Goal: Information Seeking & Learning: Learn about a topic

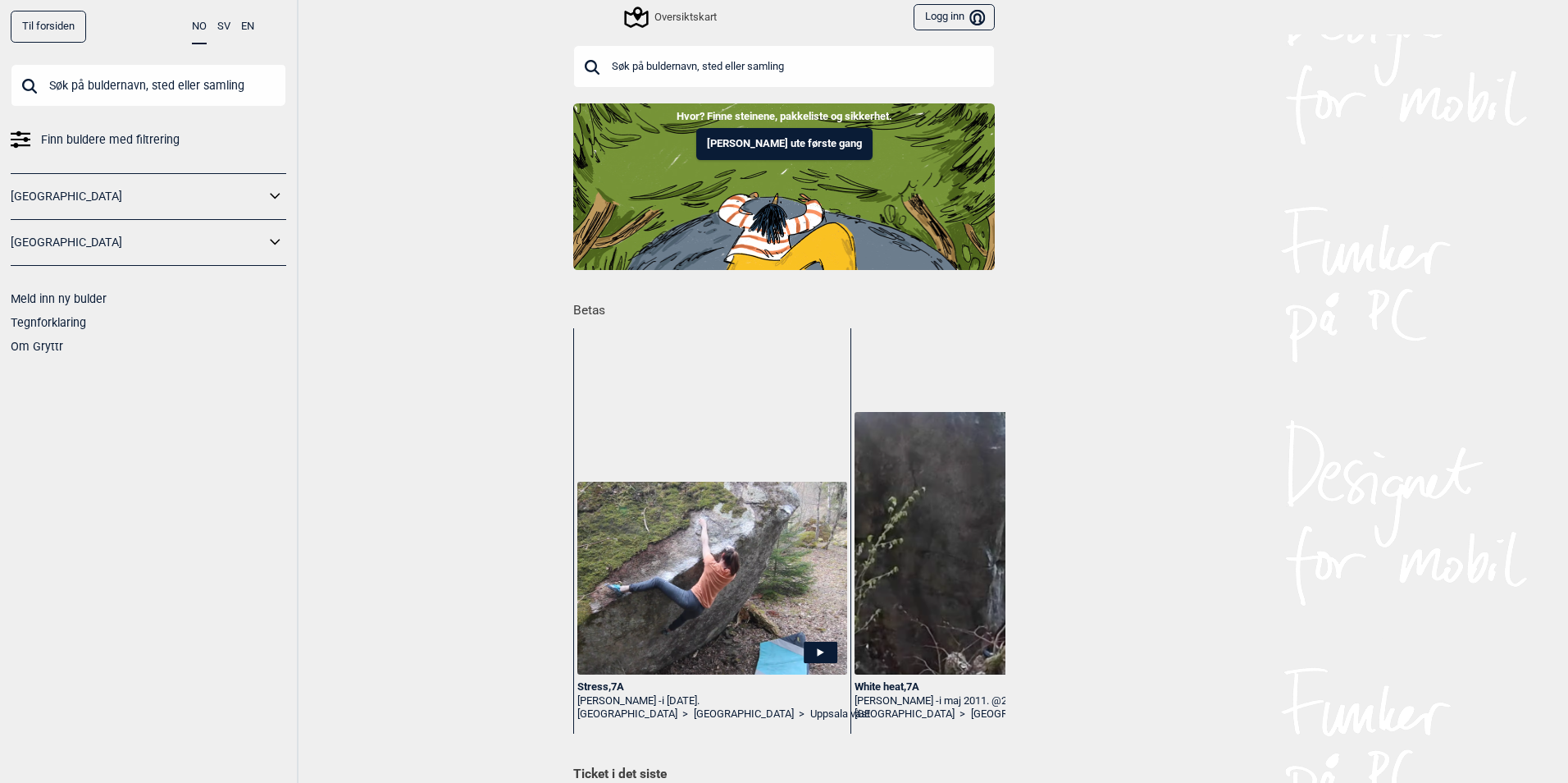
click at [279, 200] on icon at bounding box center [275, 196] width 21 height 24
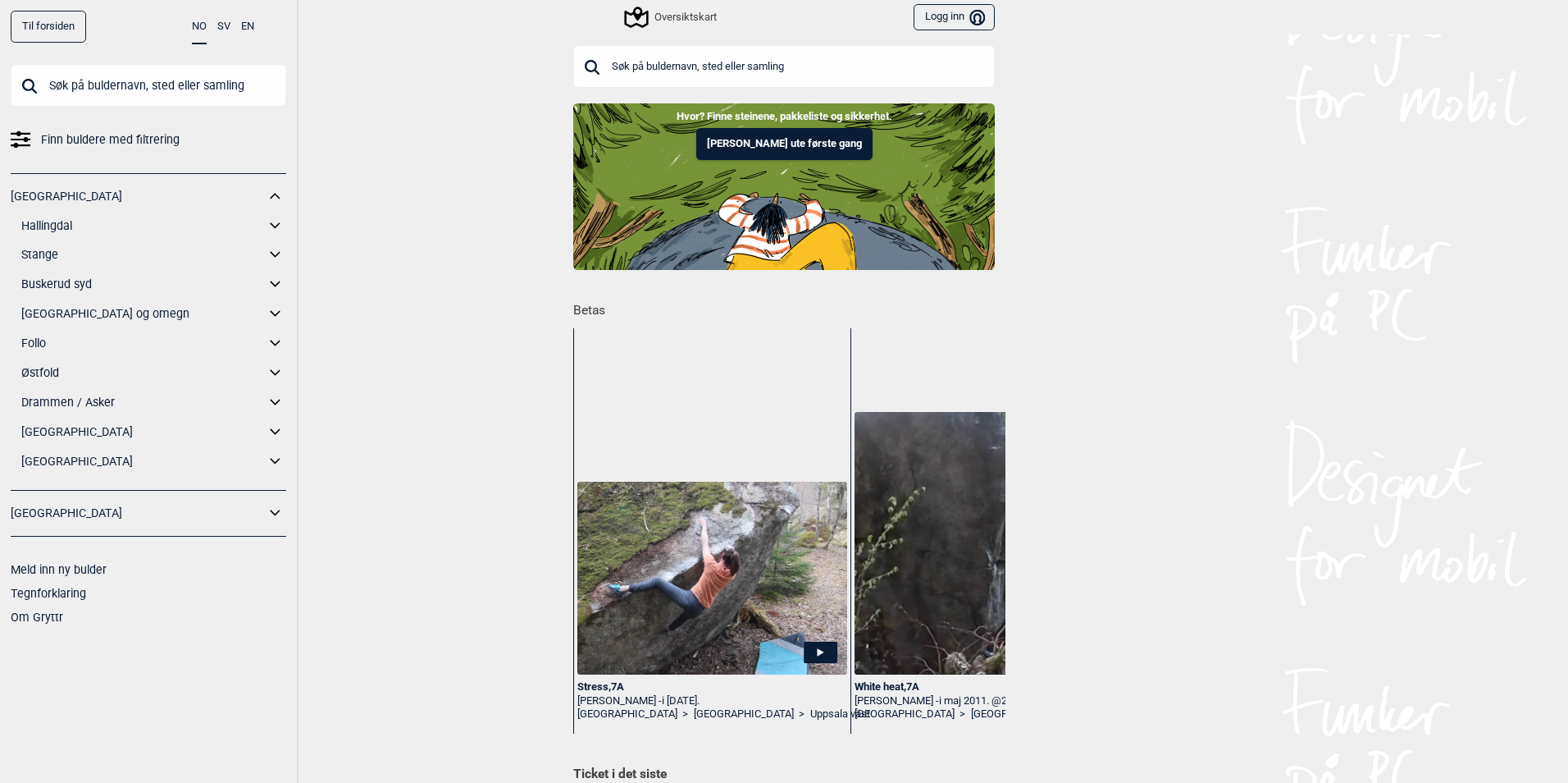
click at [281, 221] on icon at bounding box center [275, 226] width 21 height 24
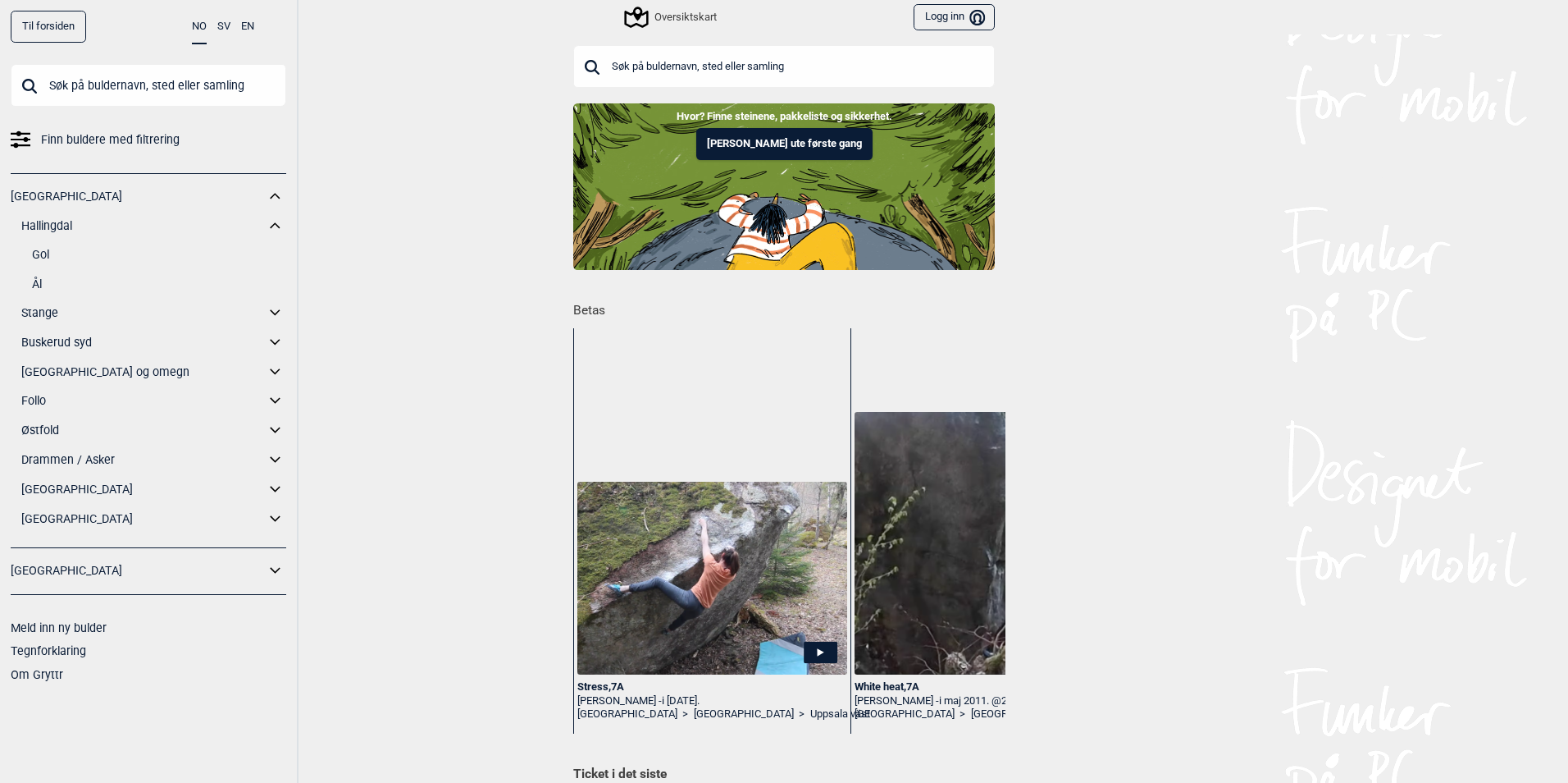
click at [273, 307] on icon at bounding box center [275, 313] width 21 height 24
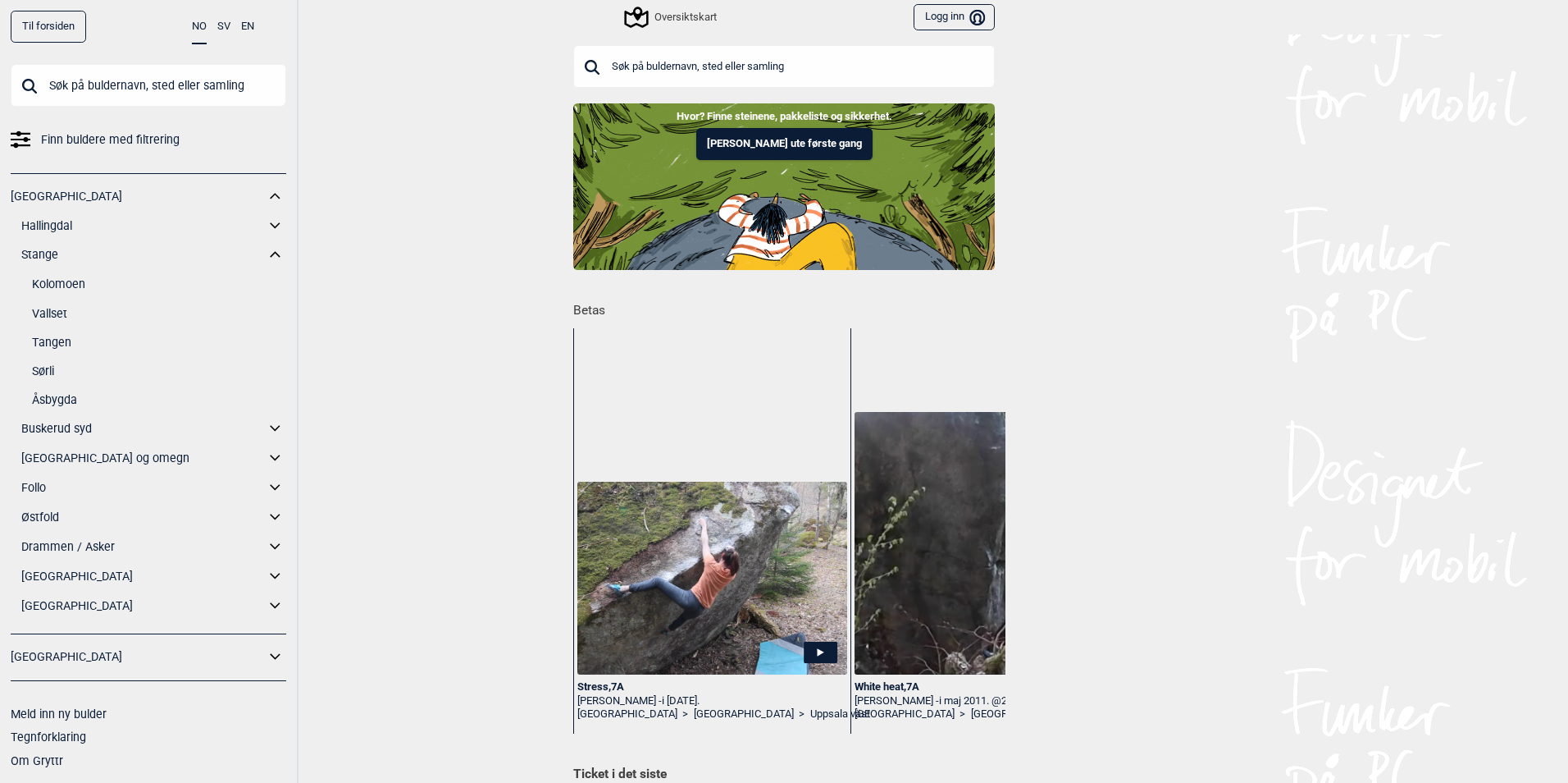
click at [270, 427] on icon at bounding box center [275, 428] width 10 height 6
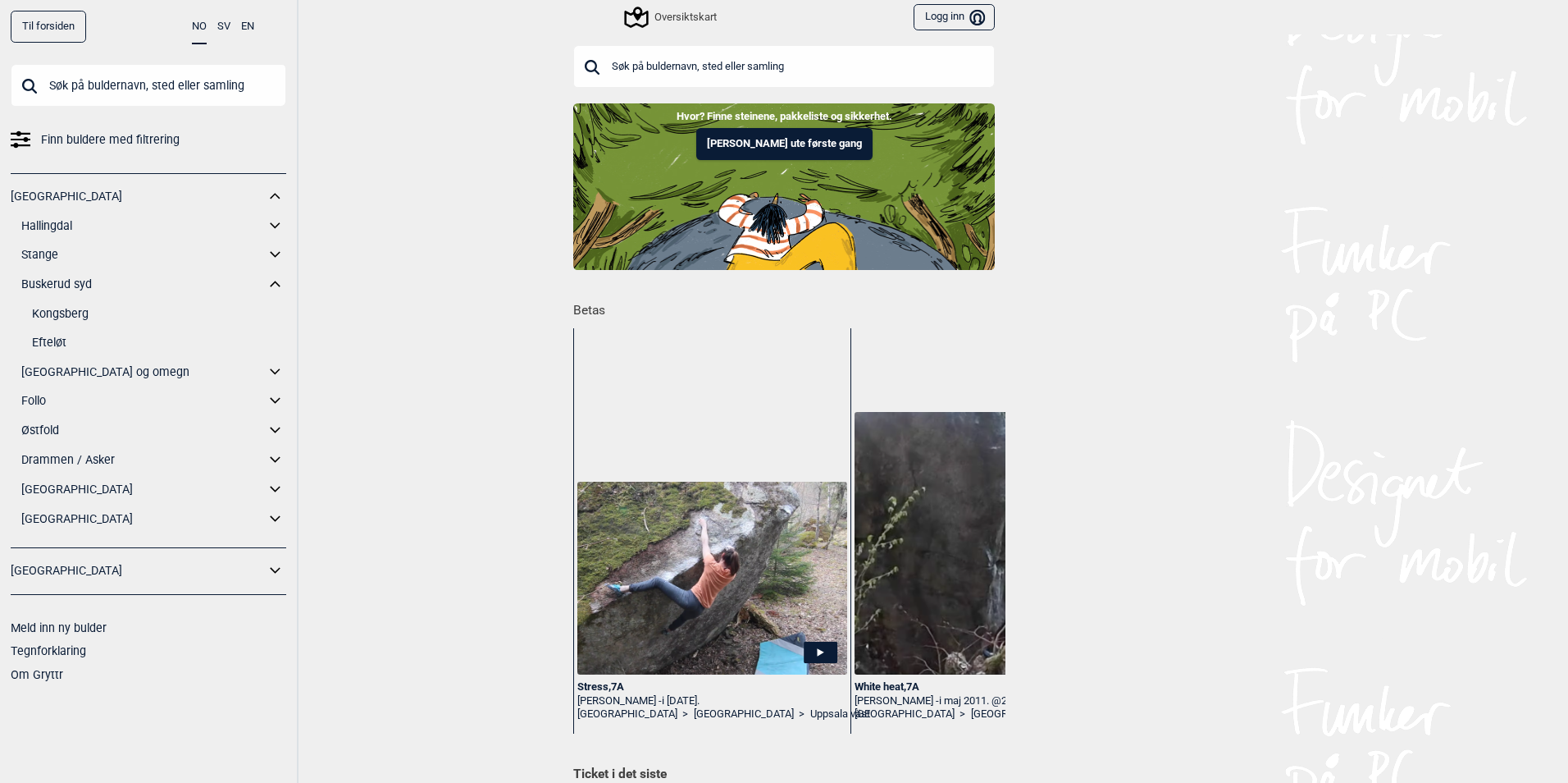
click at [270, 373] on icon at bounding box center [275, 372] width 21 height 24
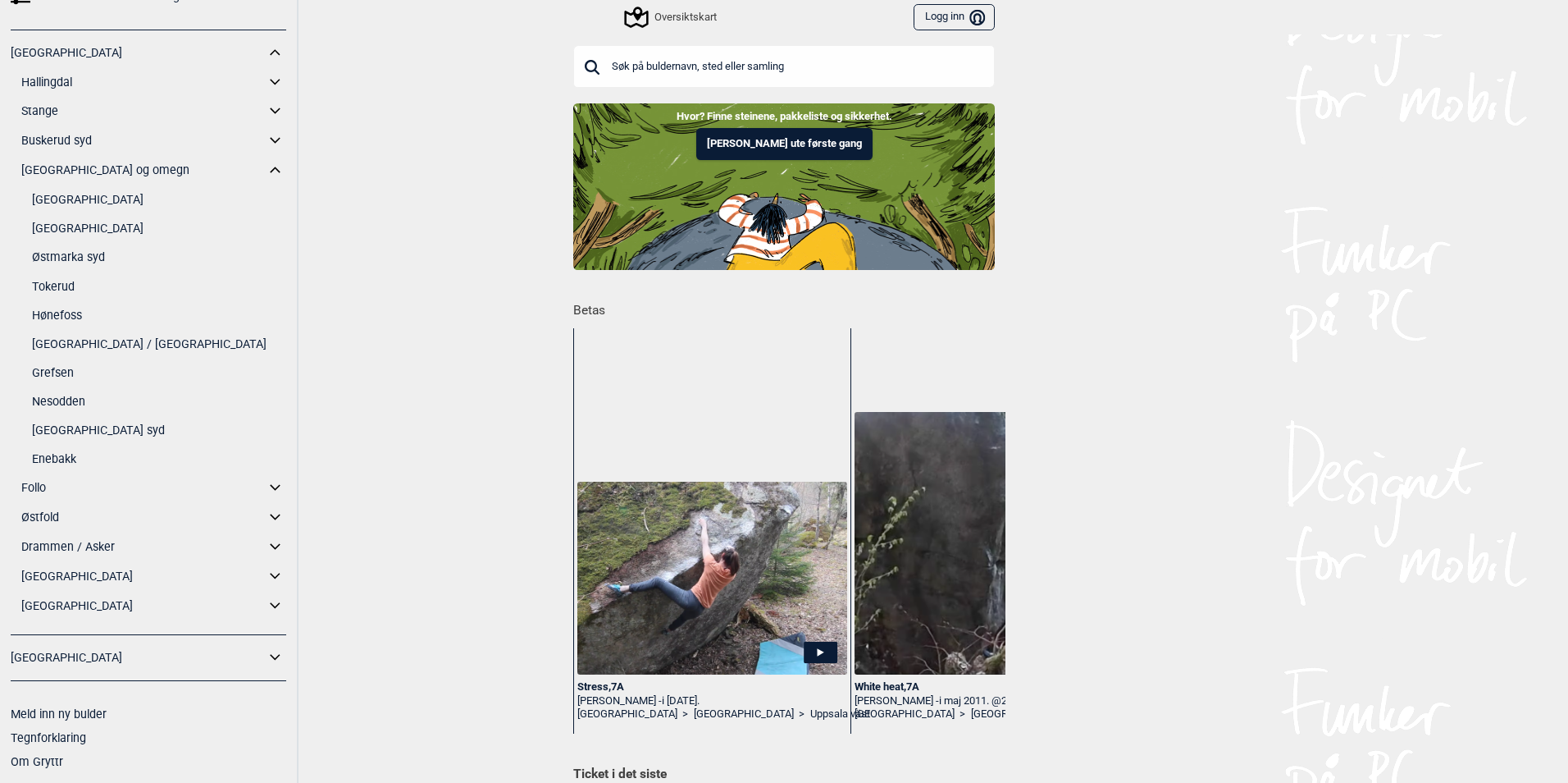
scroll to position [145, 0]
click at [265, 512] on icon at bounding box center [275, 517] width 21 height 24
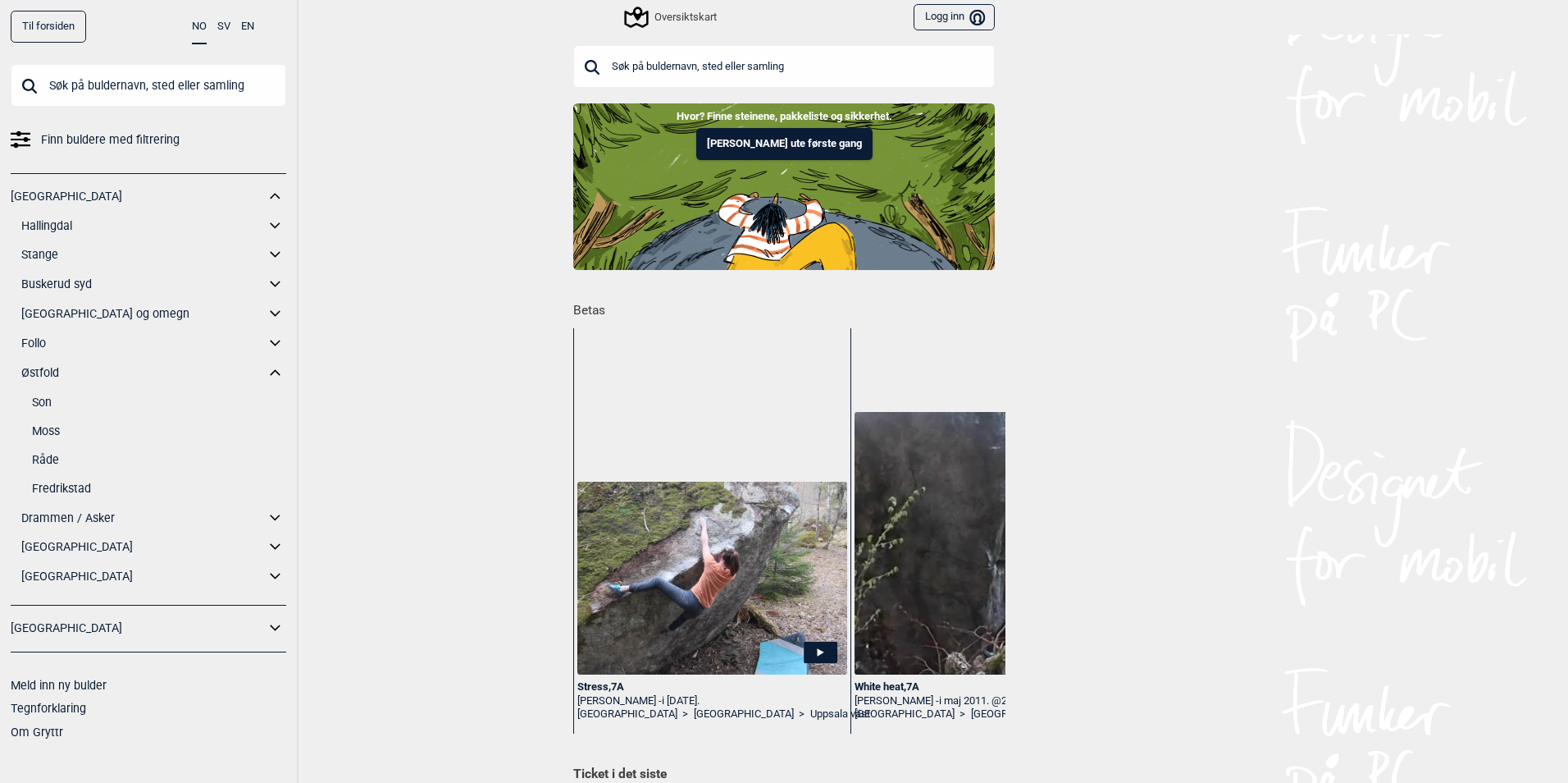
scroll to position [0, 0]
click at [278, 520] on icon at bounding box center [275, 518] width 21 height 24
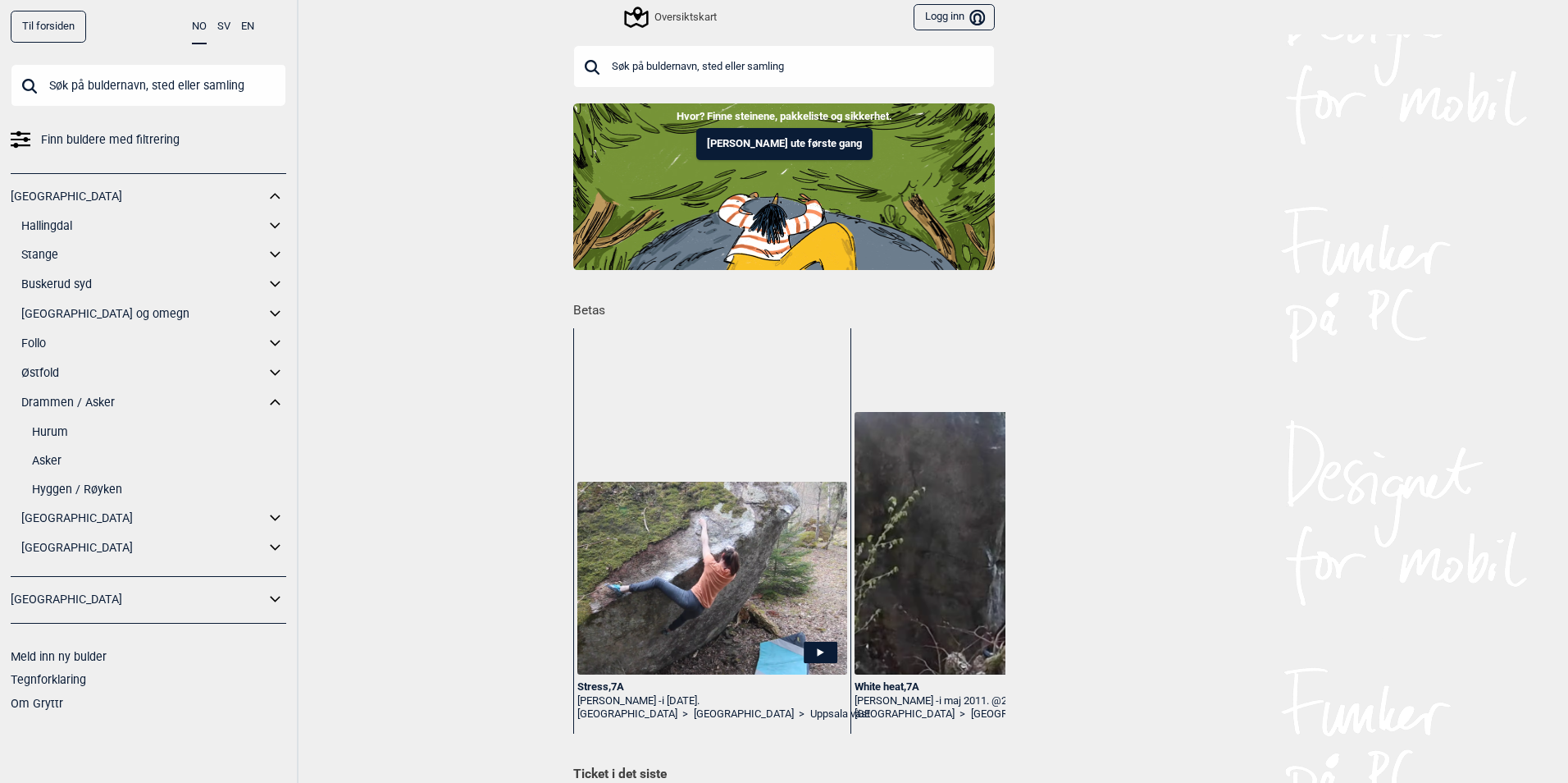
click at [273, 518] on icon at bounding box center [275, 518] width 21 height 24
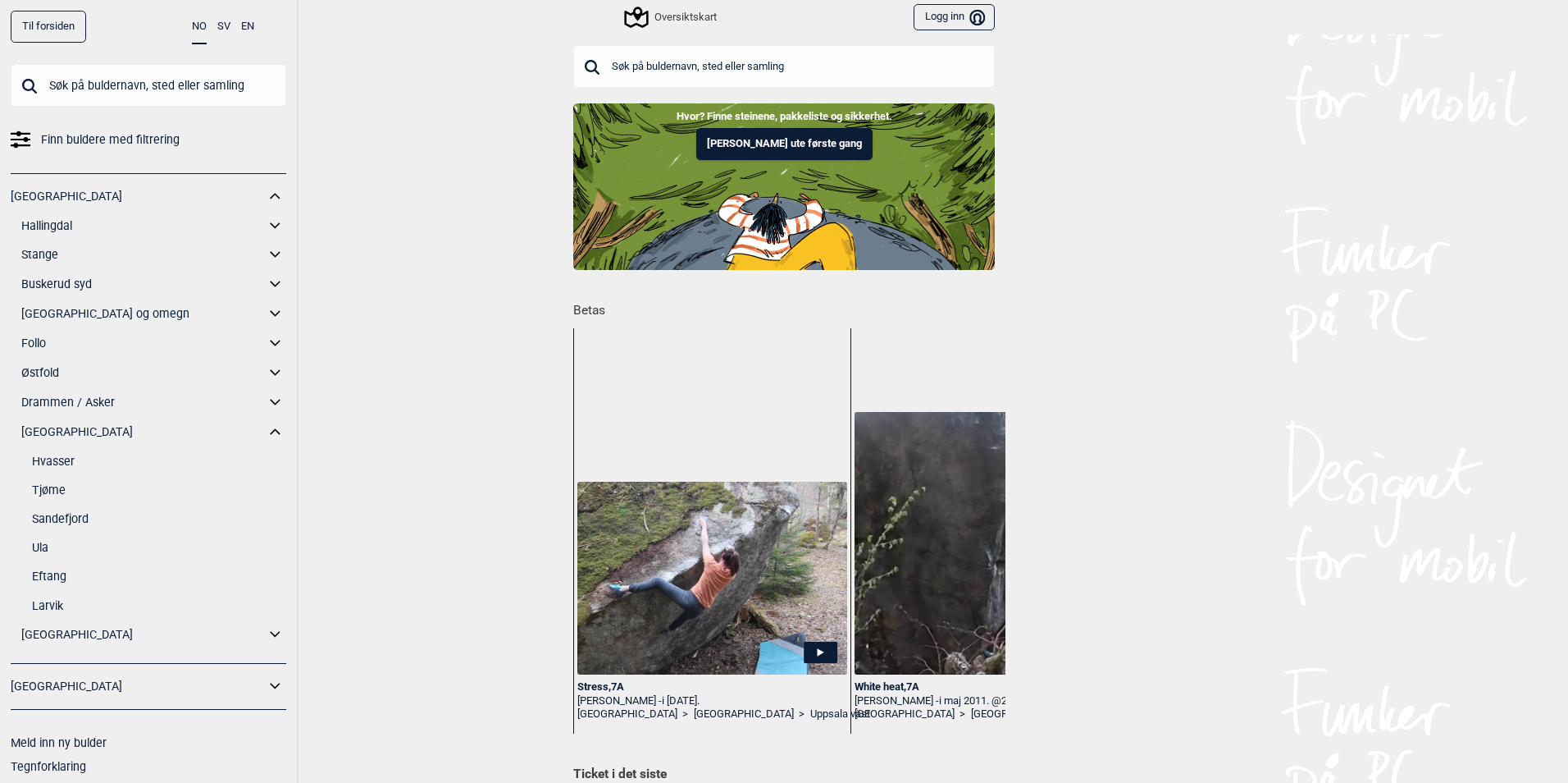
click at [269, 633] on icon at bounding box center [275, 634] width 21 height 24
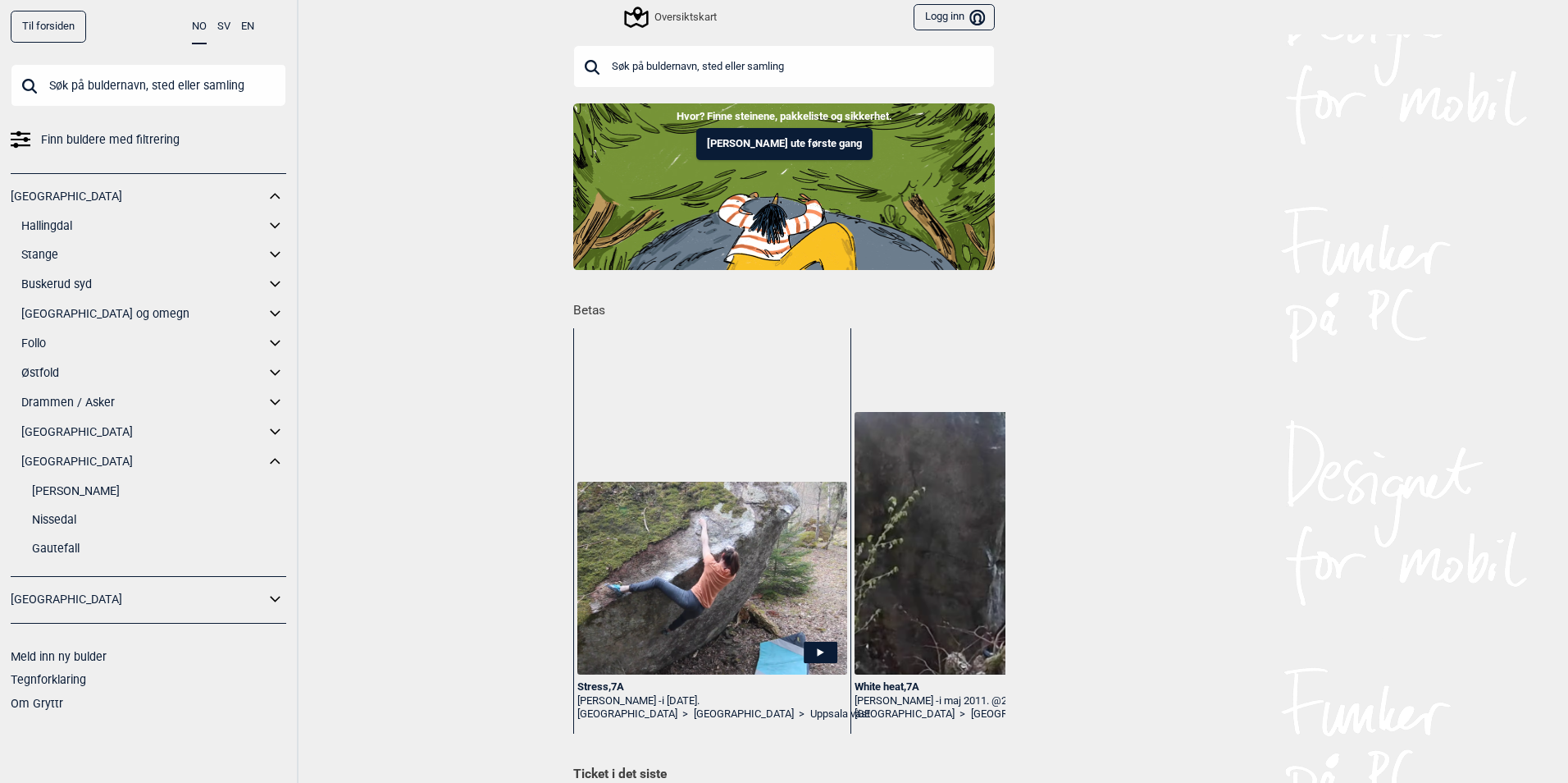
click at [63, 542] on link "Gautefall" at bounding box center [159, 549] width 254 height 24
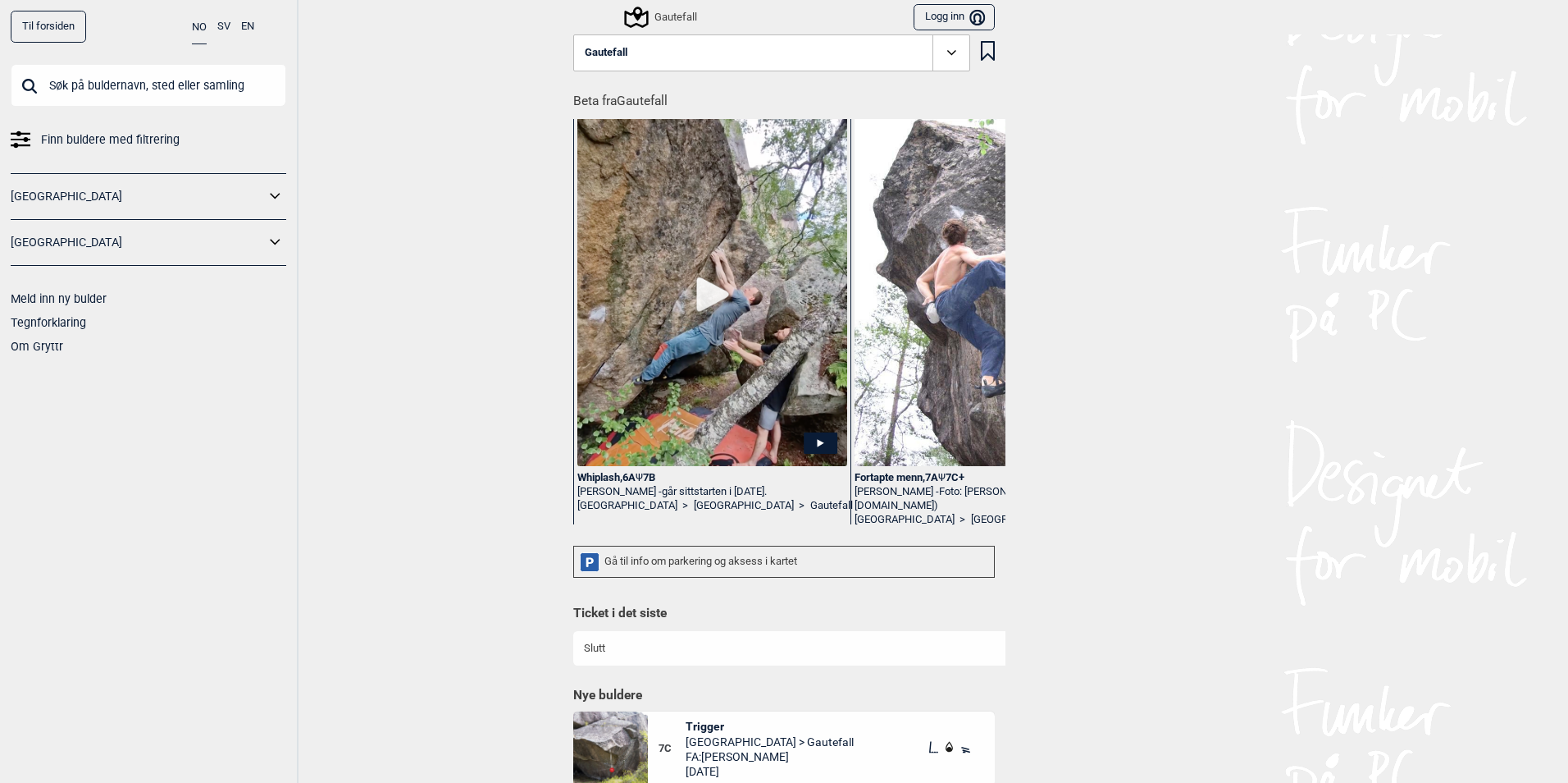
click at [954, 57] on icon at bounding box center [952, 52] width 19 height 19
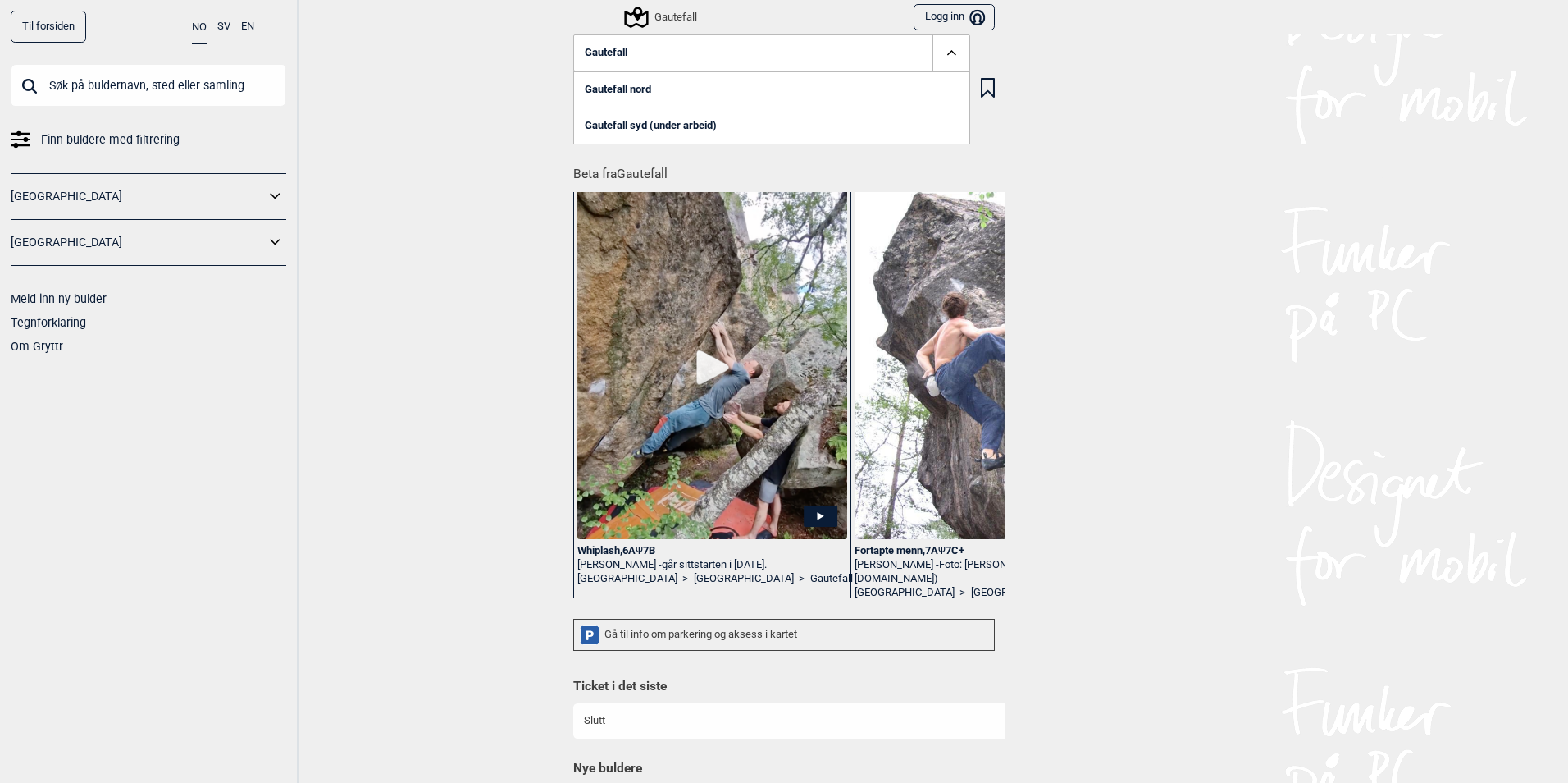
click at [699, 98] on link "Gautefall nord" at bounding box center [772, 89] width 397 height 36
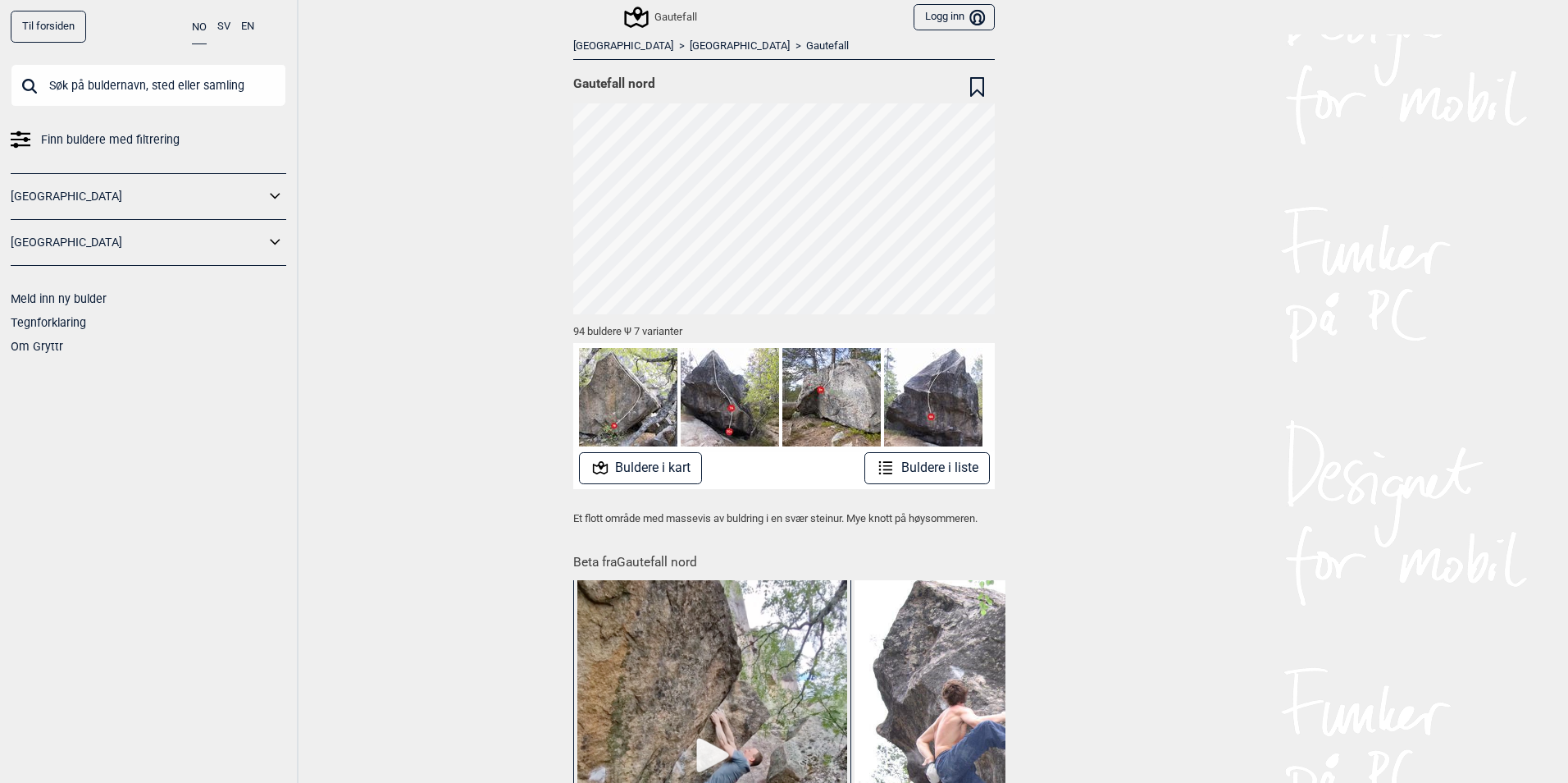
click at [930, 470] on button "Buldere i liste" at bounding box center [927, 468] width 125 height 32
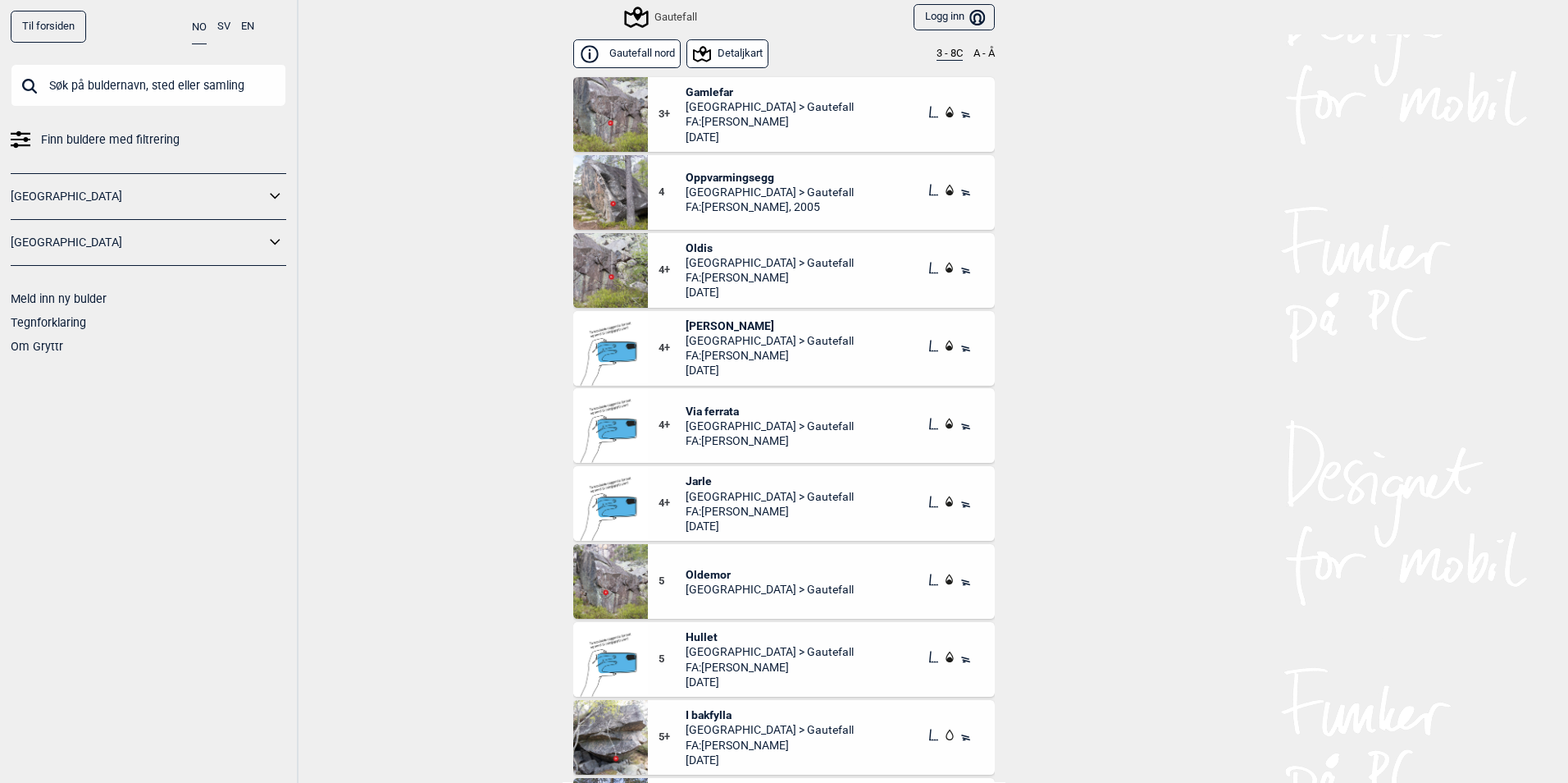
click at [740, 176] on span "Oppvarmingsegg" at bounding box center [769, 177] width 168 height 14
click at [944, 58] on button "3 - 8C" at bounding box center [949, 54] width 26 height 14
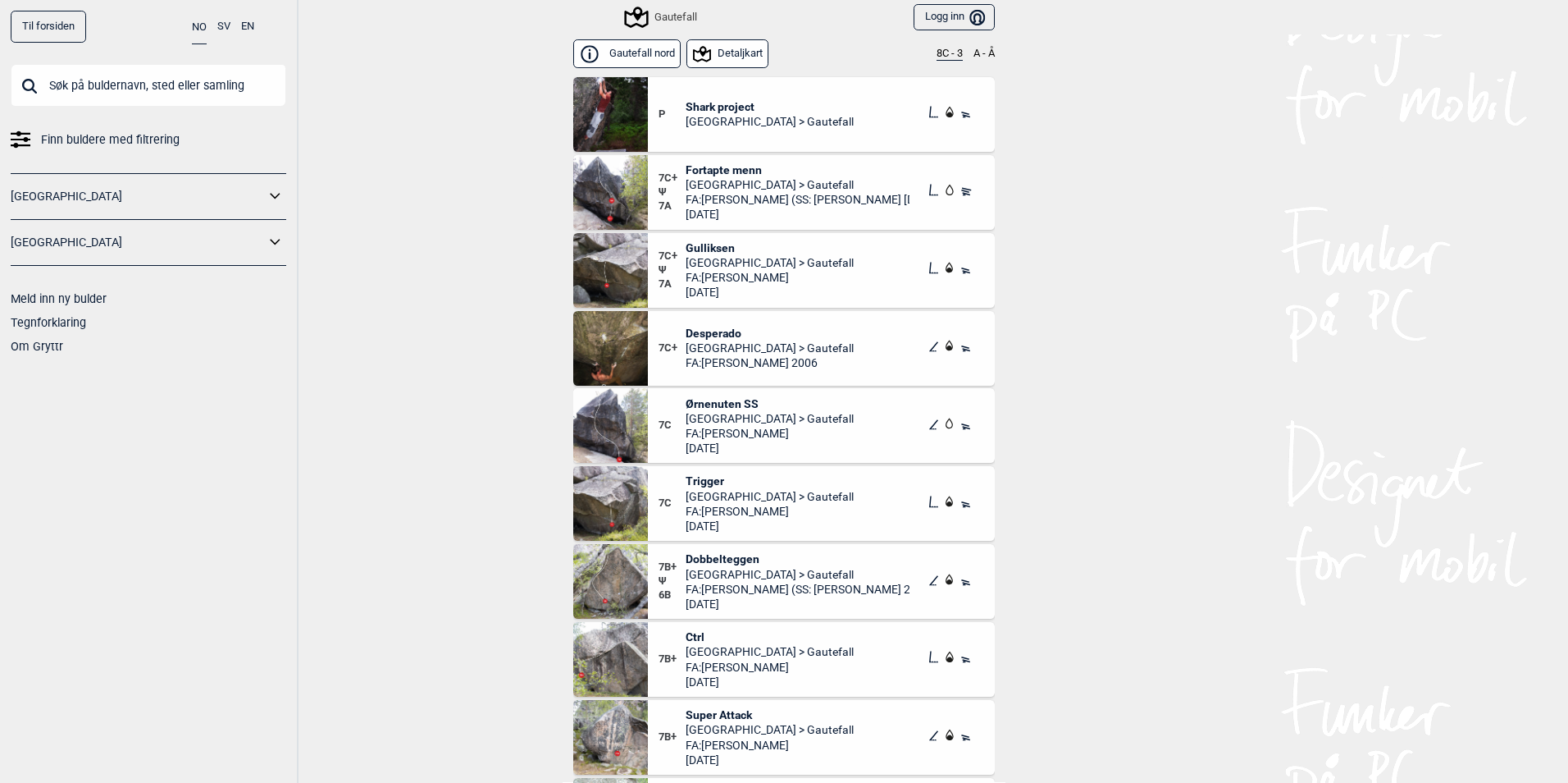
click at [735, 168] on span "Fortapte menn" at bounding box center [798, 169] width 225 height 14
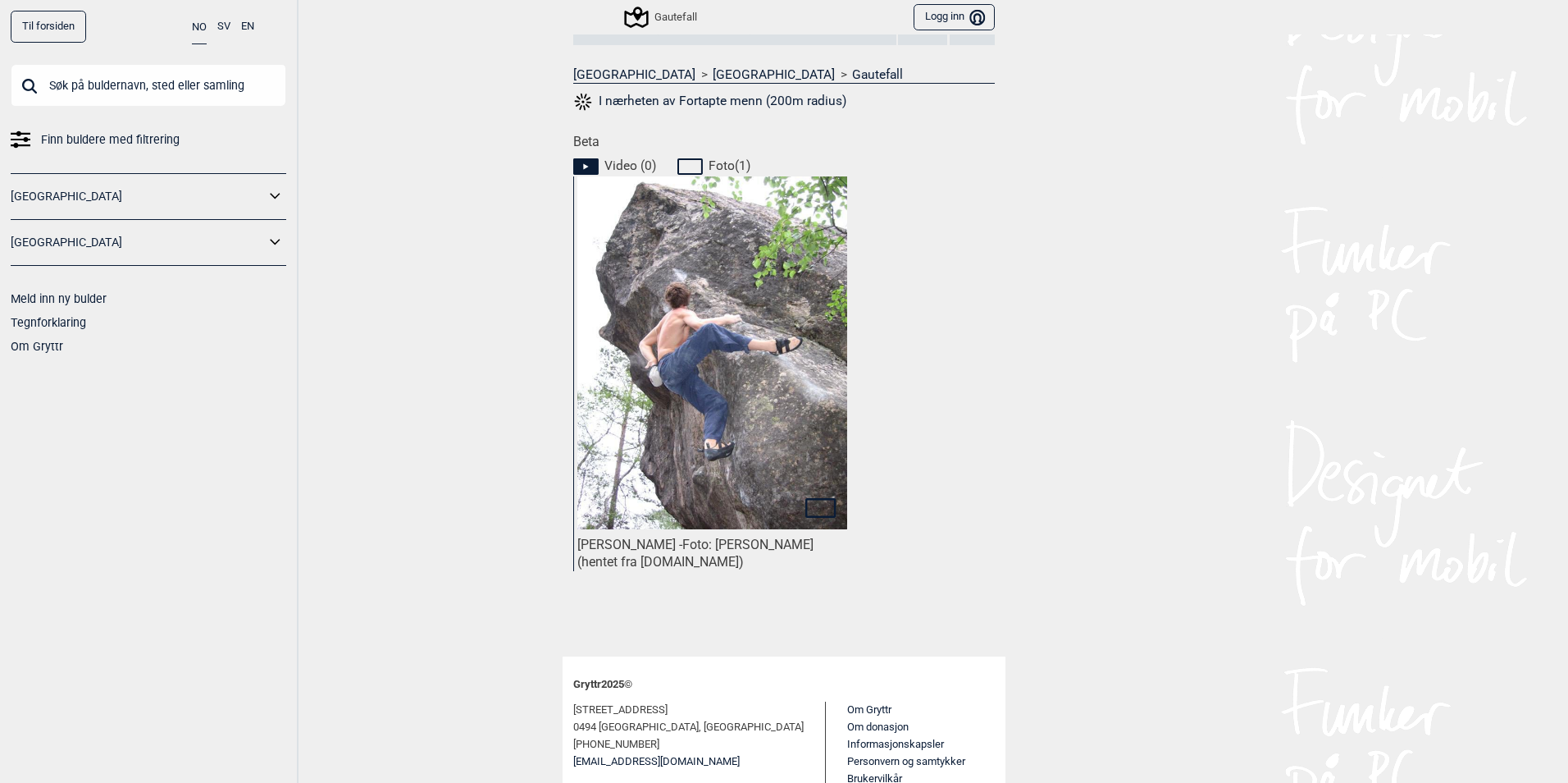
scroll to position [656, 0]
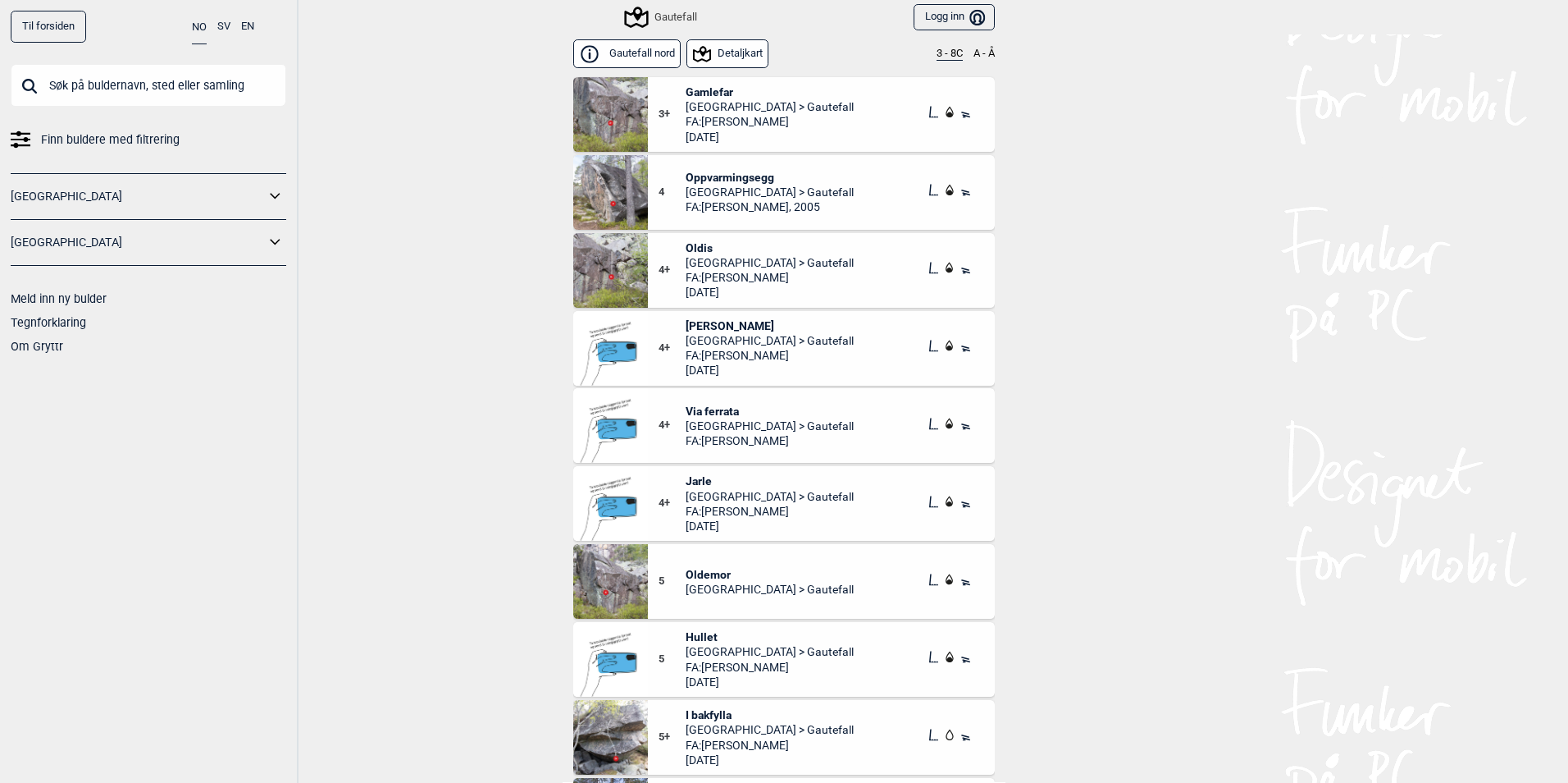
click at [939, 53] on button "3 - 8C" at bounding box center [949, 54] width 26 height 14
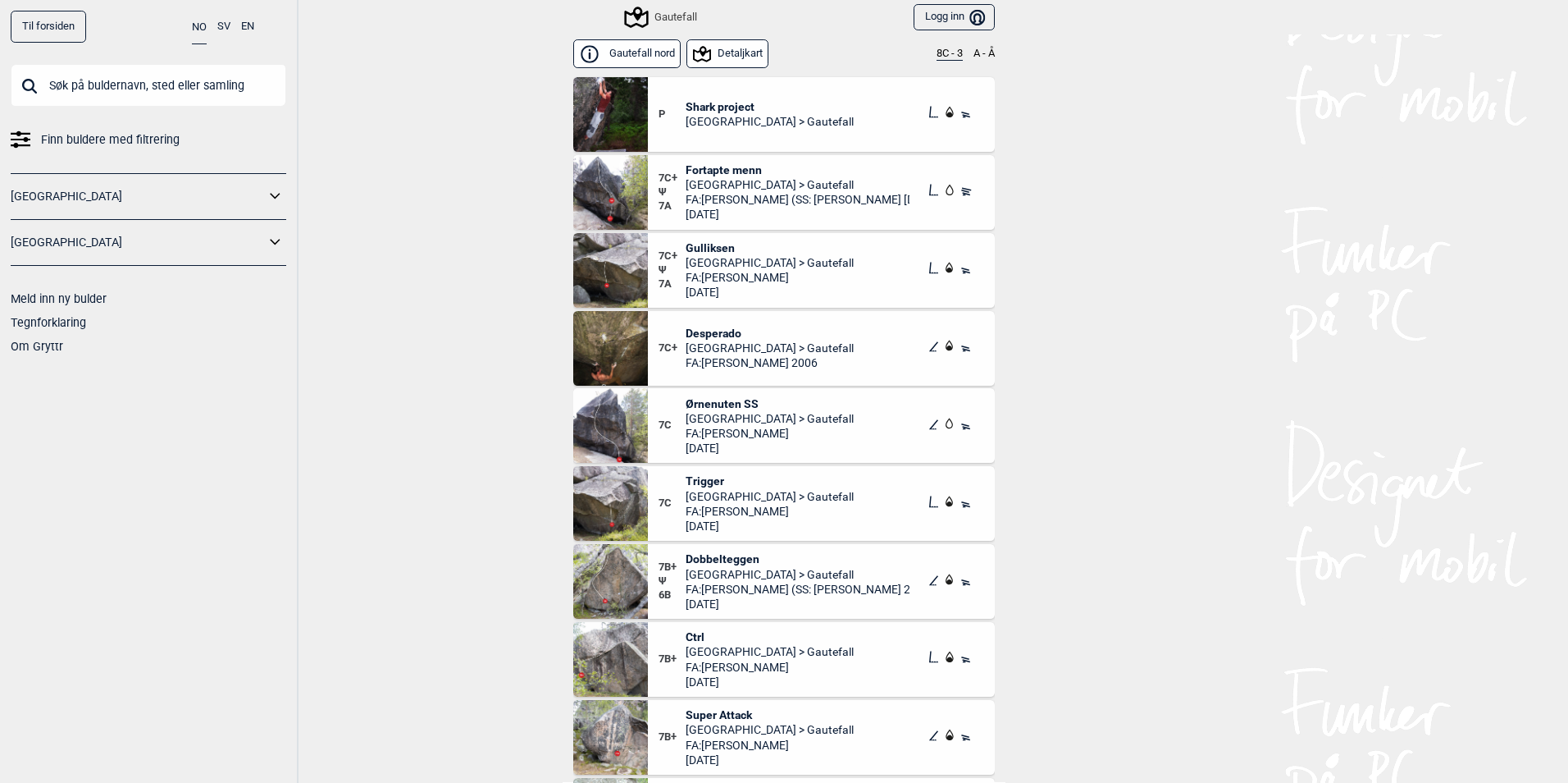
click at [709, 331] on span "Desperado" at bounding box center [769, 332] width 168 height 14
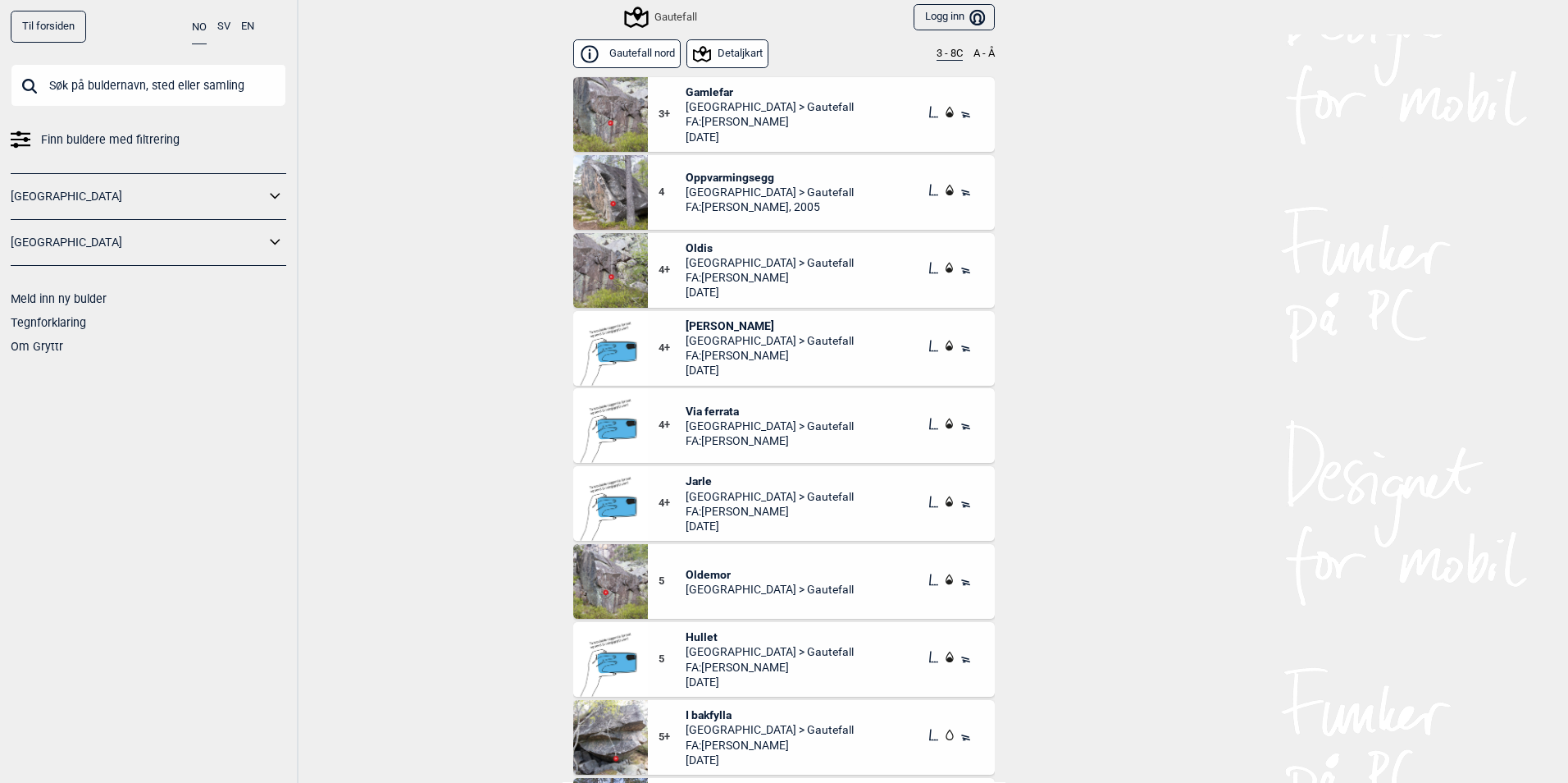
click at [942, 62] on div "Gautefall nord Detaljkart 3 - 8C A - Å" at bounding box center [784, 54] width 422 height 40
click at [940, 53] on button "3 - 8C" at bounding box center [949, 54] width 26 height 14
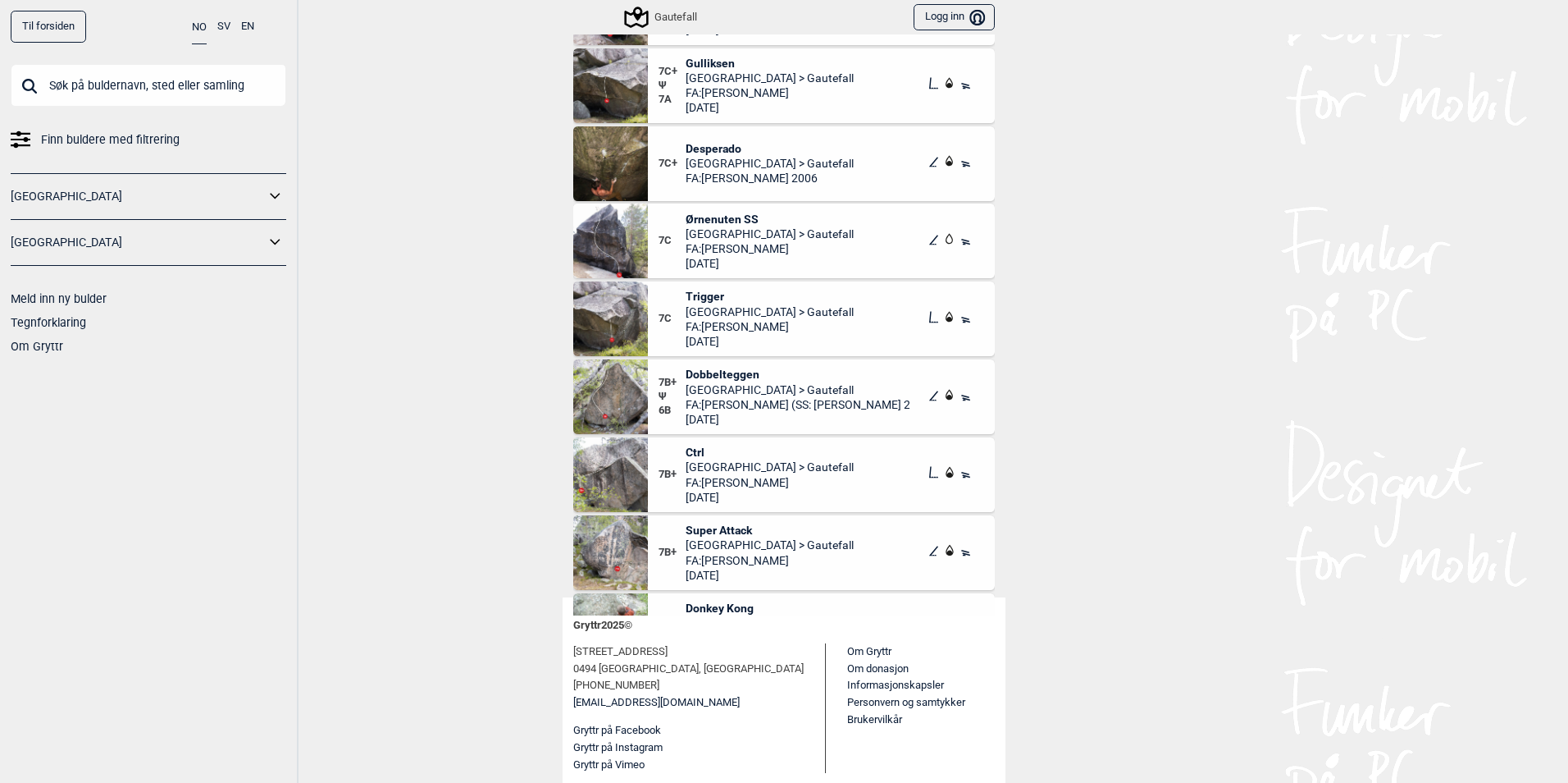
scroll to position [185, 0]
click at [702, 374] on span "Dobbelteggen" at bounding box center [798, 373] width 225 height 14
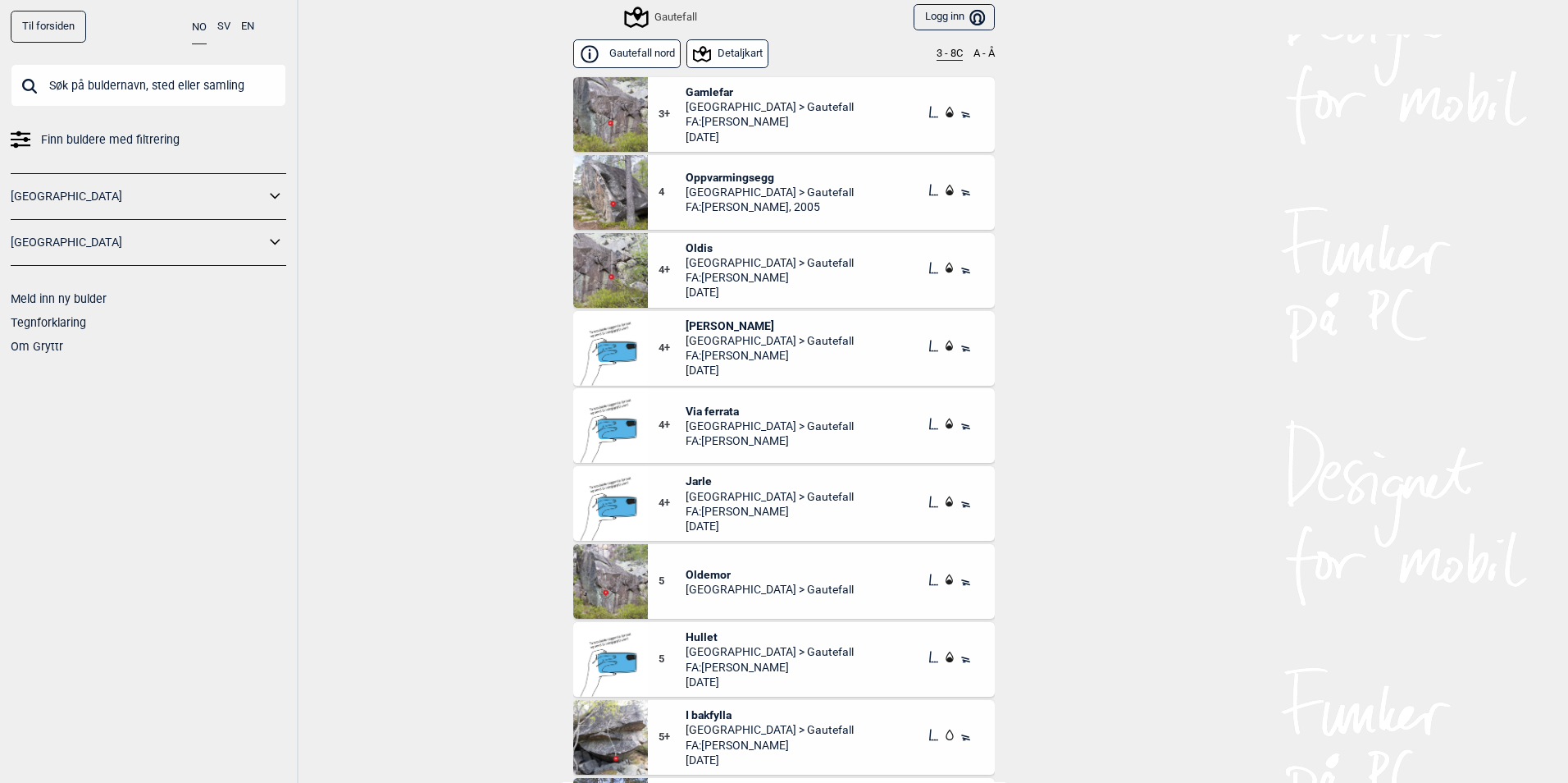
click at [937, 57] on button "3 - 8C" at bounding box center [949, 54] width 26 height 14
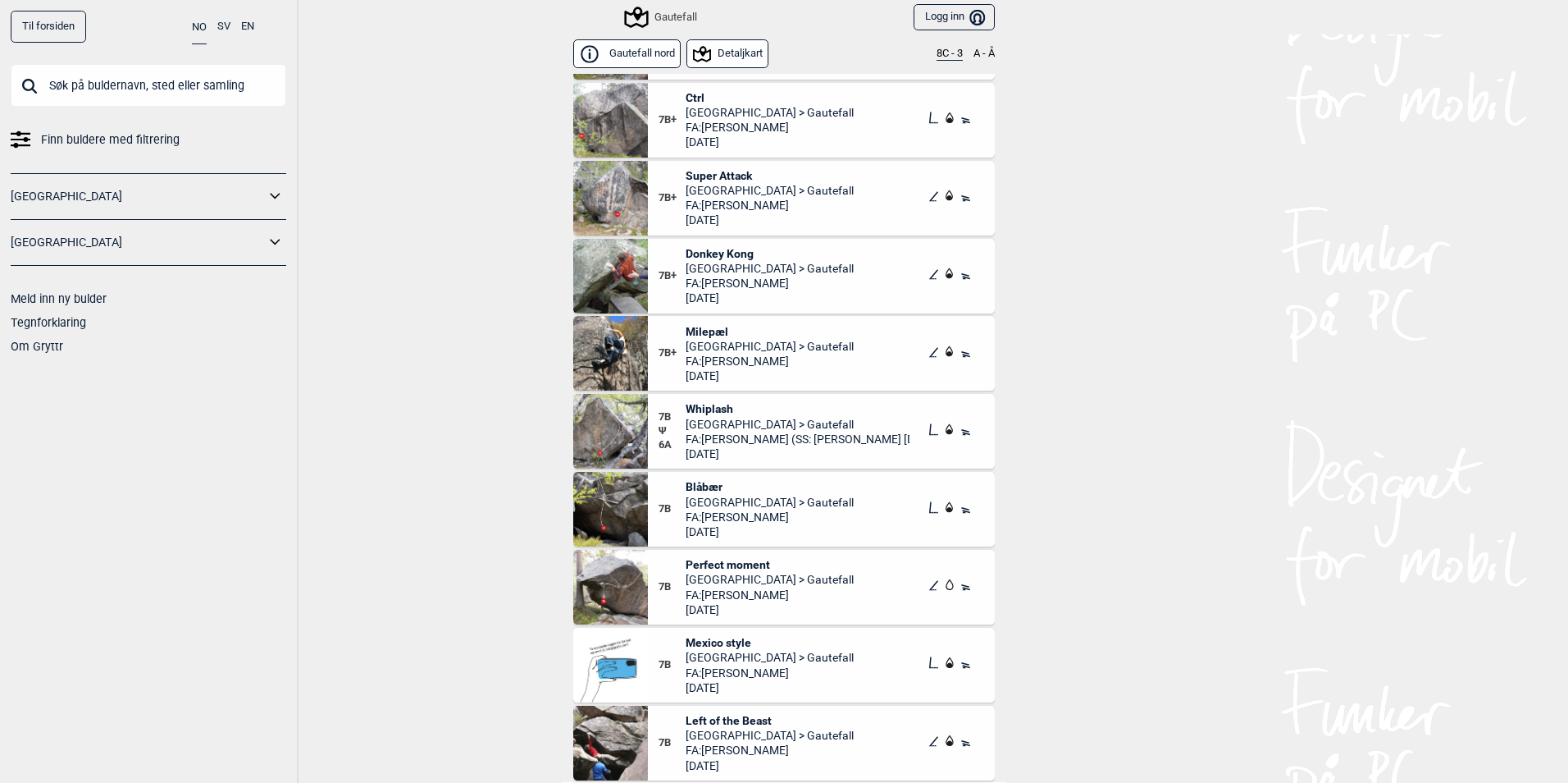
scroll to position [492, 0]
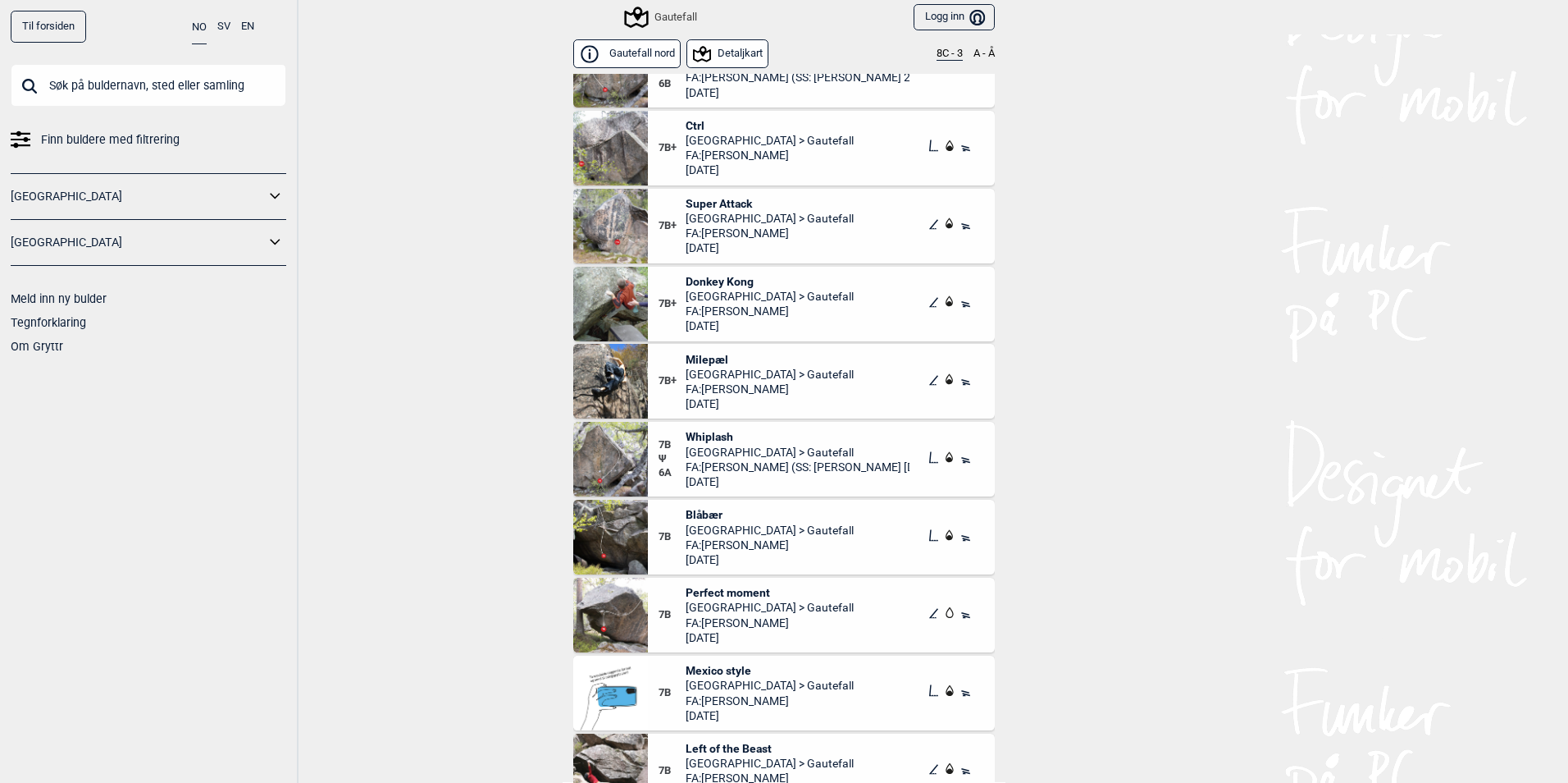
click at [724, 211] on span "Telemark > Gautefall" at bounding box center [769, 217] width 168 height 14
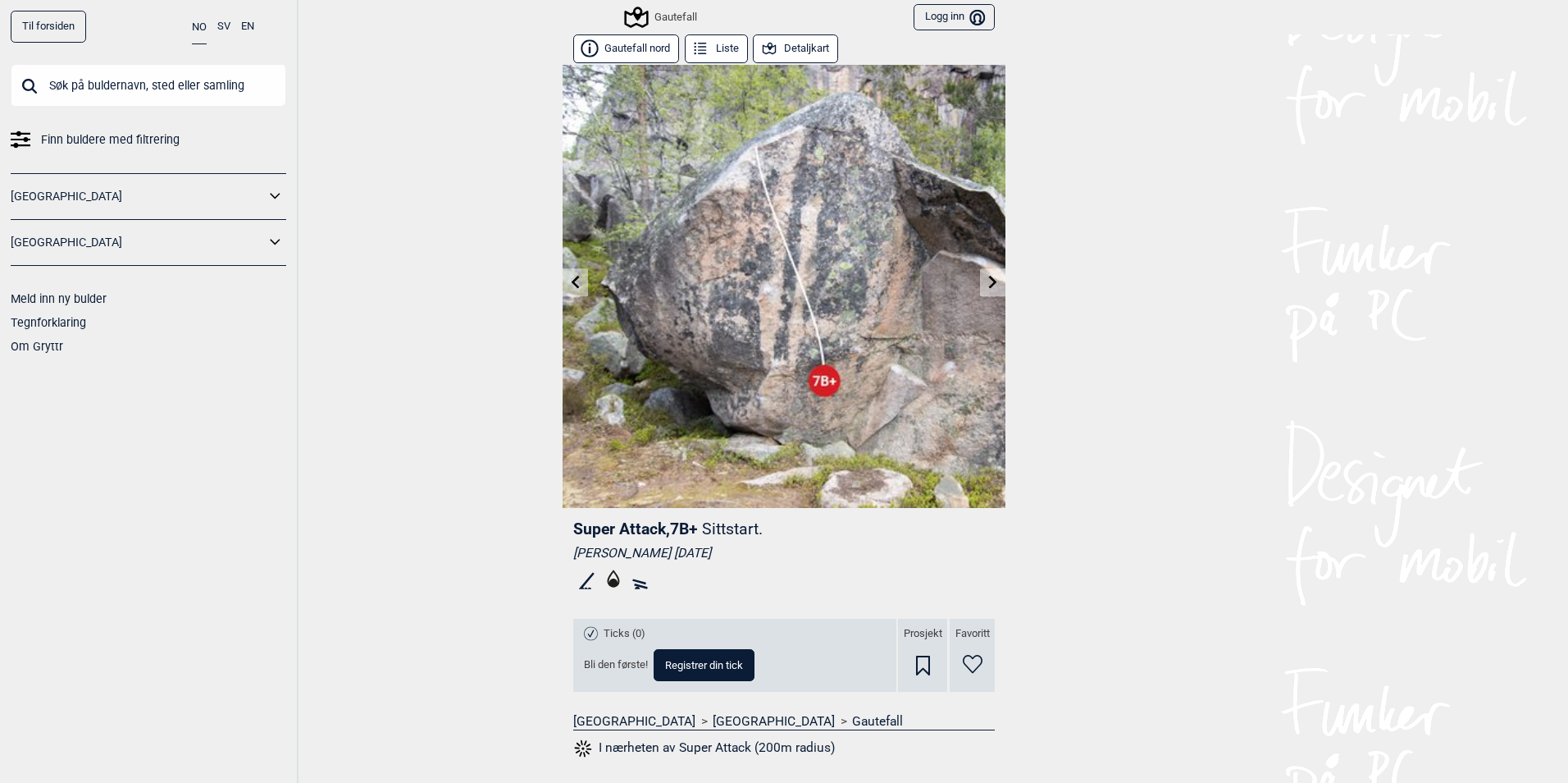
click at [634, 15] on icon at bounding box center [636, 17] width 24 height 21
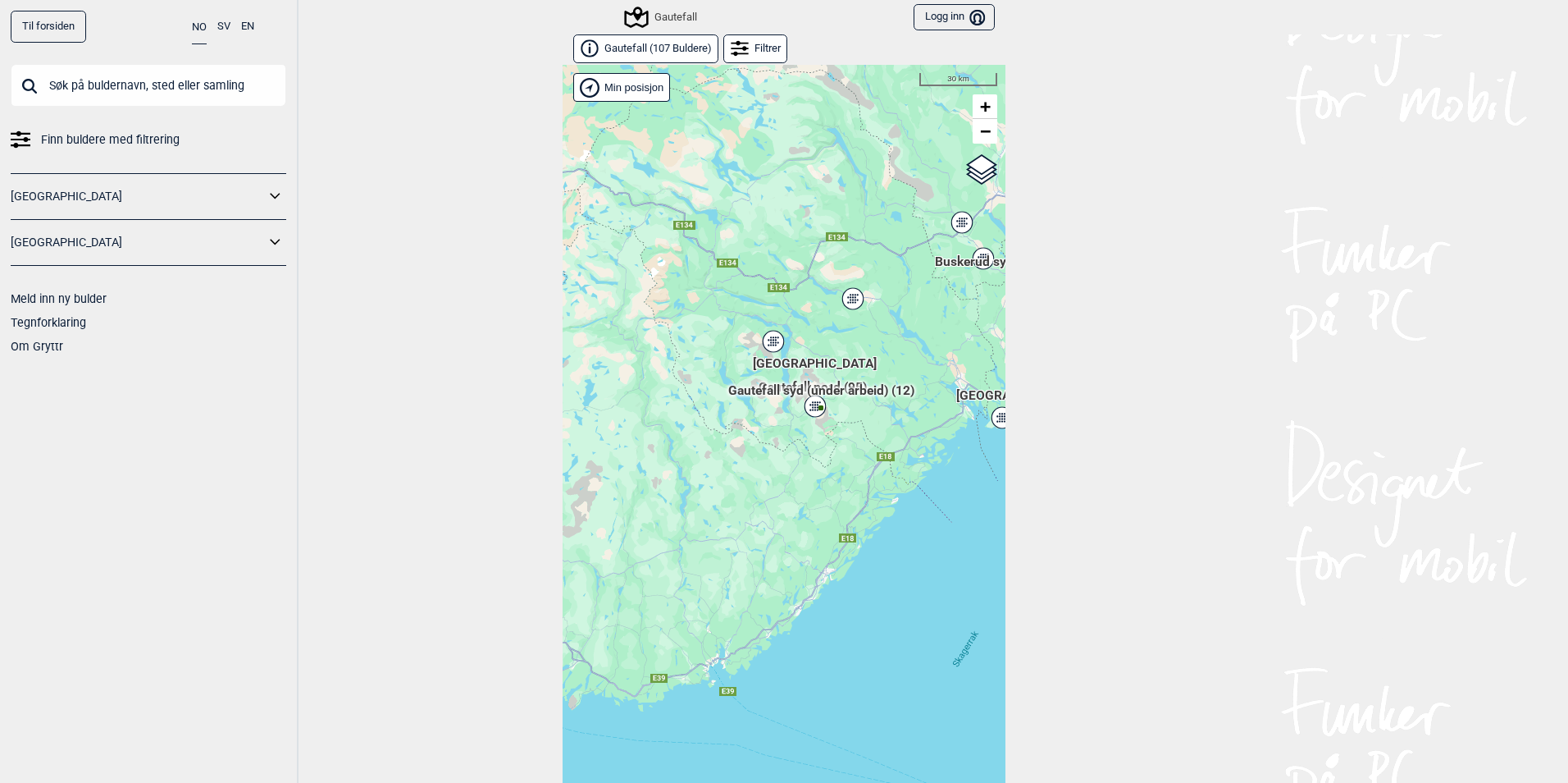
scroll to position [25, 0]
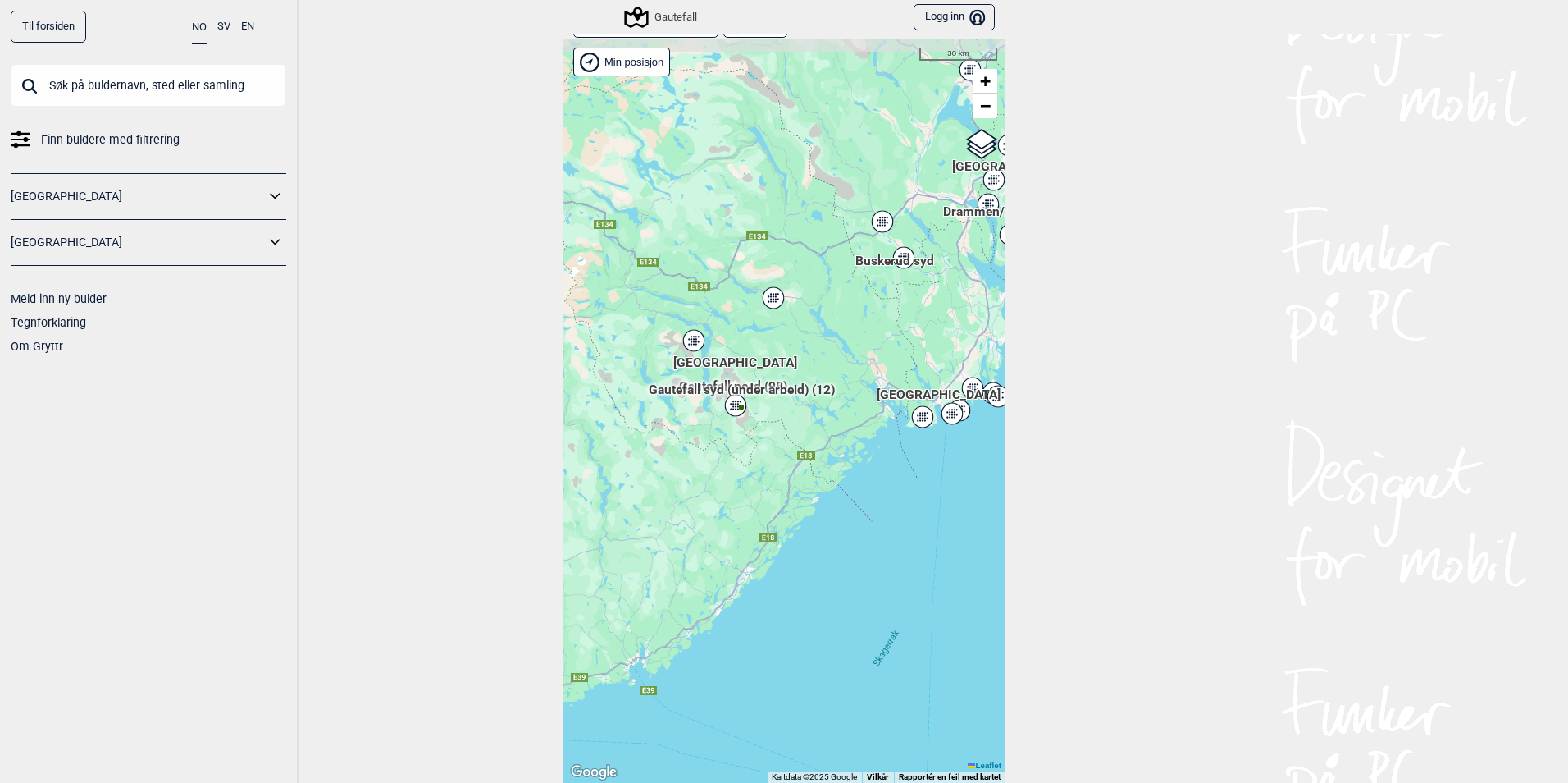
drag, startPoint x: 897, startPoint y: 422, endPoint x: 817, endPoint y: 446, distance: 83.5
click at [817, 446] on div "Hallingdal Stange Buskerud syd Oslo og omegn Follo Østfold Drammen/Asker" at bounding box center [784, 411] width 443 height 743
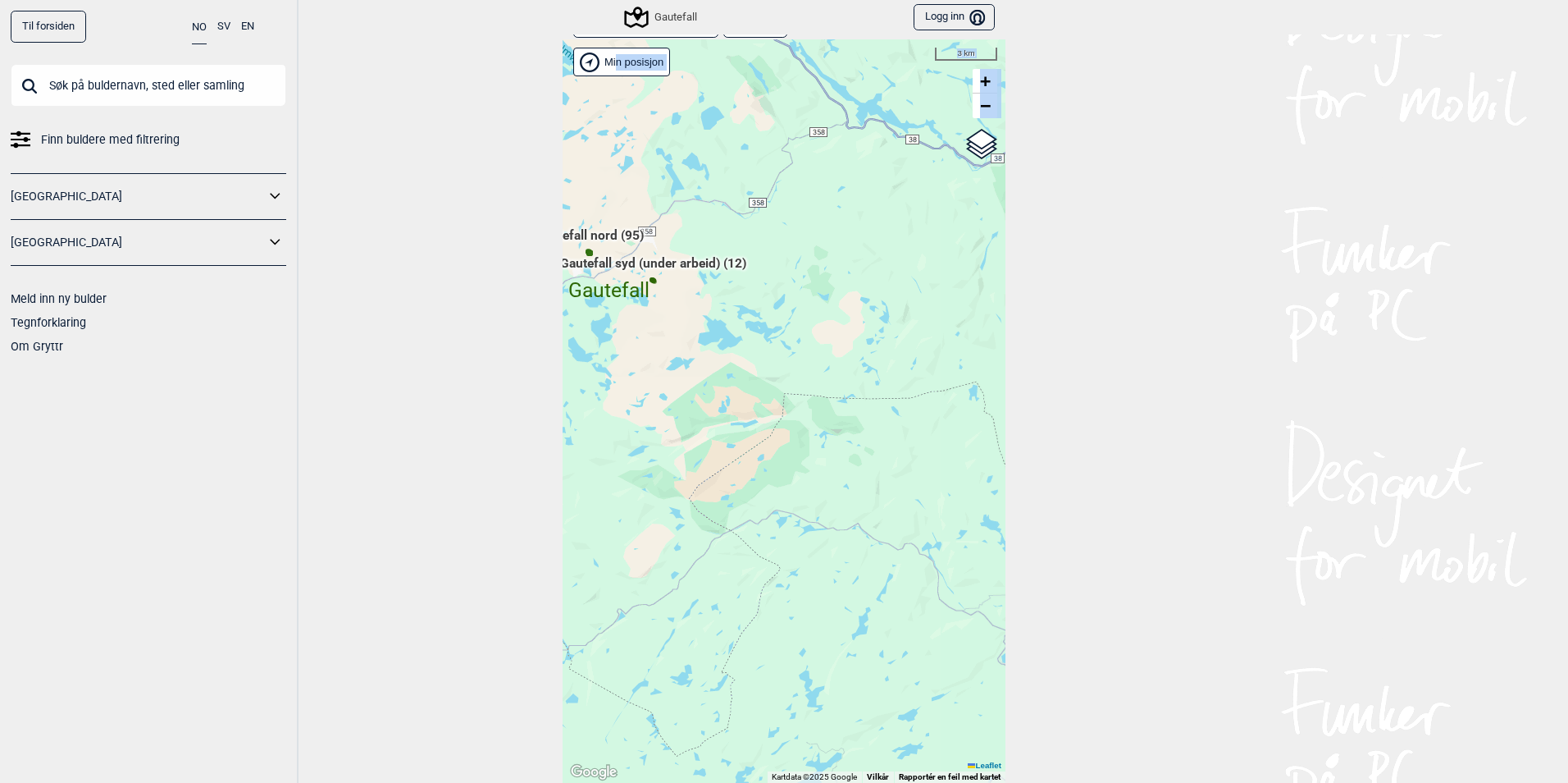
drag, startPoint x: 669, startPoint y: 383, endPoint x: 811, endPoint y: 485, distance: 174.8
click at [811, 485] on div "Hallingdal Stange Buskerud syd Oslo og omegn Follo Østfold Drammen/Asker" at bounding box center [784, 411] width 443 height 743
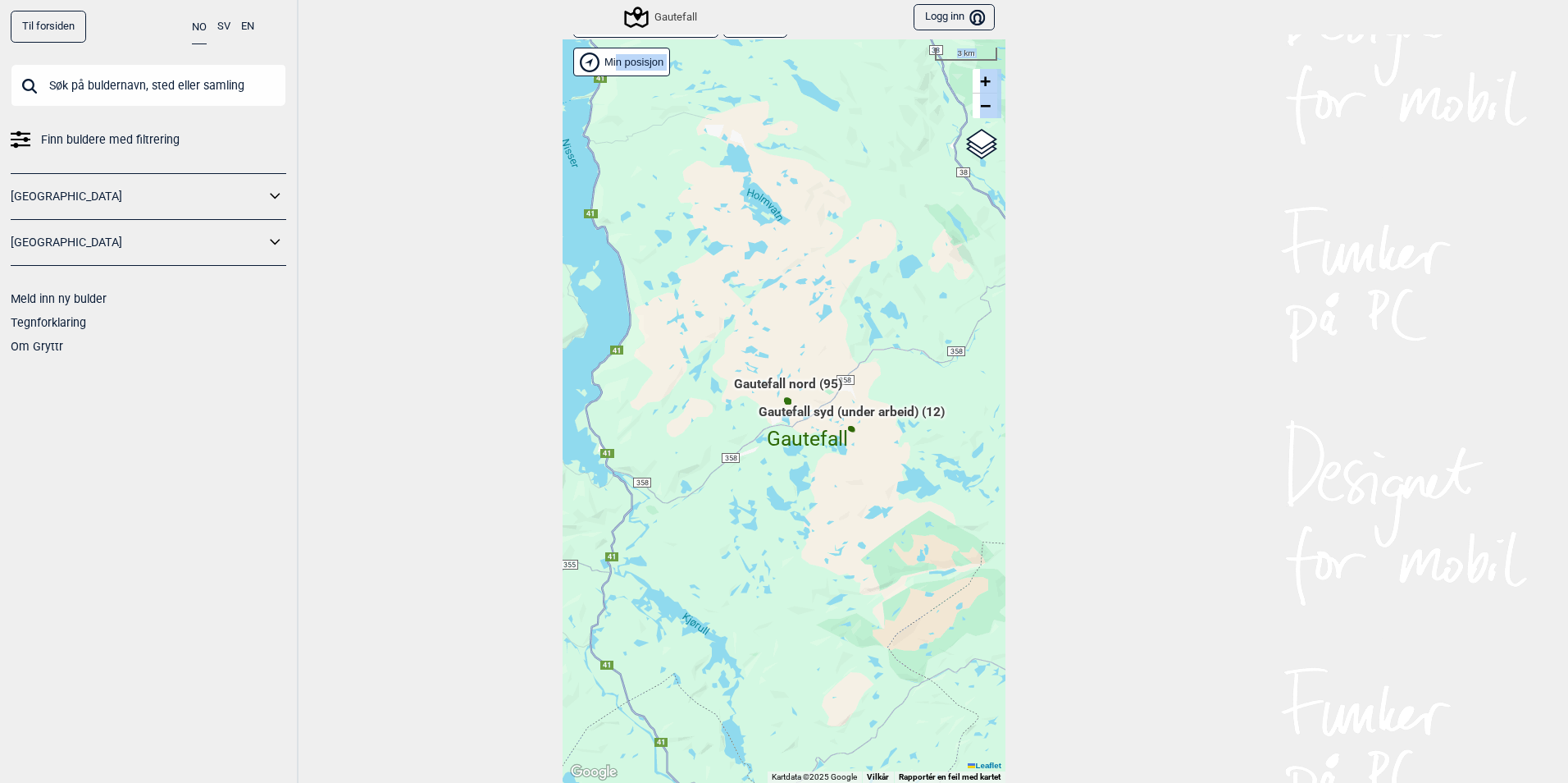
drag, startPoint x: 811, startPoint y: 485, endPoint x: 855, endPoint y: 542, distance: 72.0
click at [855, 542] on div "Hallingdal Stange Buskerud syd Oslo og omegn Follo Østfold Drammen/Asker" at bounding box center [784, 411] width 443 height 743
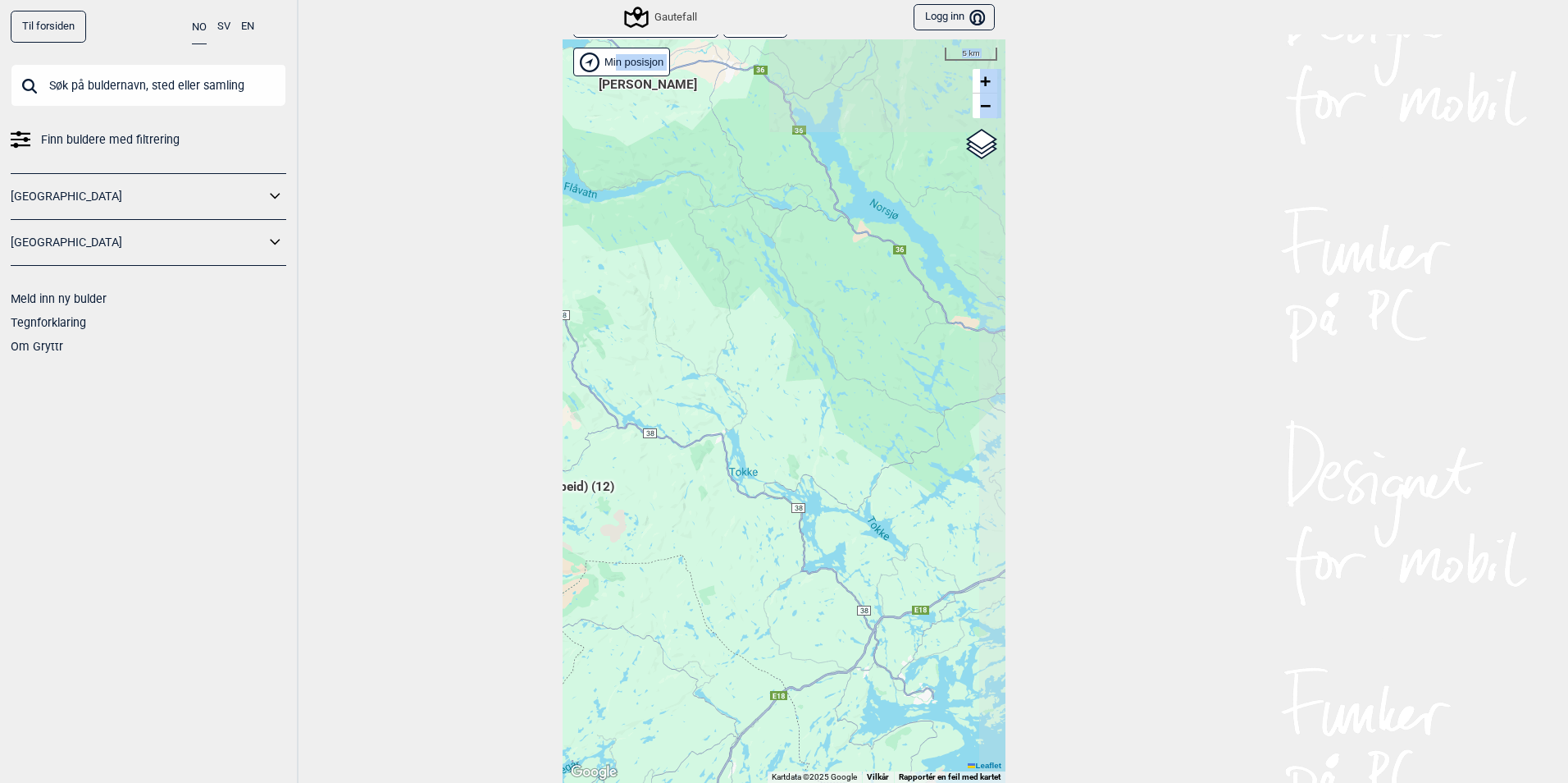
drag, startPoint x: 899, startPoint y: 428, endPoint x: 520, endPoint y: 343, distance: 388.4
click at [520, 343] on div "Til forsiden NO SV EN Finn buldere med filtrering Norge Sverige Meld inn ny bul…" at bounding box center [784, 392] width 1568 height 783
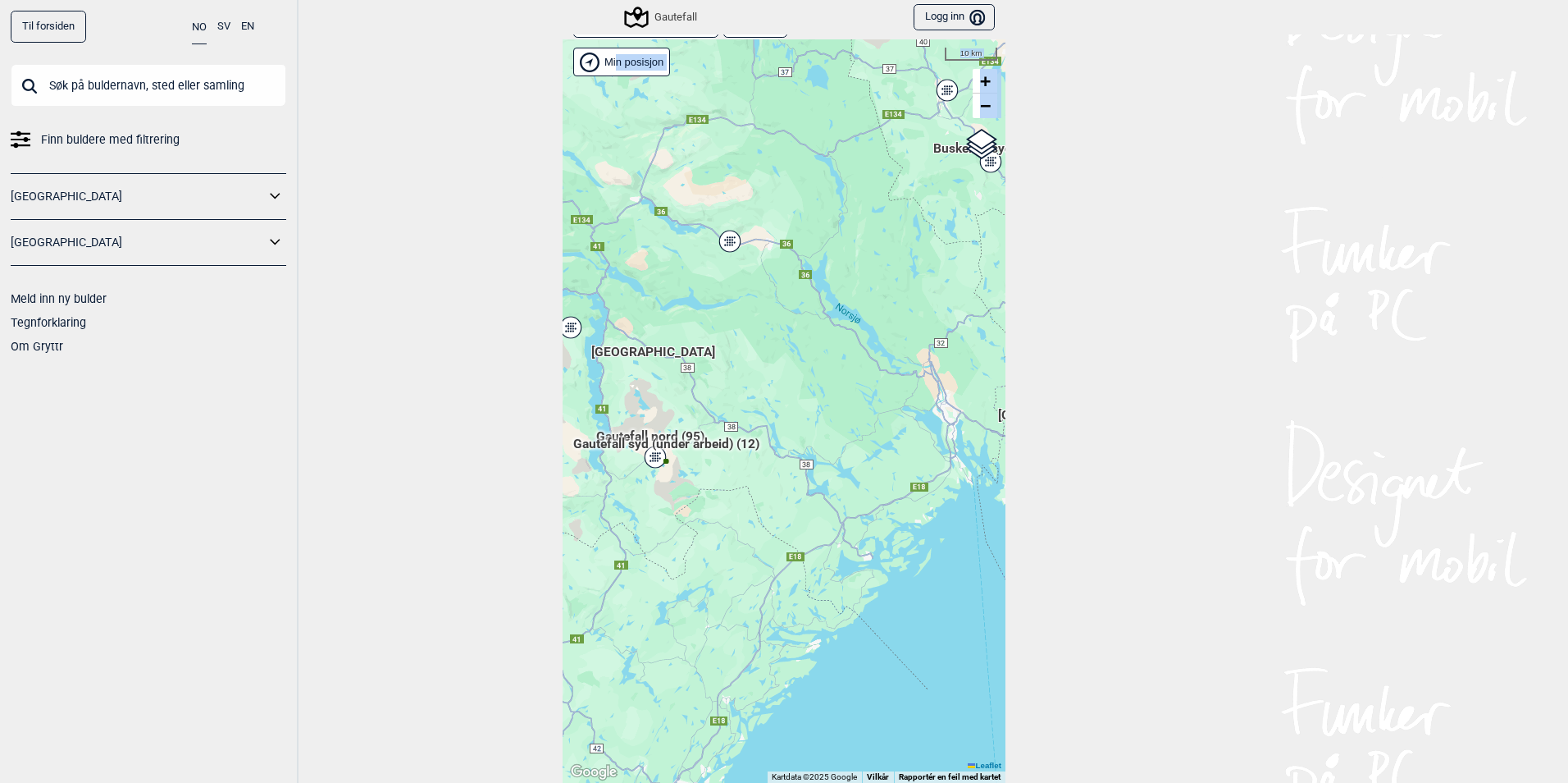
drag, startPoint x: 644, startPoint y: 316, endPoint x: 744, endPoint y: 376, distance: 116.6
click at [744, 376] on div "Hallingdal Stange Buskerud syd Oslo og omegn Follo Østfold Drammen/Asker" at bounding box center [784, 411] width 443 height 743
click at [727, 245] on icon at bounding box center [728, 244] width 2 height 2
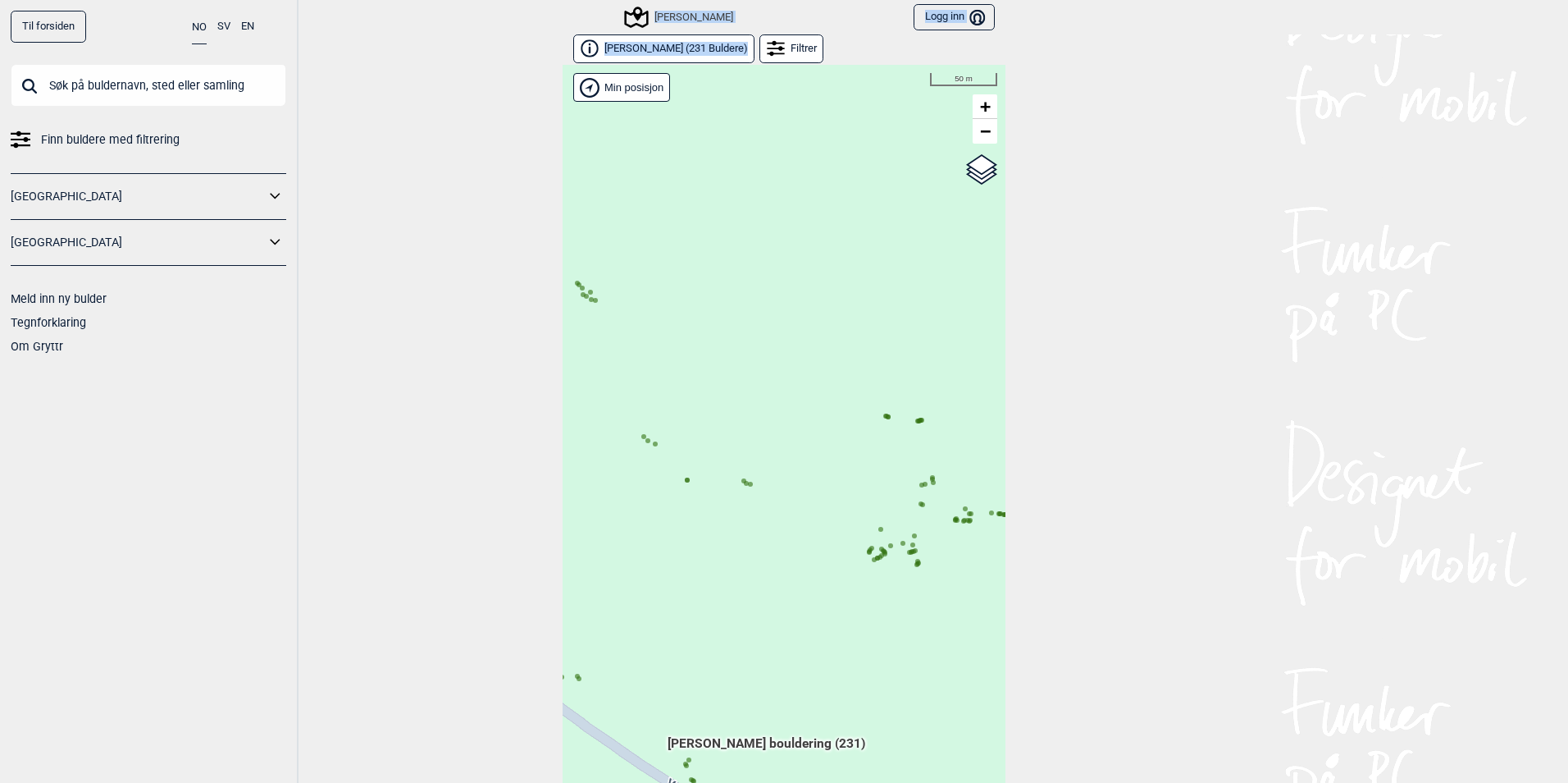
drag, startPoint x: 746, startPoint y: 41, endPoint x: 757, endPoint y: 12, distance: 31.0
click at [757, 12] on div "Til forsiden NO SV EN Finn buldere med filtrering Norge Sverige Meld inn ny bul…" at bounding box center [784, 392] width 1568 height 783
drag, startPoint x: 757, startPoint y: 12, endPoint x: 688, endPoint y: 41, distance: 74.8
click at [688, 41] on span "Erikstein ( 231 Buldere )" at bounding box center [676, 48] width 144 height 14
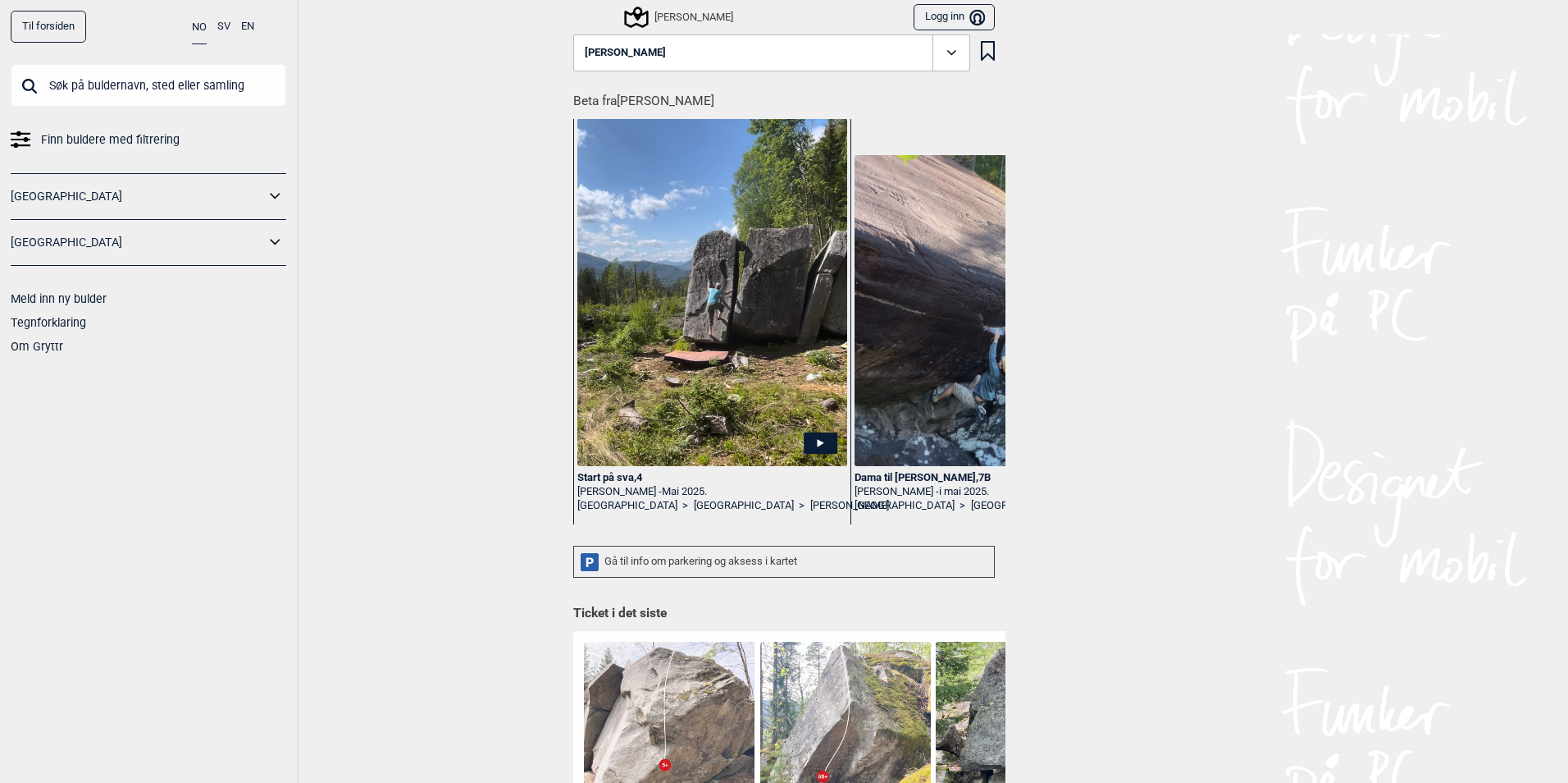
click at [932, 41] on span at bounding box center [951, 53] width 38 height 38
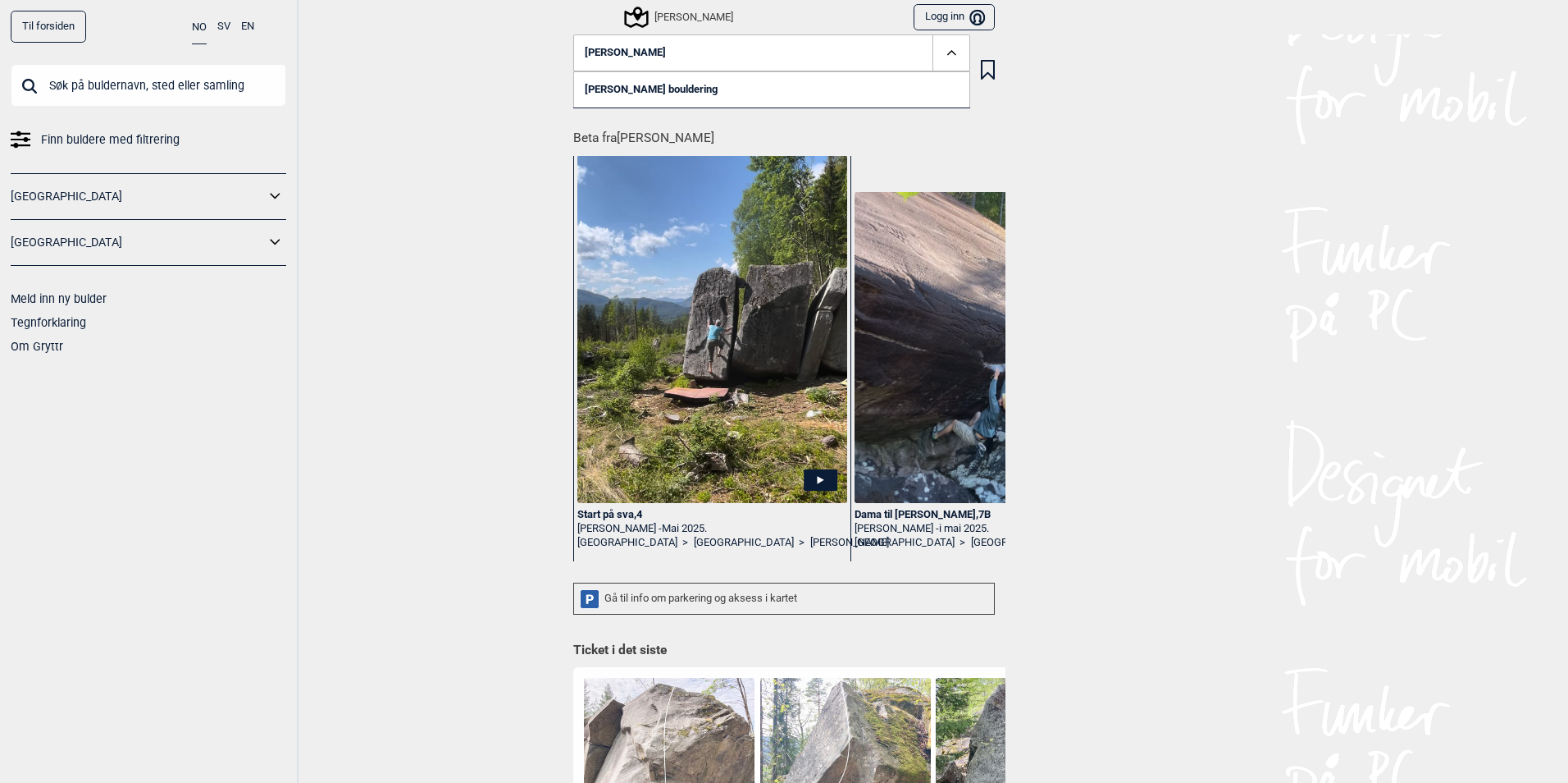
click at [749, 85] on link "Erikstein bouldering" at bounding box center [772, 89] width 397 height 36
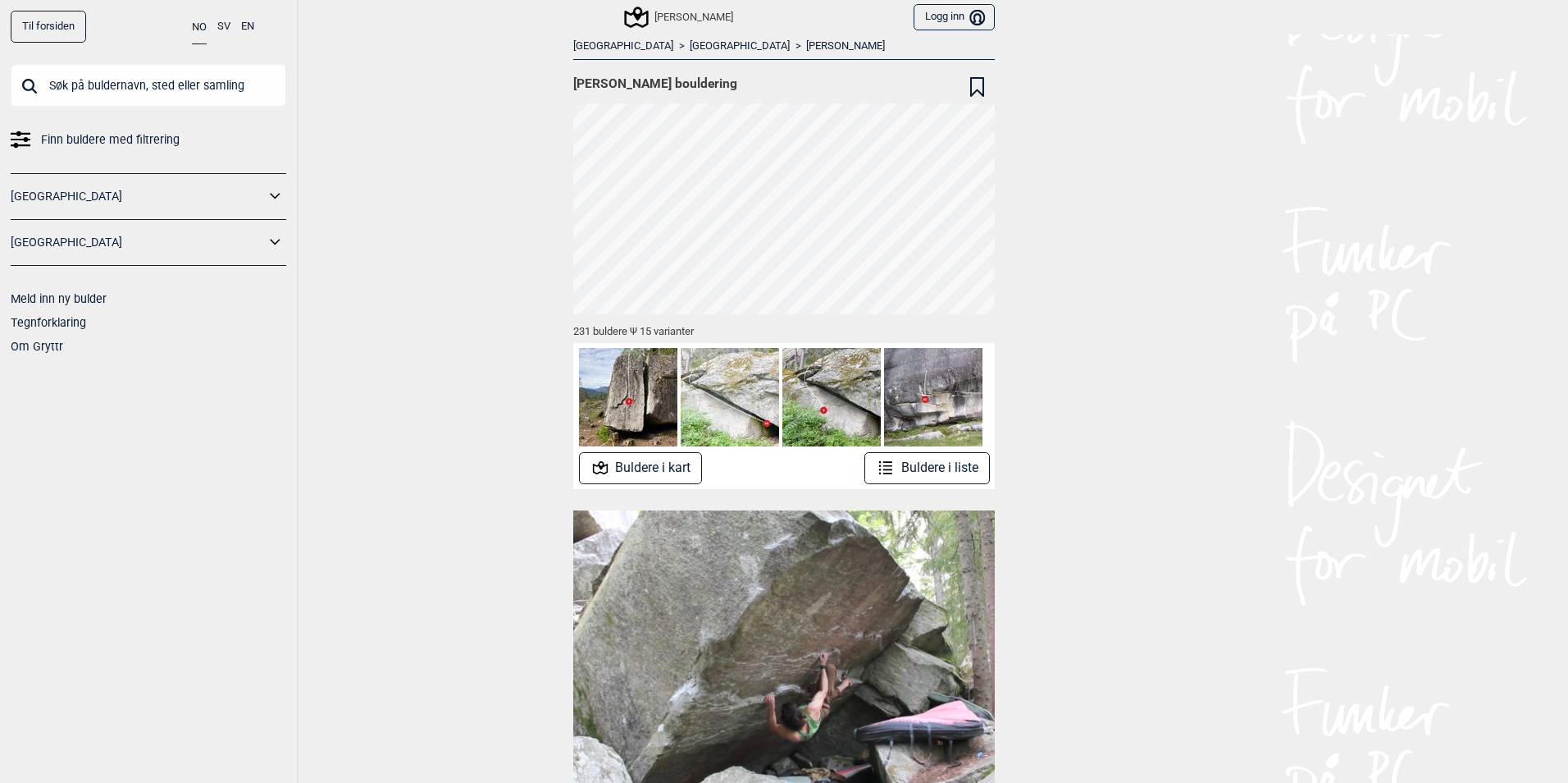
click at [913, 465] on button "Buldere i liste" at bounding box center [927, 468] width 125 height 32
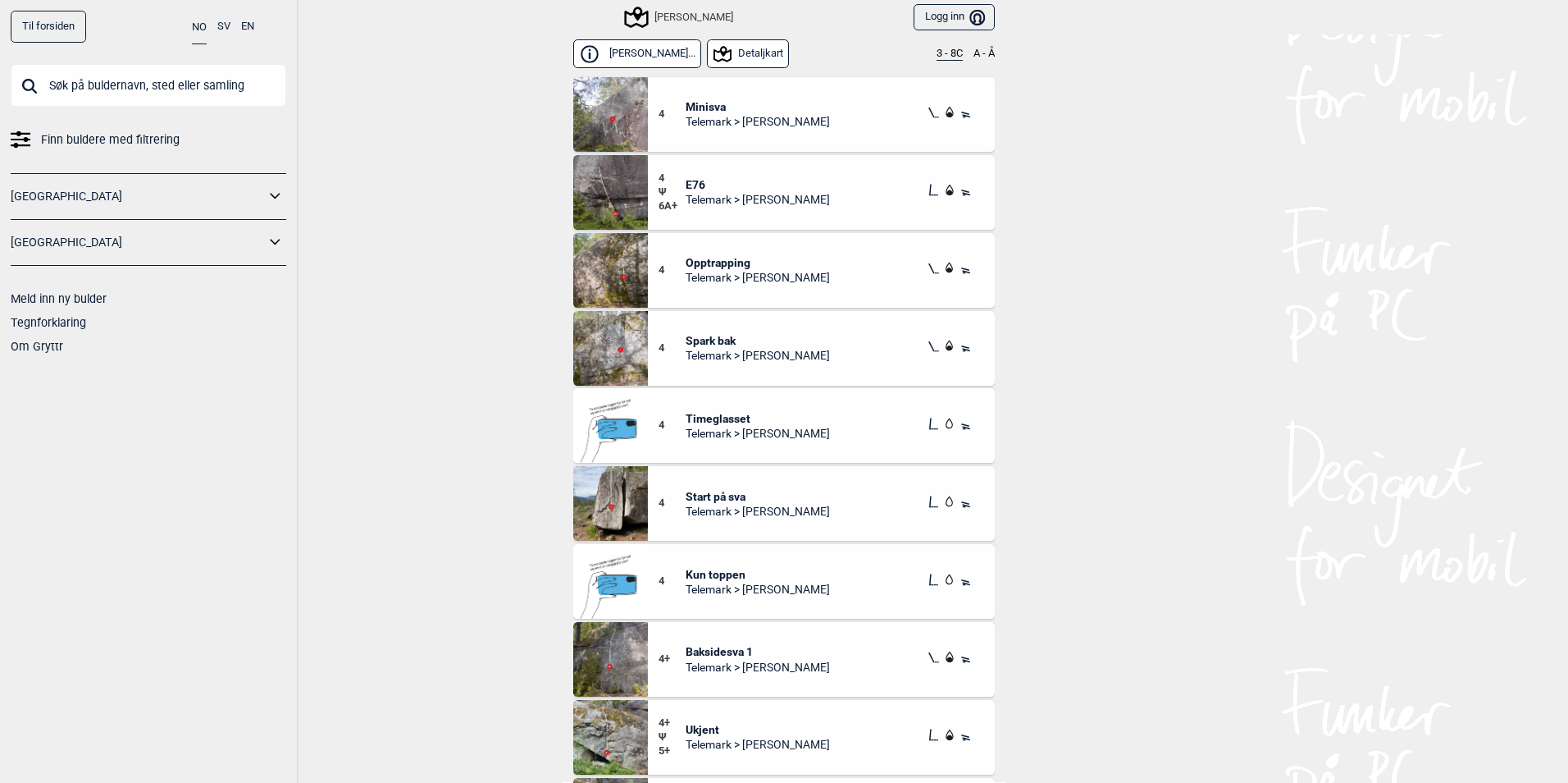
click at [937, 50] on button "3 - 8C" at bounding box center [949, 54] width 26 height 14
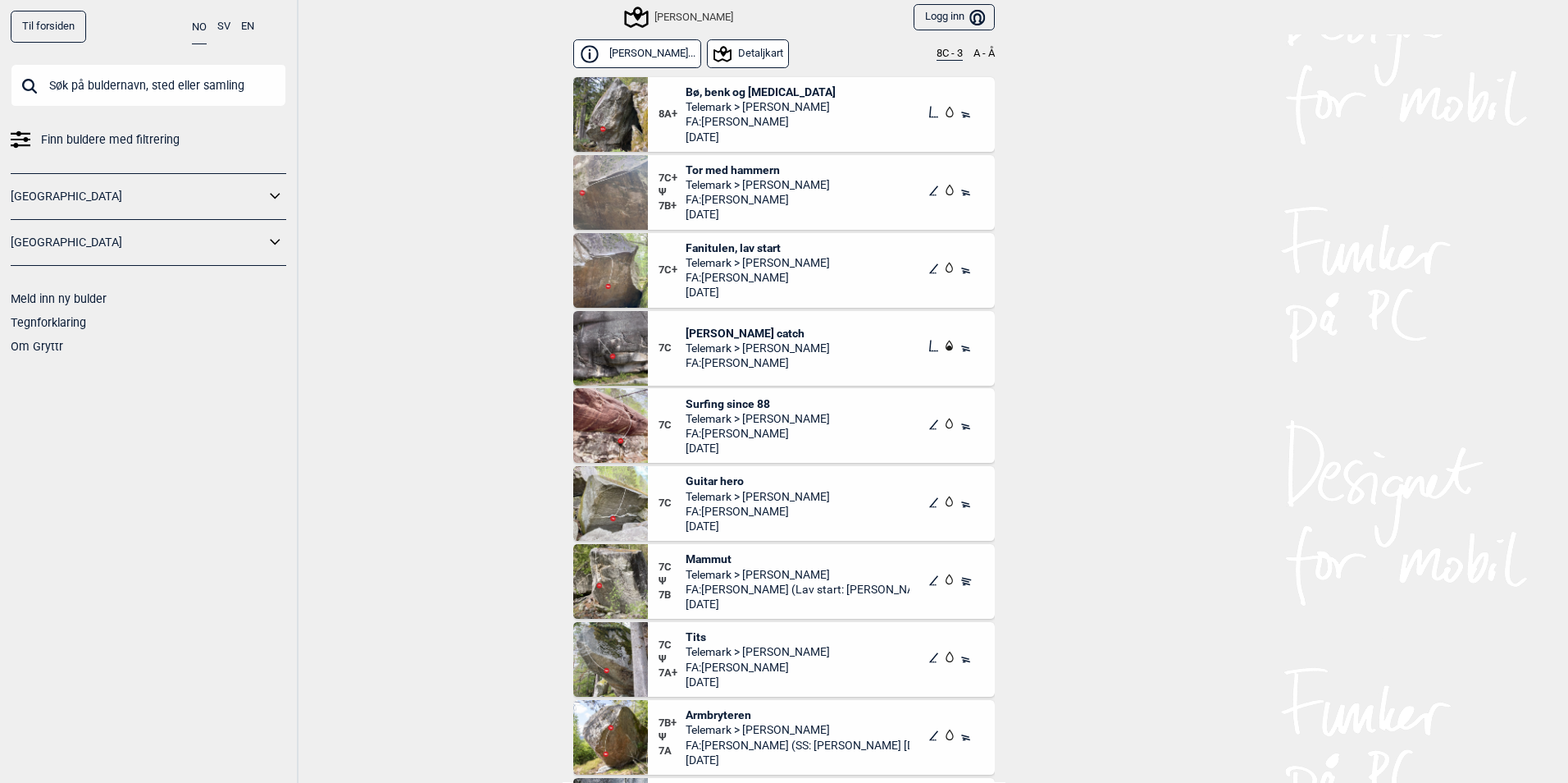
click at [735, 481] on span "Guitar hero" at bounding box center [757, 480] width 145 height 14
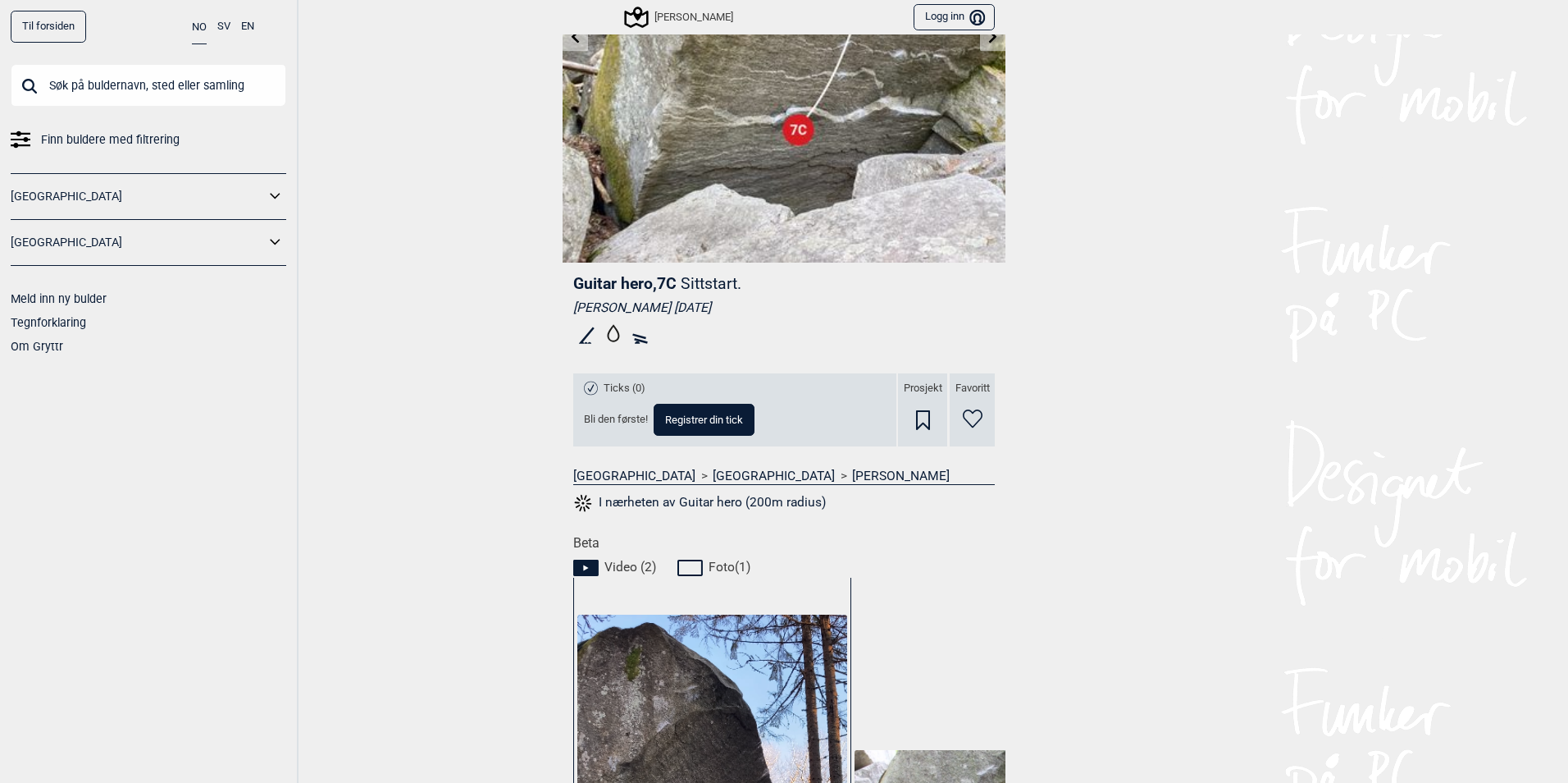
scroll to position [706, 0]
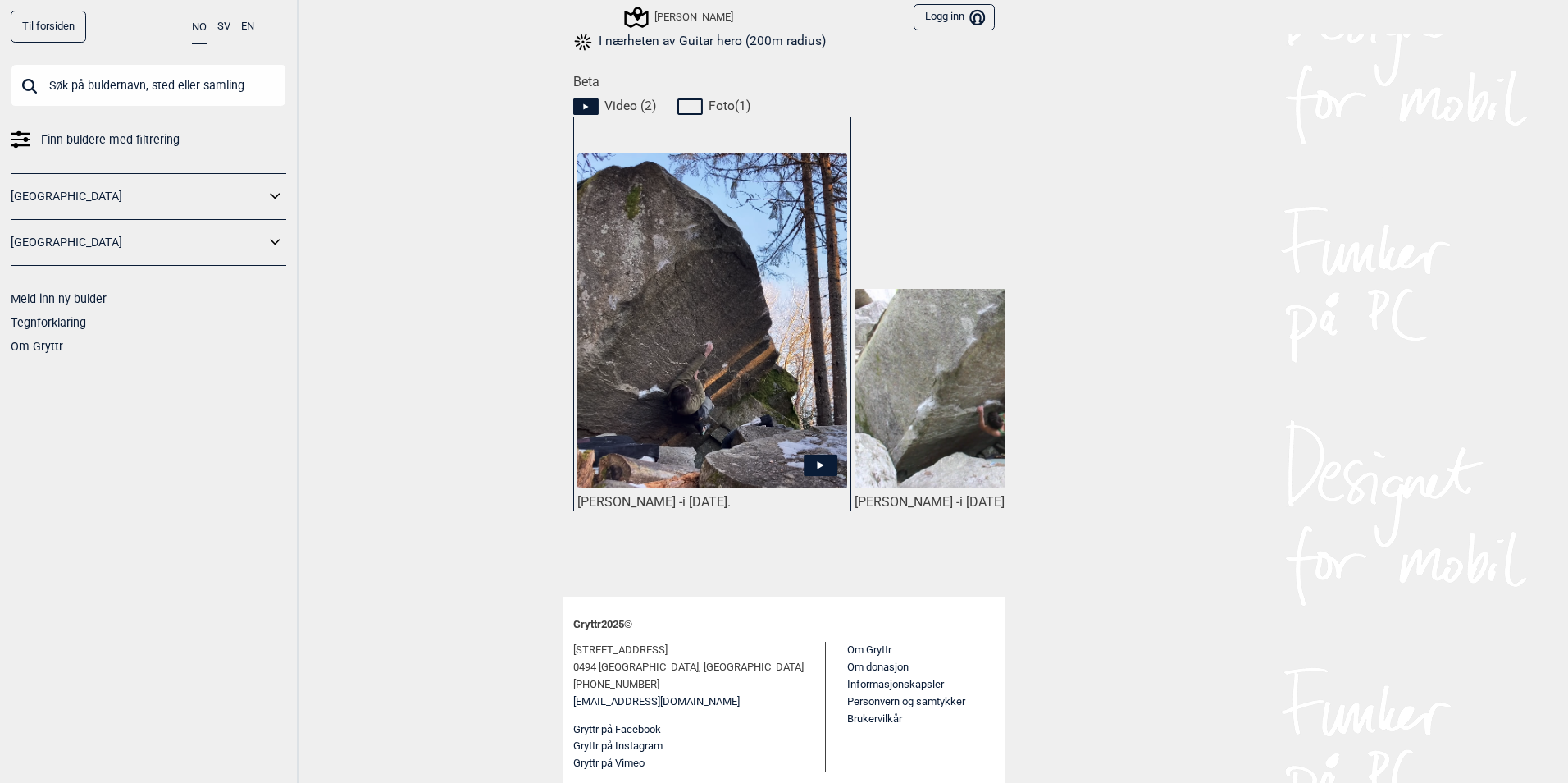
click at [779, 560] on div "Mathias Hjelle - i desember 2024." at bounding box center [712, 346] width 277 height 458
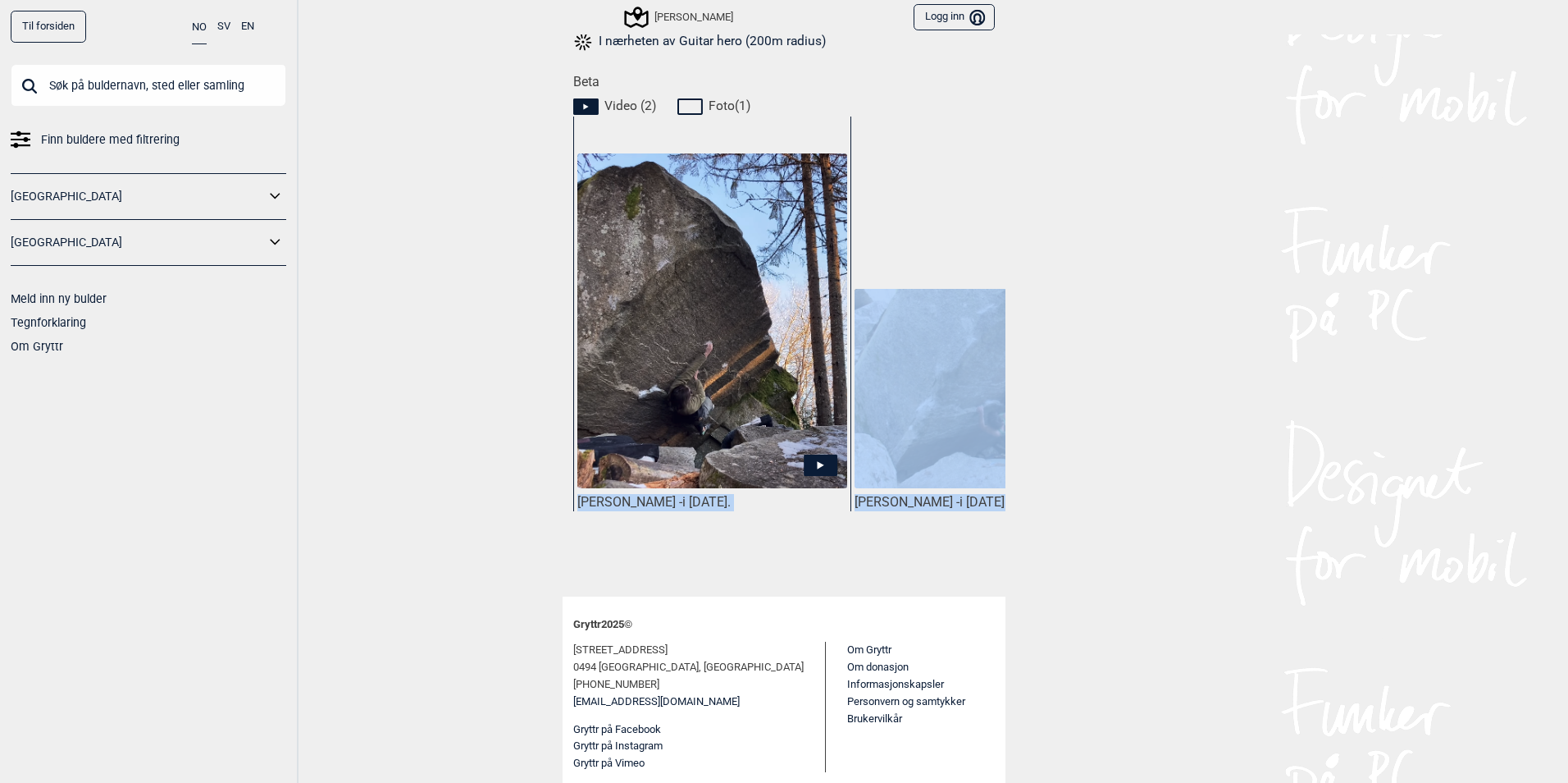
drag, startPoint x: 690, startPoint y: 582, endPoint x: 709, endPoint y: 573, distance: 21.0
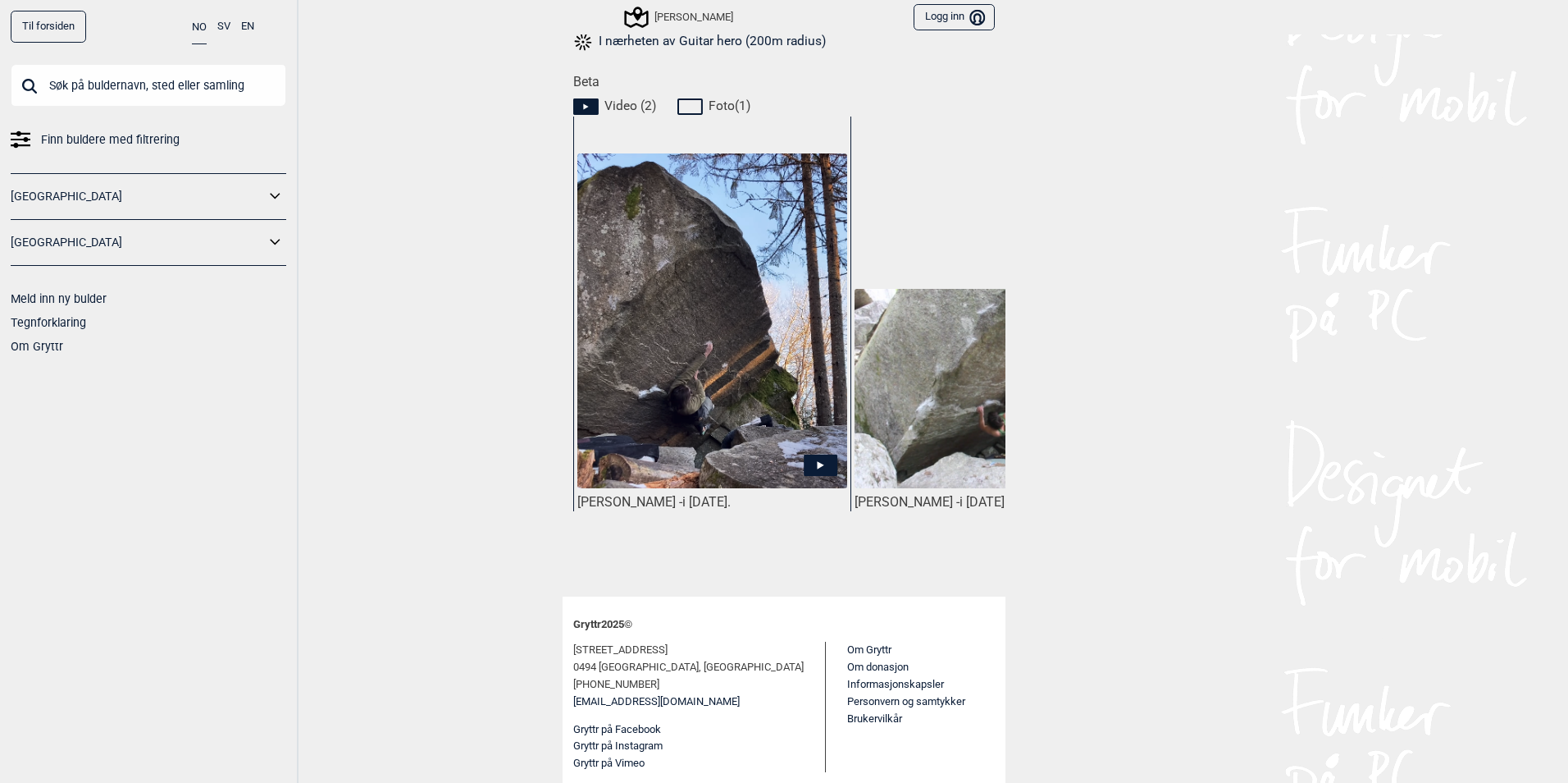
click at [418, 504] on div "Til forsiden NO SV EN Finn buldere med filtrering Norge Sverige Meld inn ny bul…" at bounding box center [784, 392] width 1568 height 783
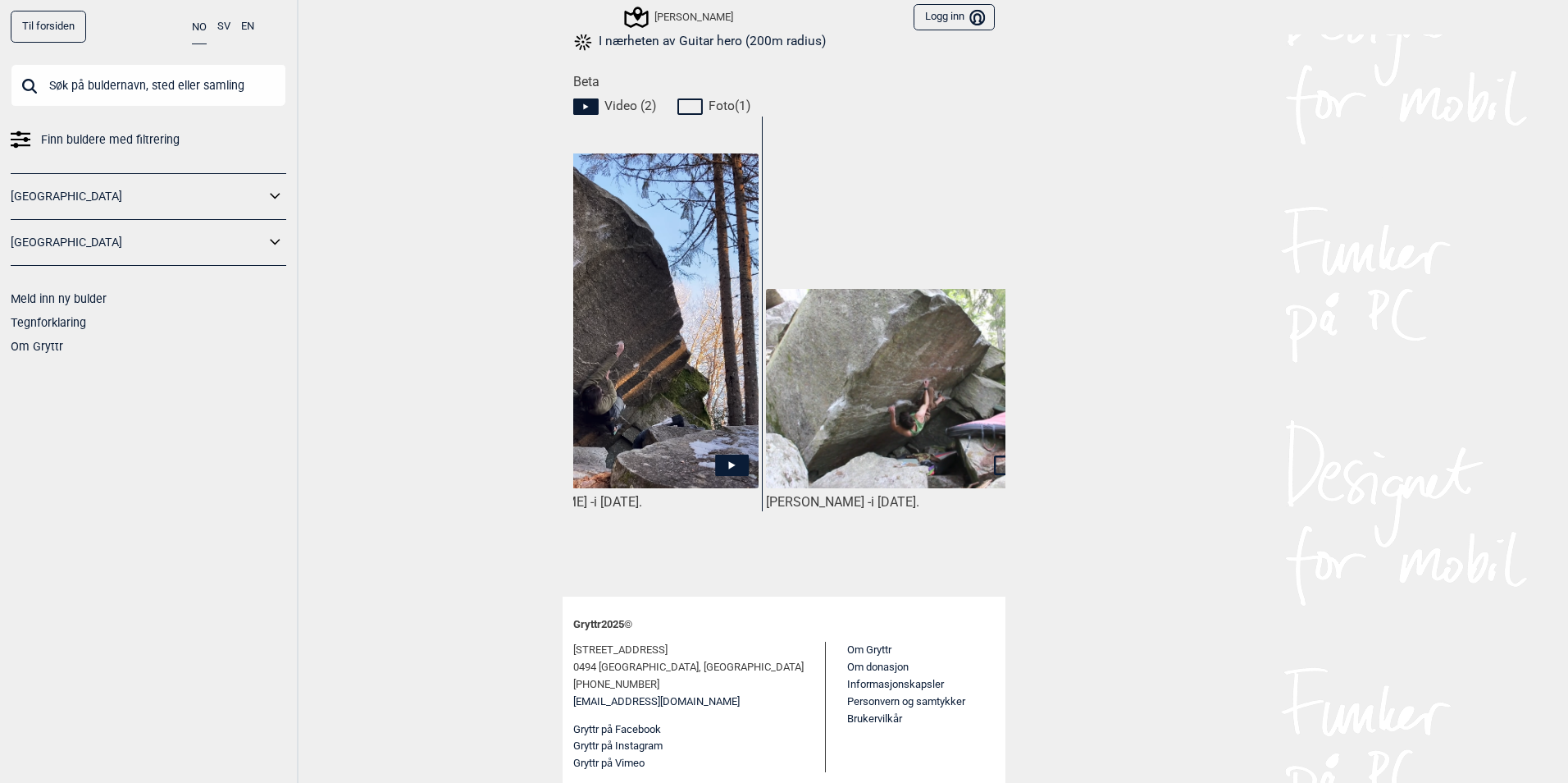
scroll to position [0, 0]
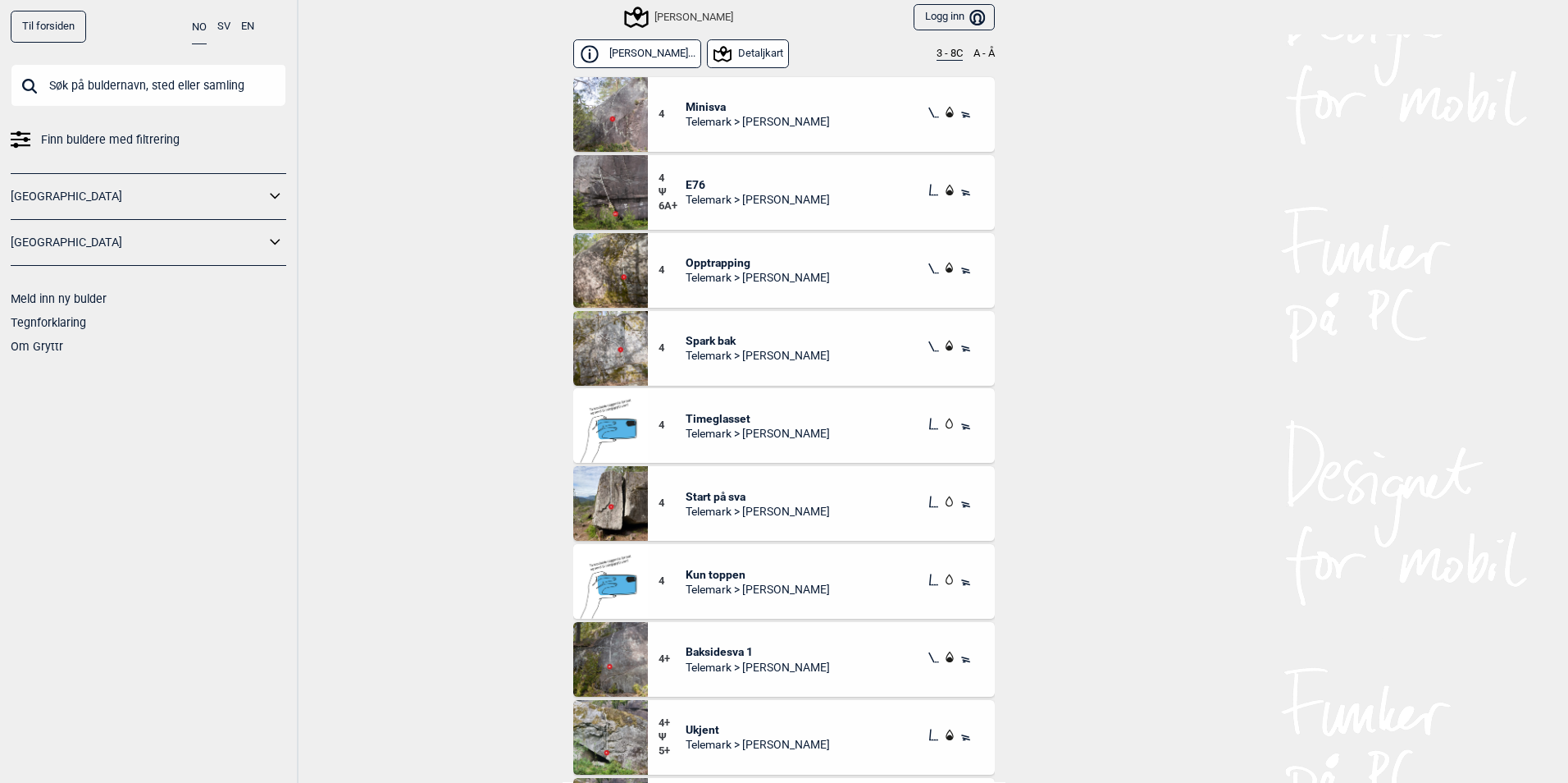
click at [941, 49] on button "3 - 8C" at bounding box center [949, 54] width 26 height 14
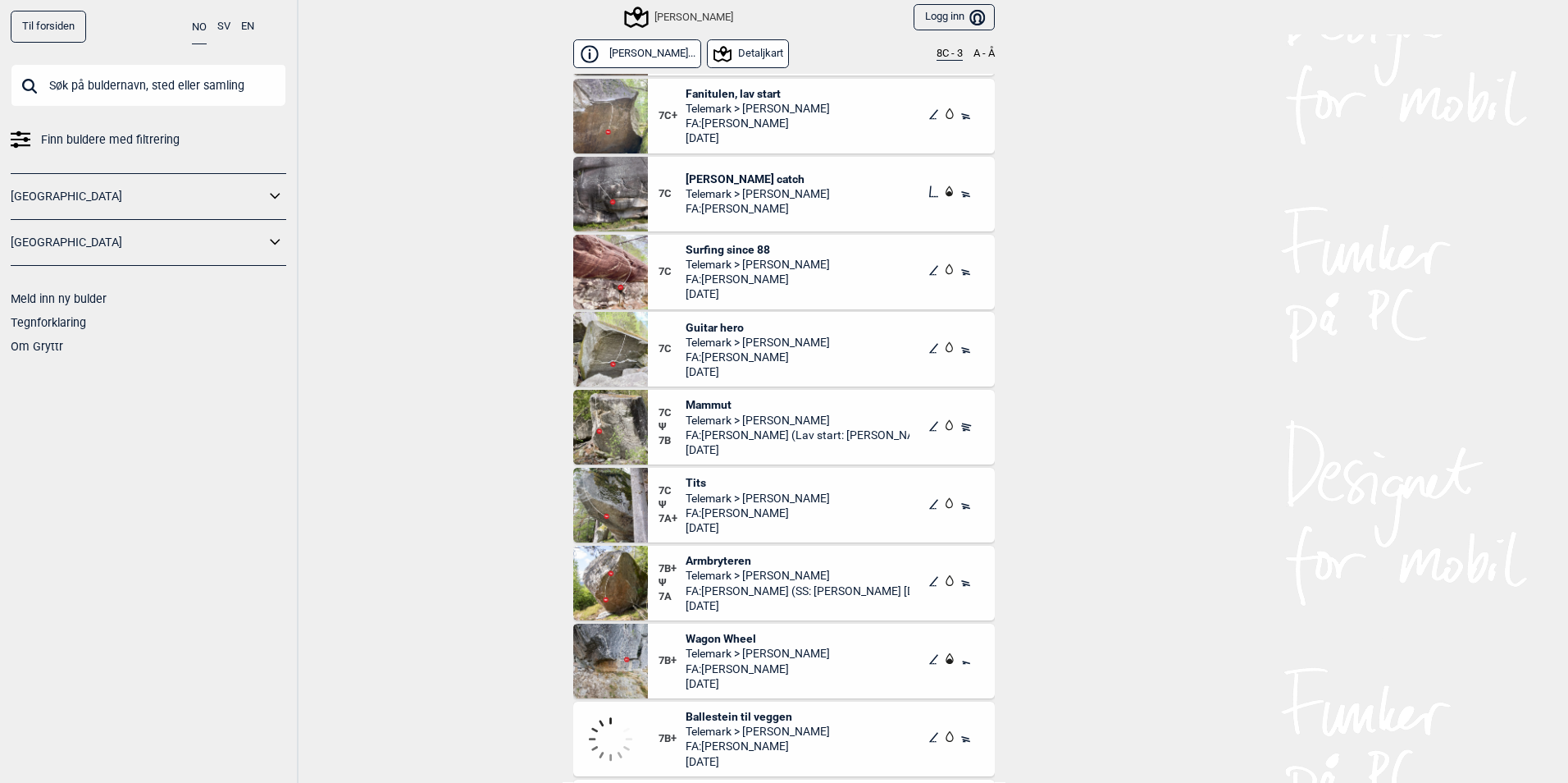
scroll to position [164, 0]
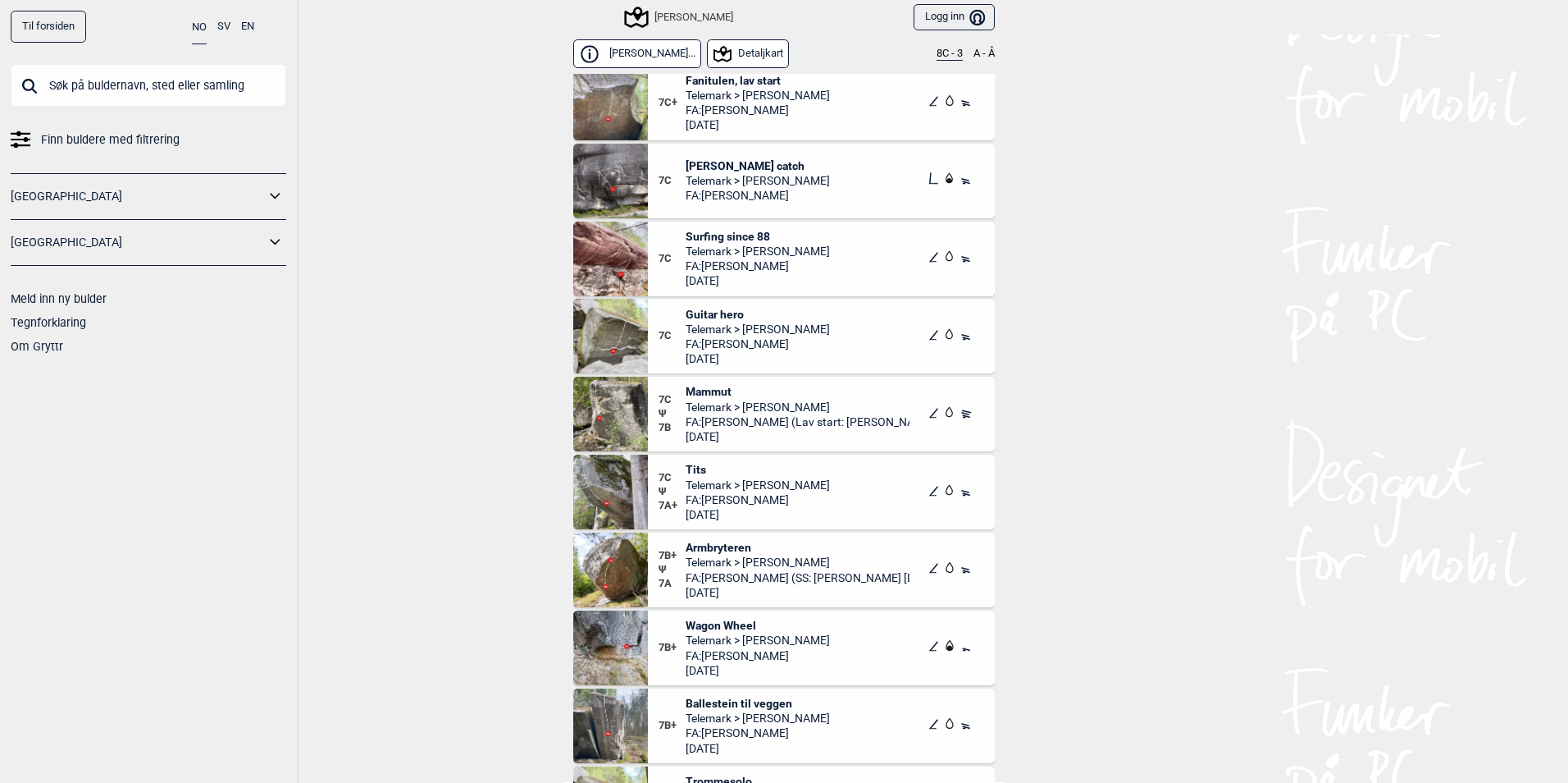
click at [690, 464] on span "Tits" at bounding box center [757, 468] width 145 height 14
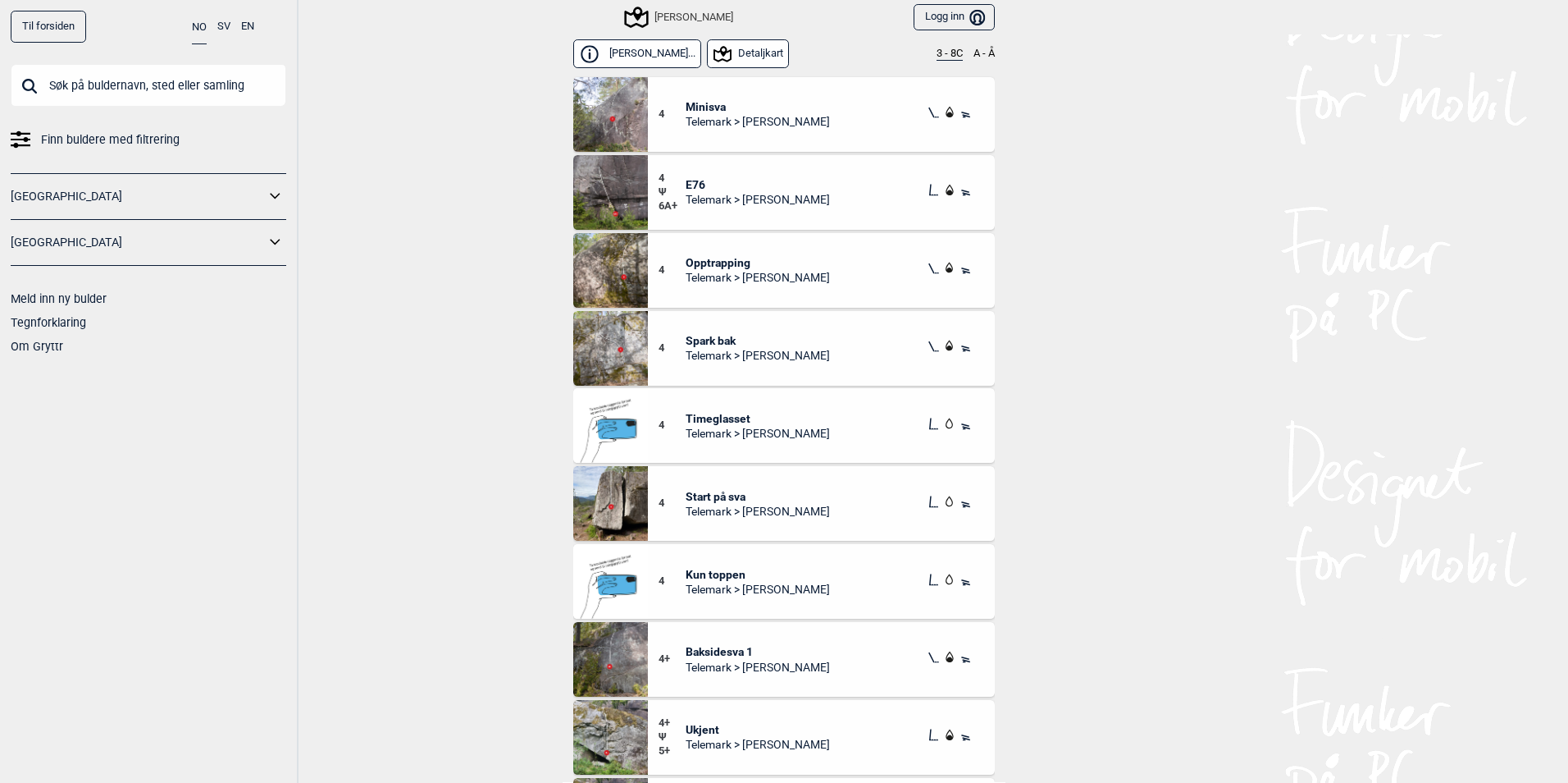
click at [937, 57] on button "3 - 8C" at bounding box center [949, 54] width 26 height 14
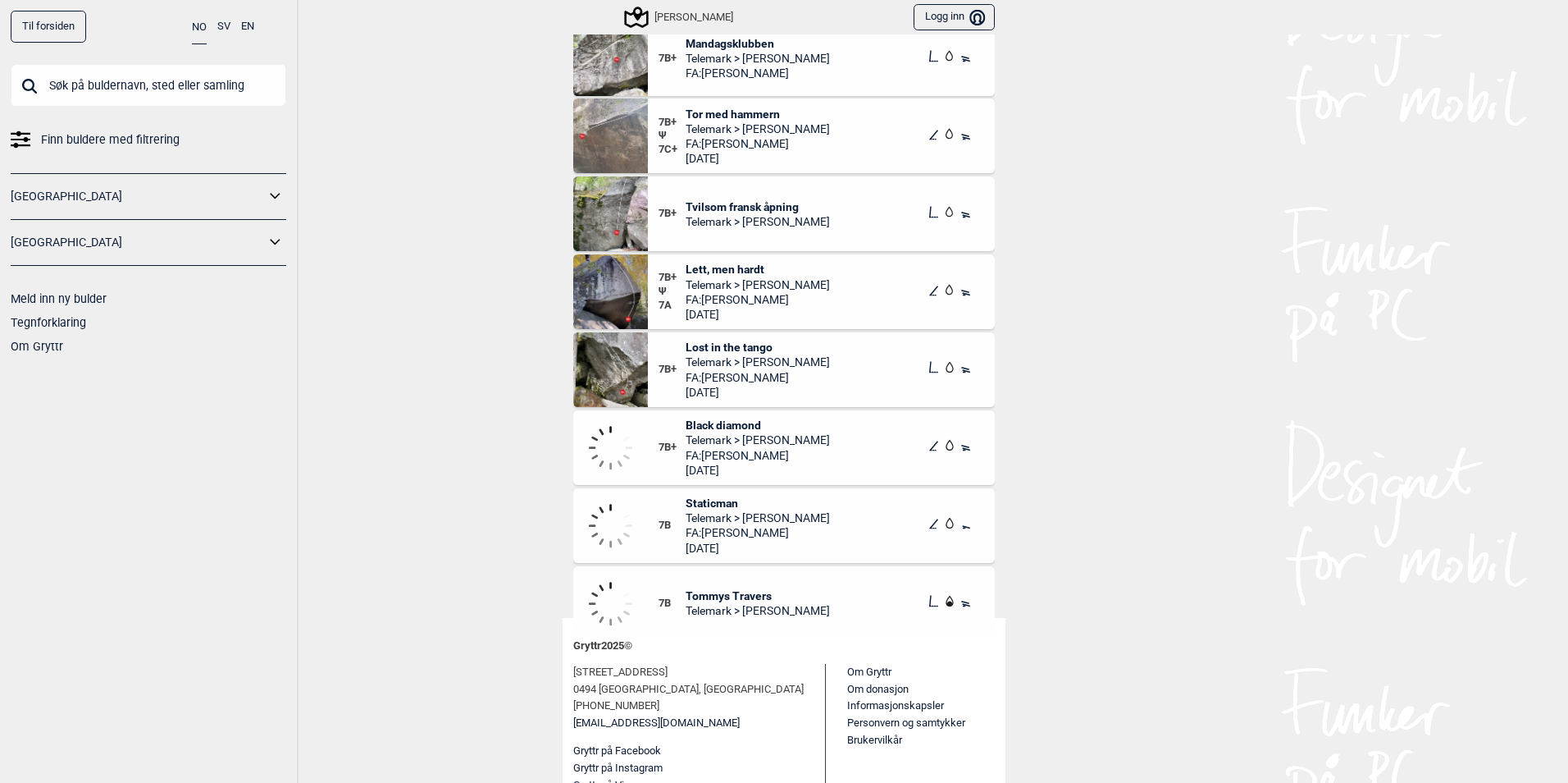
scroll to position [820, 0]
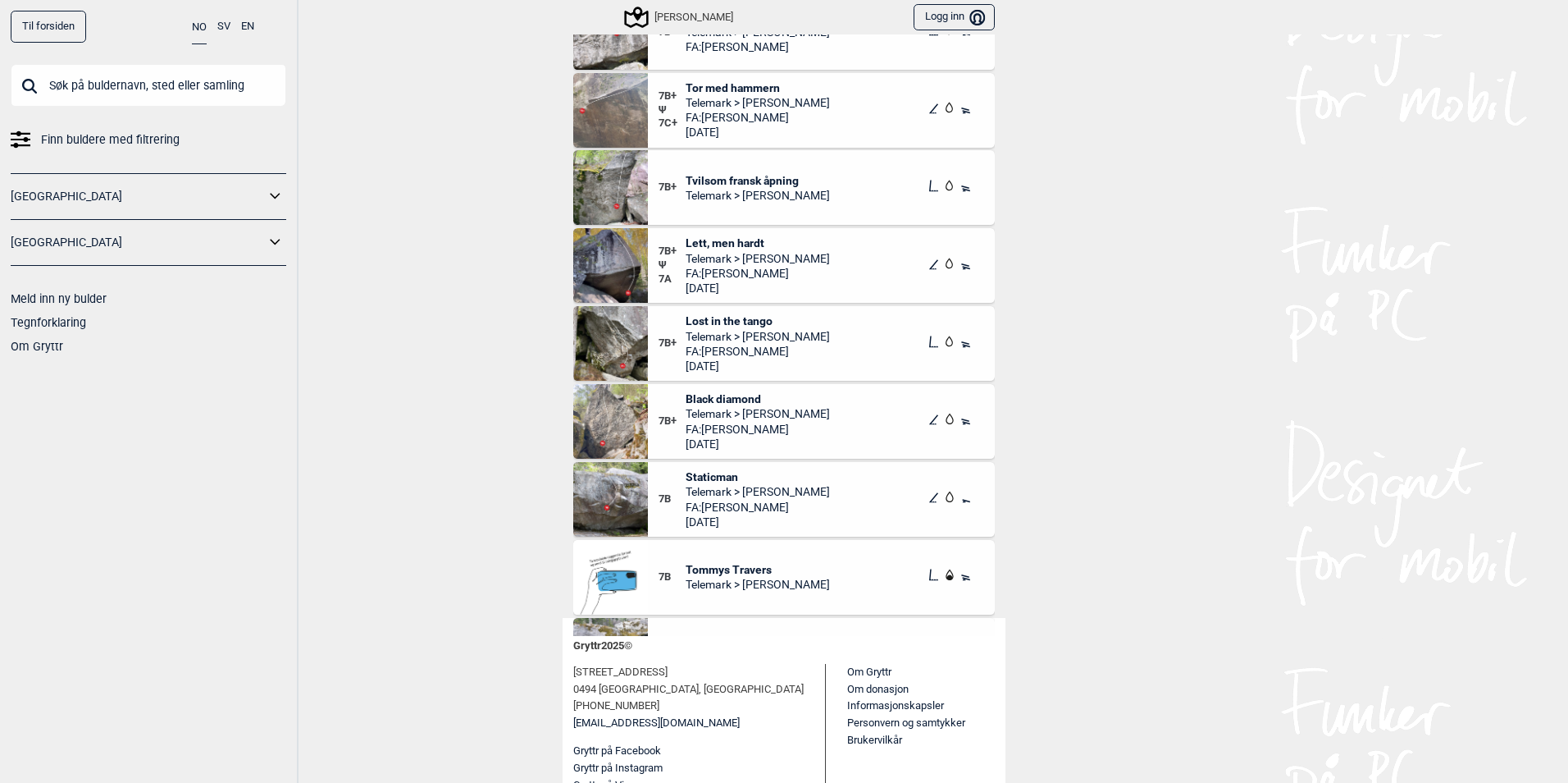
click at [747, 325] on span "Lost in the tango" at bounding box center [757, 320] width 145 height 14
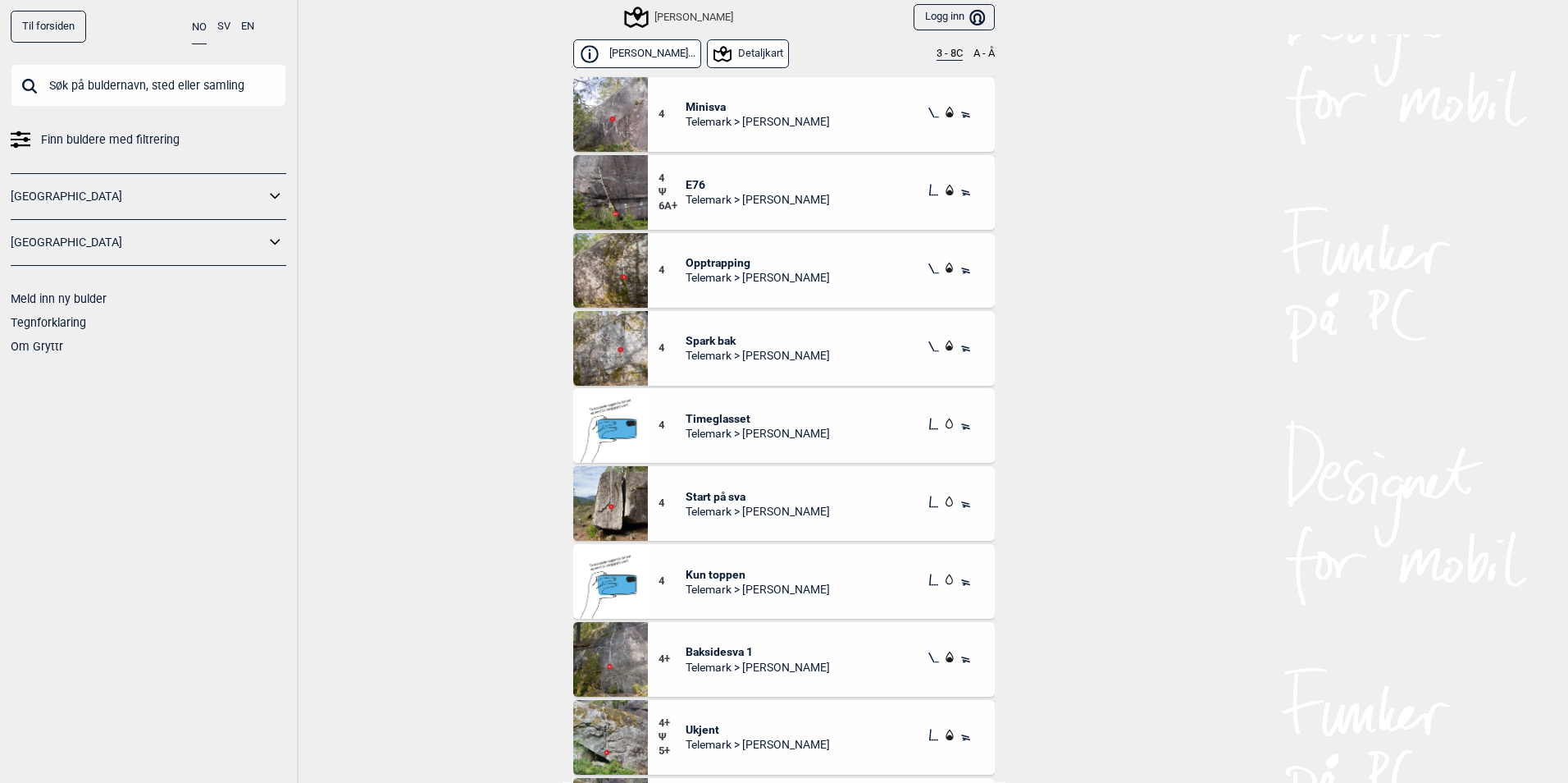
click at [938, 55] on button "3 - 8C" at bounding box center [949, 54] width 26 height 14
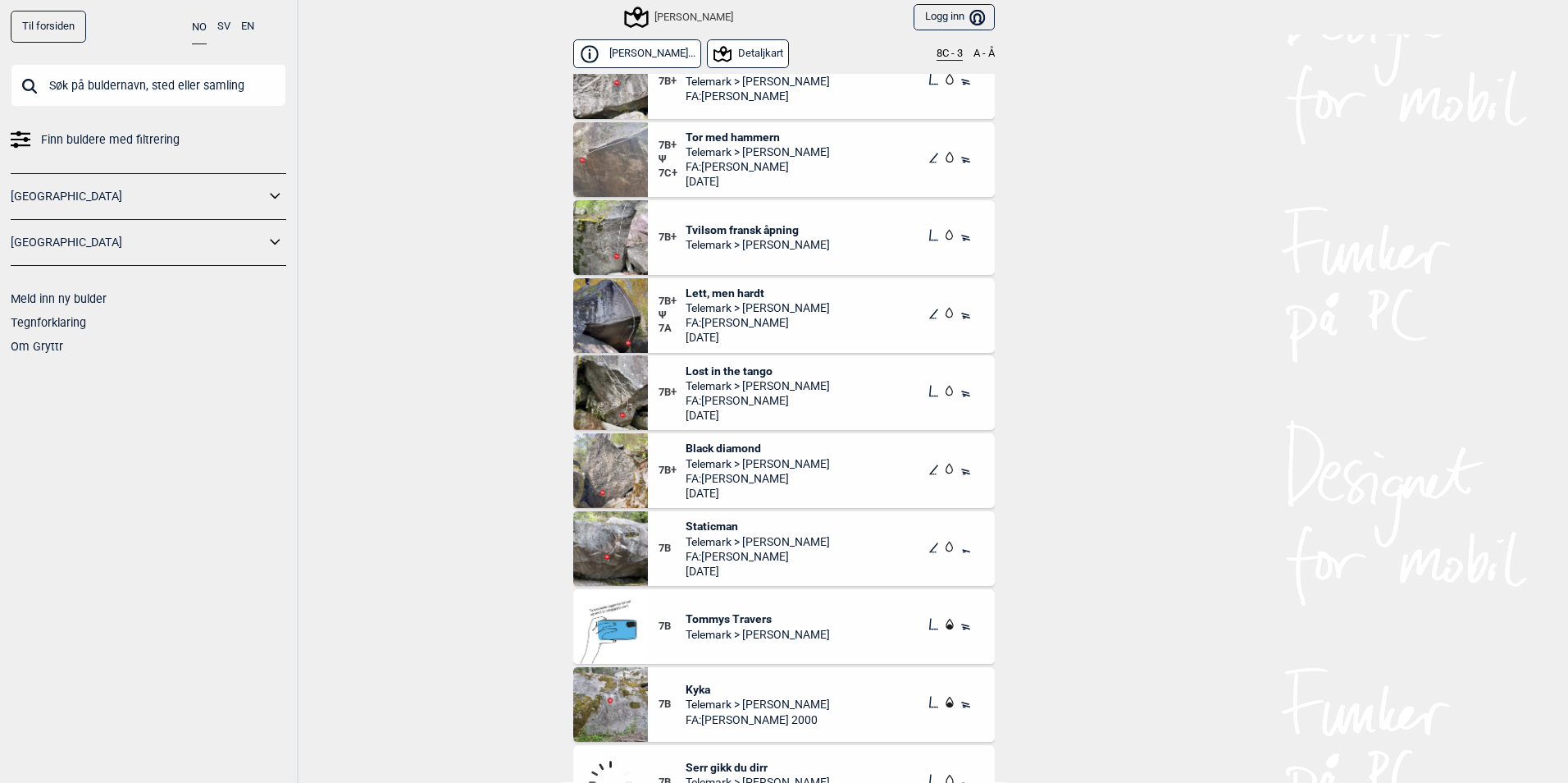
scroll to position [984, 0]
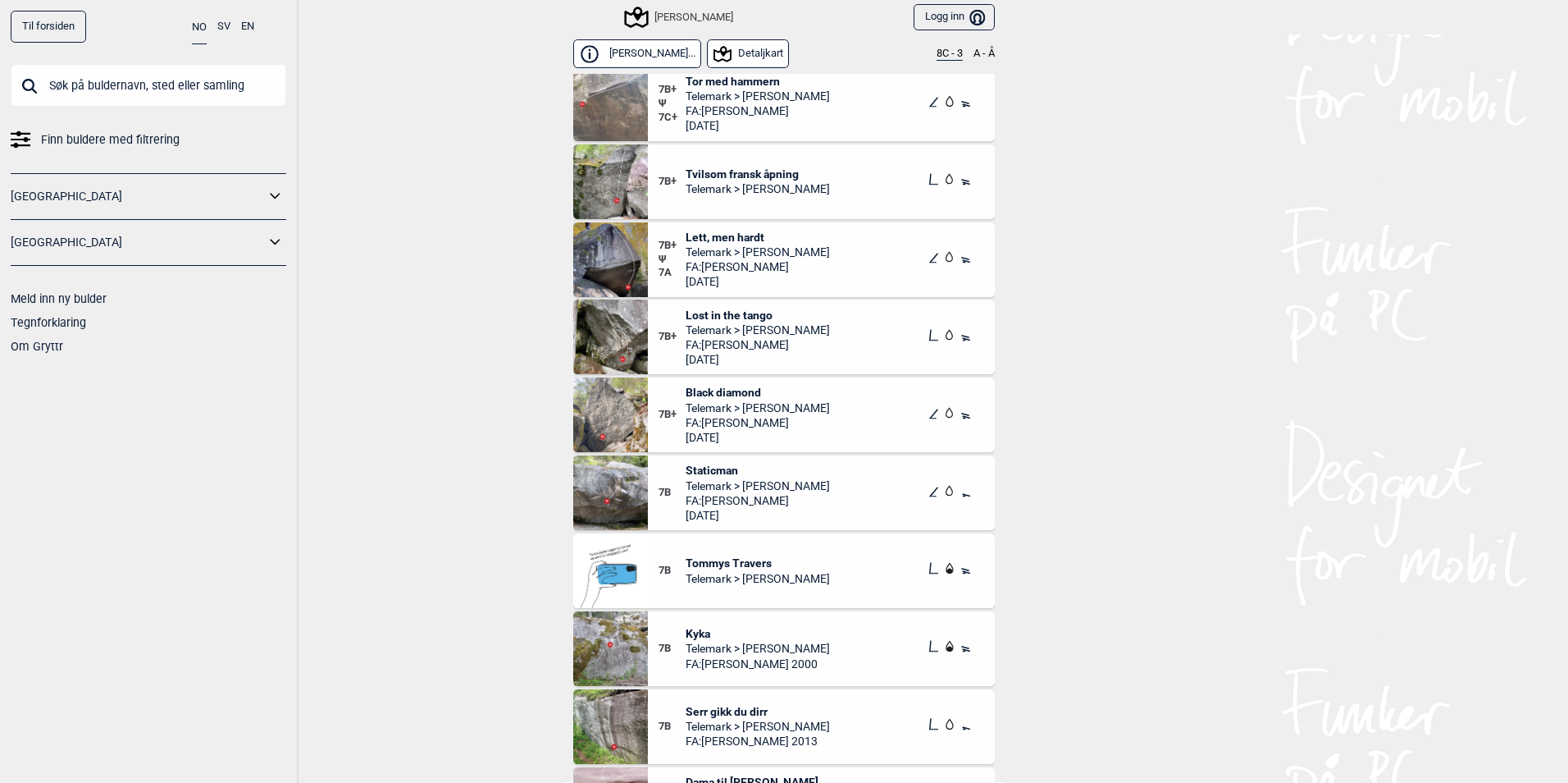
click at [733, 390] on span "Black diamond" at bounding box center [757, 392] width 145 height 14
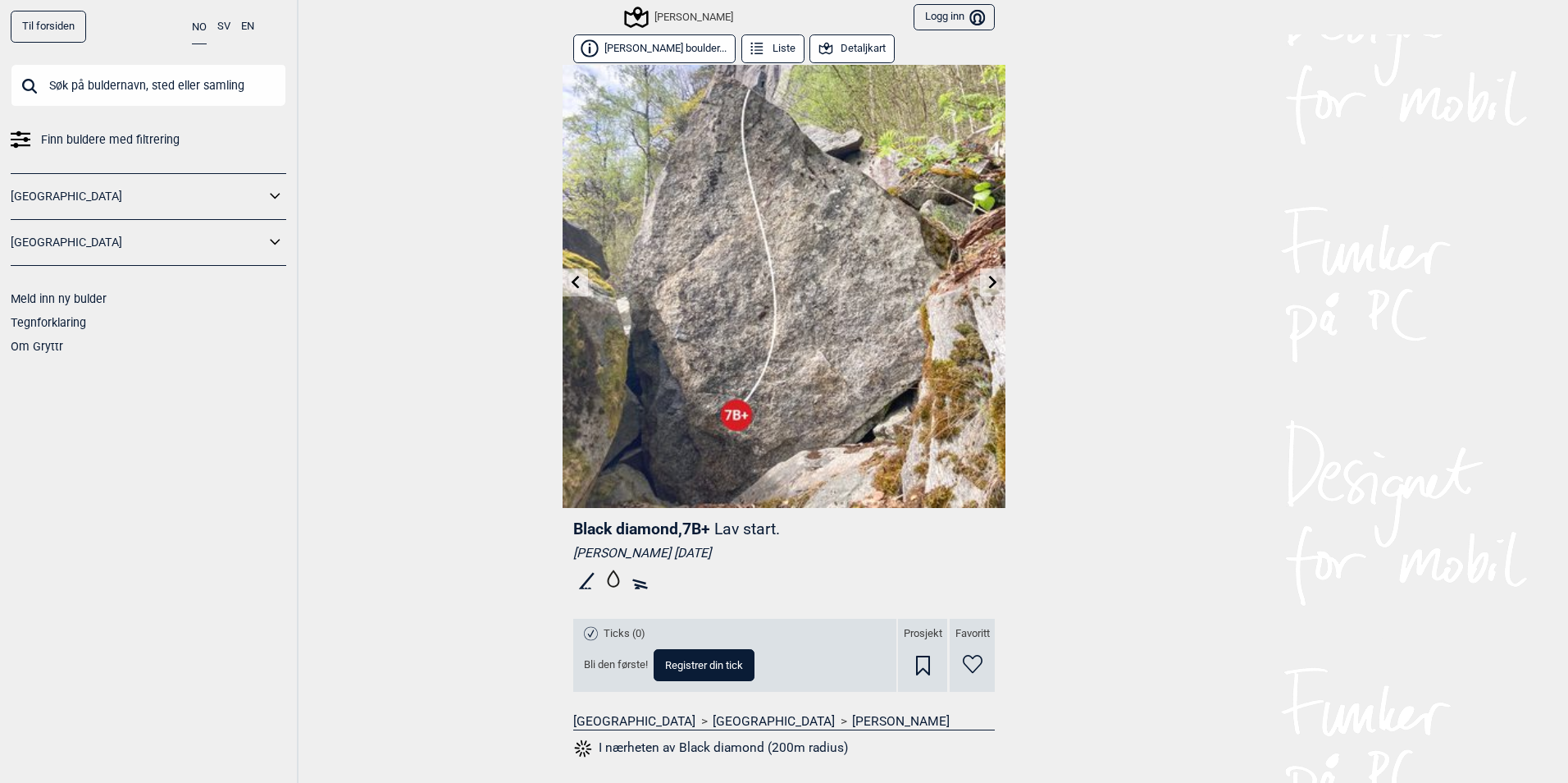
click at [267, 234] on icon at bounding box center [275, 243] width 21 height 24
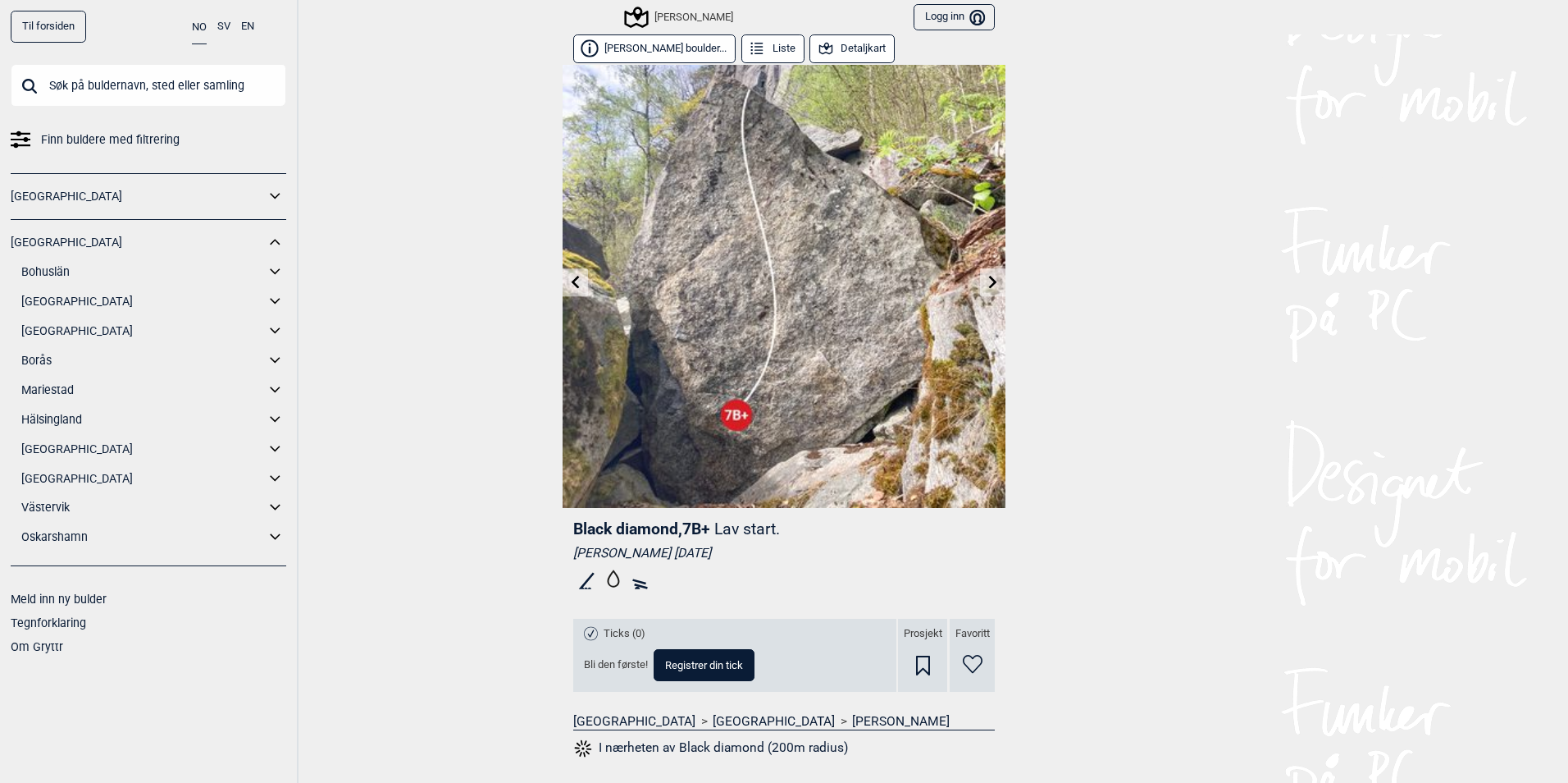
click at [60, 34] on link "Til forsiden" at bounding box center [48, 27] width 75 height 32
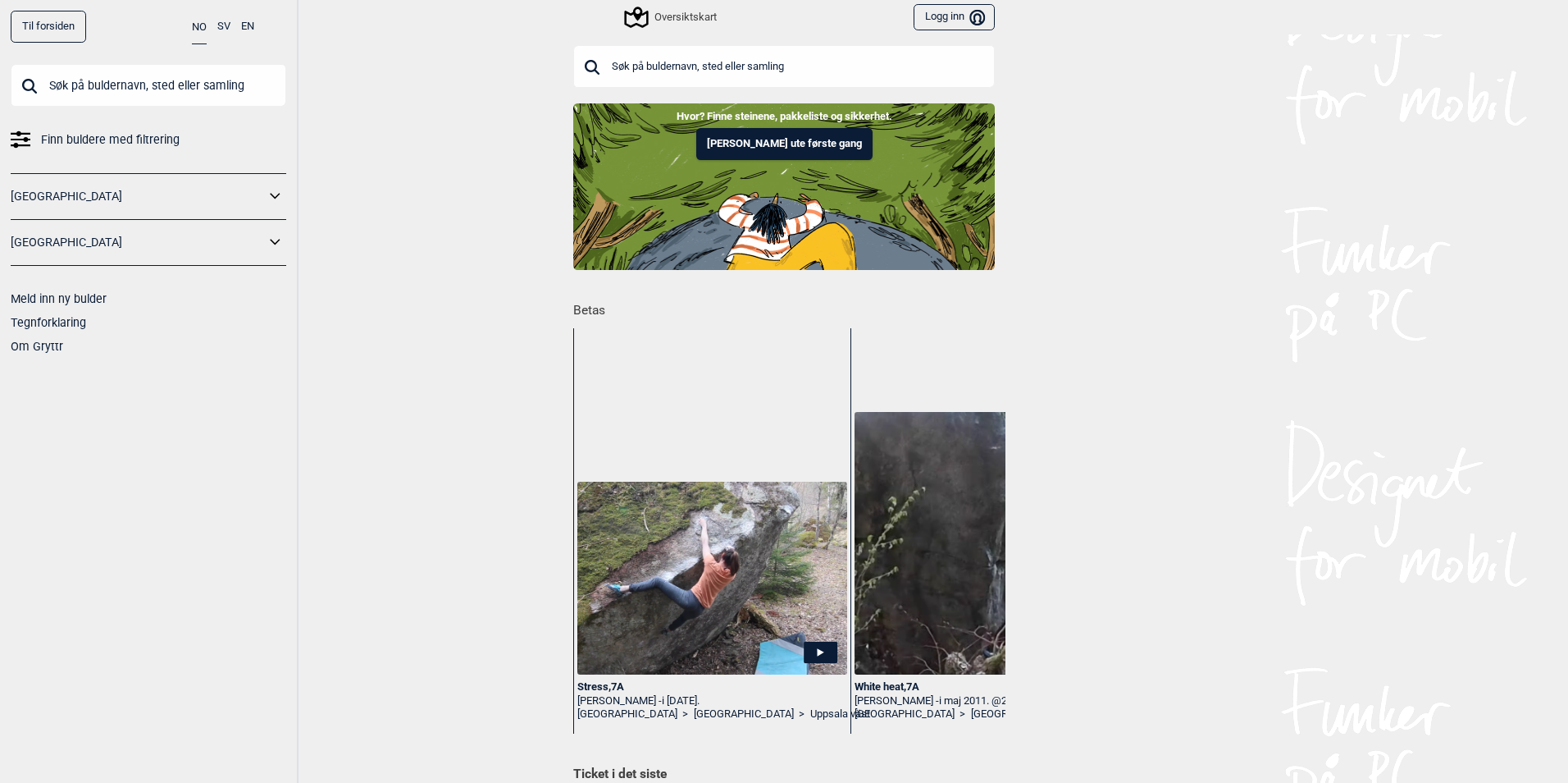
click at [680, 10] on div "Oversiktskart" at bounding box center [671, 17] width 90 height 19
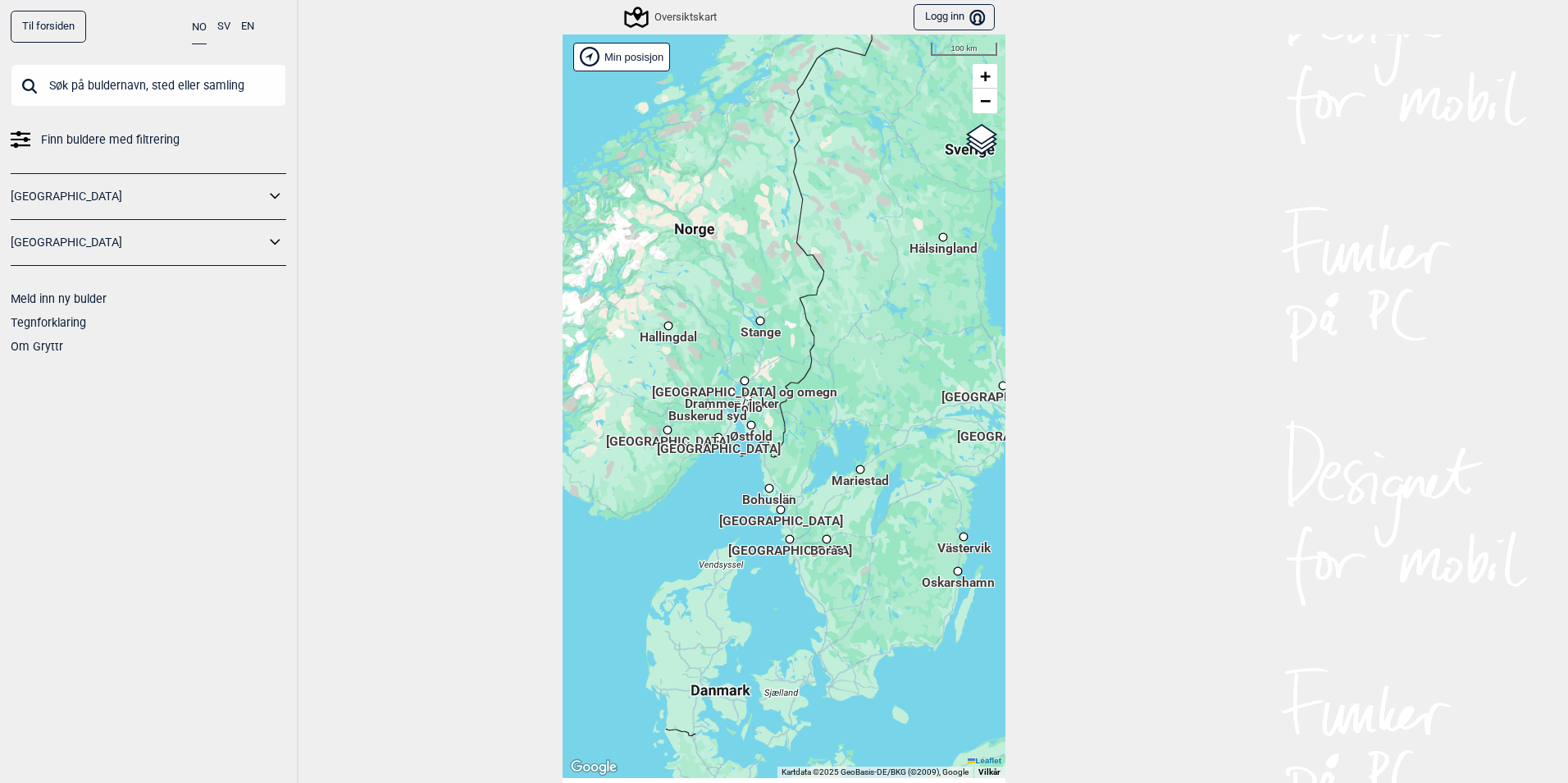
click at [858, 470] on div "Mariestad" at bounding box center [860, 469] width 10 height 10
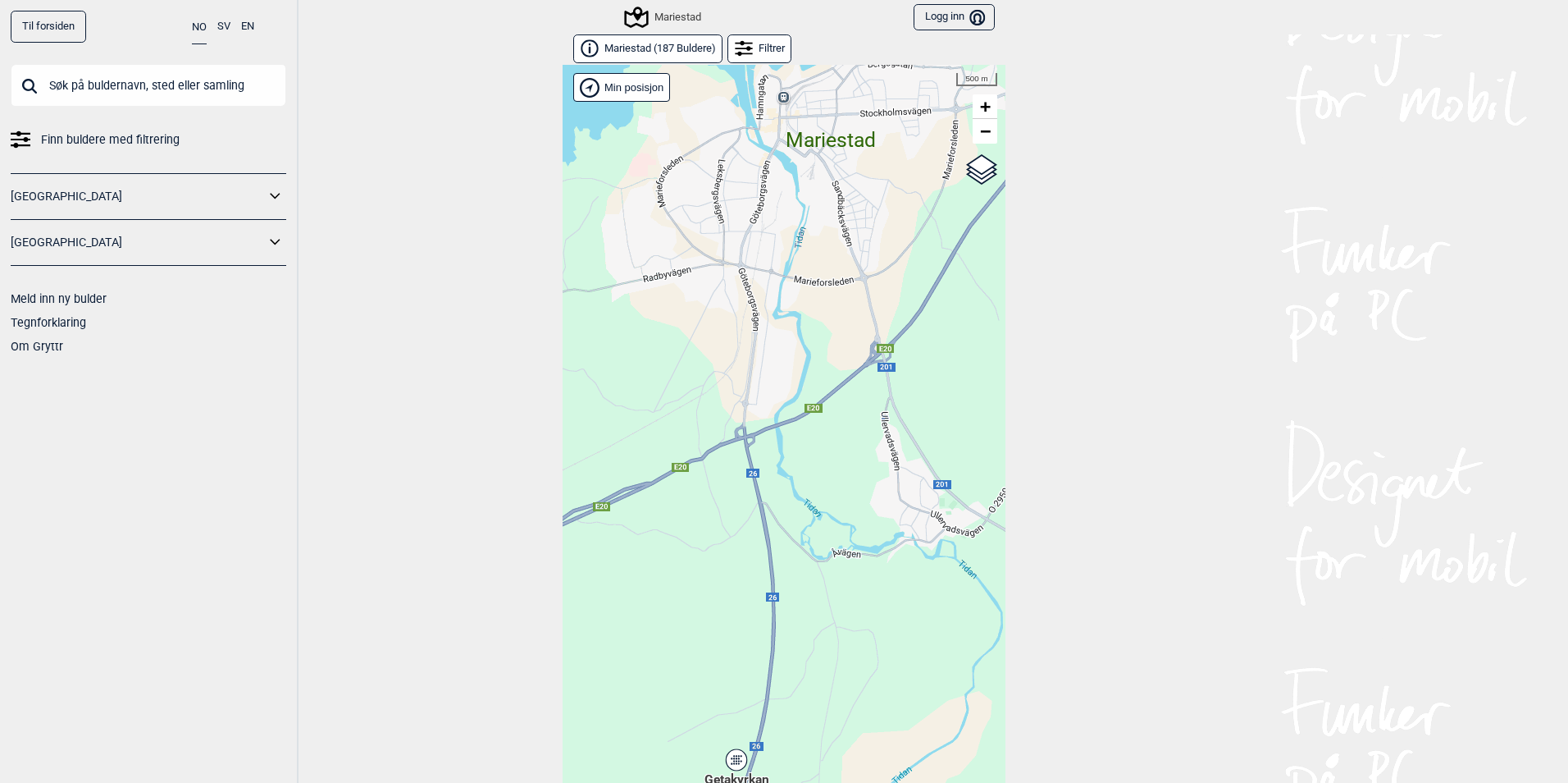
click at [707, 57] on link "Mariestad ( 187 Buldere )" at bounding box center [647, 49] width 150 height 29
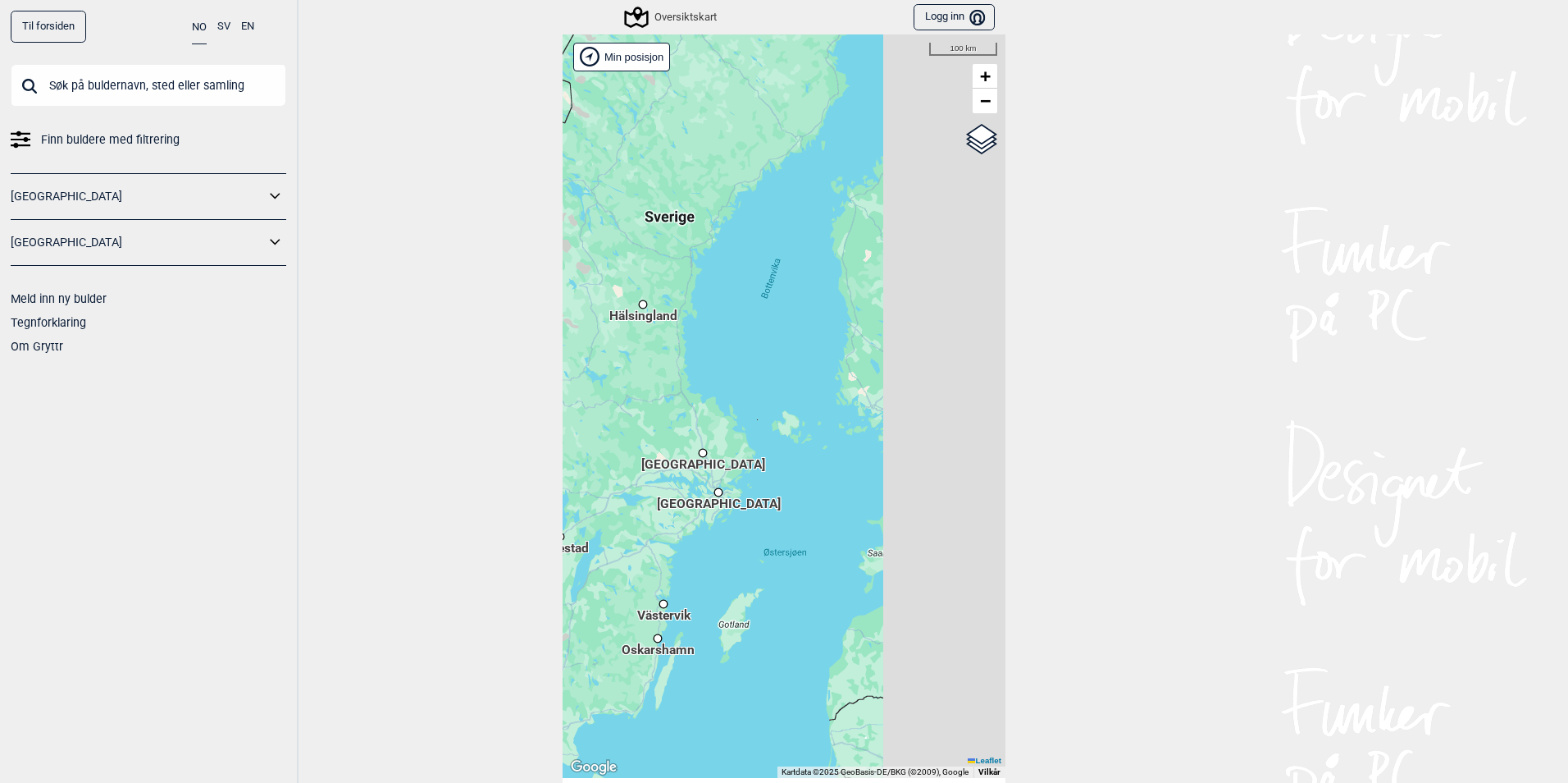
drag, startPoint x: 798, startPoint y: 479, endPoint x: 550, endPoint y: 528, distance: 252.8
click at [550, 528] on div "Til forsiden NO SV EN Finn buldere med filtrering Norge Sverige Meld inn ny bul…" at bounding box center [784, 392] width 1568 height 783
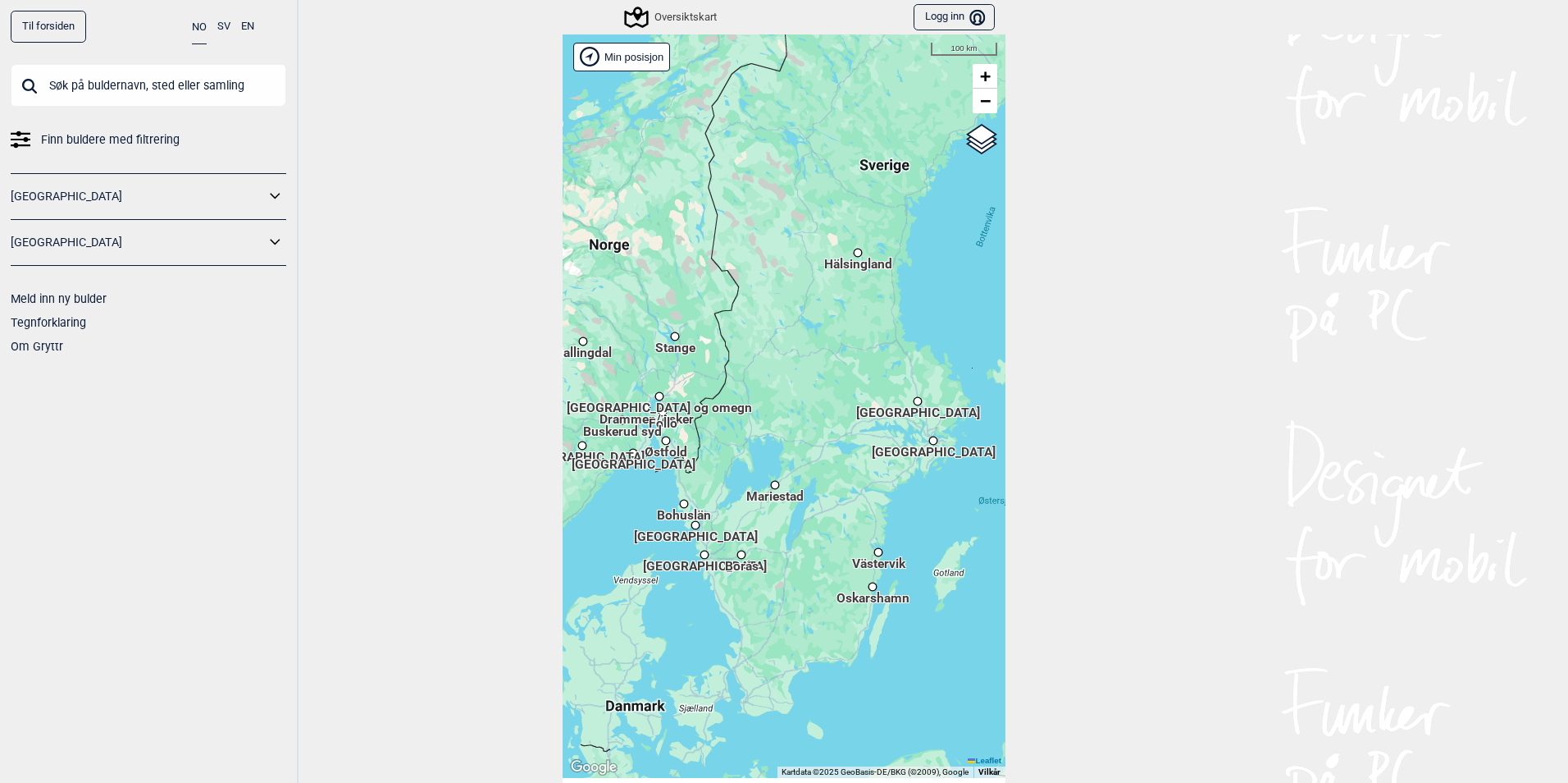
drag, startPoint x: 812, startPoint y: 471, endPoint x: 777, endPoint y: 490, distance: 39.8
click at [777, 490] on div "Hallingdal Stange Buskerud syd Oslo og omegn Follo Østfold Drammen/Asker Vestfo…" at bounding box center [784, 406] width 443 height 743
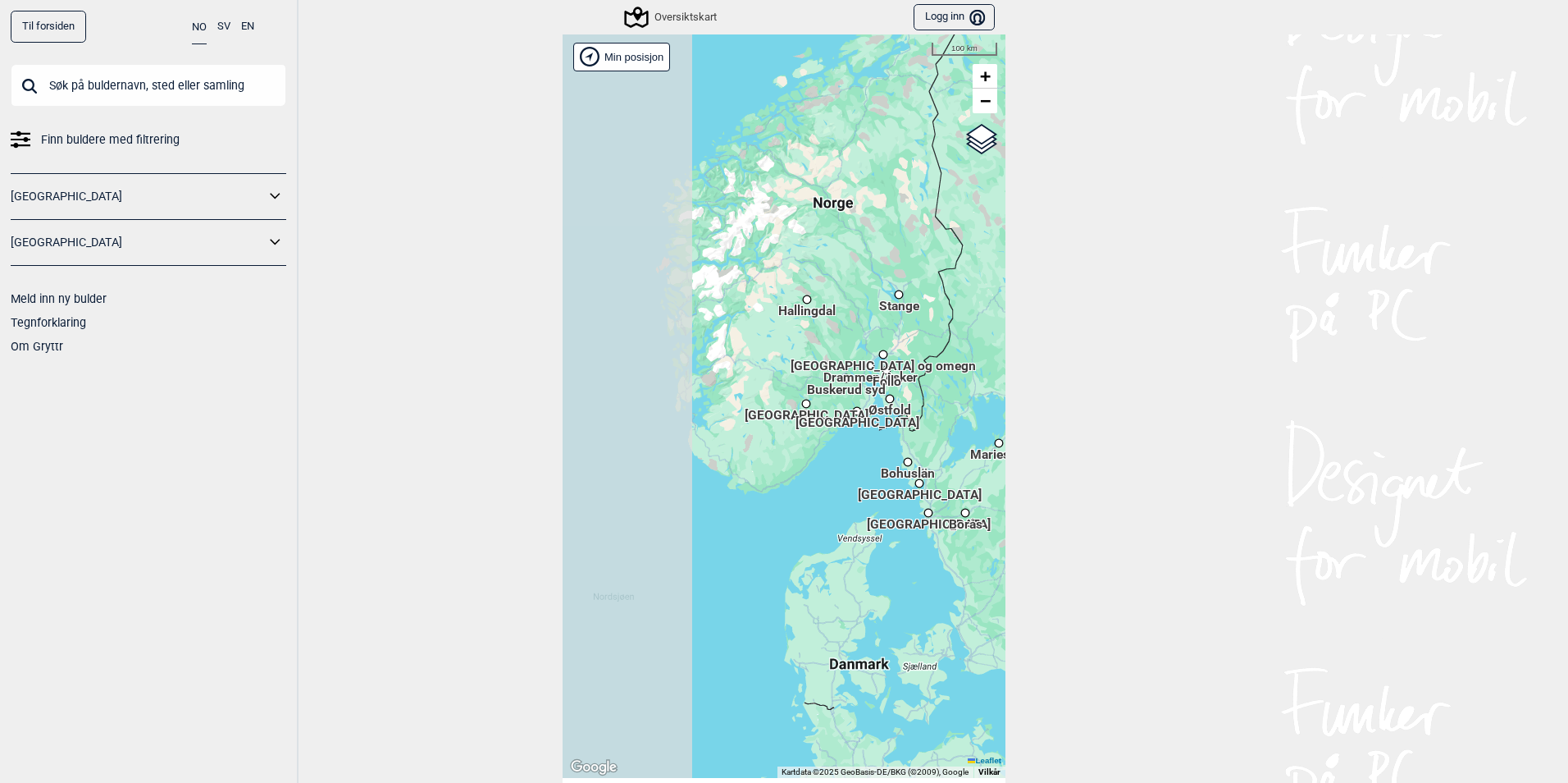
drag, startPoint x: 737, startPoint y: 381, endPoint x: 961, endPoint y: 339, distance: 227.9
click at [961, 339] on div "Hallingdal Stange Buskerud syd Oslo og omegn Follo Østfold Drammen/Asker Vestfo…" at bounding box center [784, 406] width 443 height 743
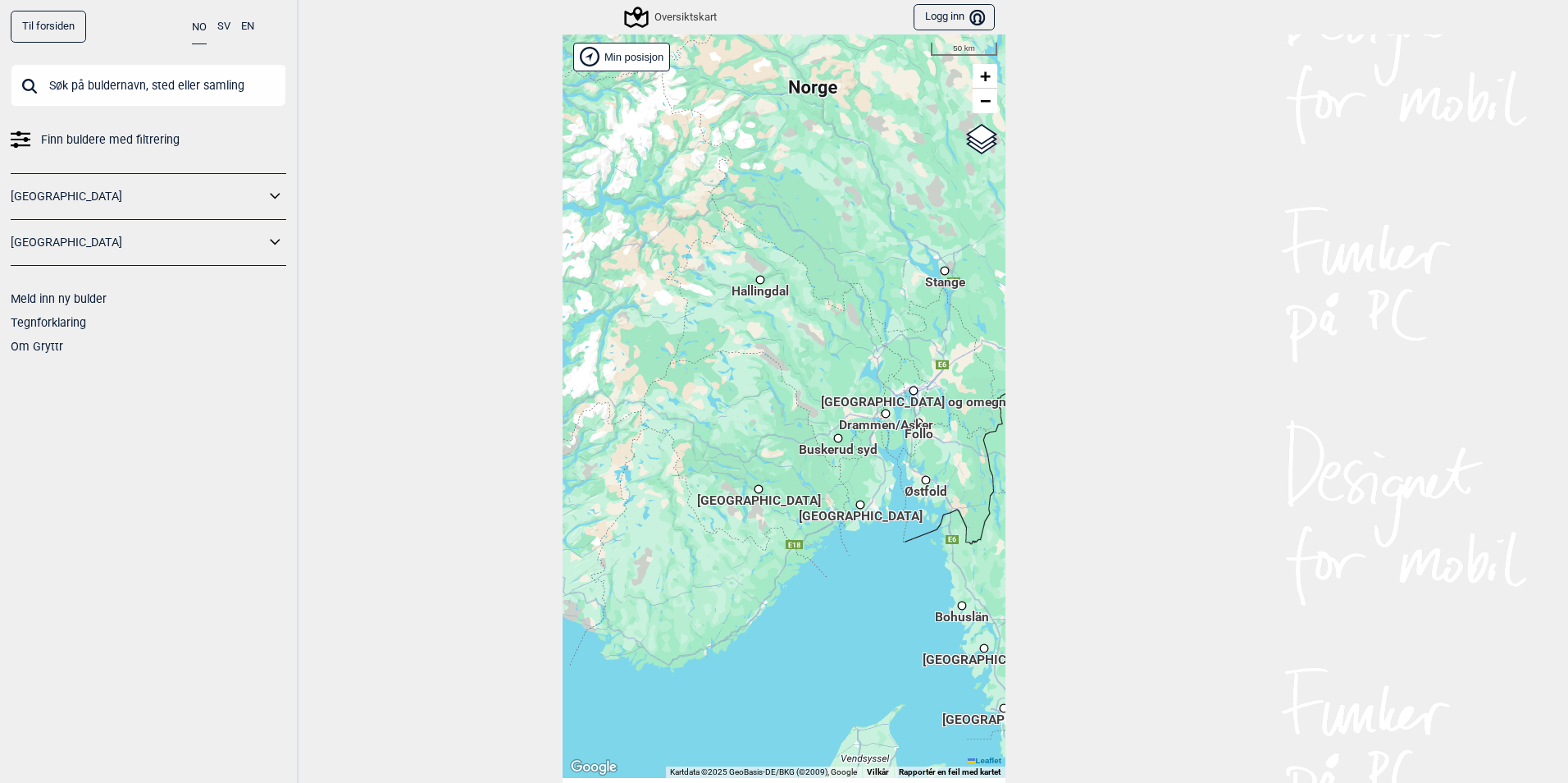
drag, startPoint x: 856, startPoint y: 449, endPoint x: 790, endPoint y: 449, distance: 66.0
click at [799, 443] on span "Buskerud syd" at bounding box center [838, 441] width 79 height 3
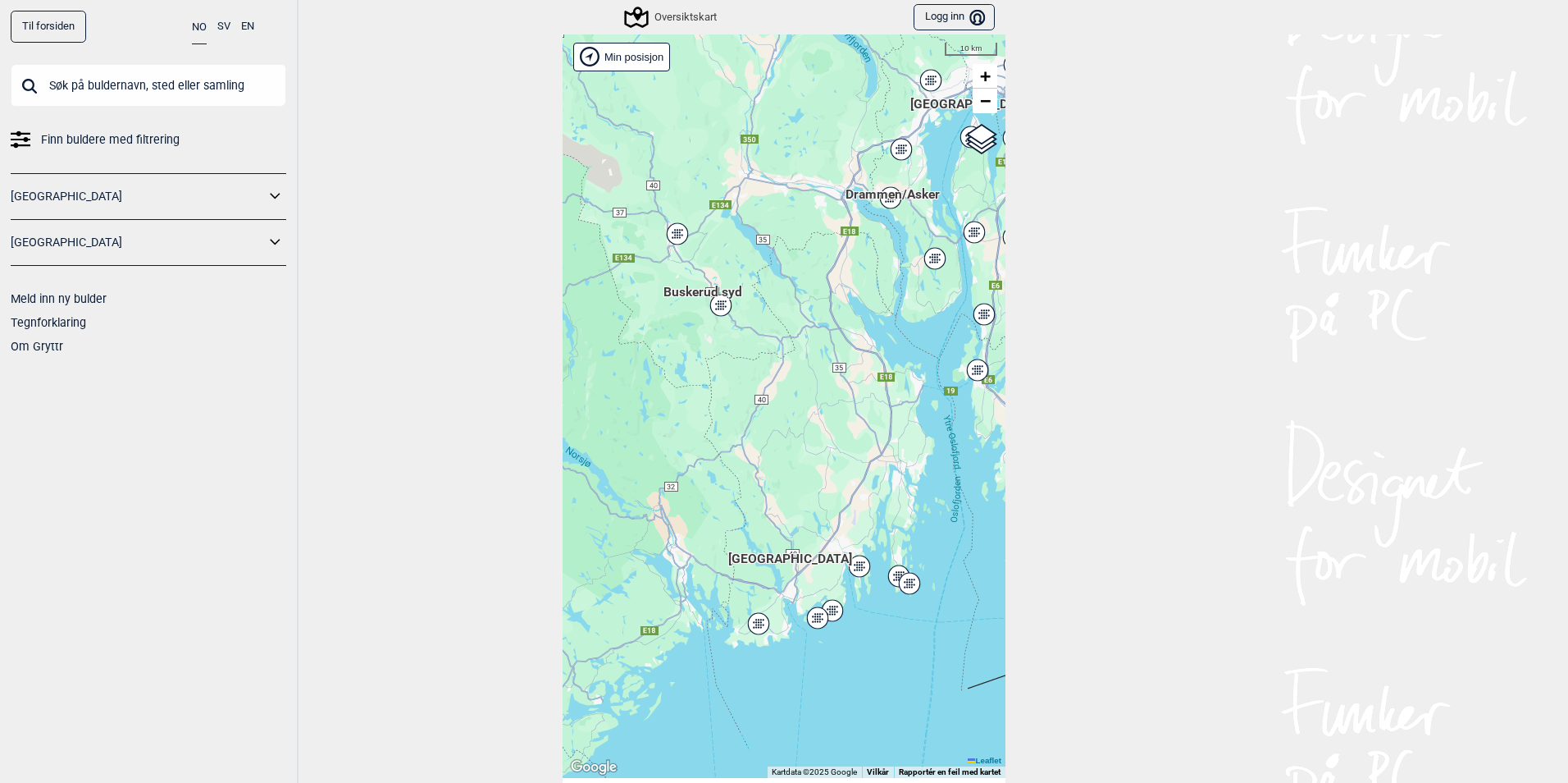
click at [757, 624] on icon at bounding box center [758, 623] width 20 height 21
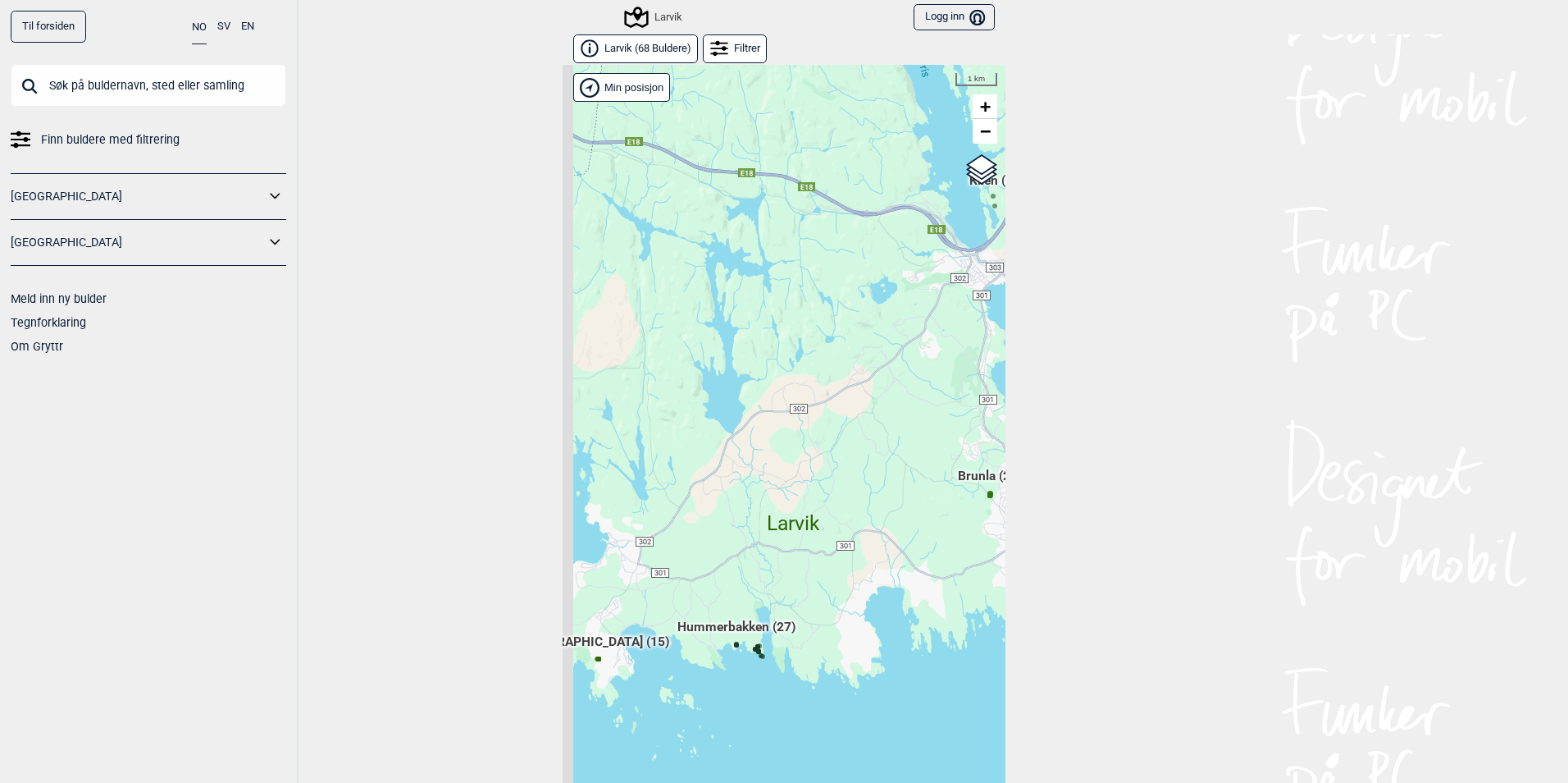
scroll to position [25, 0]
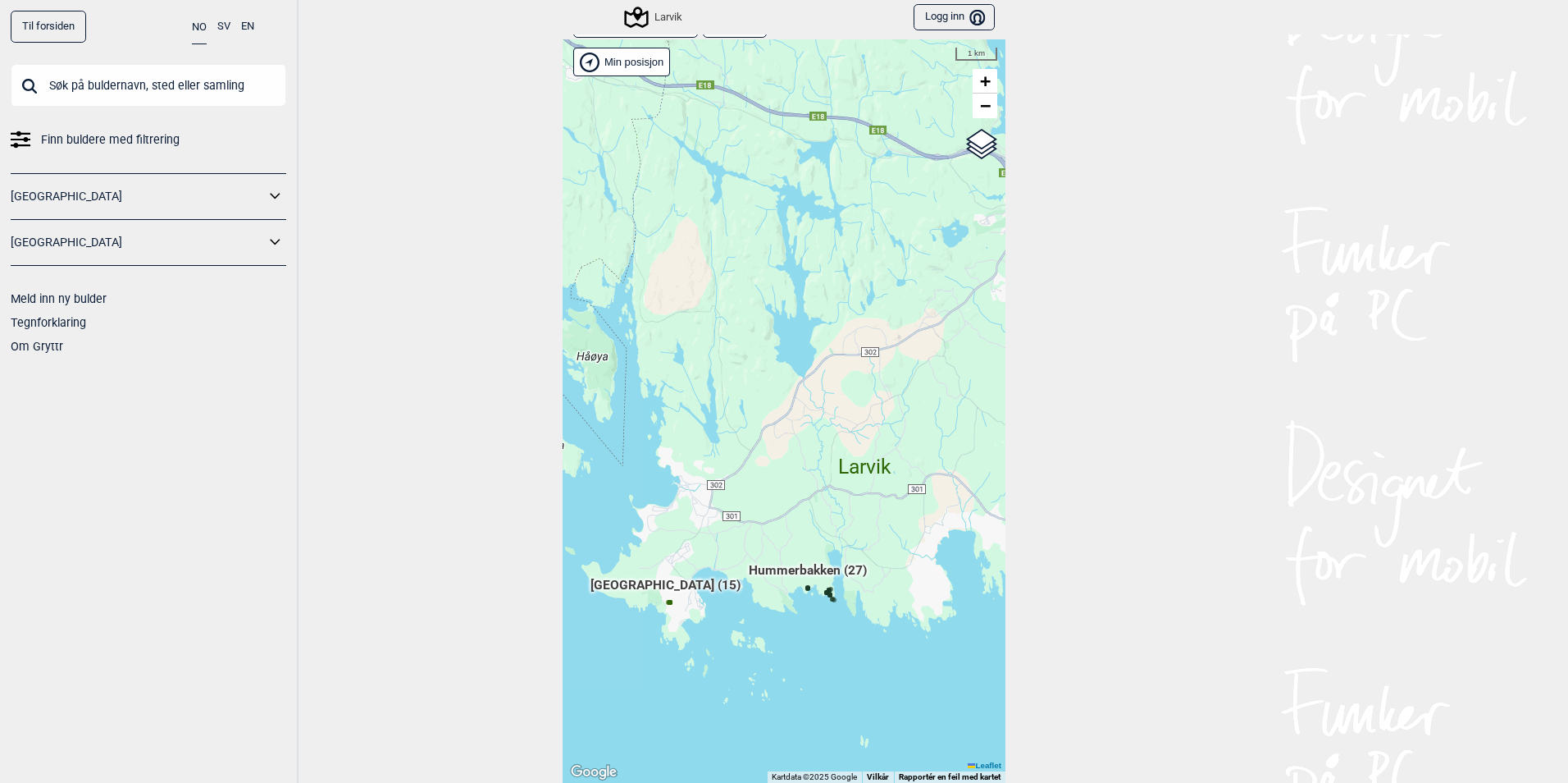
drag, startPoint x: 833, startPoint y: 631, endPoint x: 916, endPoint y: 591, distance: 92.1
click at [916, 591] on div "Hallingdal Stange Buskerud syd Oslo og omegn Follo Østfold Drammen/Asker" at bounding box center [784, 411] width 443 height 743
click at [661, 584] on span "[GEOGRAPHIC_DATA] (15)" at bounding box center [666, 591] width 150 height 31
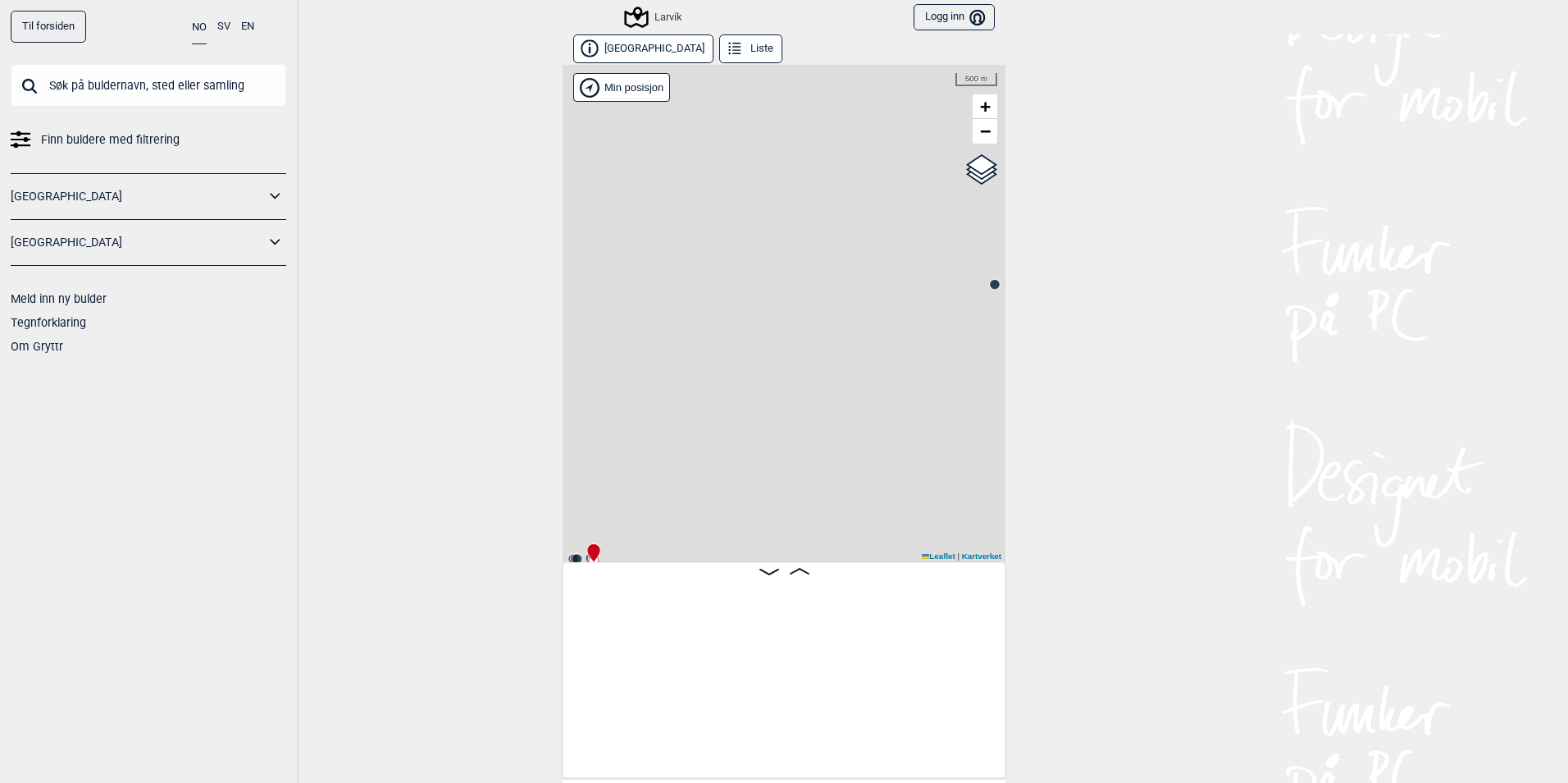
scroll to position [0, 128]
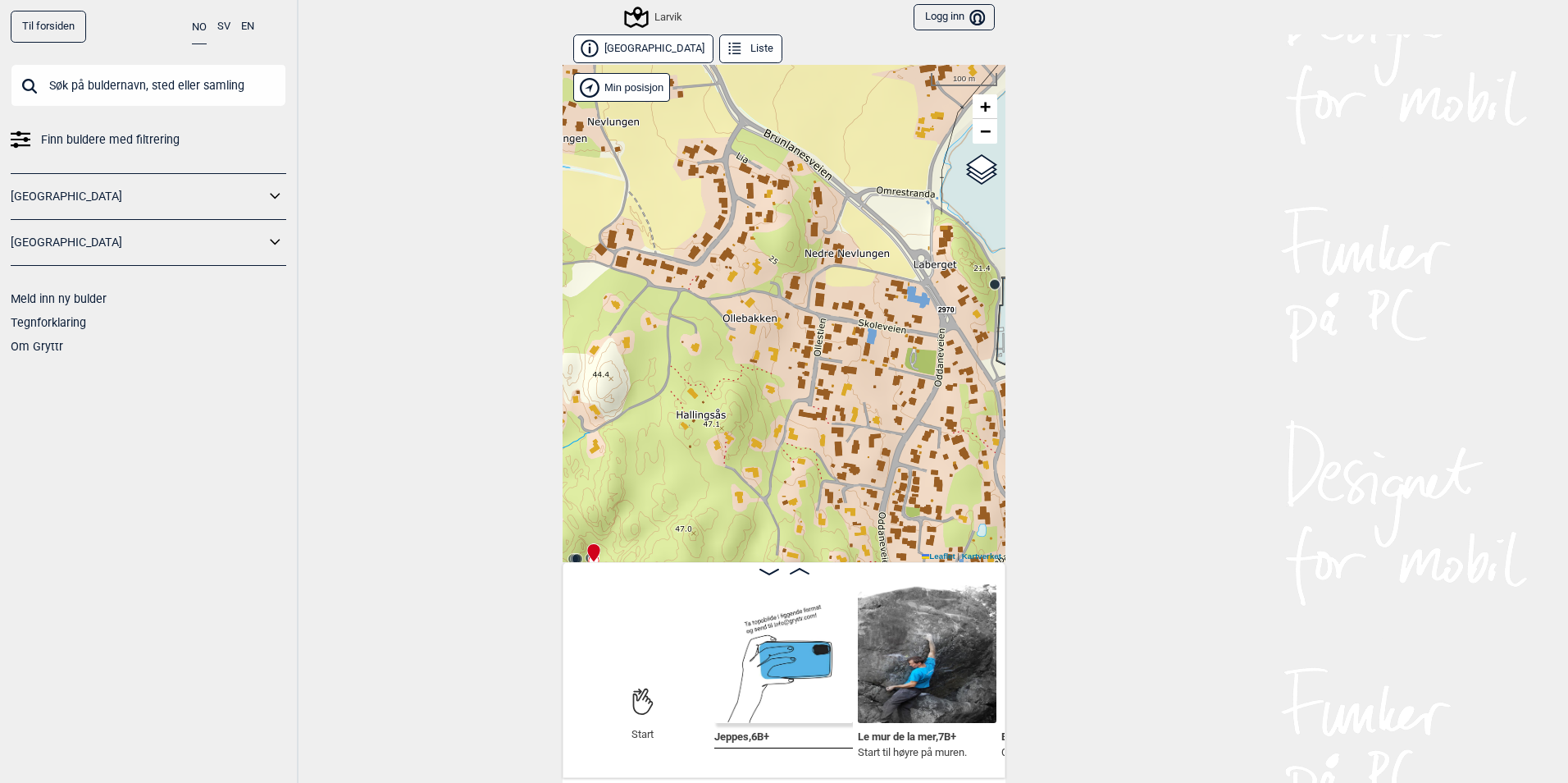
click at [719, 46] on button "Liste" at bounding box center [751, 49] width 63 height 29
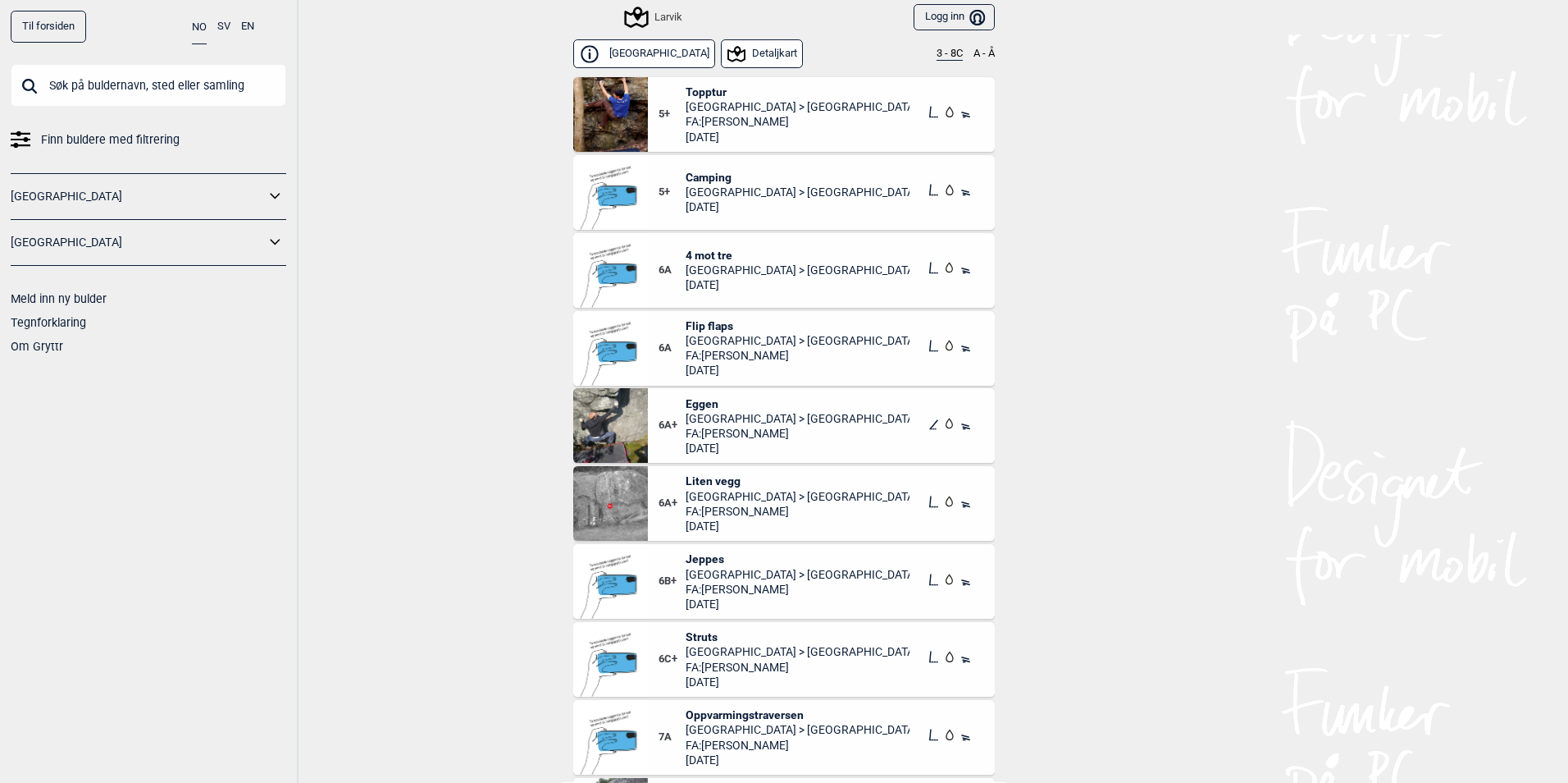
drag, startPoint x: 935, startPoint y: 45, endPoint x: 935, endPoint y: 54, distance: 9.0
click at [935, 48] on div "Nevlunghavn Detaljkart 3 - 8C A - Å" at bounding box center [784, 54] width 422 height 40
click at [937, 54] on button "3 - 8C" at bounding box center [949, 54] width 26 height 14
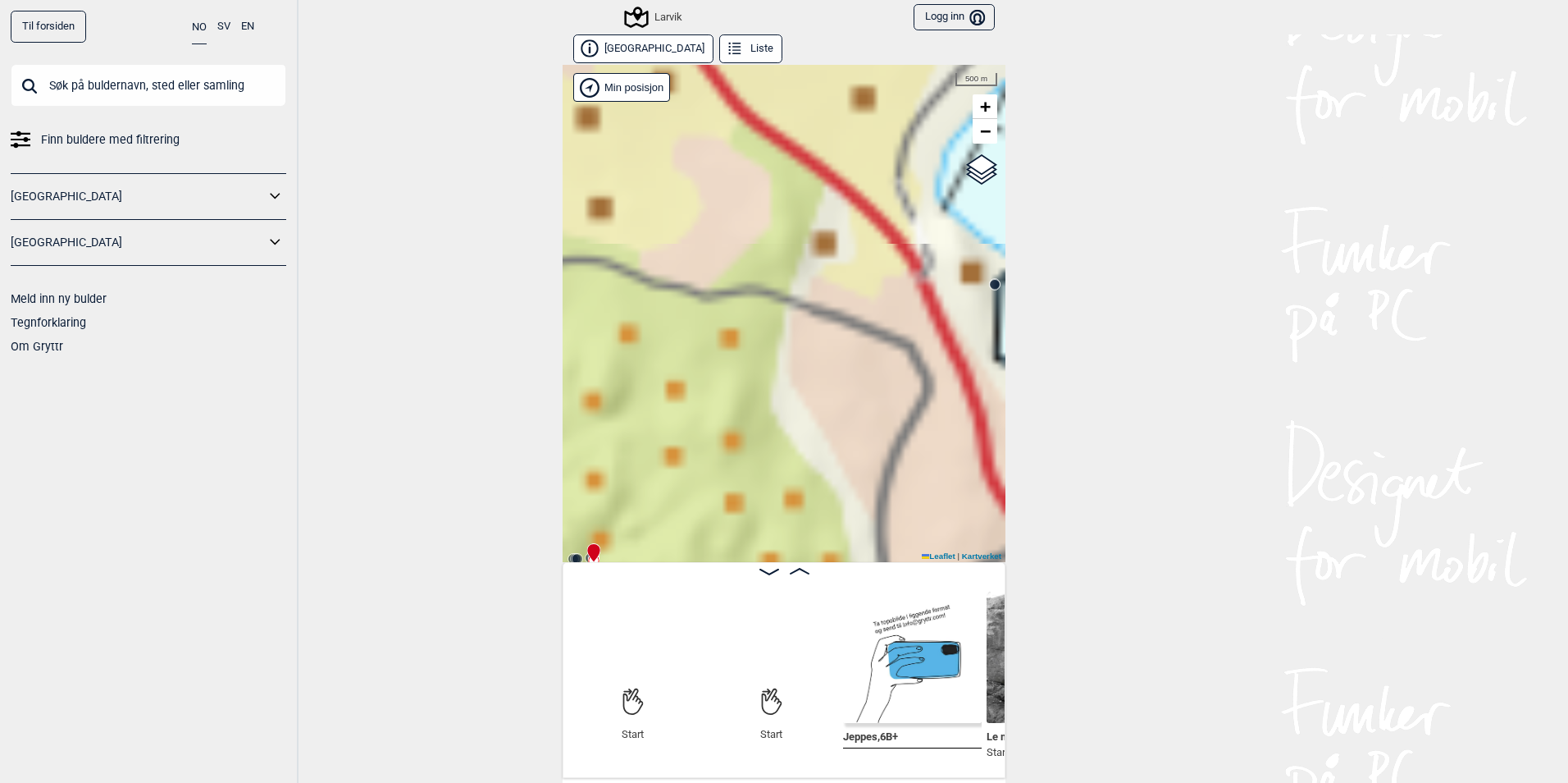
scroll to position [0, 128]
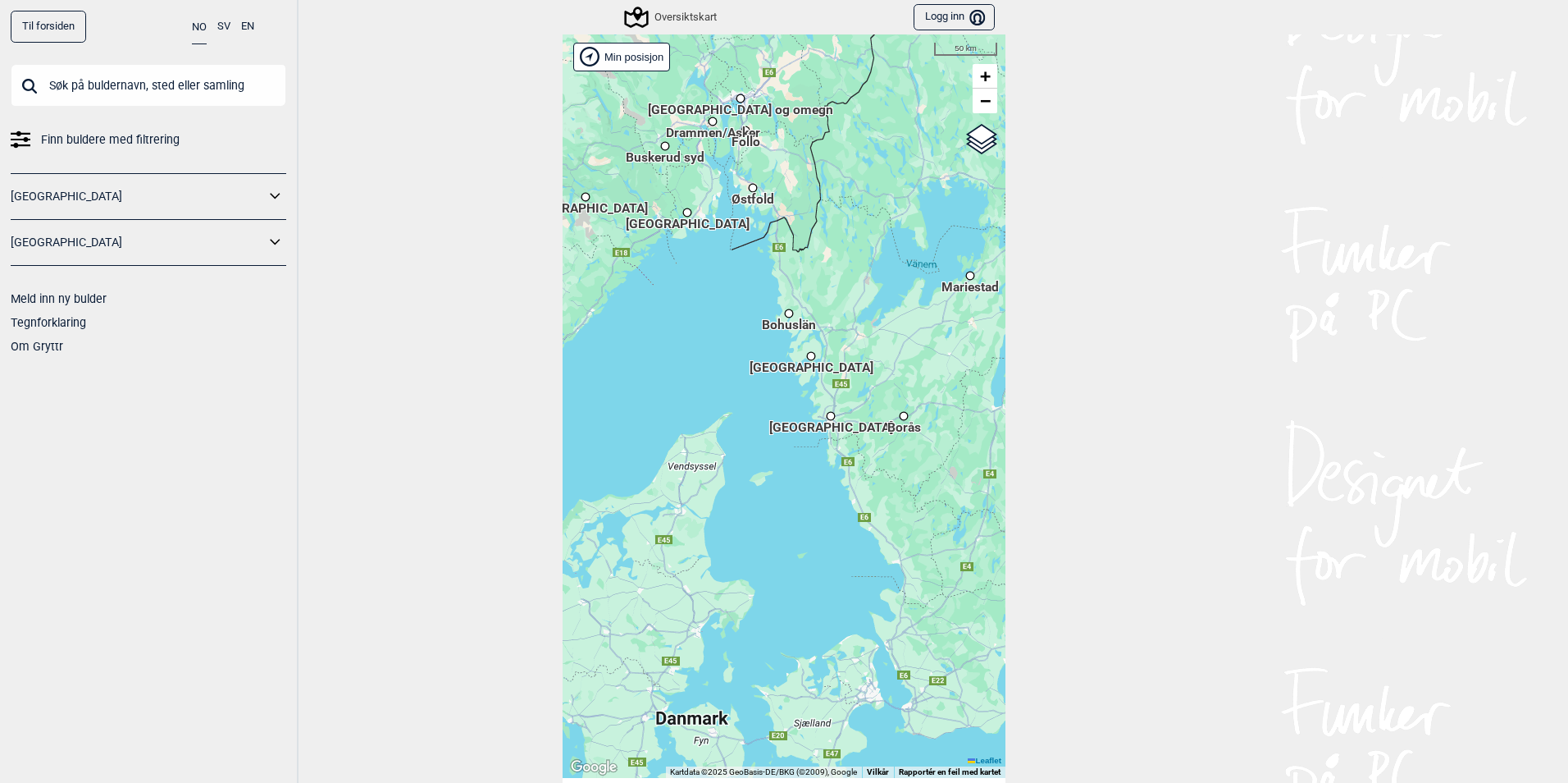
drag, startPoint x: 703, startPoint y: 252, endPoint x: 741, endPoint y: 453, distance: 204.6
click at [747, 456] on div "Hallingdal Stange Buskerud syd Oslo og omegn Follo Østfold Drammen/Asker Vestfo…" at bounding box center [784, 406] width 443 height 743
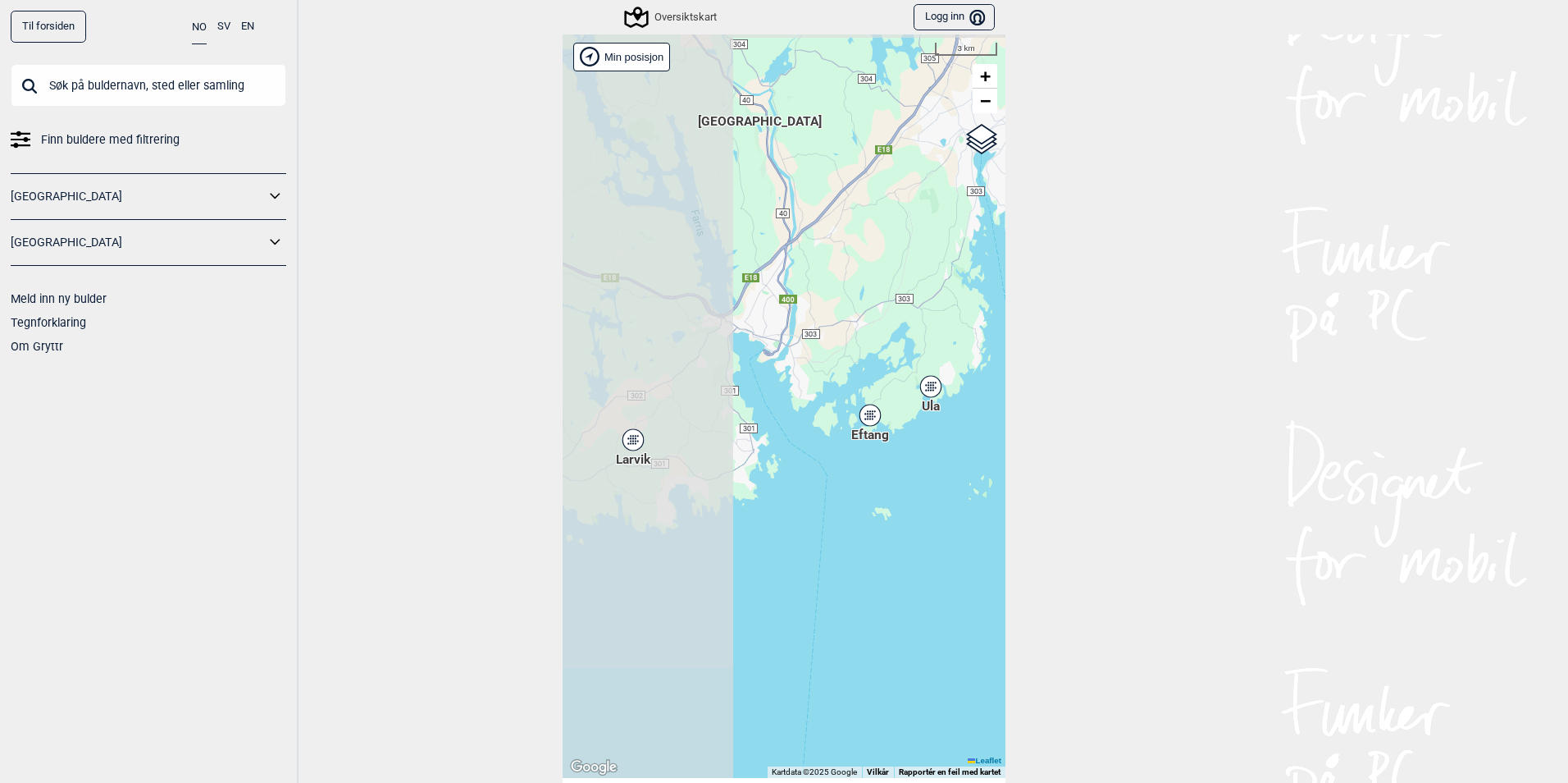
drag, startPoint x: 712, startPoint y: 310, endPoint x: 896, endPoint y: 501, distance: 265.2
click at [896, 501] on div "Hallingdal Stange Buskerud syd Oslo og omegn Follo Østfold Drammen/Asker" at bounding box center [784, 406] width 443 height 743
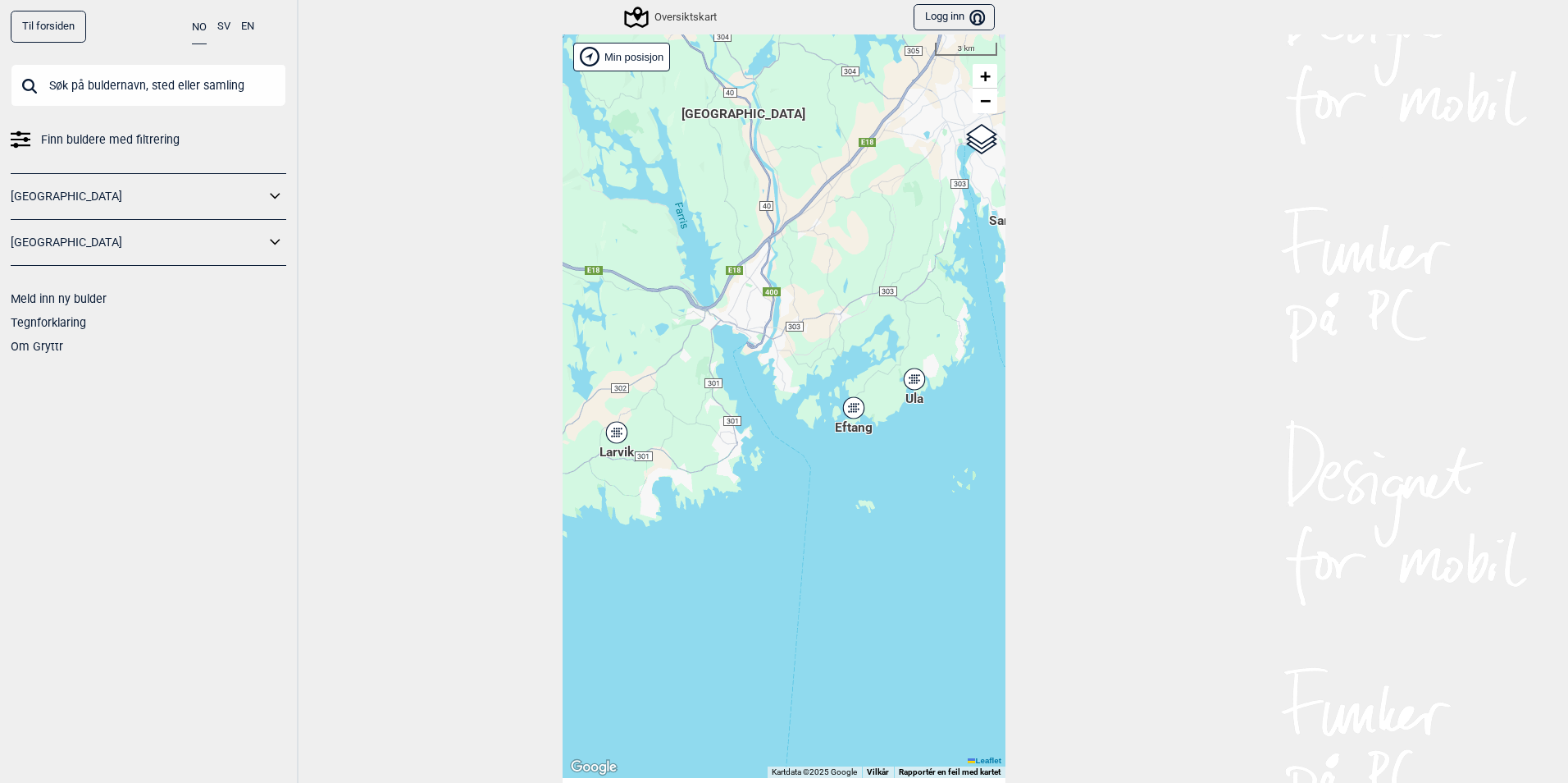
drag, startPoint x: 882, startPoint y: 487, endPoint x: 866, endPoint y: 480, distance: 17.5
click at [866, 480] on div "Hallingdal Stange Buskerud syd Oslo og omegn Follo Østfold Drammen/Asker" at bounding box center [784, 406] width 443 height 743
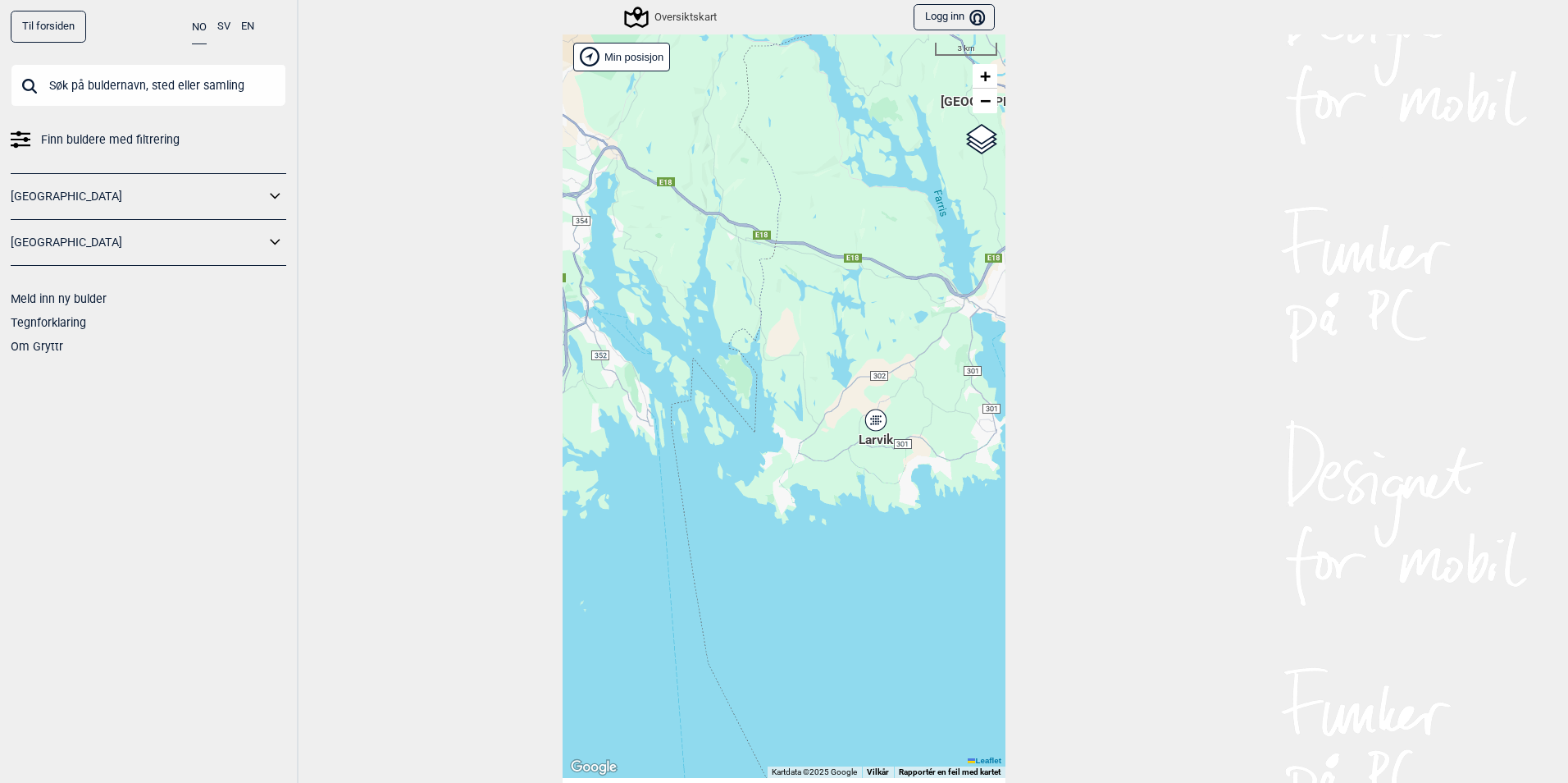
drag, startPoint x: 715, startPoint y: 468, endPoint x: 958, endPoint y: 460, distance: 243.1
click at [974, 456] on div "Hallingdal Stange Buskerud syd Oslo og omegn Follo Østfold Drammen/Asker" at bounding box center [784, 406] width 443 height 743
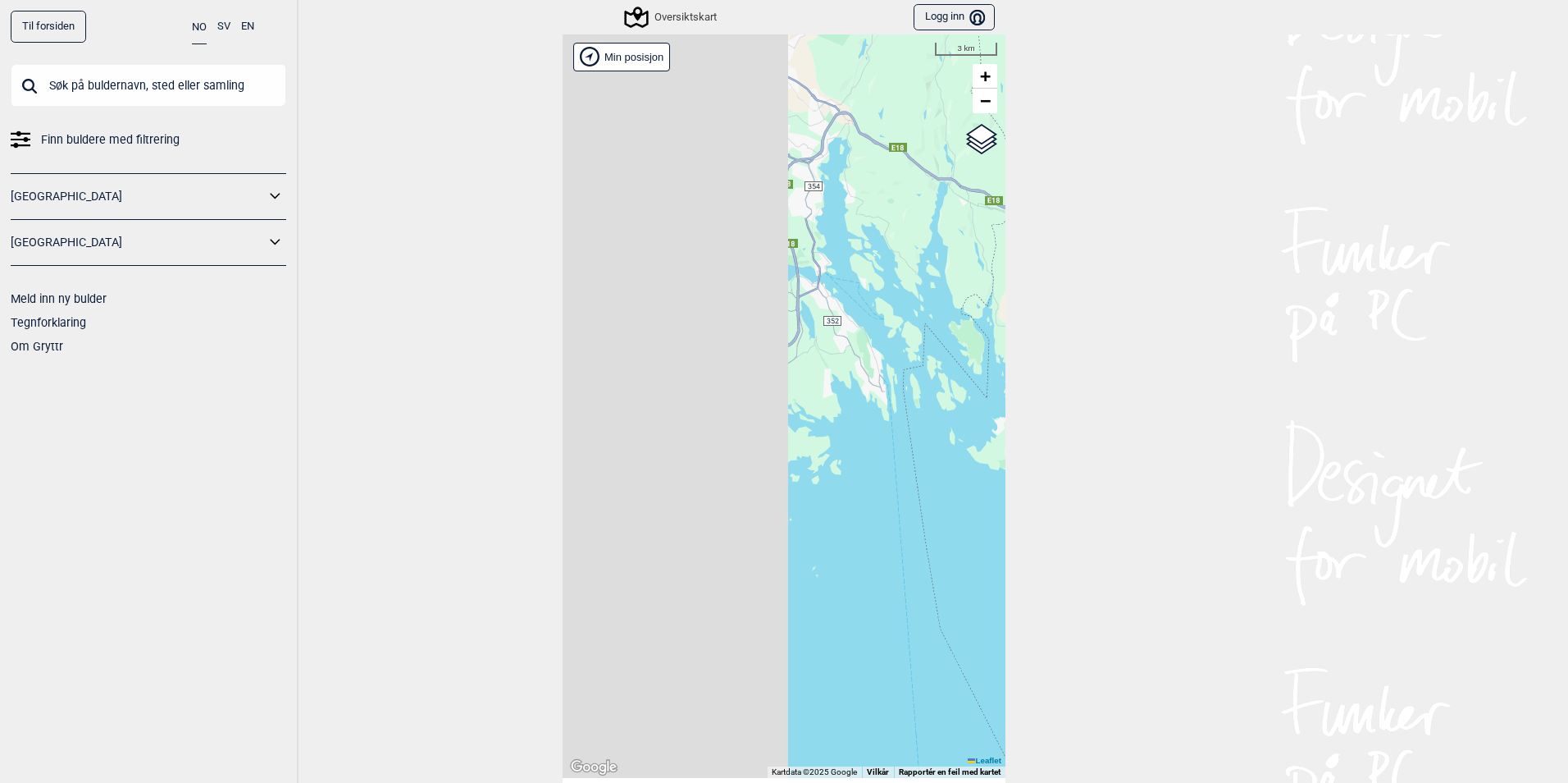
drag, startPoint x: 719, startPoint y: 465, endPoint x: 952, endPoint y: 430, distance: 235.6
click at [952, 430] on div "Hallingdal Stange Buskerud syd Oslo og omegn Follo Østfold Drammen/Asker" at bounding box center [784, 406] width 443 height 743
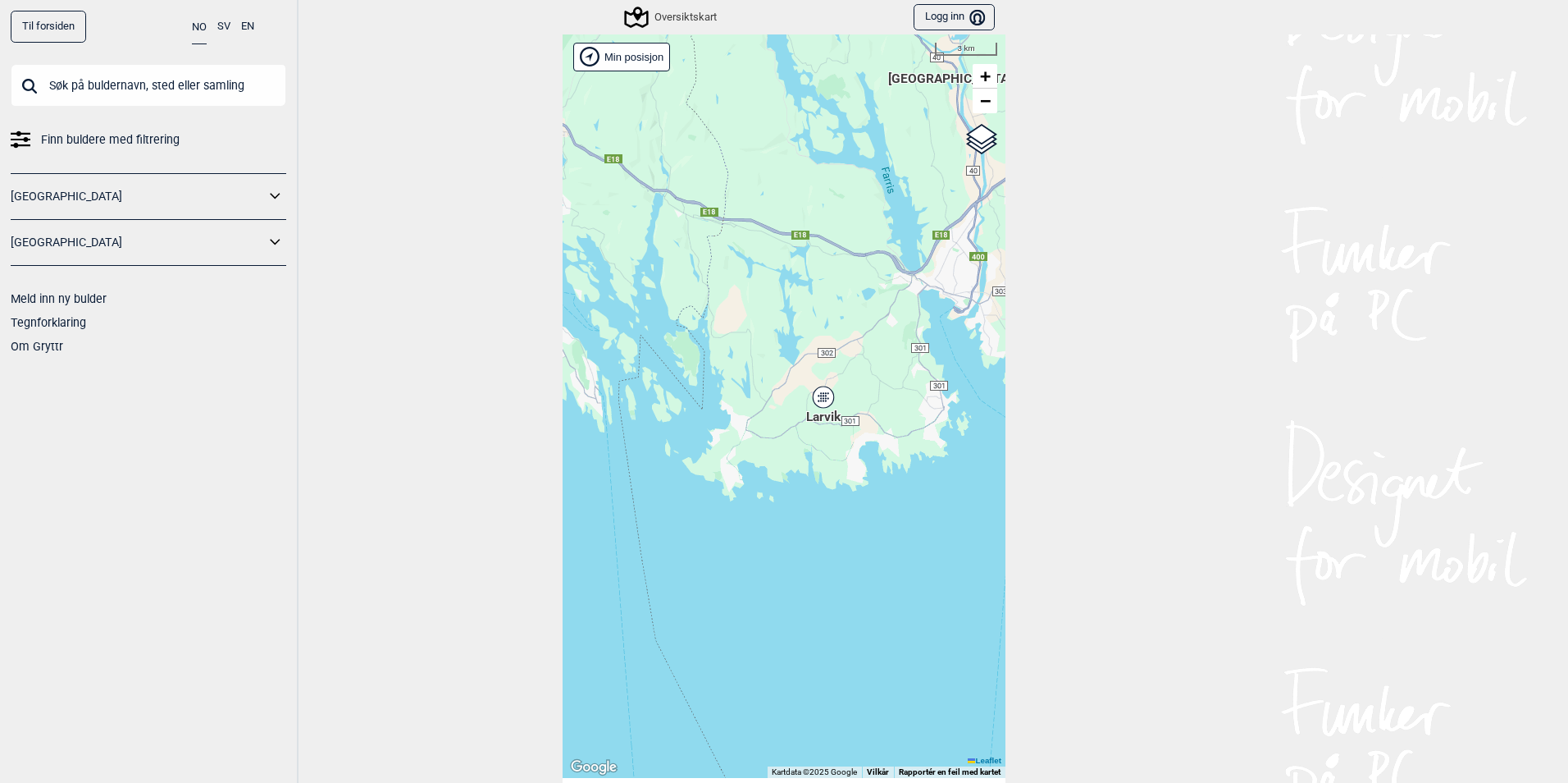
drag, startPoint x: 917, startPoint y: 412, endPoint x: 555, endPoint y: 426, distance: 362.3
click at [555, 426] on div "Til forsiden NO SV EN Finn buldere med filtrering Norge Sverige Meld inn ny bul…" at bounding box center [784, 392] width 1568 height 783
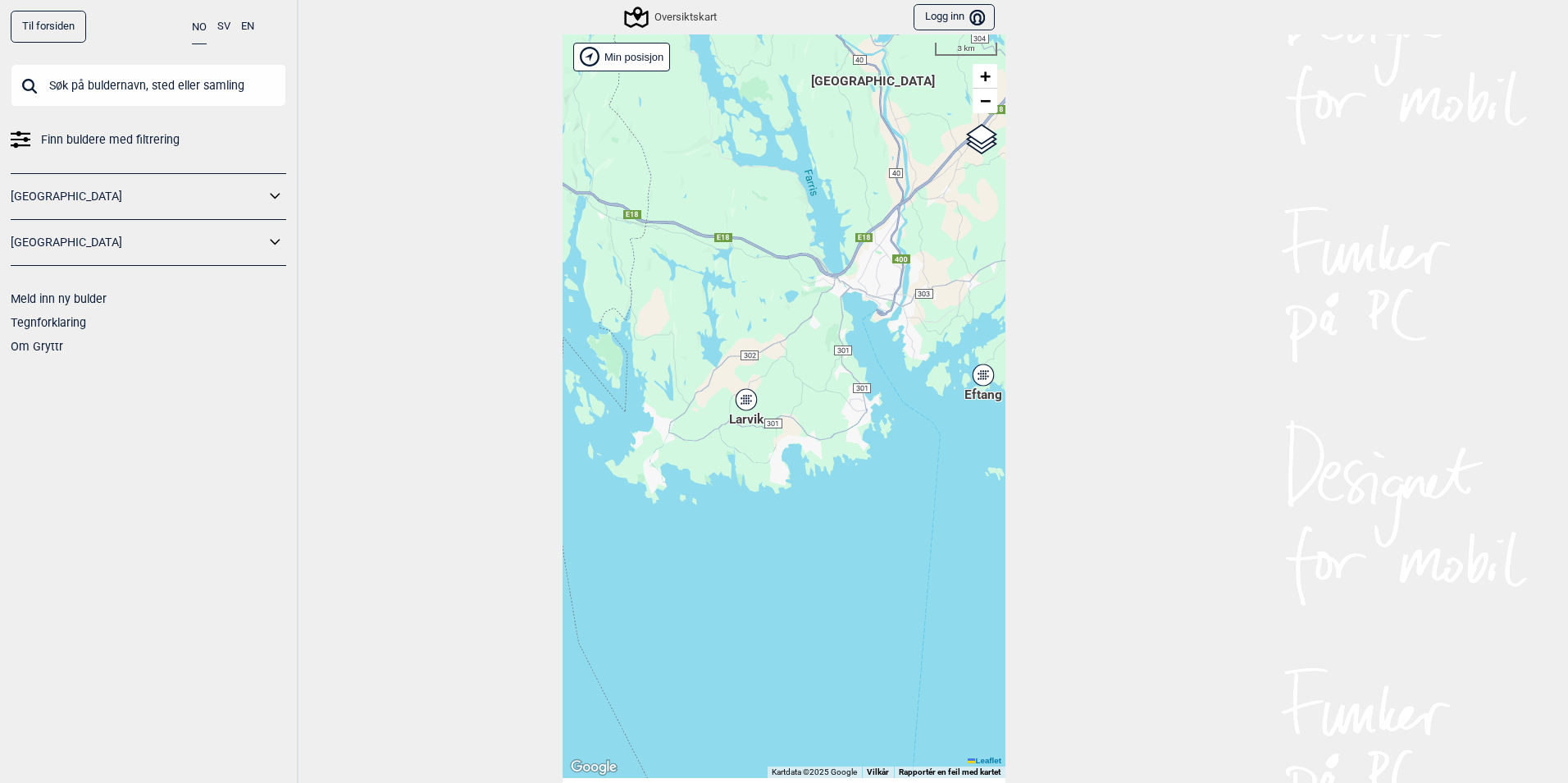
click at [748, 402] on icon at bounding box center [746, 399] width 20 height 21
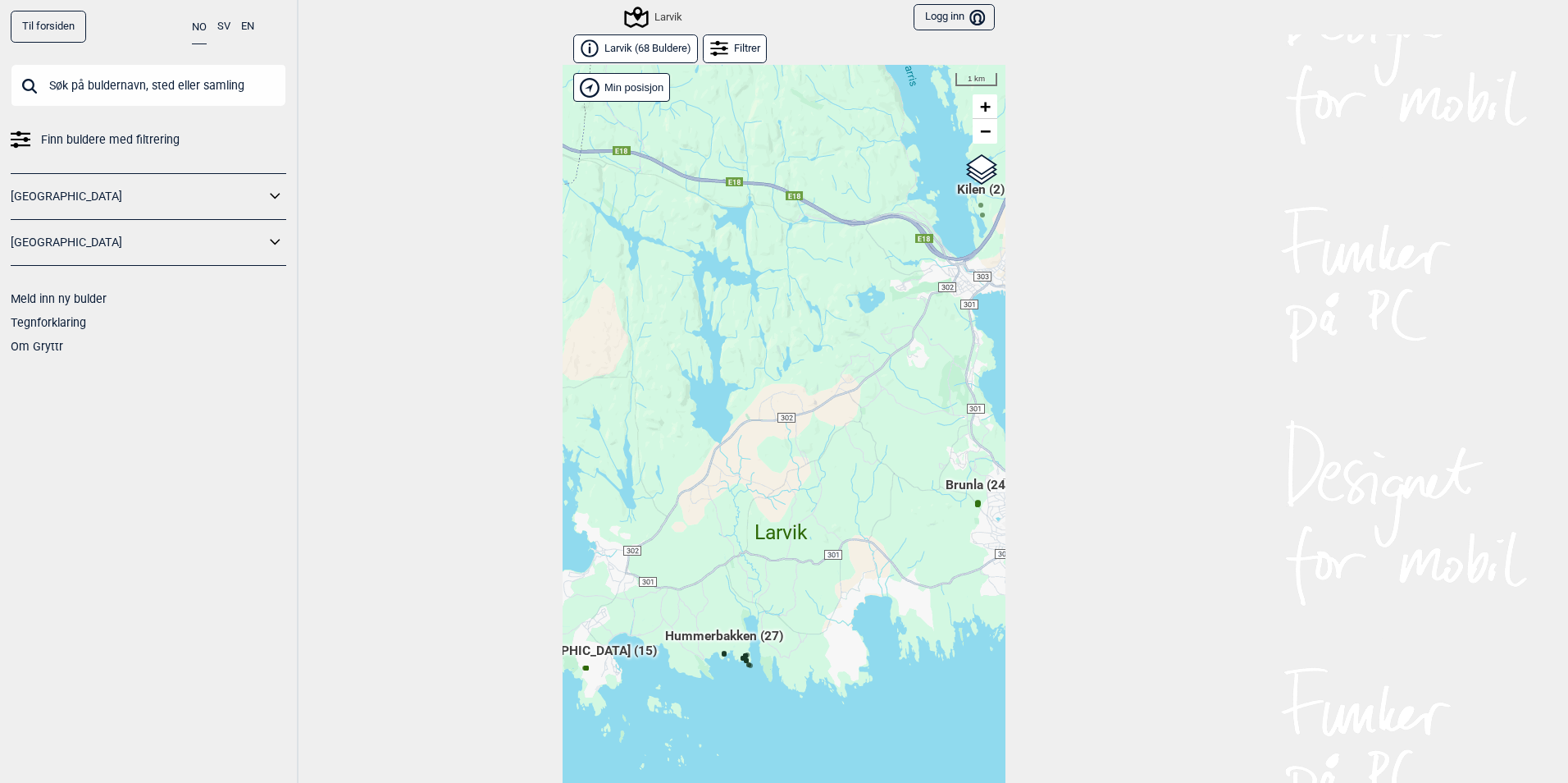
scroll to position [25, 0]
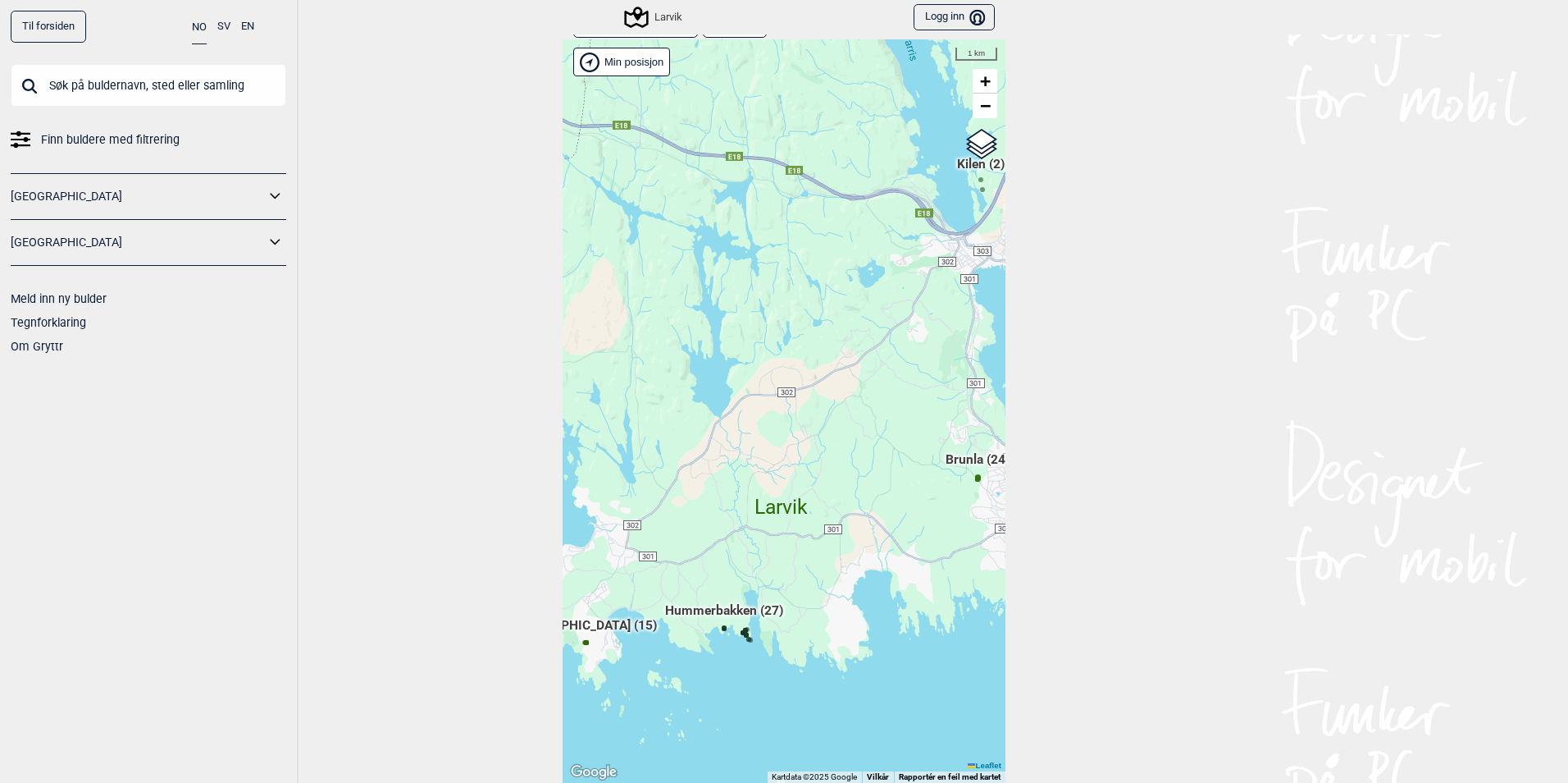
click at [723, 657] on div "Hallingdal Stange Buskerud syd Oslo og omegn Follo Østfold Drammen/Asker" at bounding box center [784, 411] width 443 height 743
click at [742, 626] on icon at bounding box center [746, 630] width 8 height 8
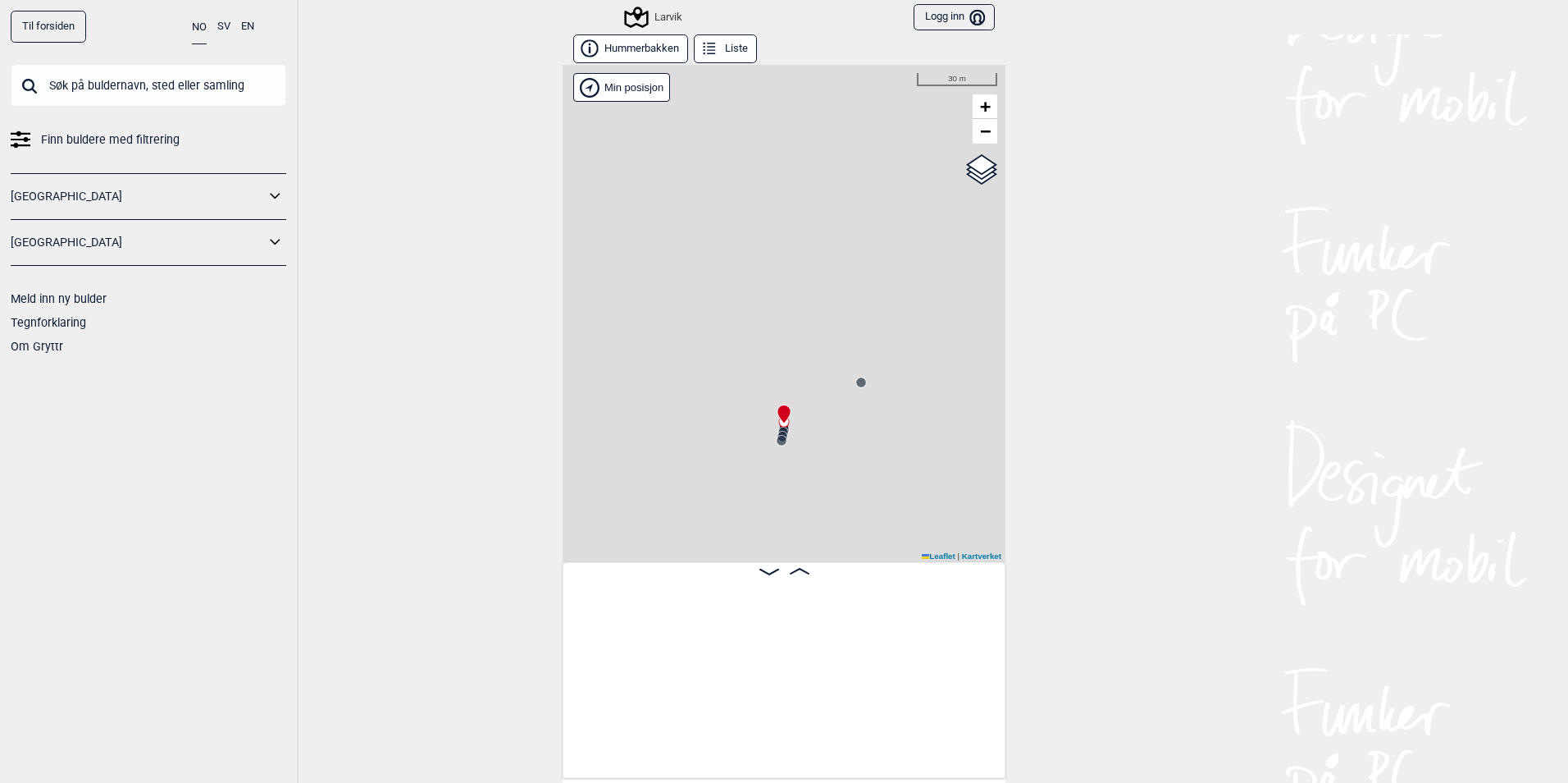
scroll to position [0, 2357]
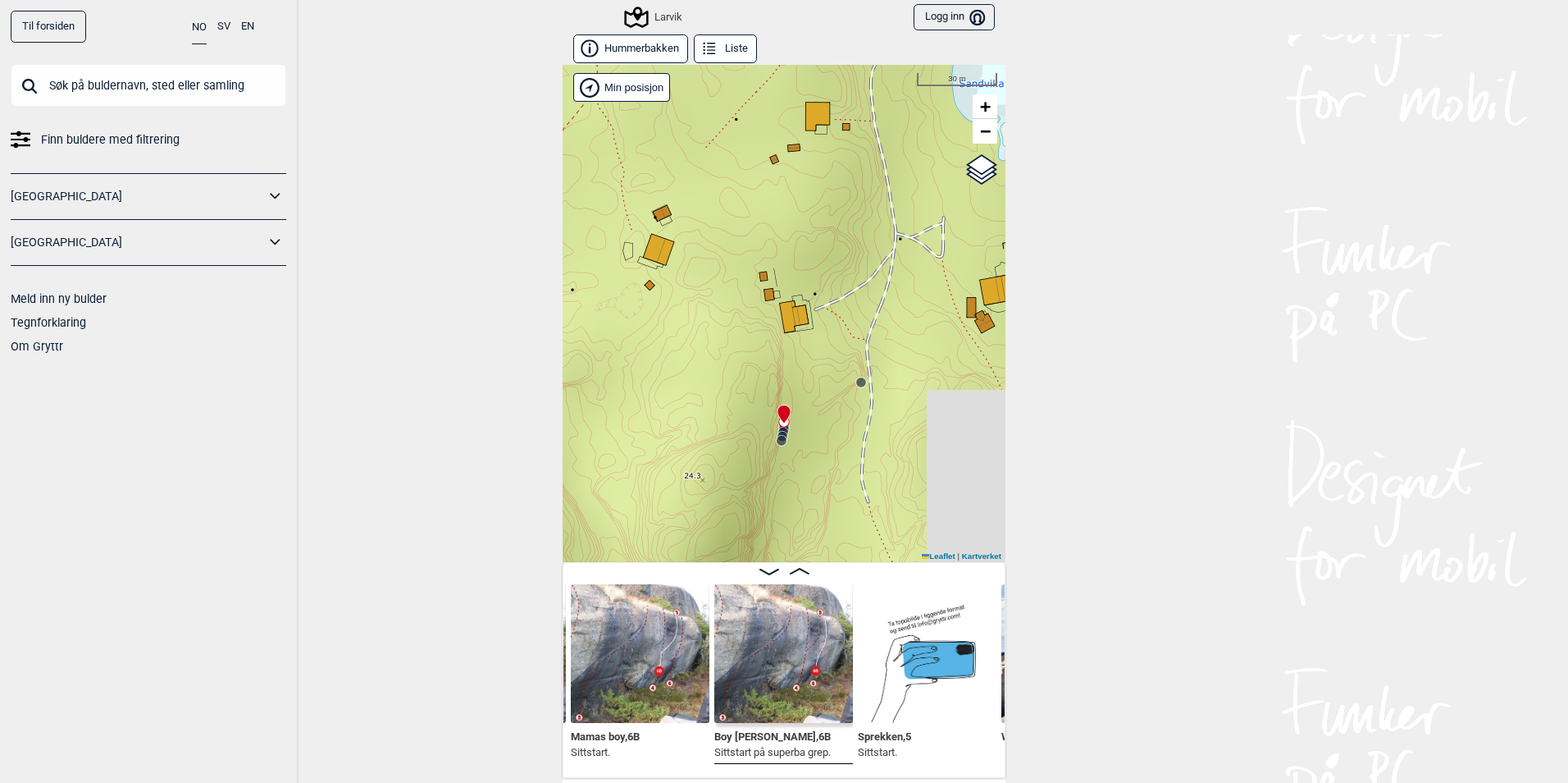
click at [728, 41] on button "Liste" at bounding box center [725, 49] width 63 height 29
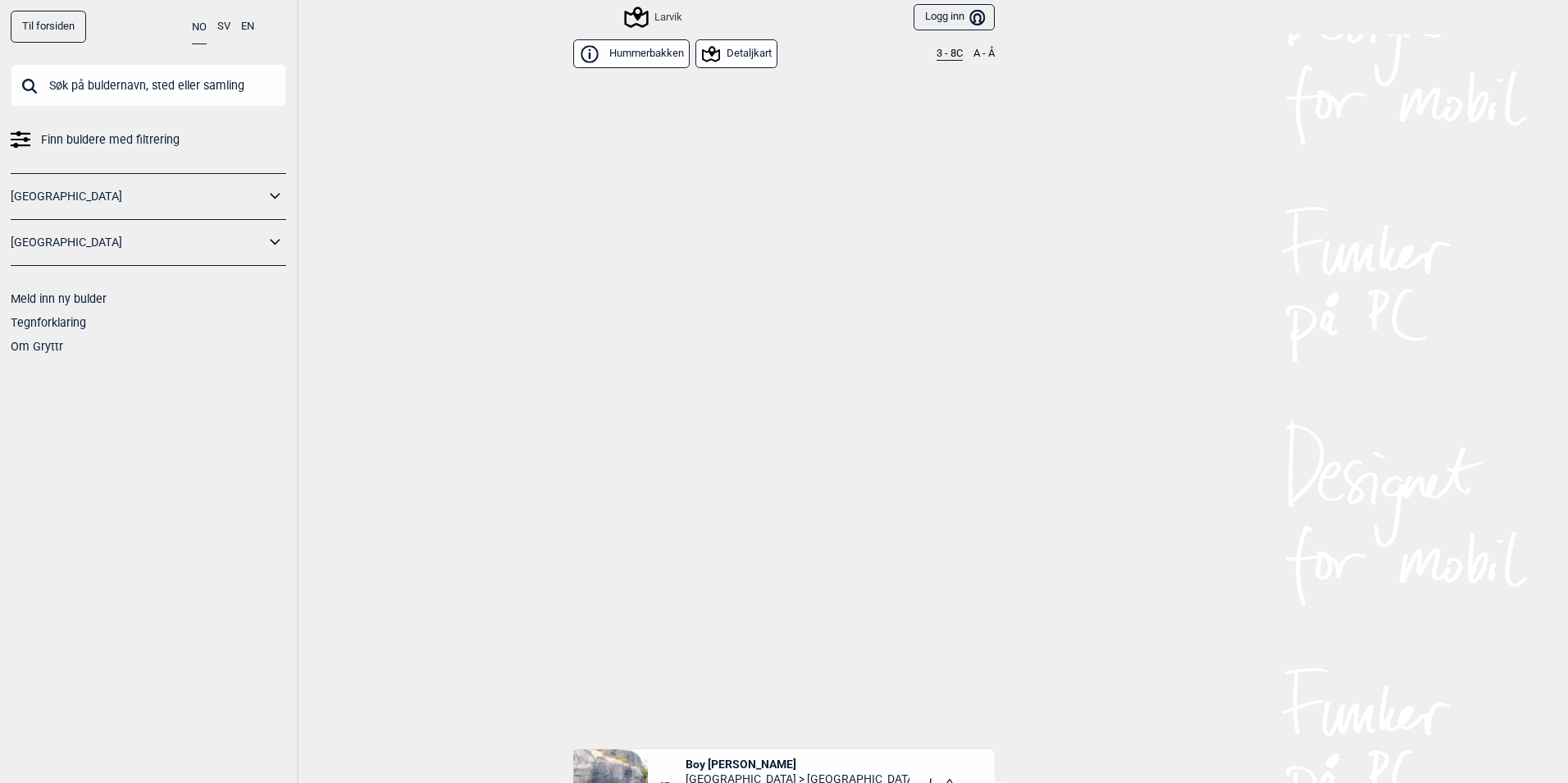
scroll to position [672, 0]
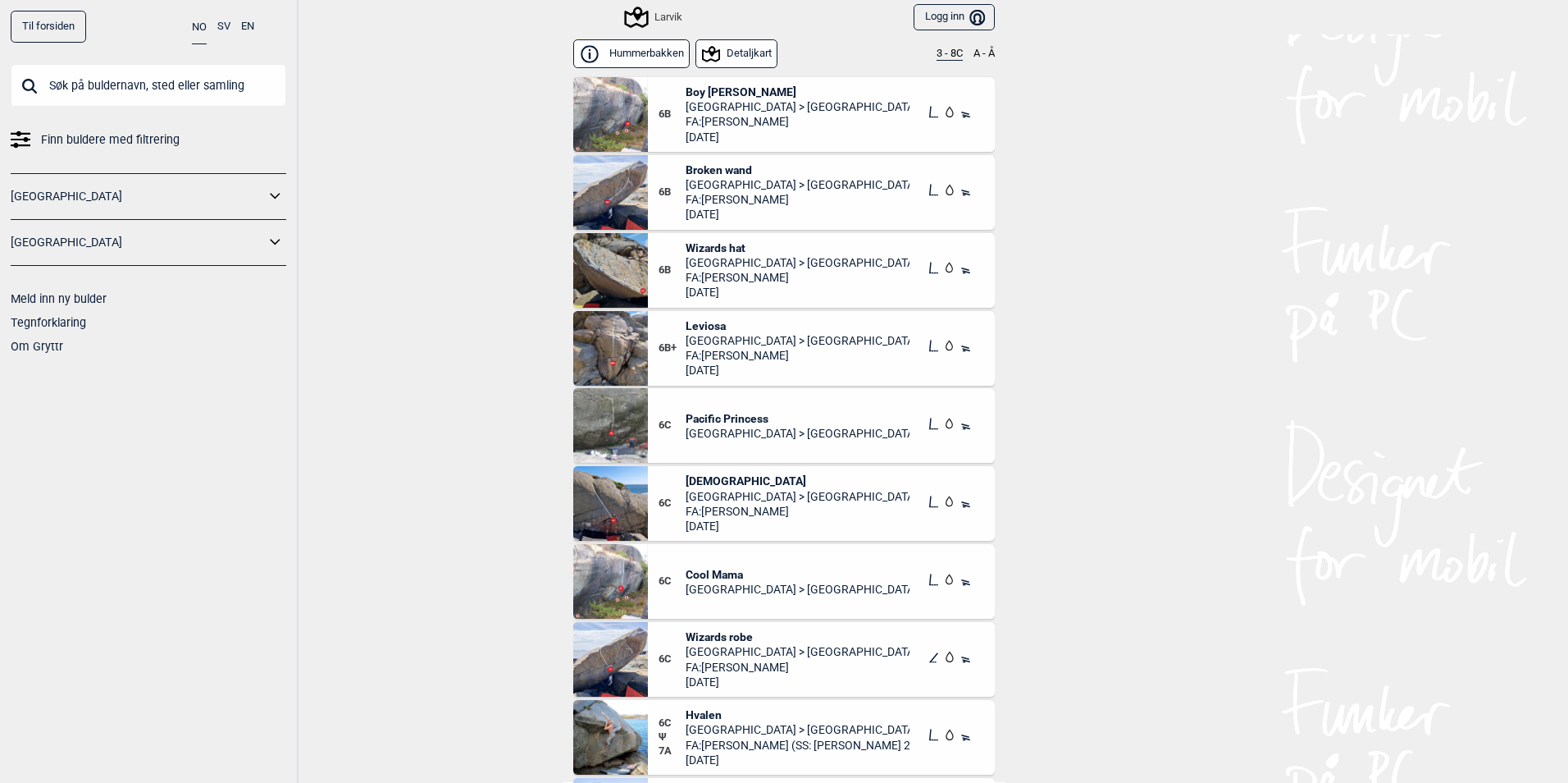
click at [724, 171] on span "Broken wand" at bounding box center [798, 169] width 225 height 14
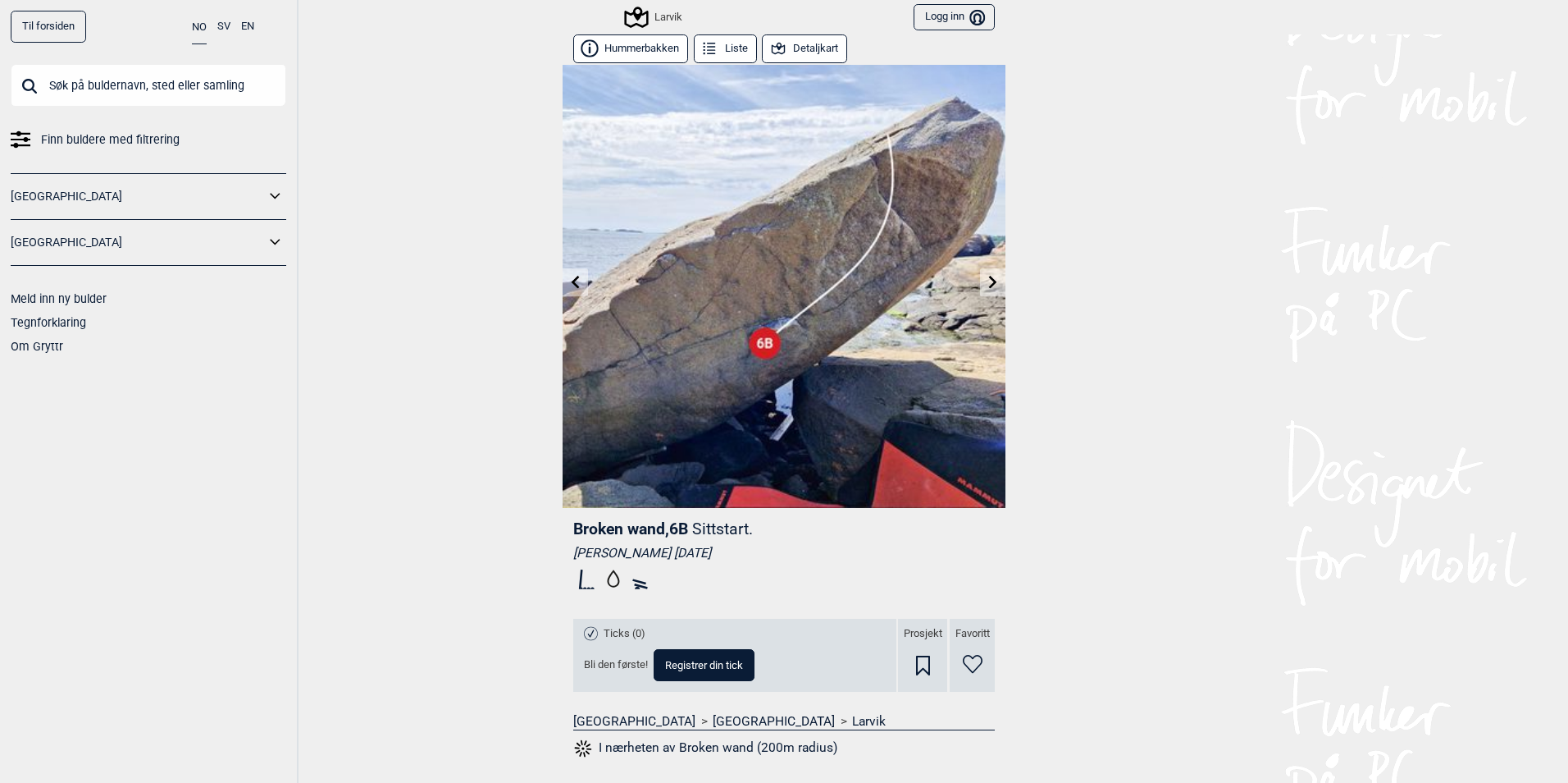
click at [712, 49] on icon at bounding box center [709, 49] width 18 height 18
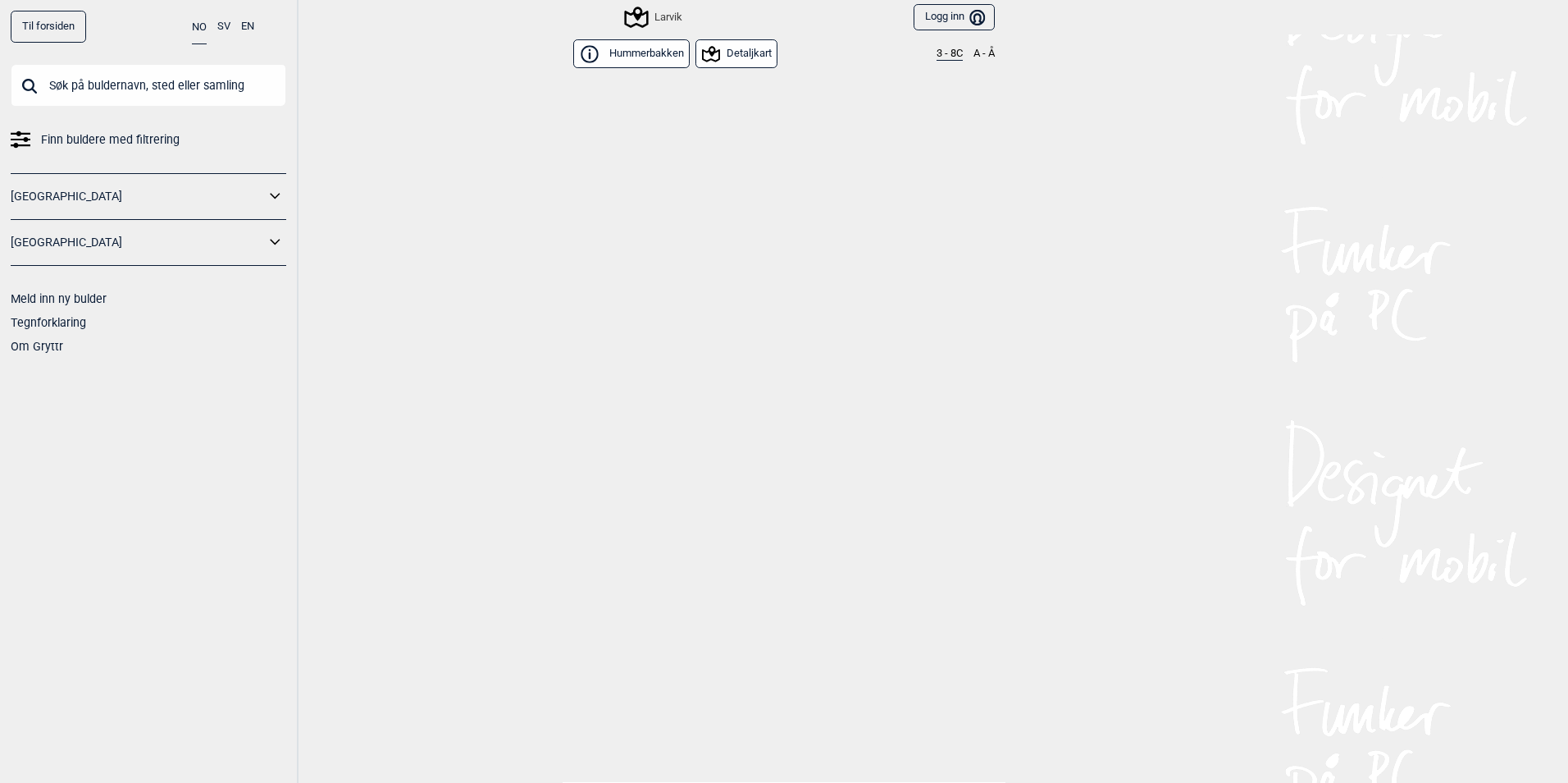
scroll to position [747, 0]
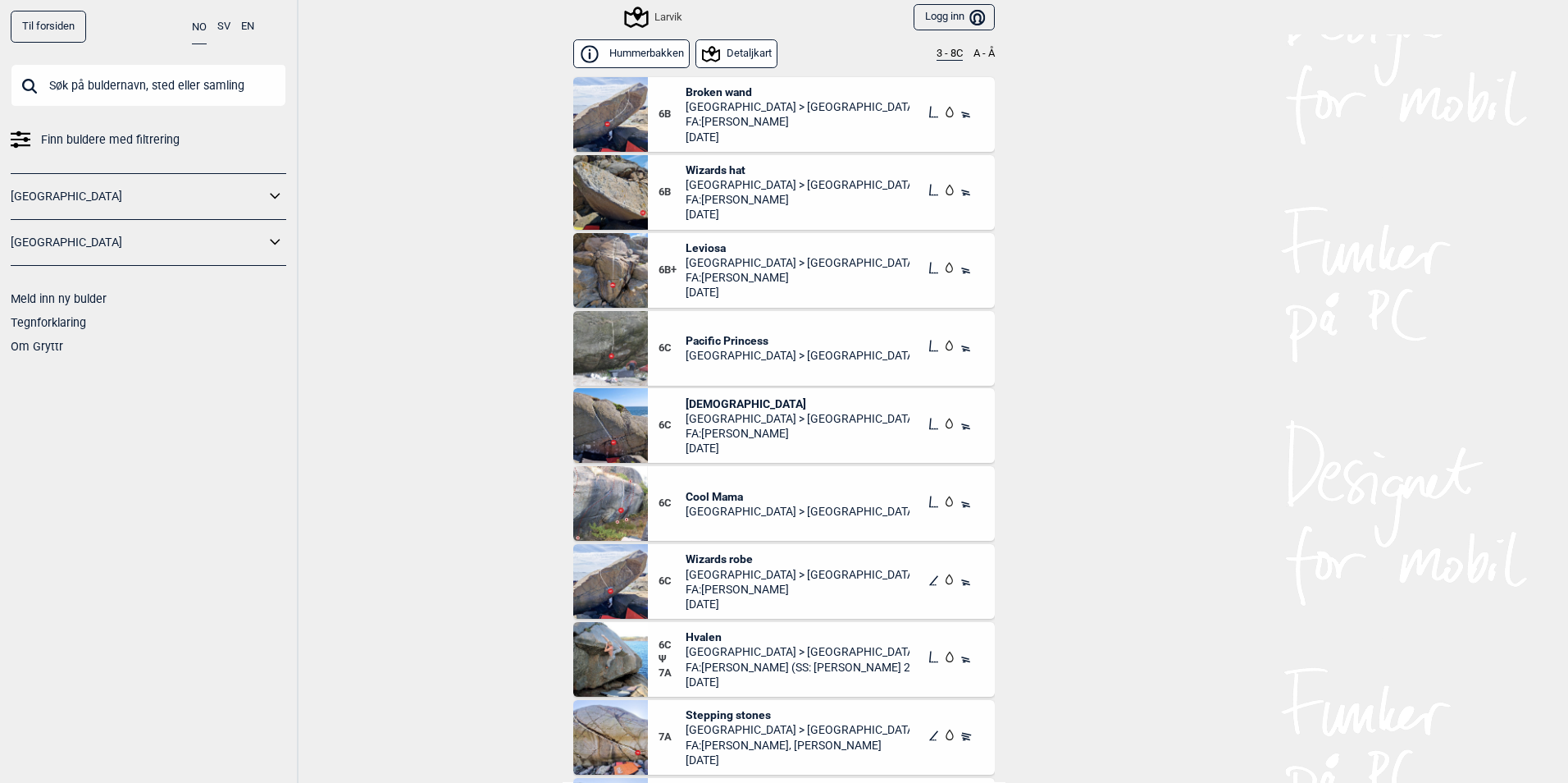
click at [942, 56] on button "3 - 8C" at bounding box center [949, 54] width 26 height 14
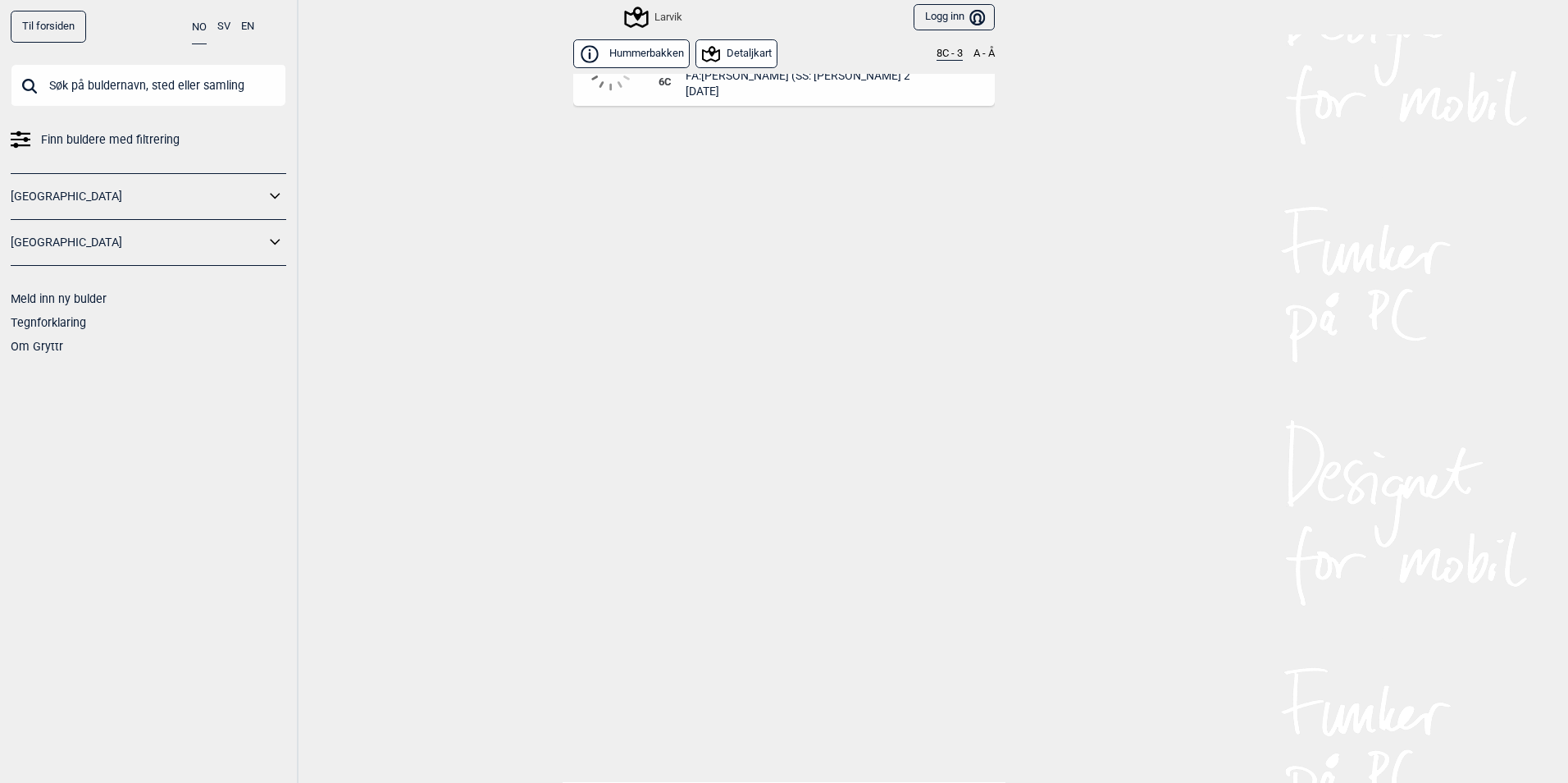
scroll to position [0, 0]
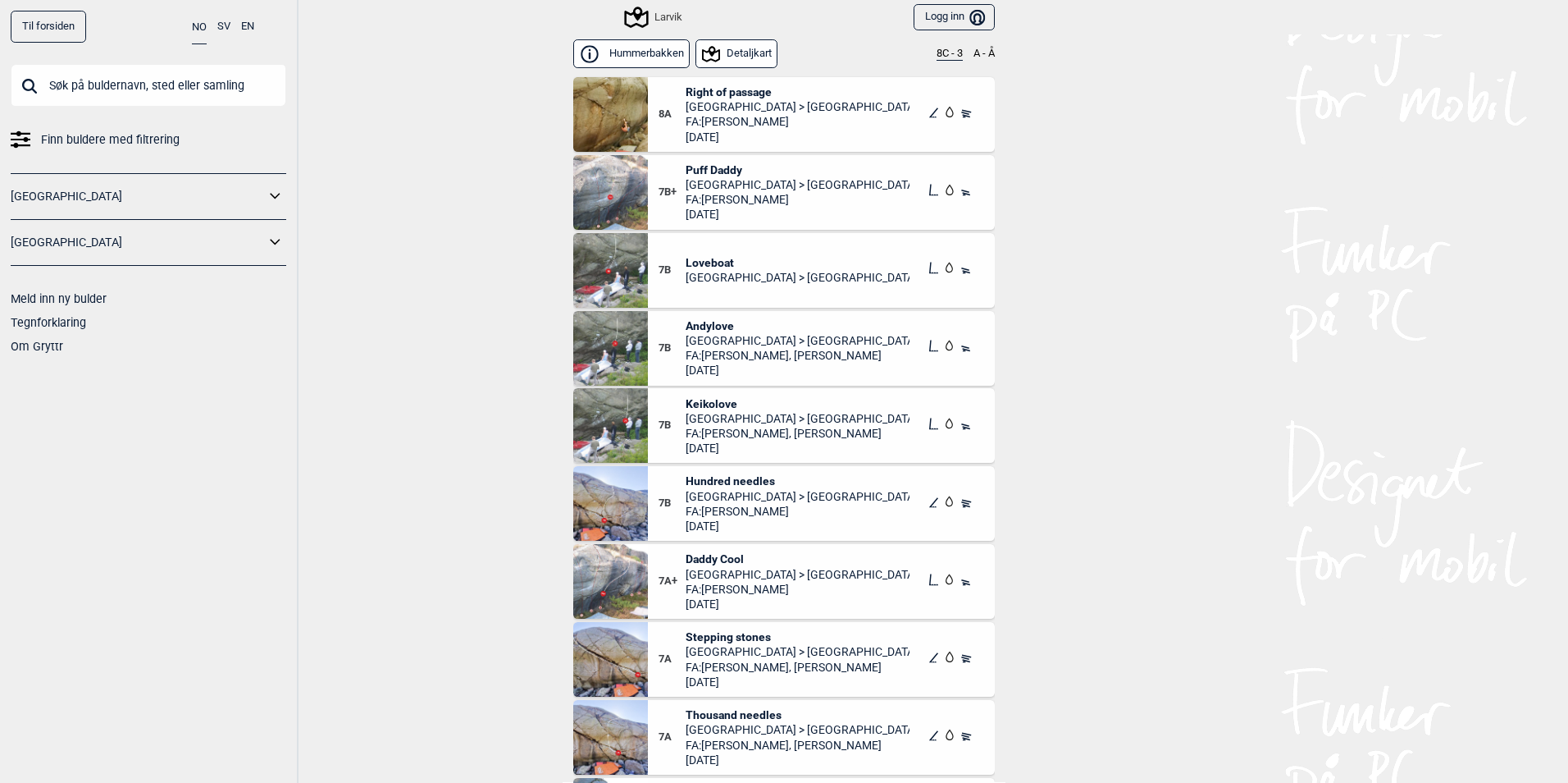
click at [718, 259] on span "Loveboat" at bounding box center [798, 262] width 225 height 14
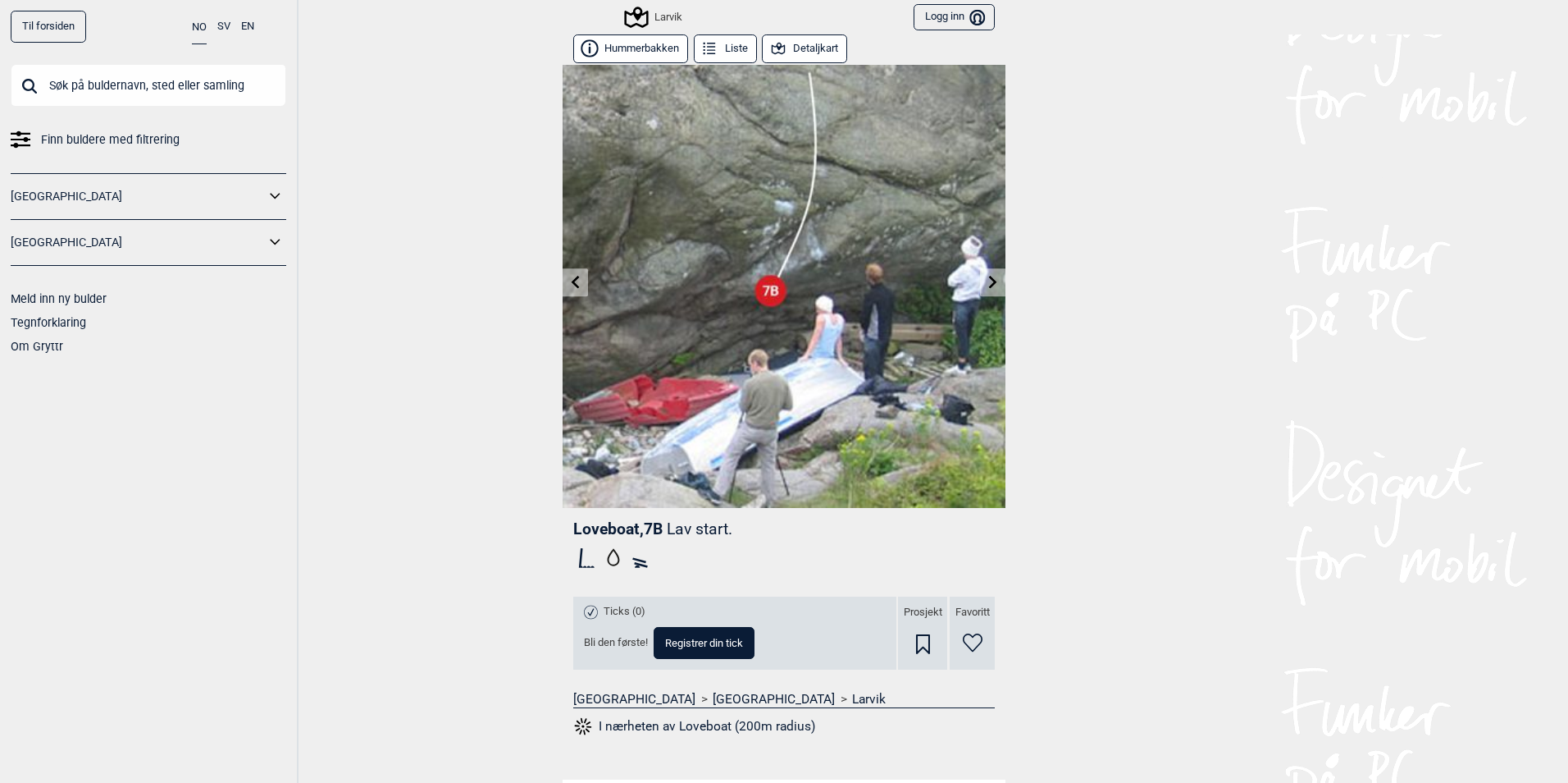
click at [725, 44] on button "Liste" at bounding box center [725, 49] width 63 height 29
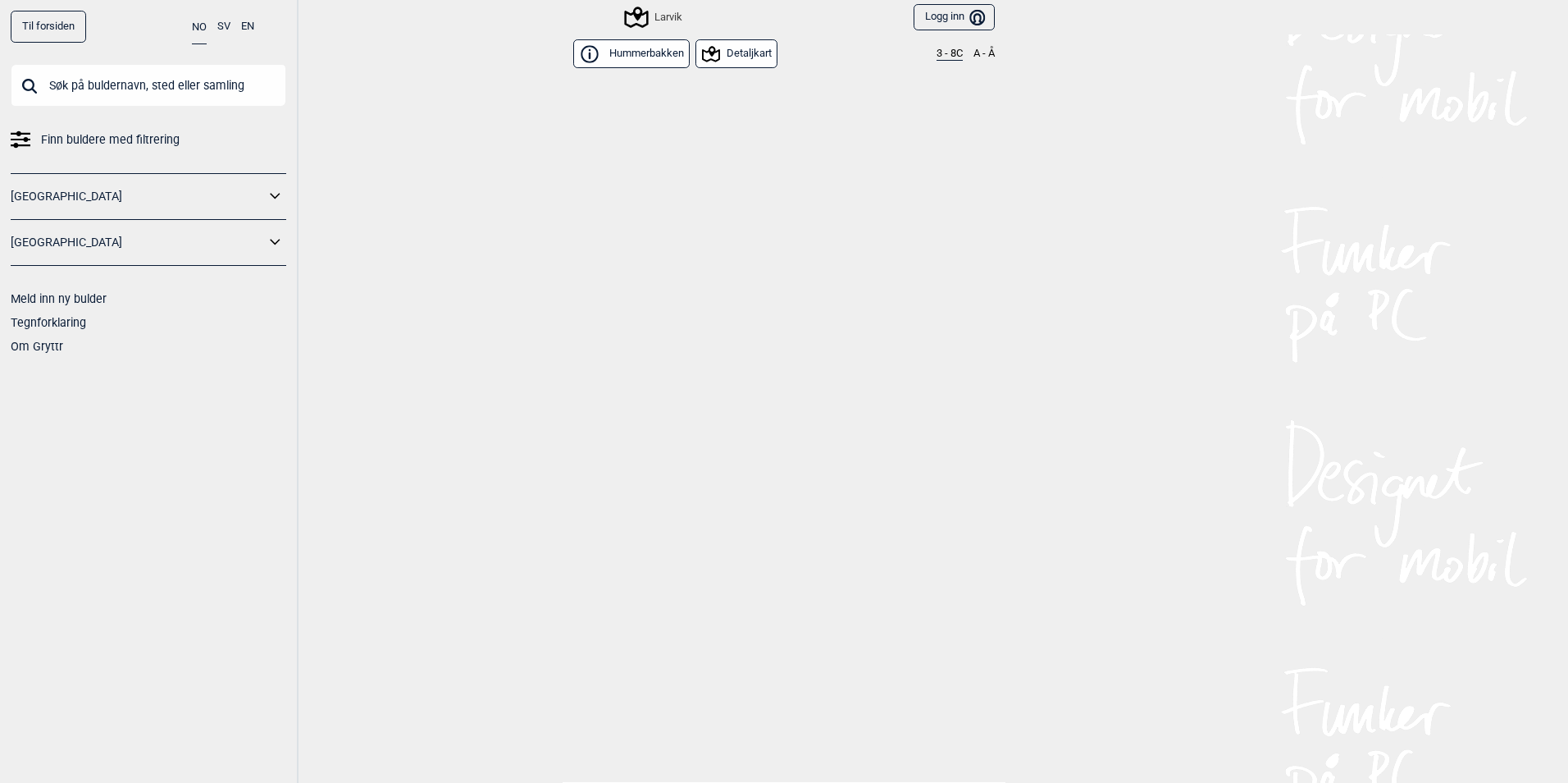
scroll to position [1365, 0]
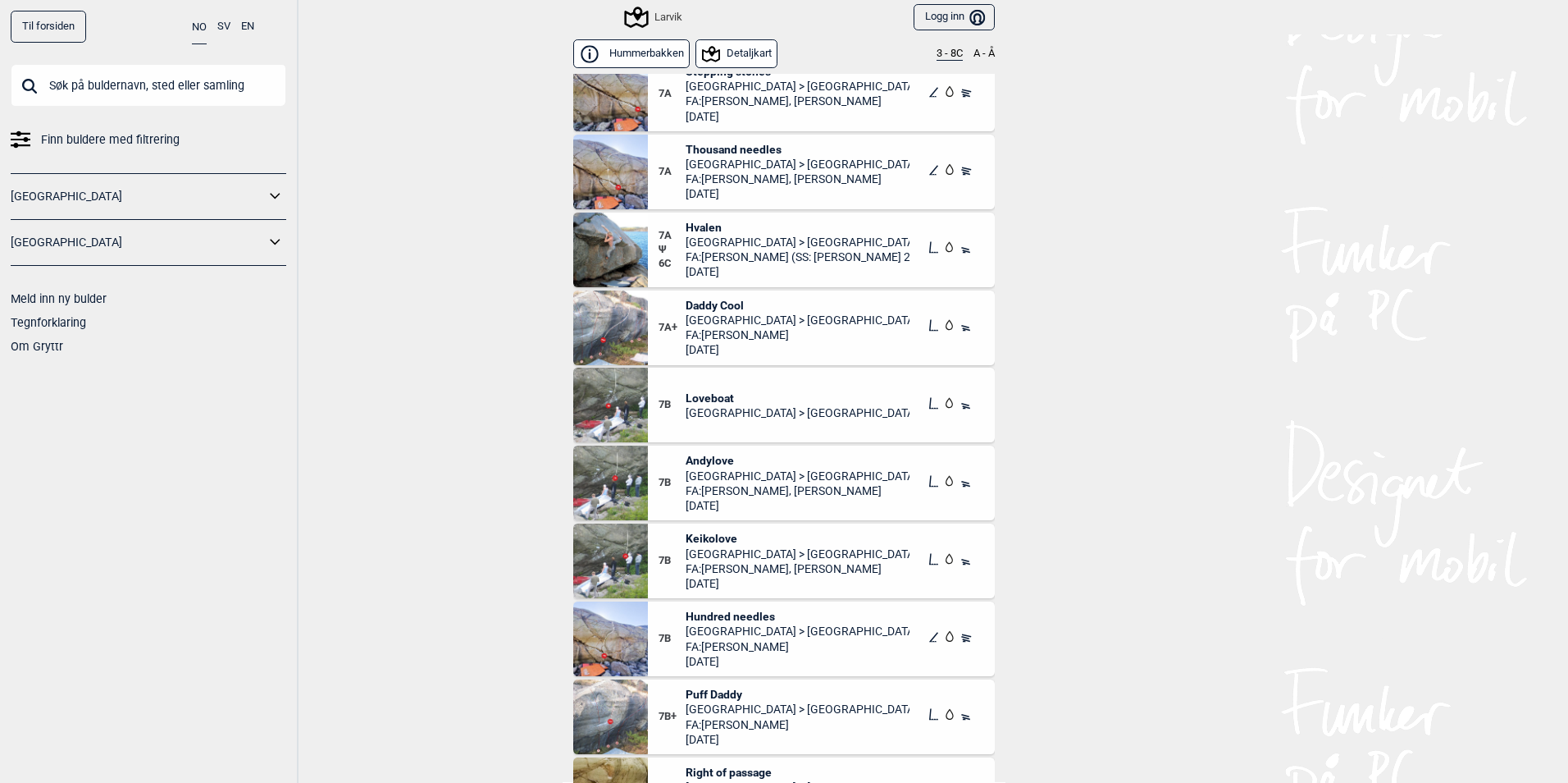
click at [717, 310] on span "Daddy Cool" at bounding box center [798, 304] width 225 height 14
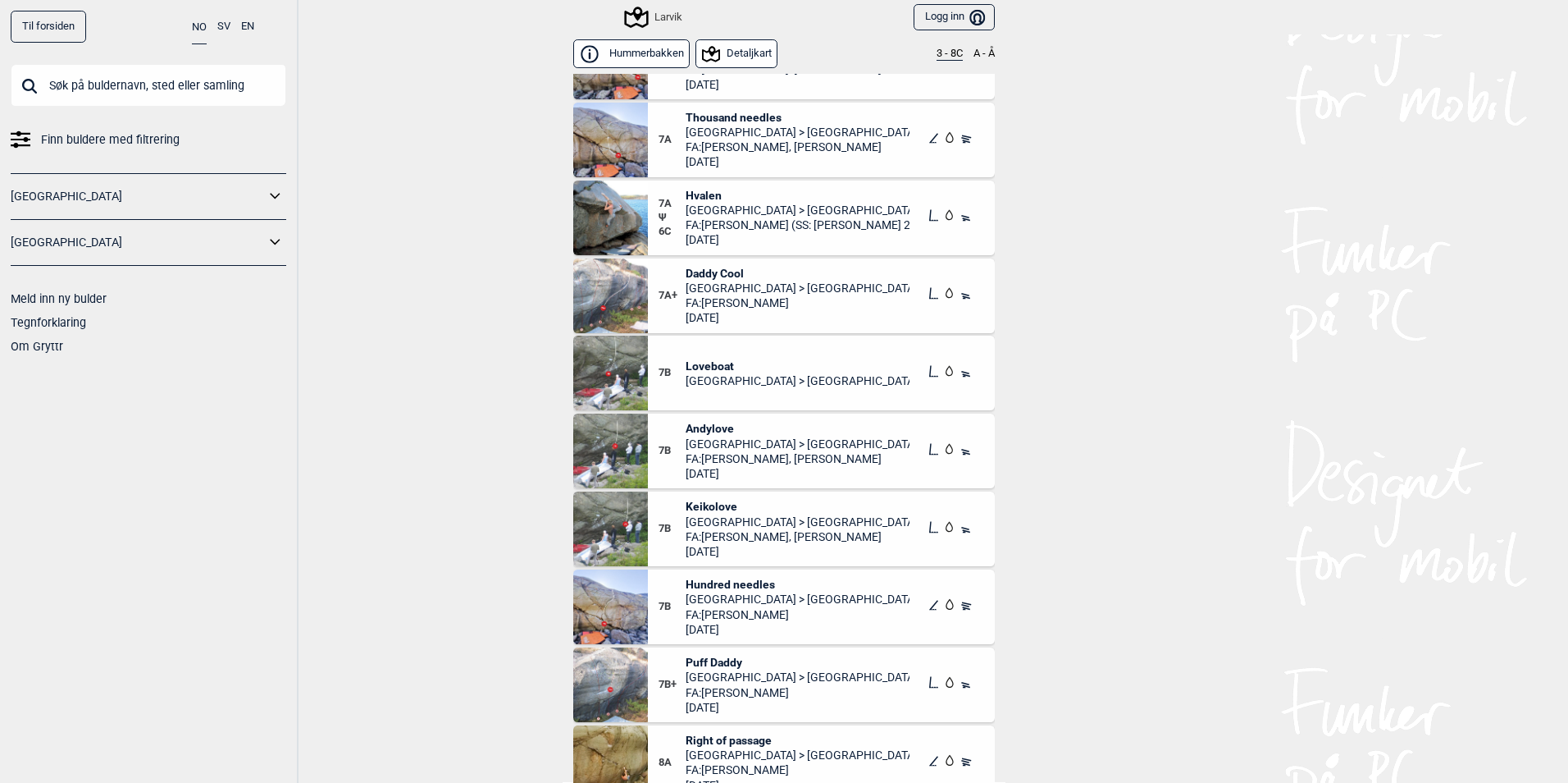
click at [650, 20] on div "Larvik" at bounding box center [654, 17] width 56 height 19
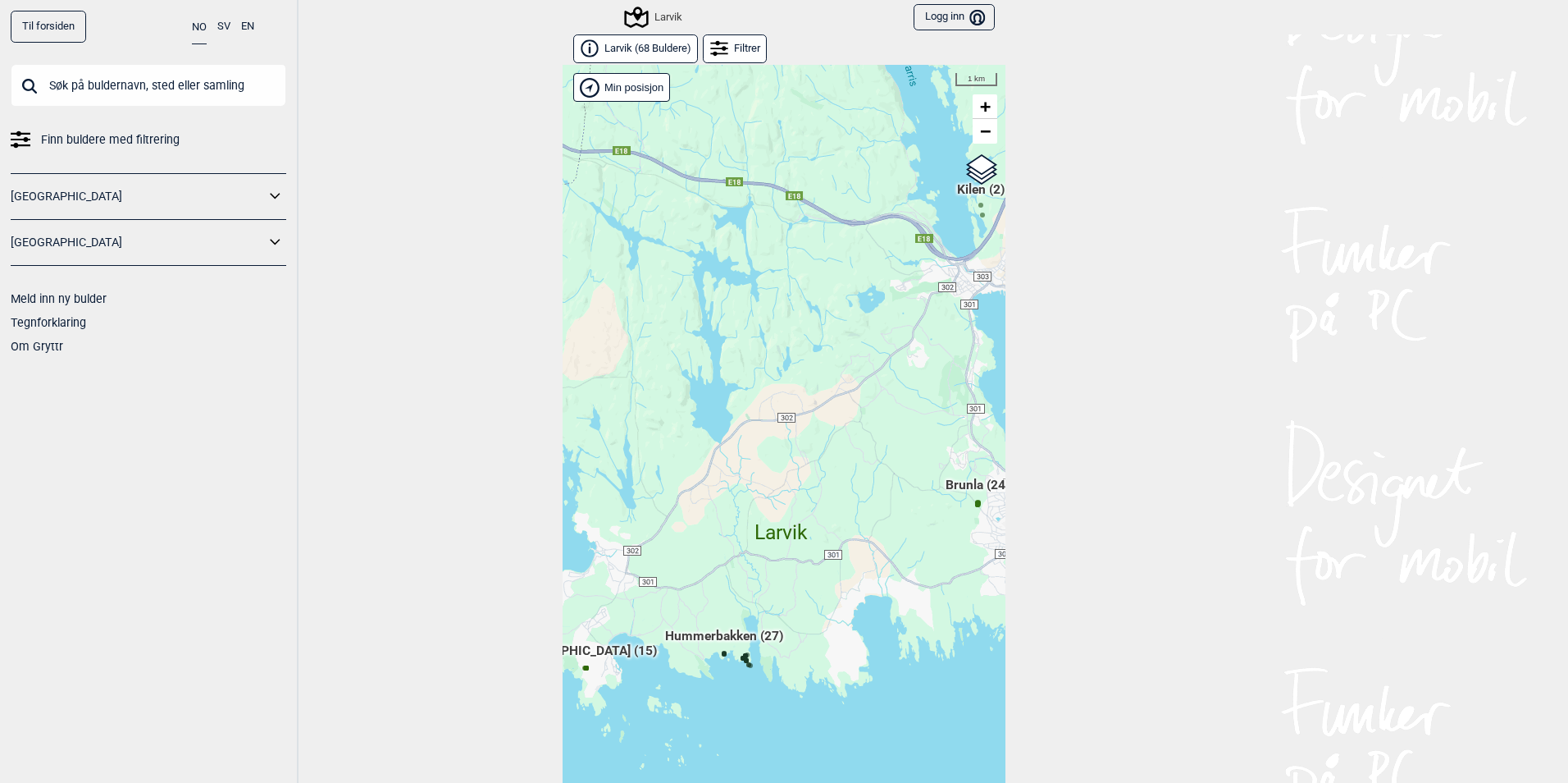
scroll to position [25, 0]
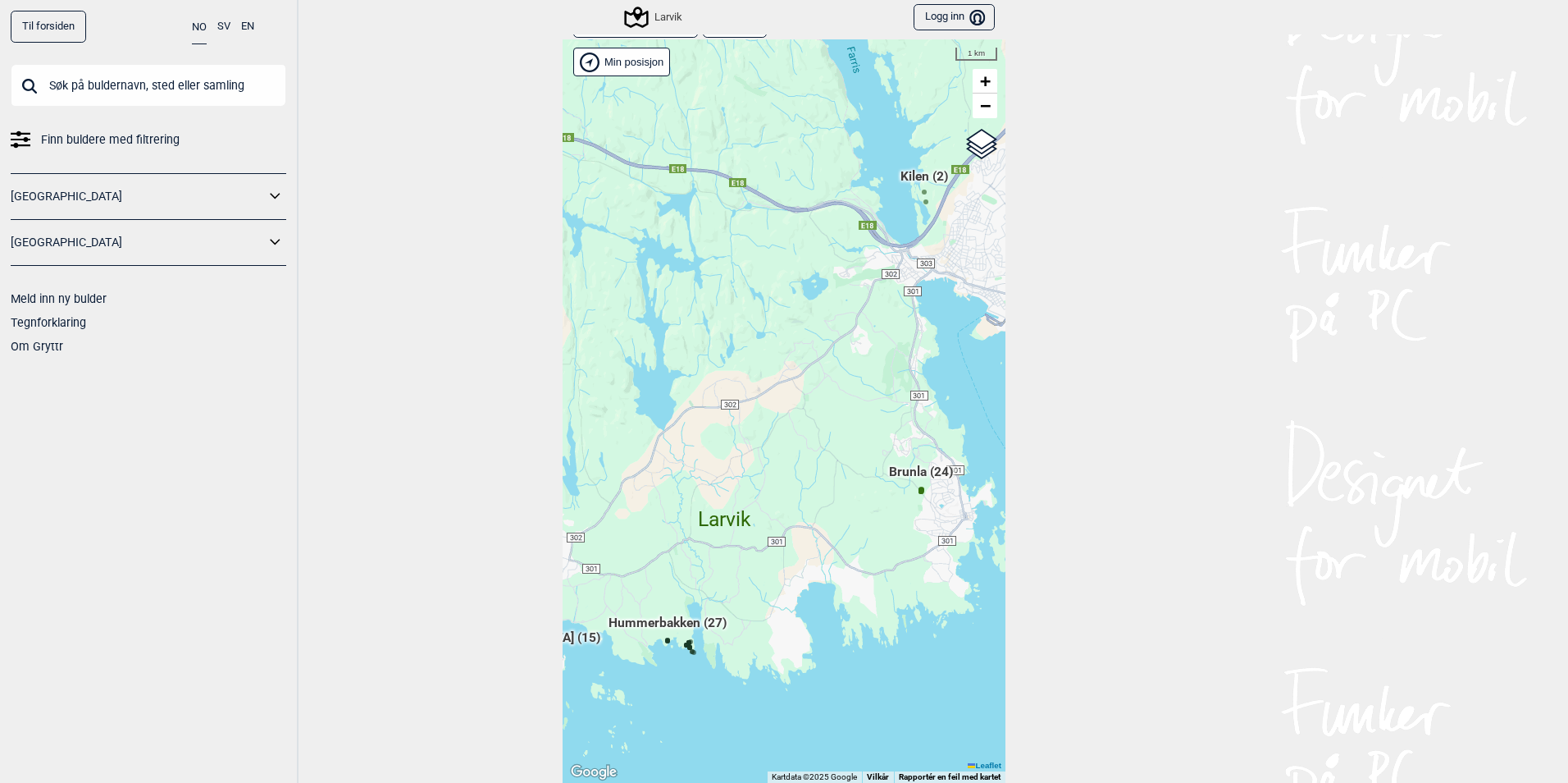
drag, startPoint x: 906, startPoint y: 516, endPoint x: 724, endPoint y: 536, distance: 183.1
click at [725, 536] on div "Hallingdal Gol [PERSON_NAME] Kolomoen [GEOGRAPHIC_DATA] [GEOGRAPHIC_DATA] [GEOG…" at bounding box center [784, 411] width 443 height 743
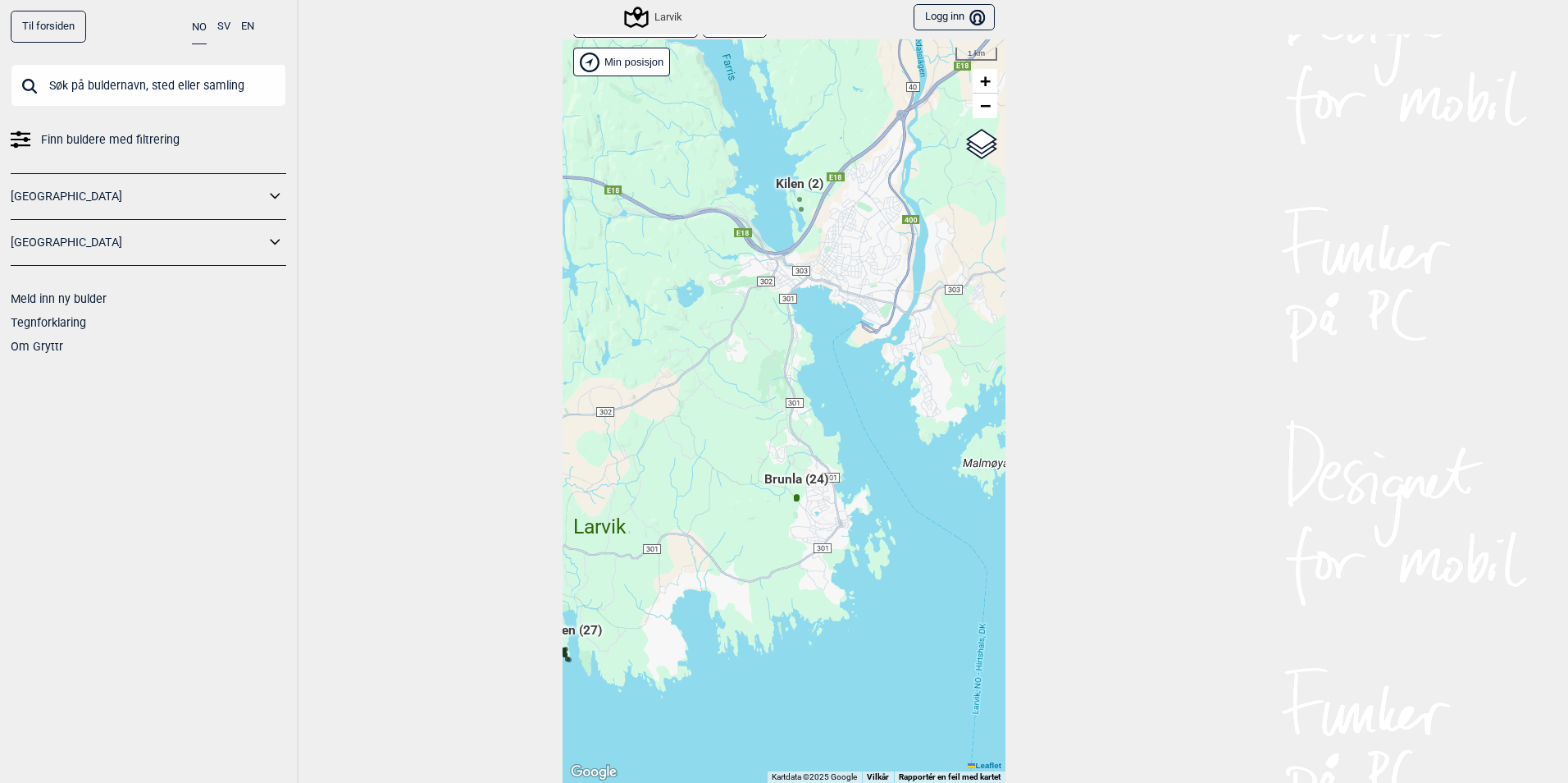
click at [801, 186] on span "Kilen (2)" at bounding box center [800, 190] width 47 height 31
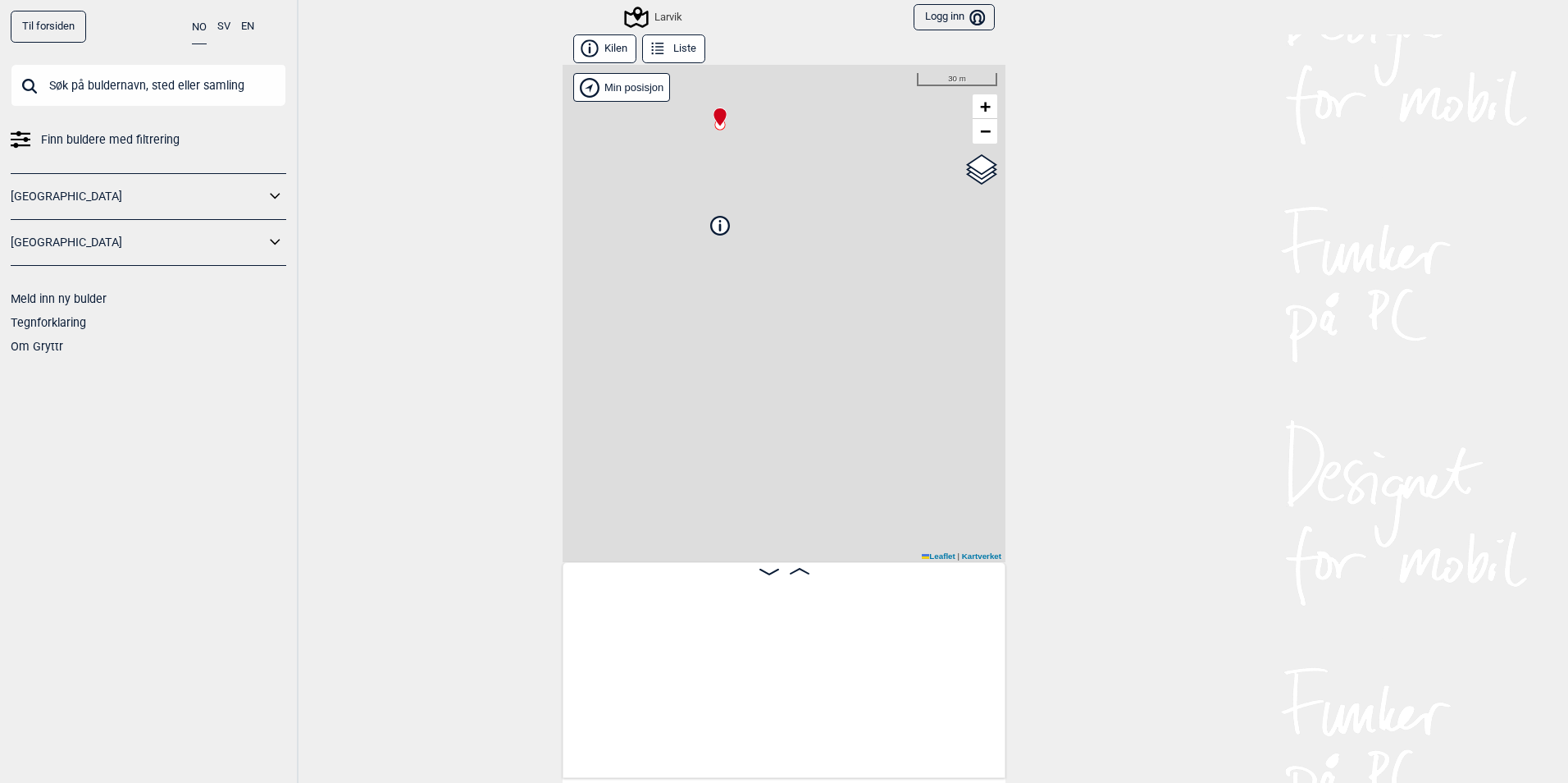
scroll to position [0, 128]
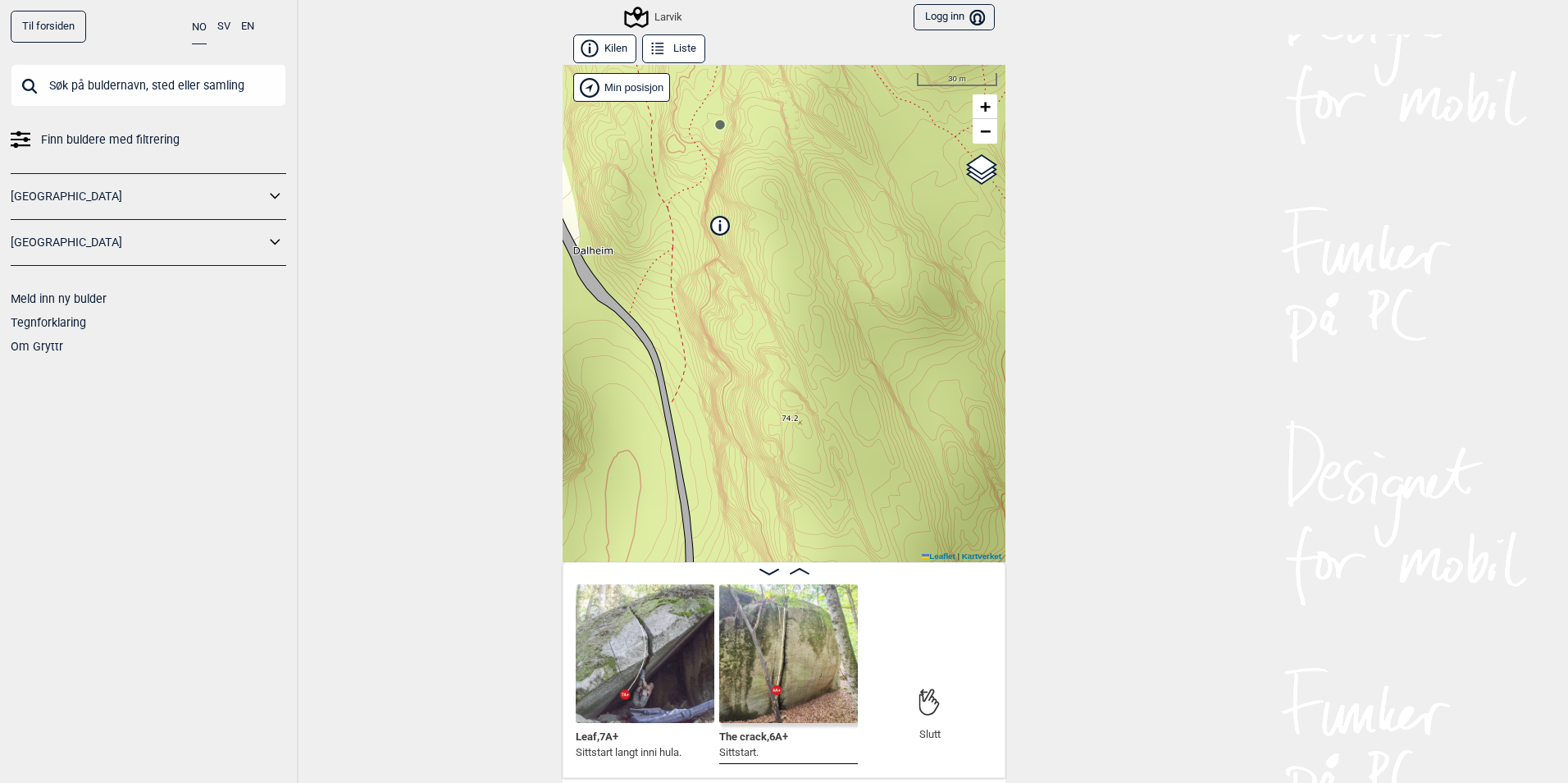
scroll to position [0, 100]
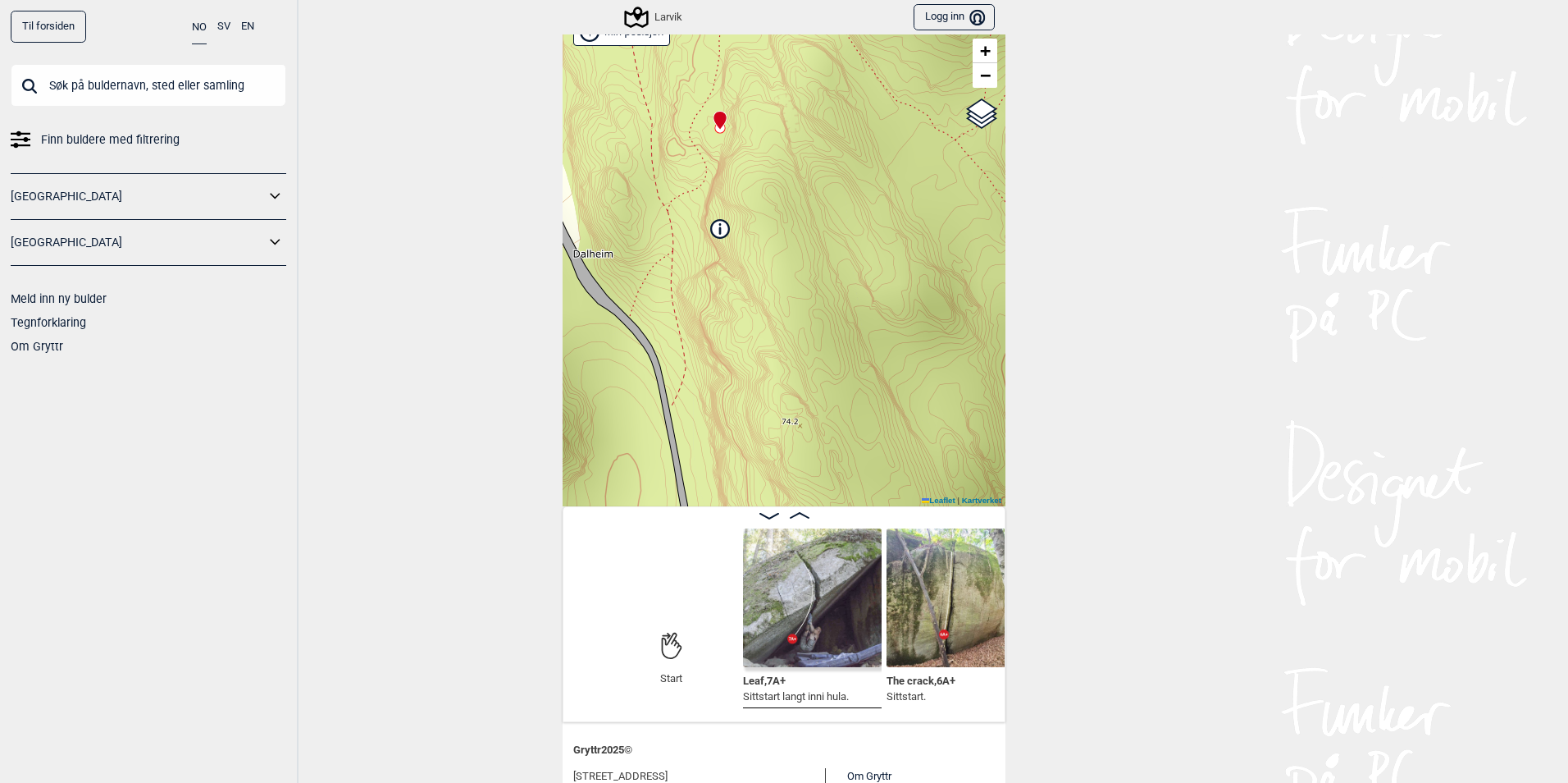
scroll to position [82, 0]
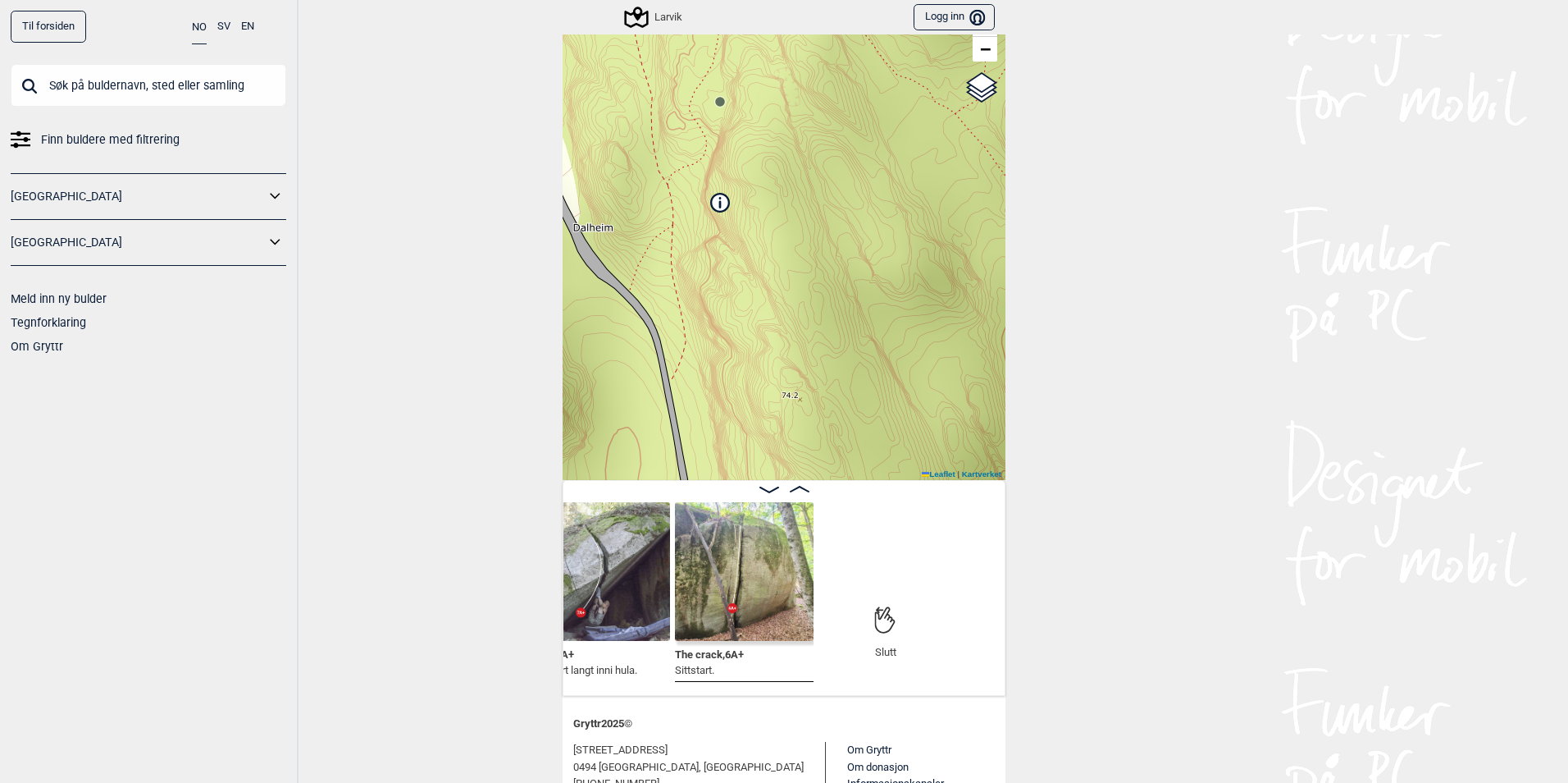
scroll to position [0, 347]
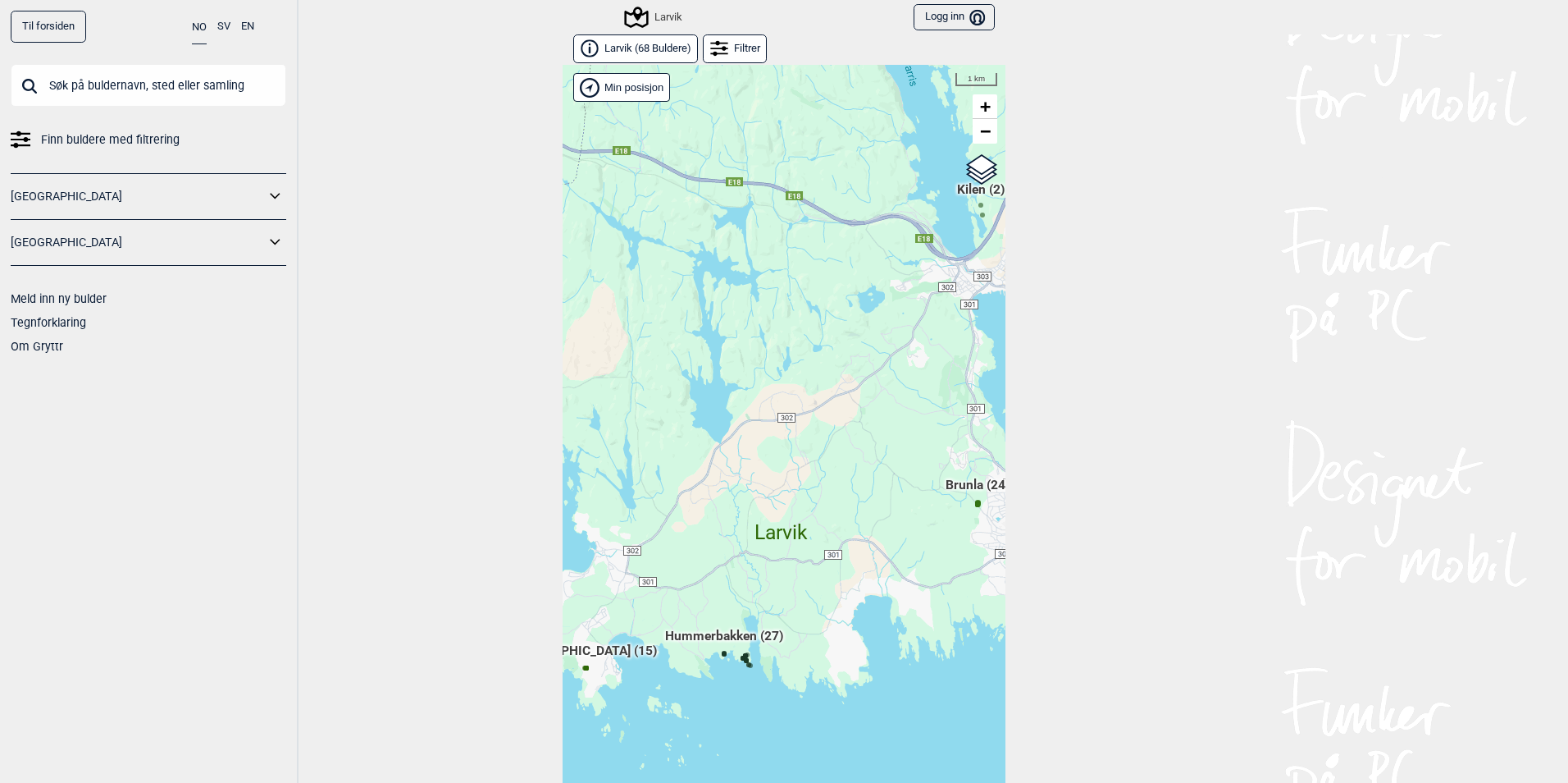
click at [956, 496] on div "Hallingdal Gol [PERSON_NAME] Kolomoen [GEOGRAPHIC_DATA] [GEOGRAPHIC_DATA] [GEOG…" at bounding box center [784, 436] width 443 height 743
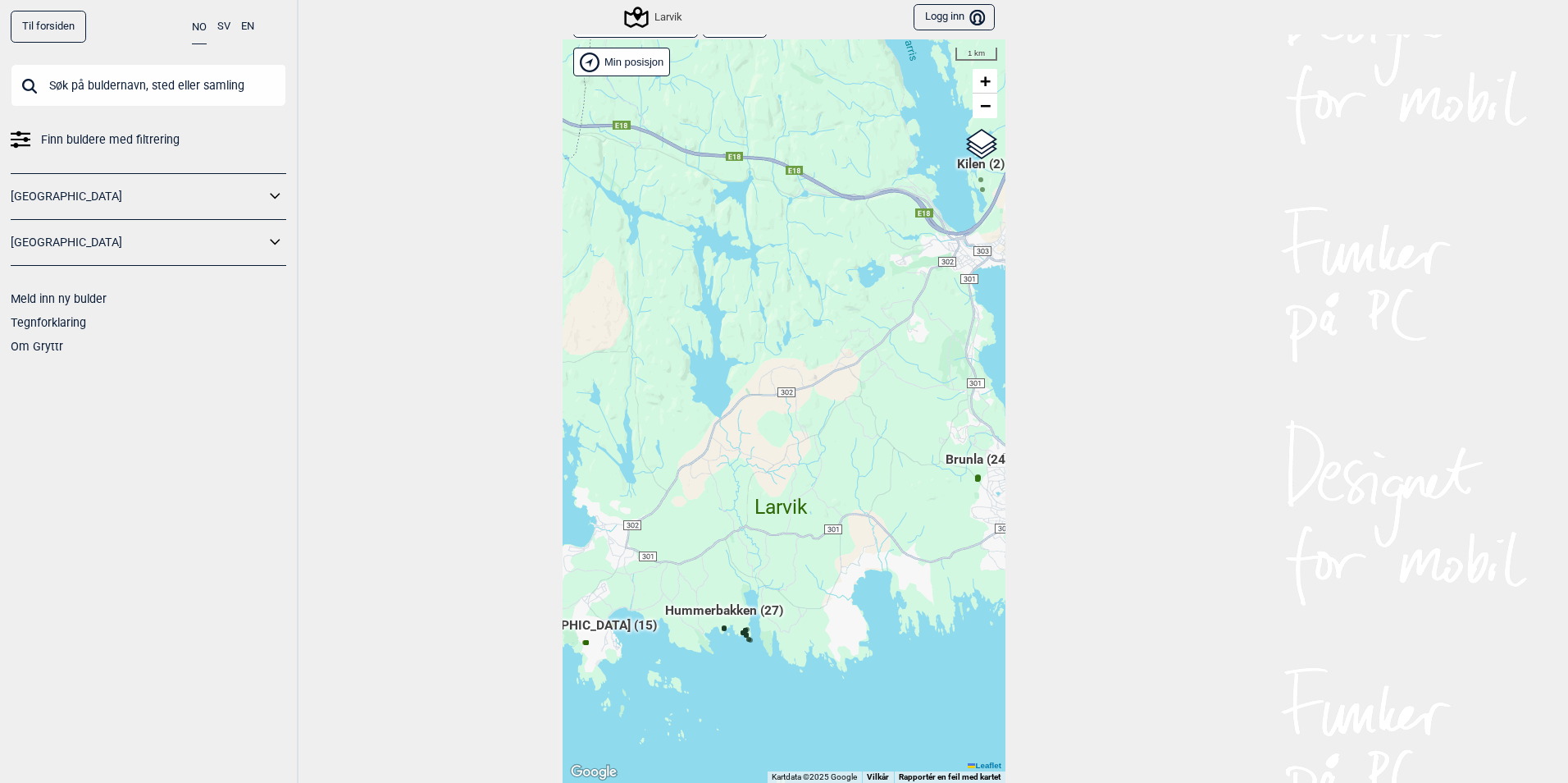
click at [975, 462] on span "Brunla (24)" at bounding box center [978, 466] width 64 height 31
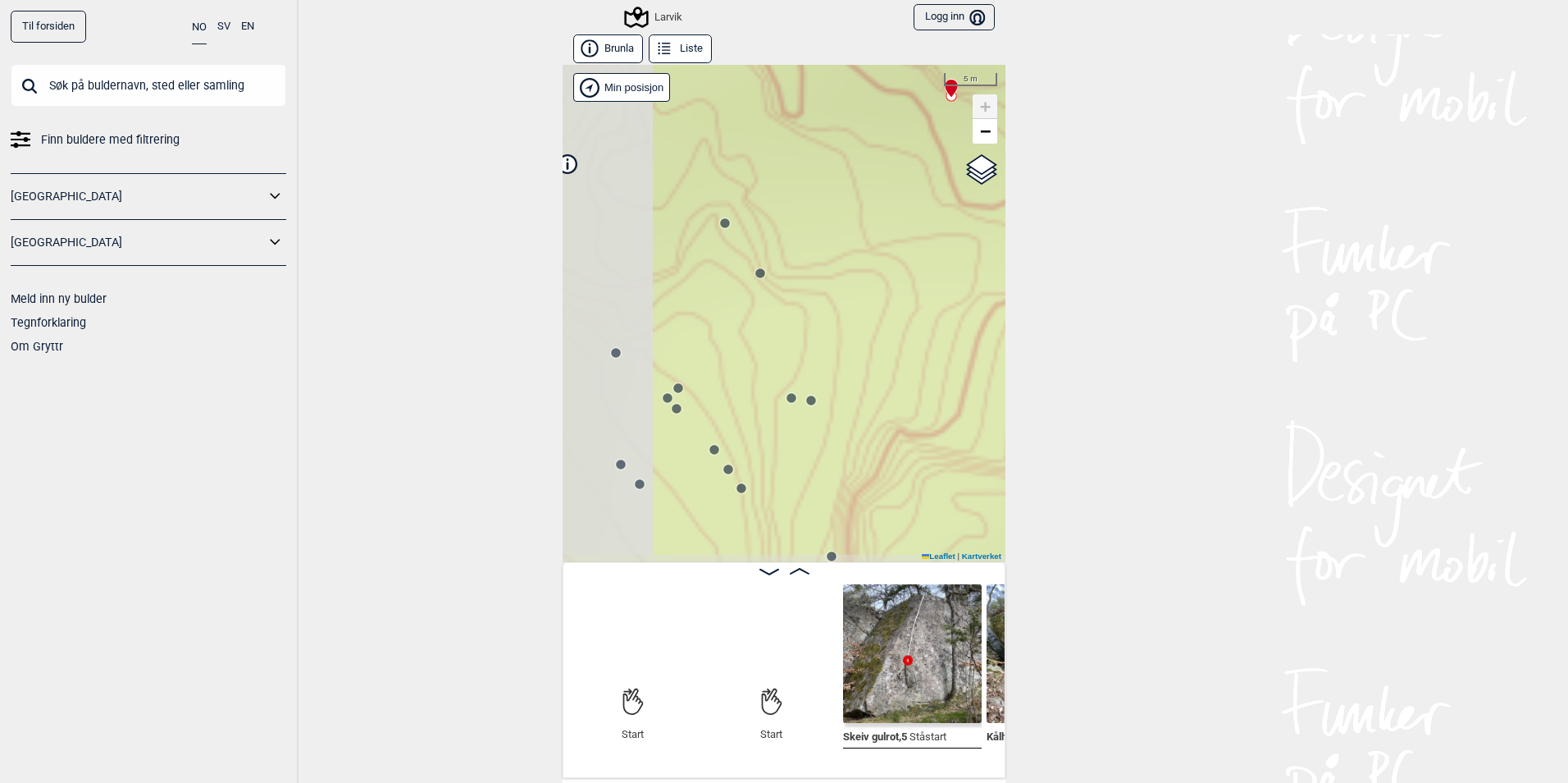
scroll to position [0, 128]
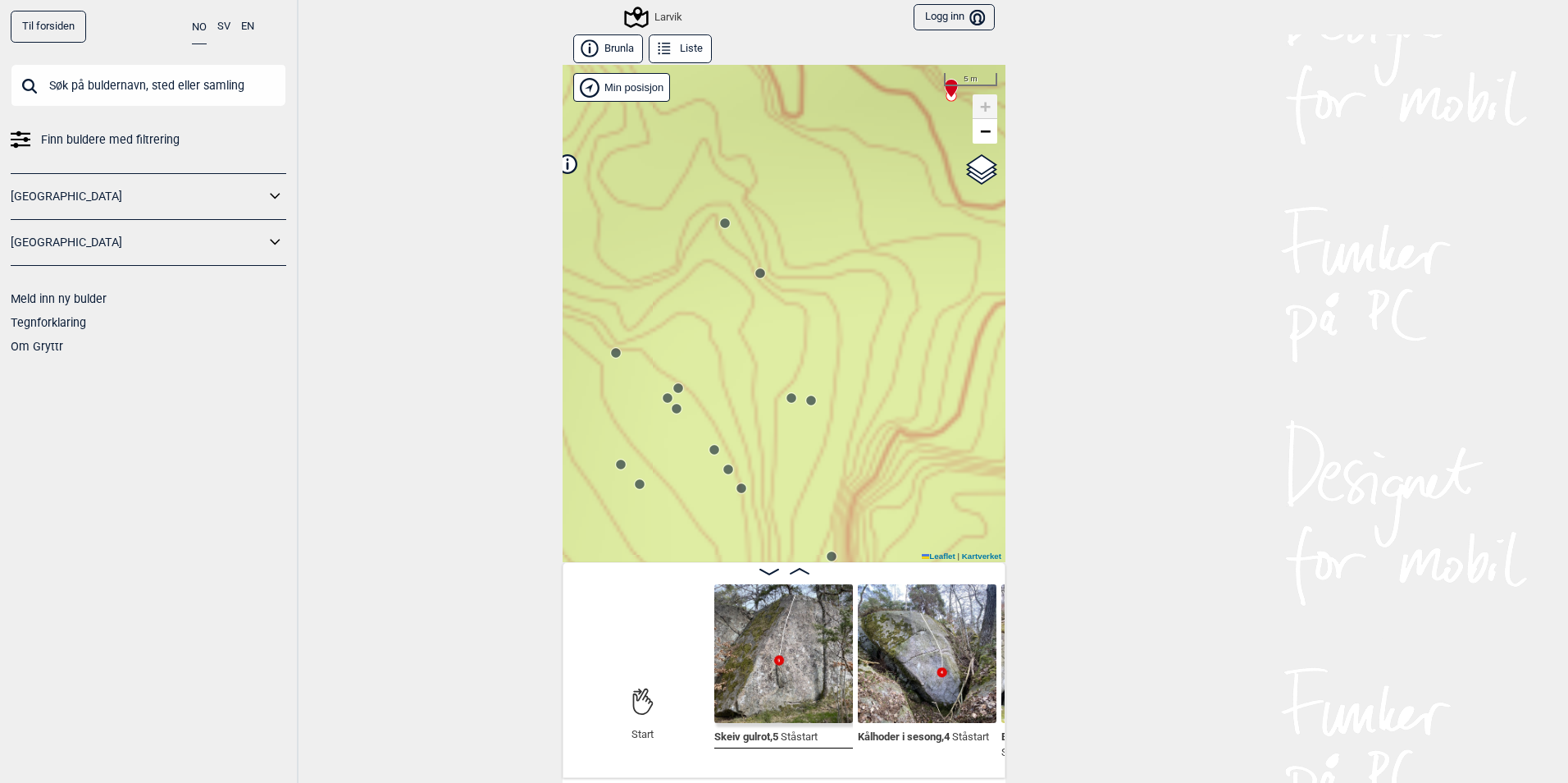
click at [688, 41] on button "Liste" at bounding box center [680, 49] width 63 height 29
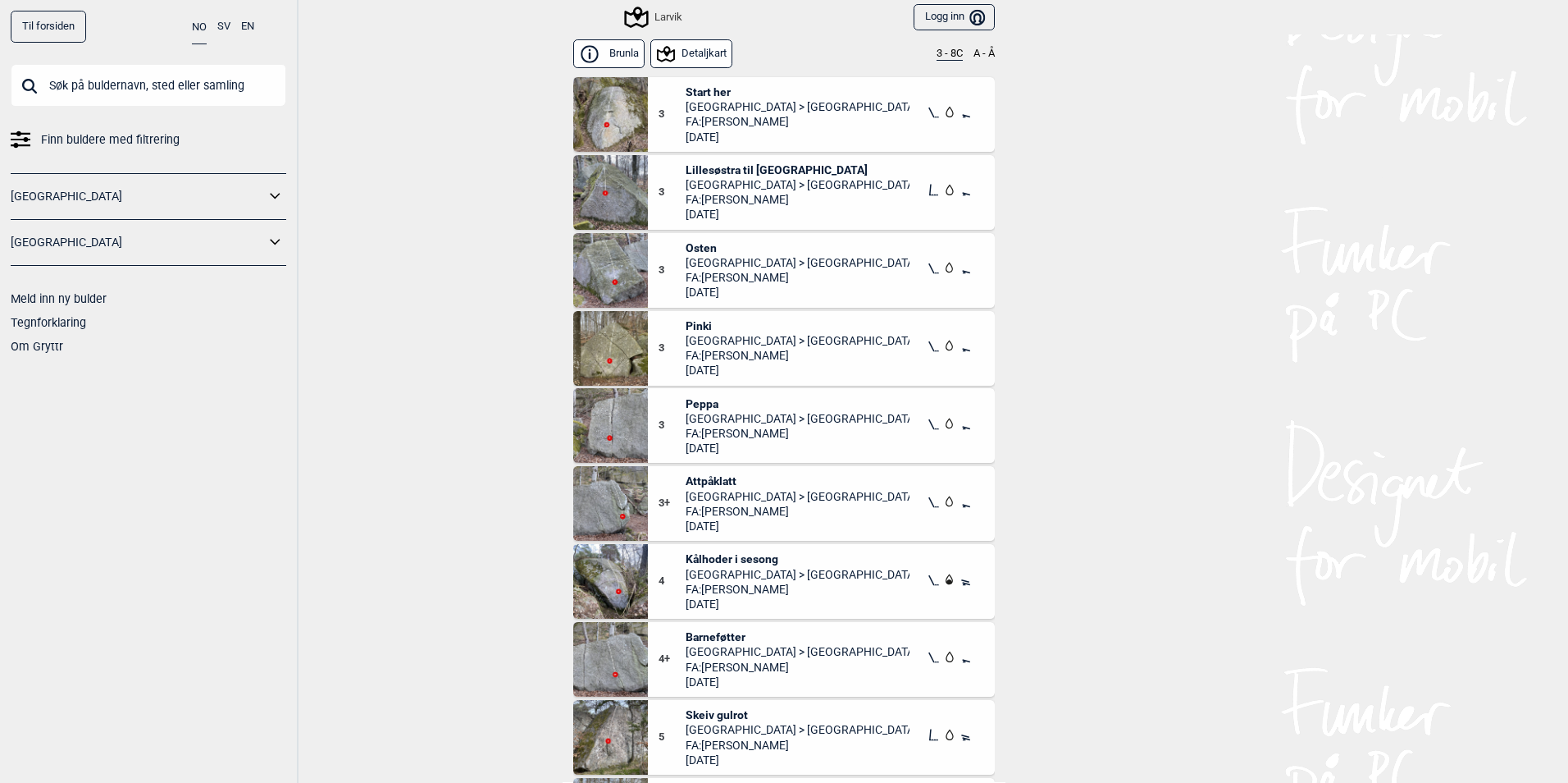
click at [943, 50] on button "3 - 8C" at bounding box center [949, 54] width 26 height 14
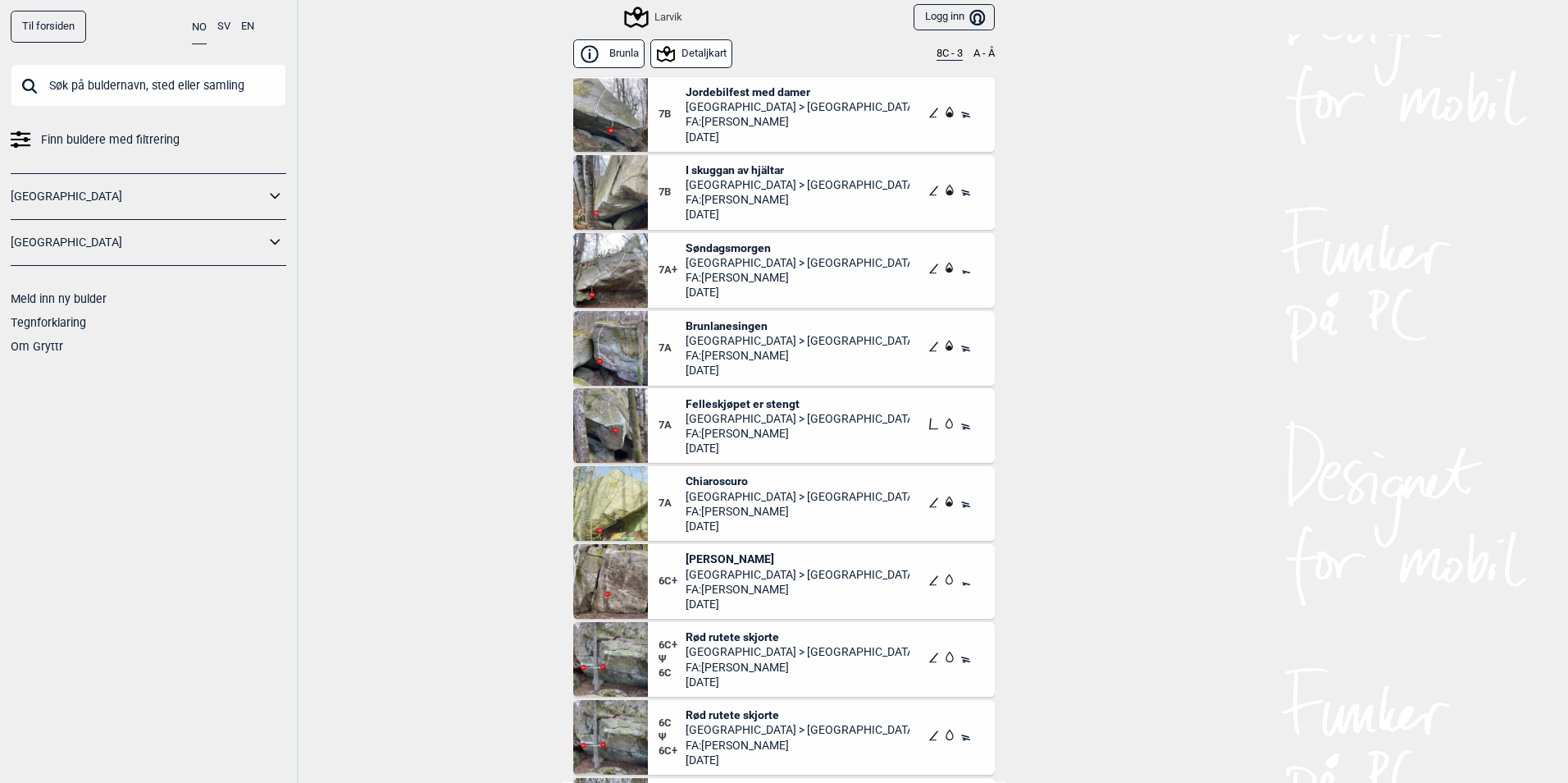
click at [653, 19] on div "Larvik" at bounding box center [654, 17] width 56 height 19
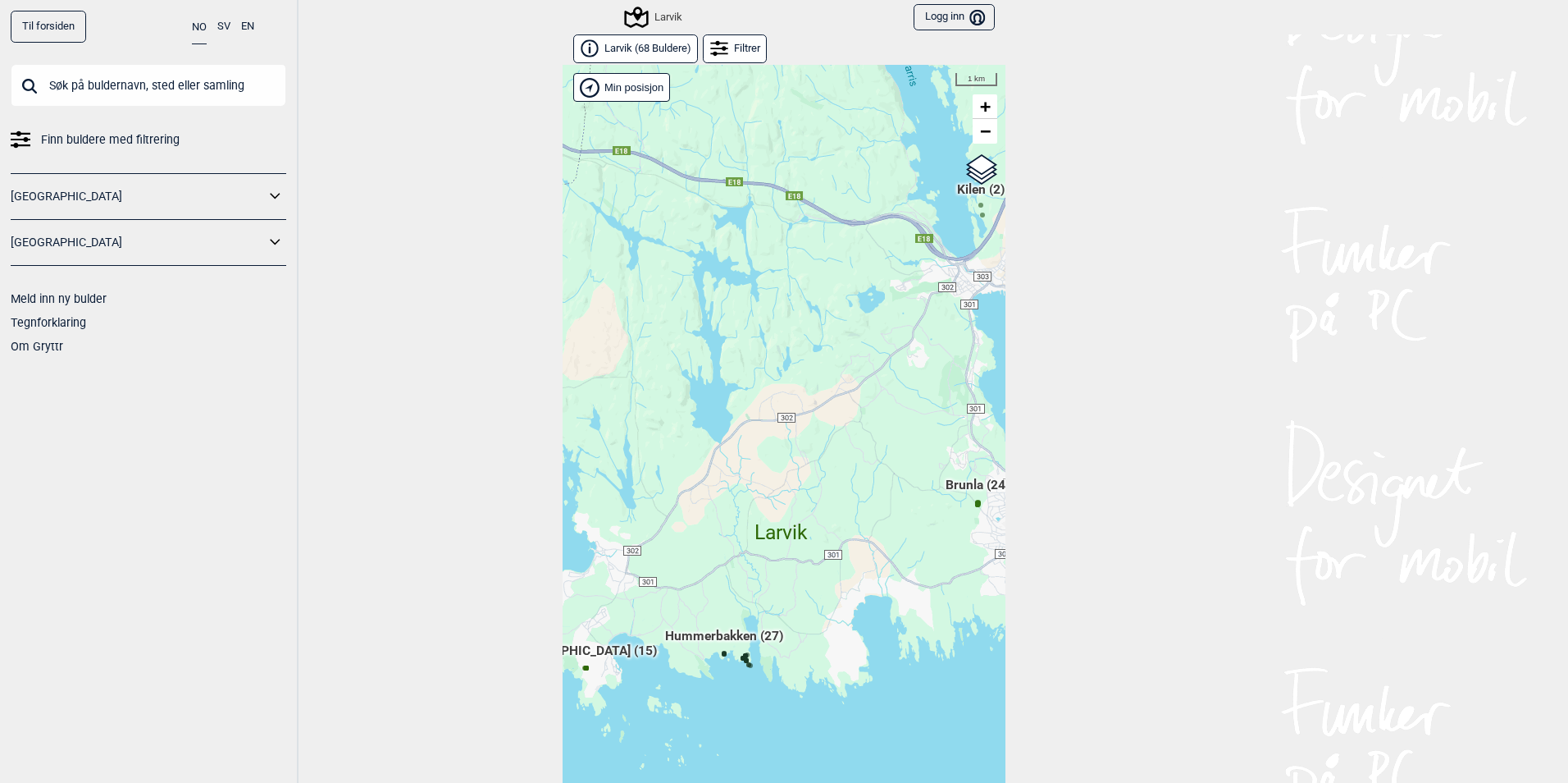
click at [658, 10] on div "Larvik" at bounding box center [654, 17] width 56 height 19
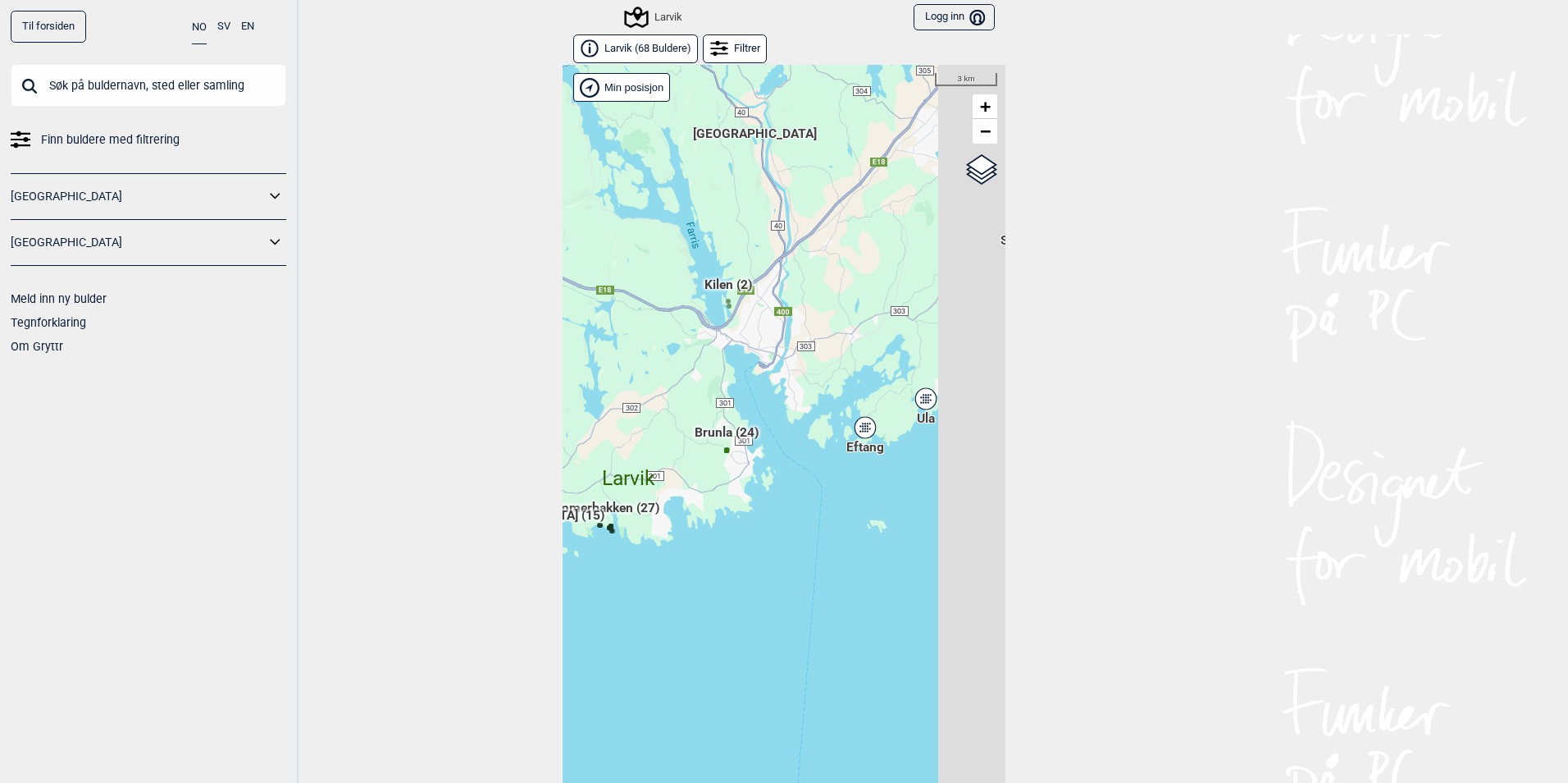
scroll to position [25, 0]
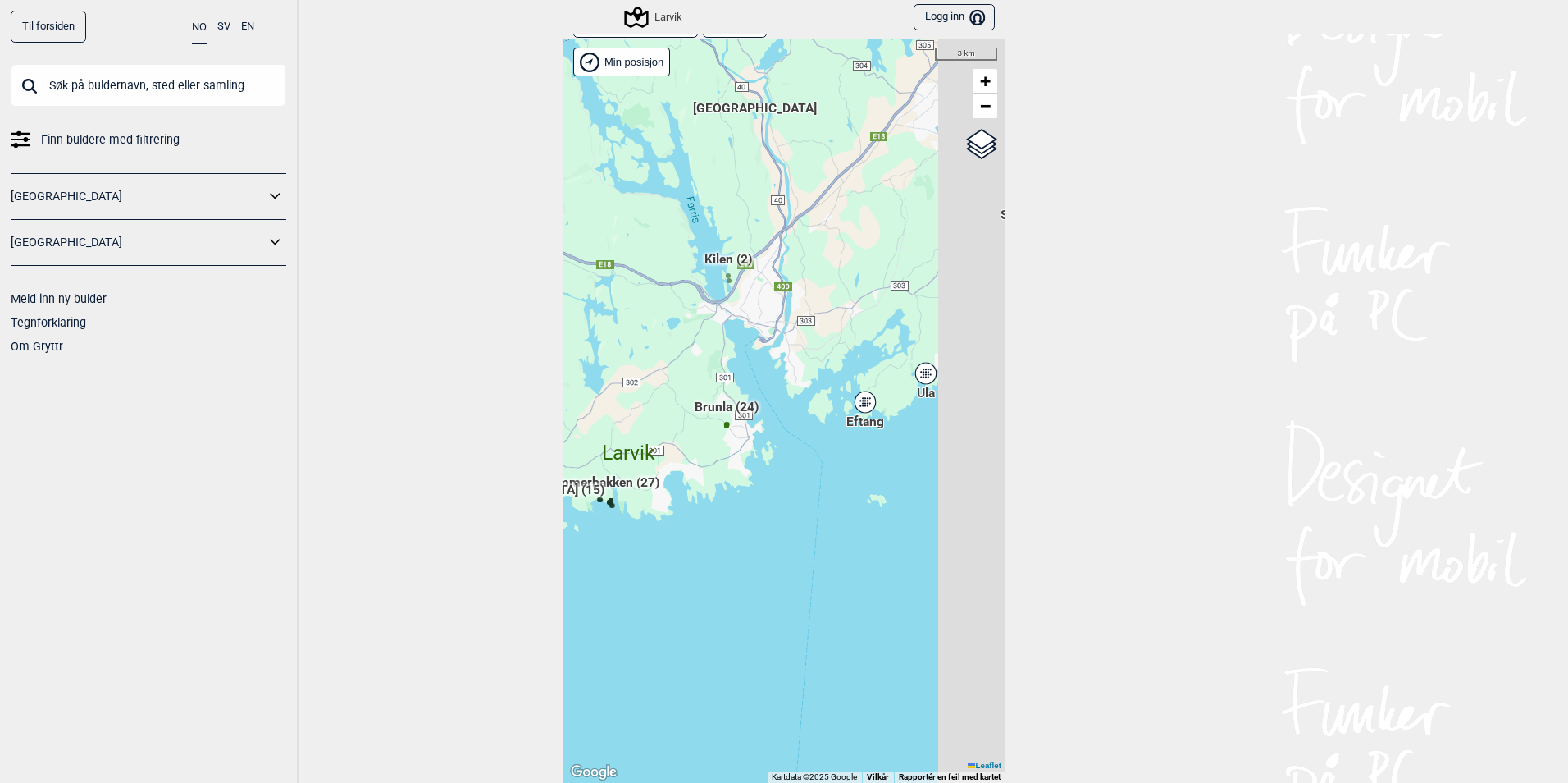
drag, startPoint x: 924, startPoint y: 444, endPoint x: 663, endPoint y: 434, distance: 261.2
click at [663, 434] on div "Hallingdal Gol [PERSON_NAME] Kolomoen [GEOGRAPHIC_DATA] [GEOGRAPHIC_DATA] [GEOG…" at bounding box center [784, 411] width 443 height 743
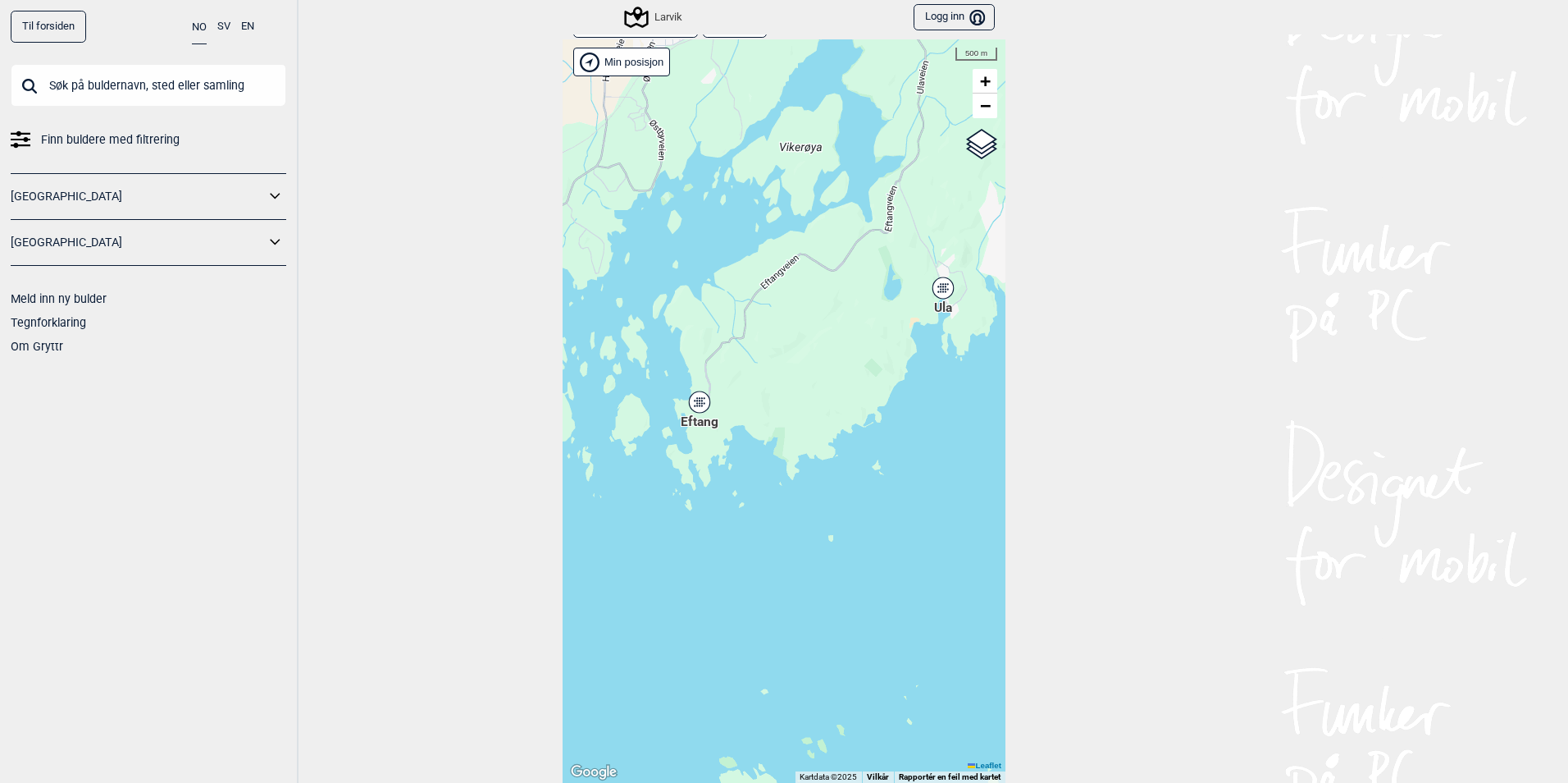
click at [689, 404] on icon at bounding box center [699, 402] width 20 height 21
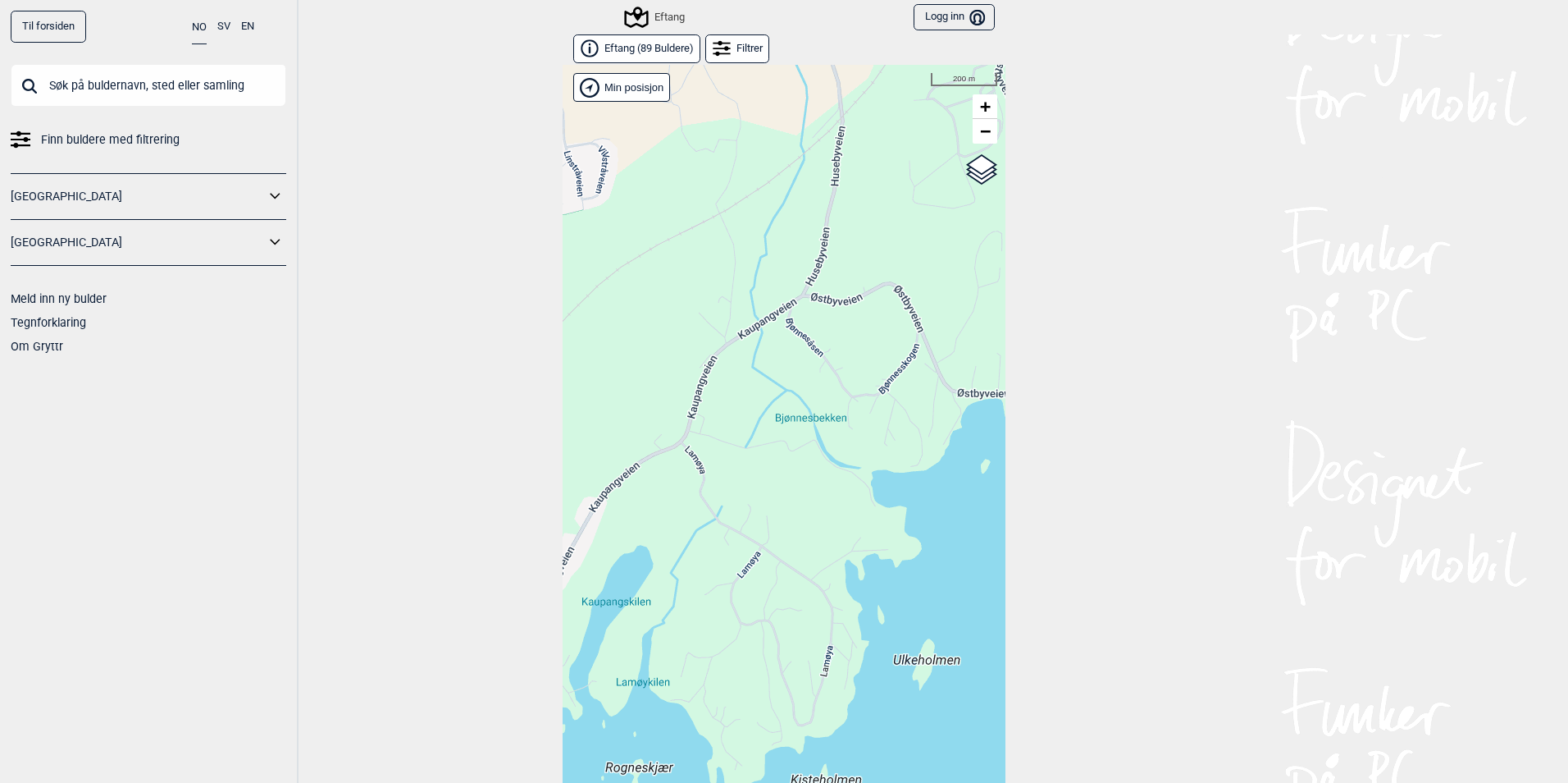
click at [729, 44] on div "Filtrer" at bounding box center [737, 49] width 64 height 29
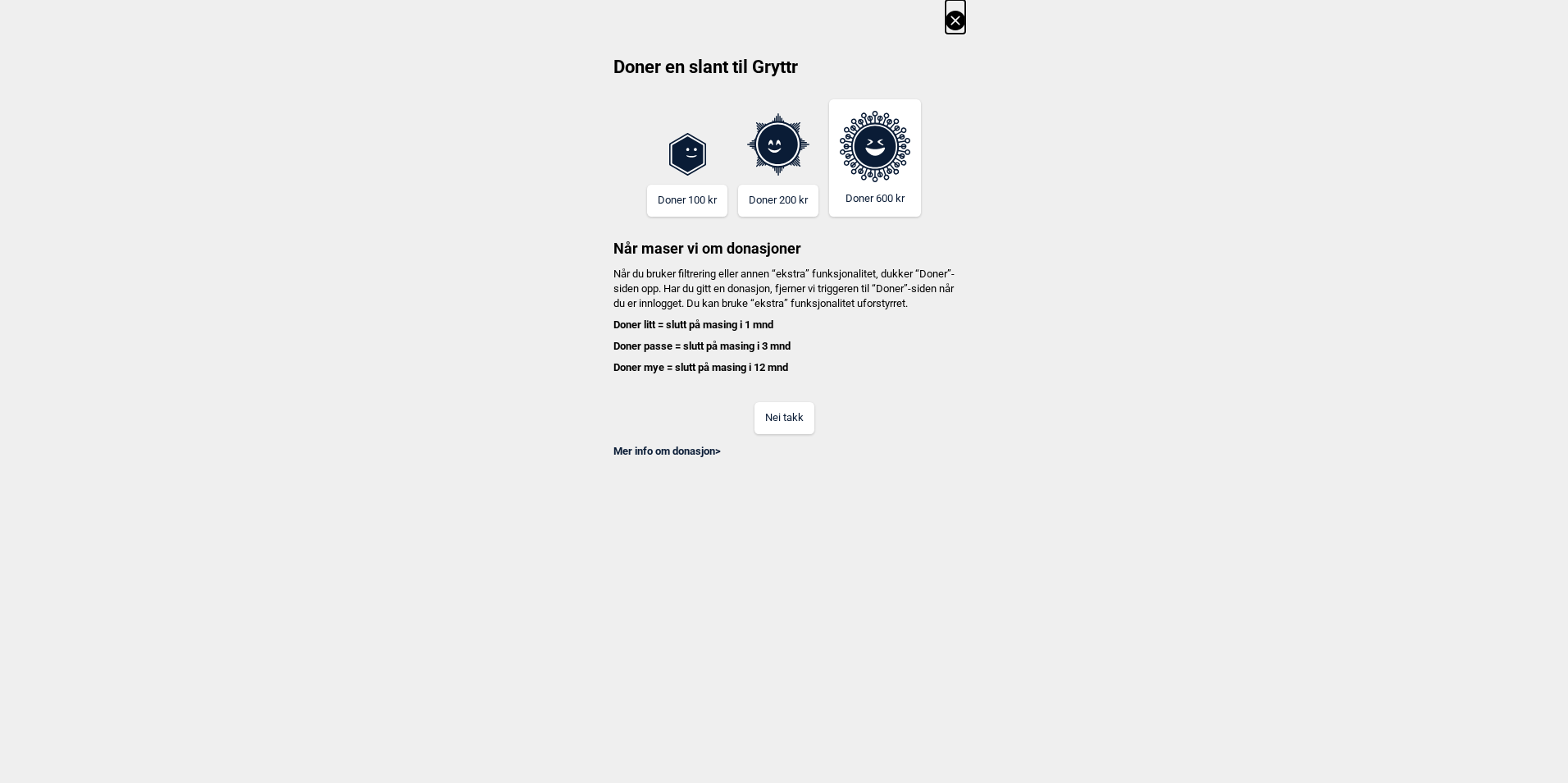
click at [951, 19] on icon at bounding box center [955, 20] width 19 height 19
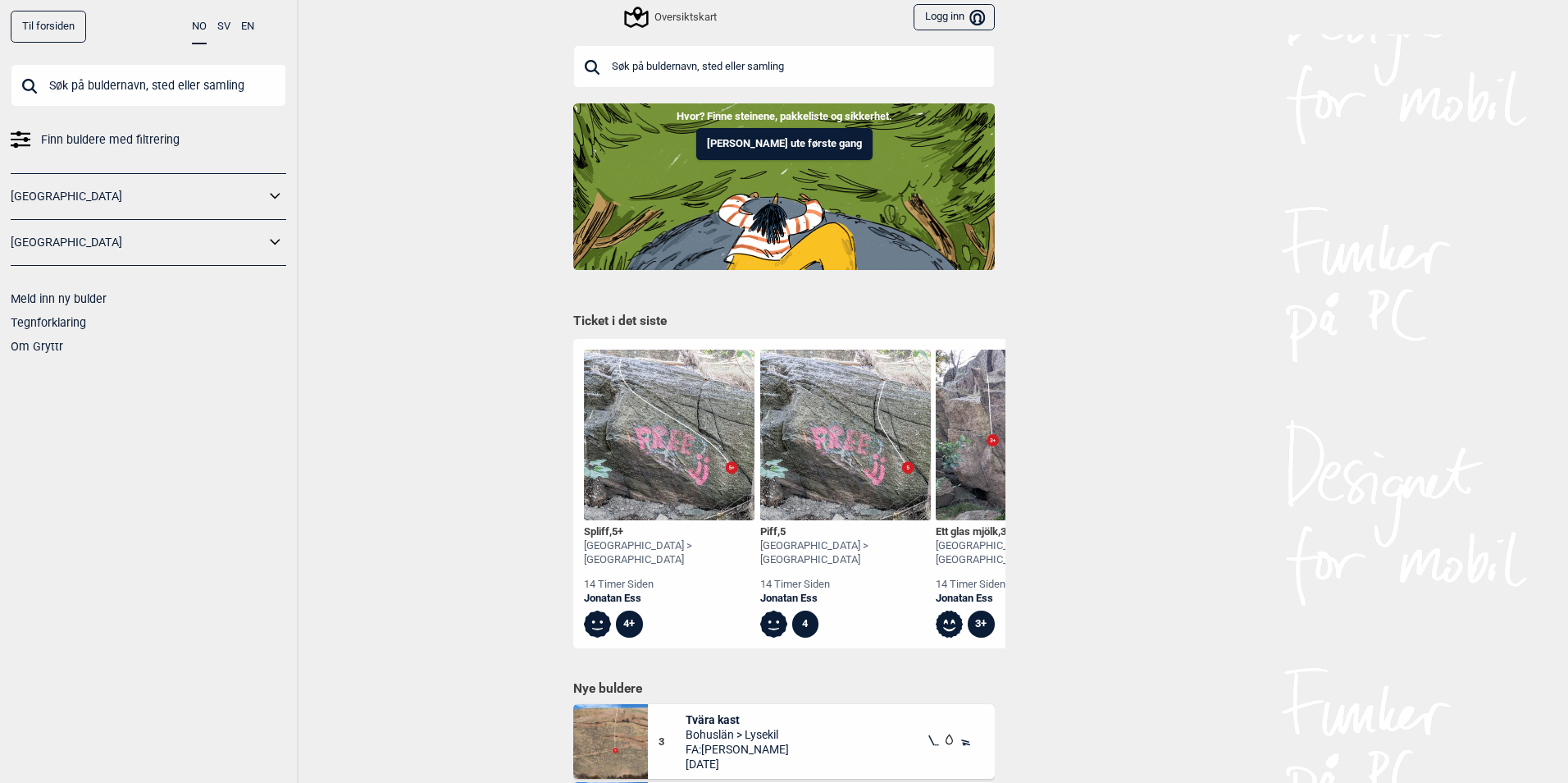
click at [241, 244] on link "[GEOGRAPHIC_DATA]" at bounding box center [138, 243] width 254 height 24
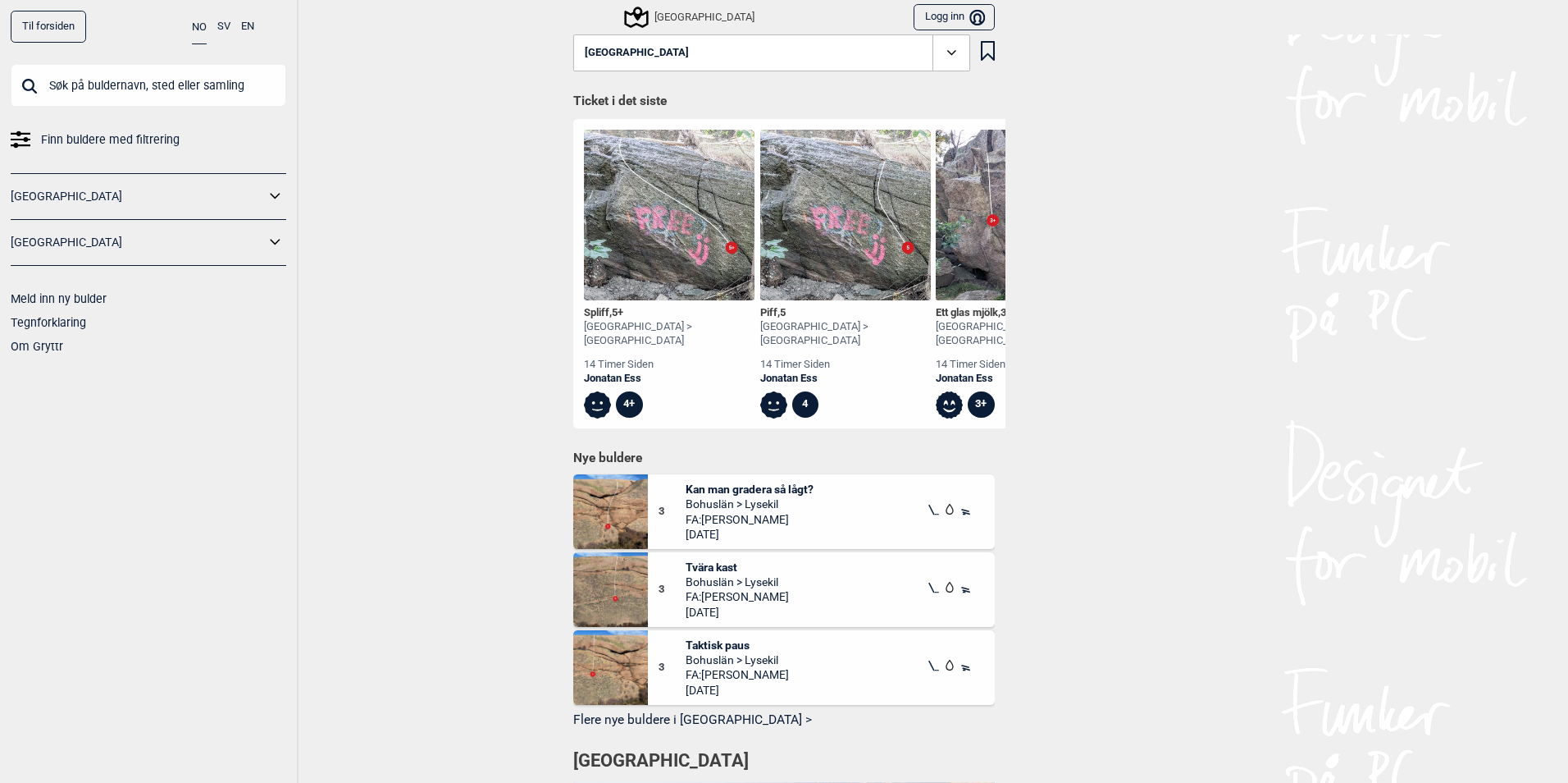
click at [274, 199] on icon at bounding box center [275, 196] width 21 height 24
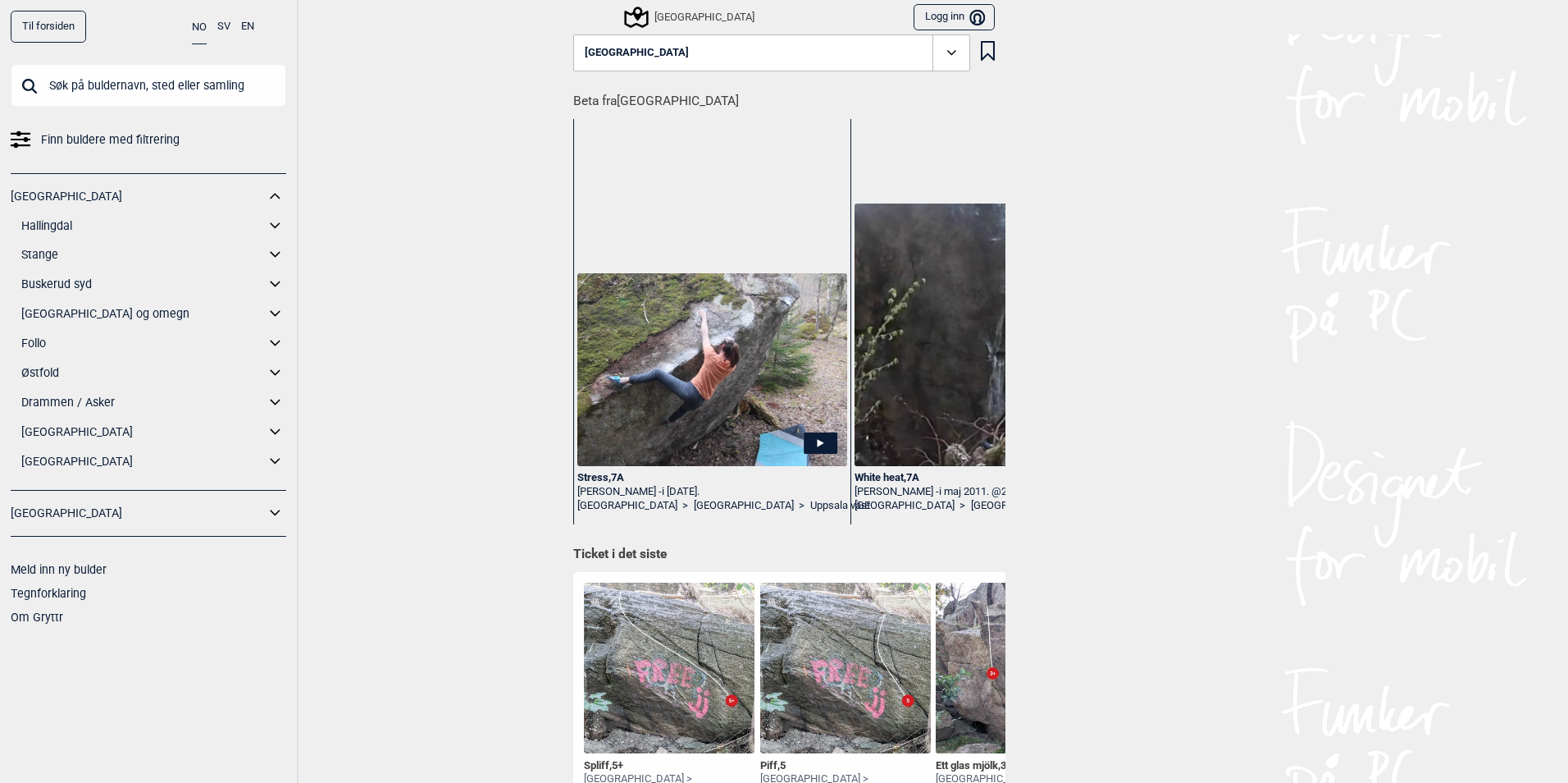
click at [274, 423] on icon at bounding box center [275, 432] width 21 height 24
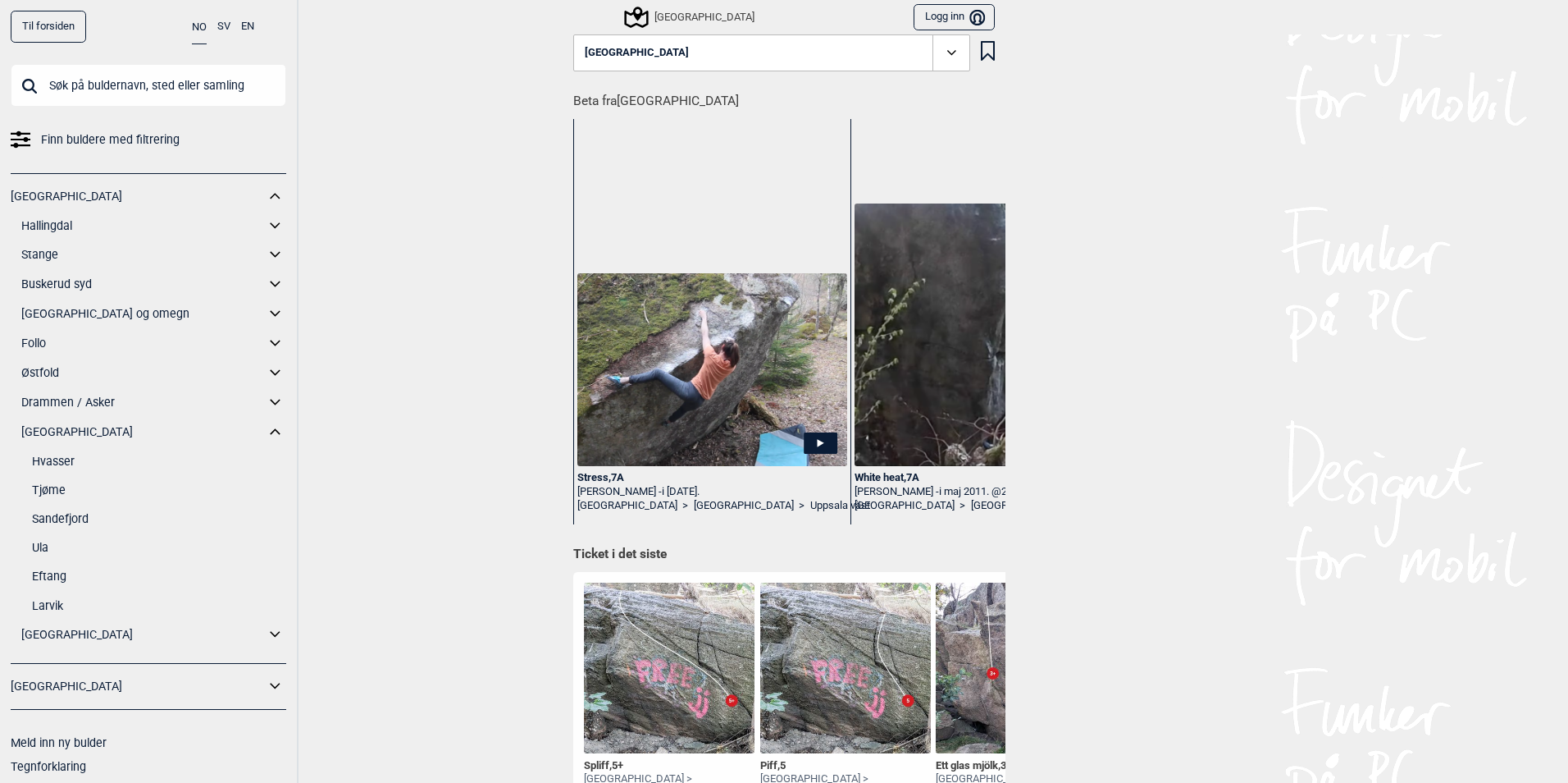
click at [57, 569] on link "Eftang" at bounding box center [159, 577] width 254 height 24
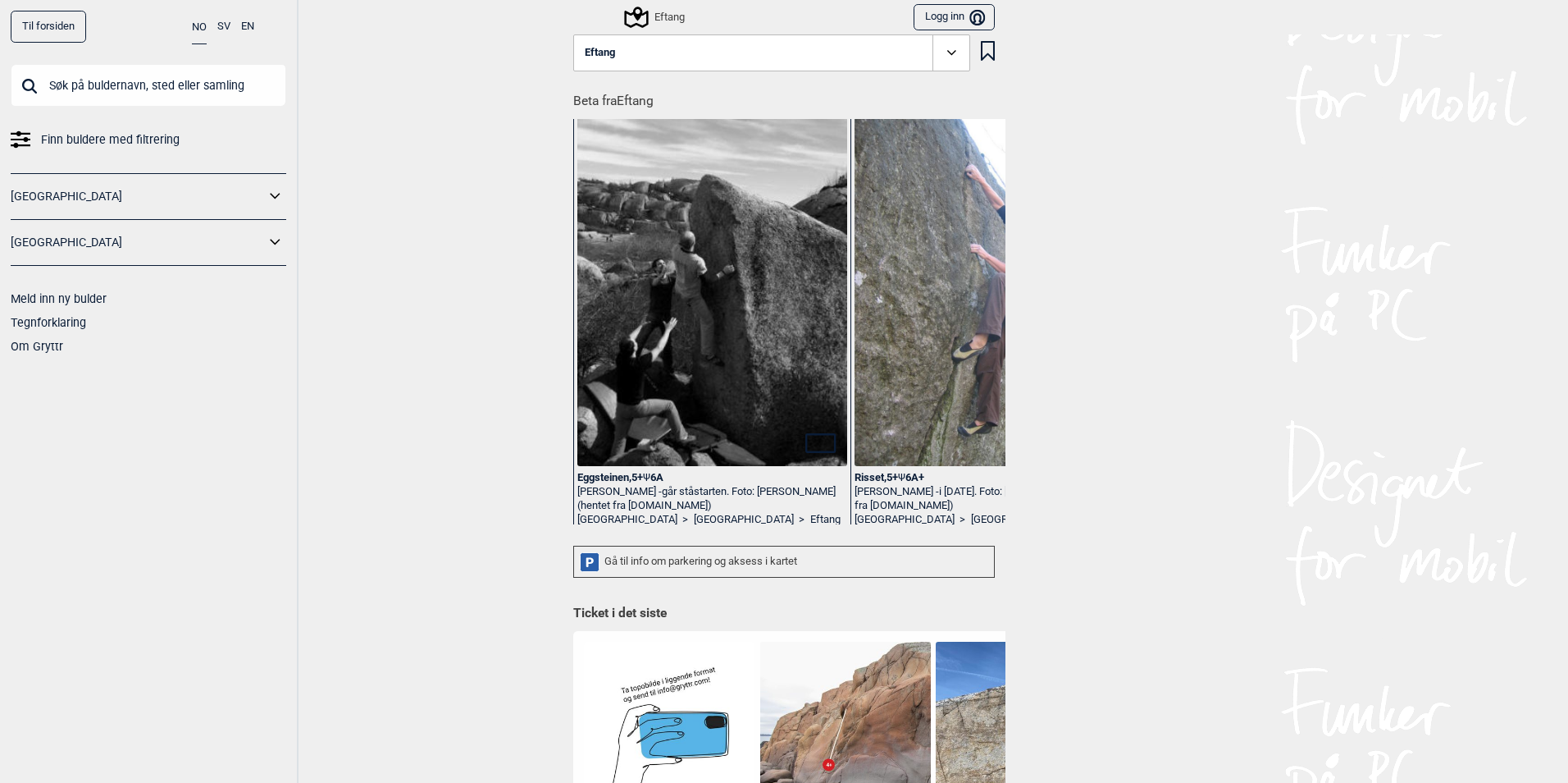
click at [953, 49] on icon at bounding box center [952, 52] width 19 height 19
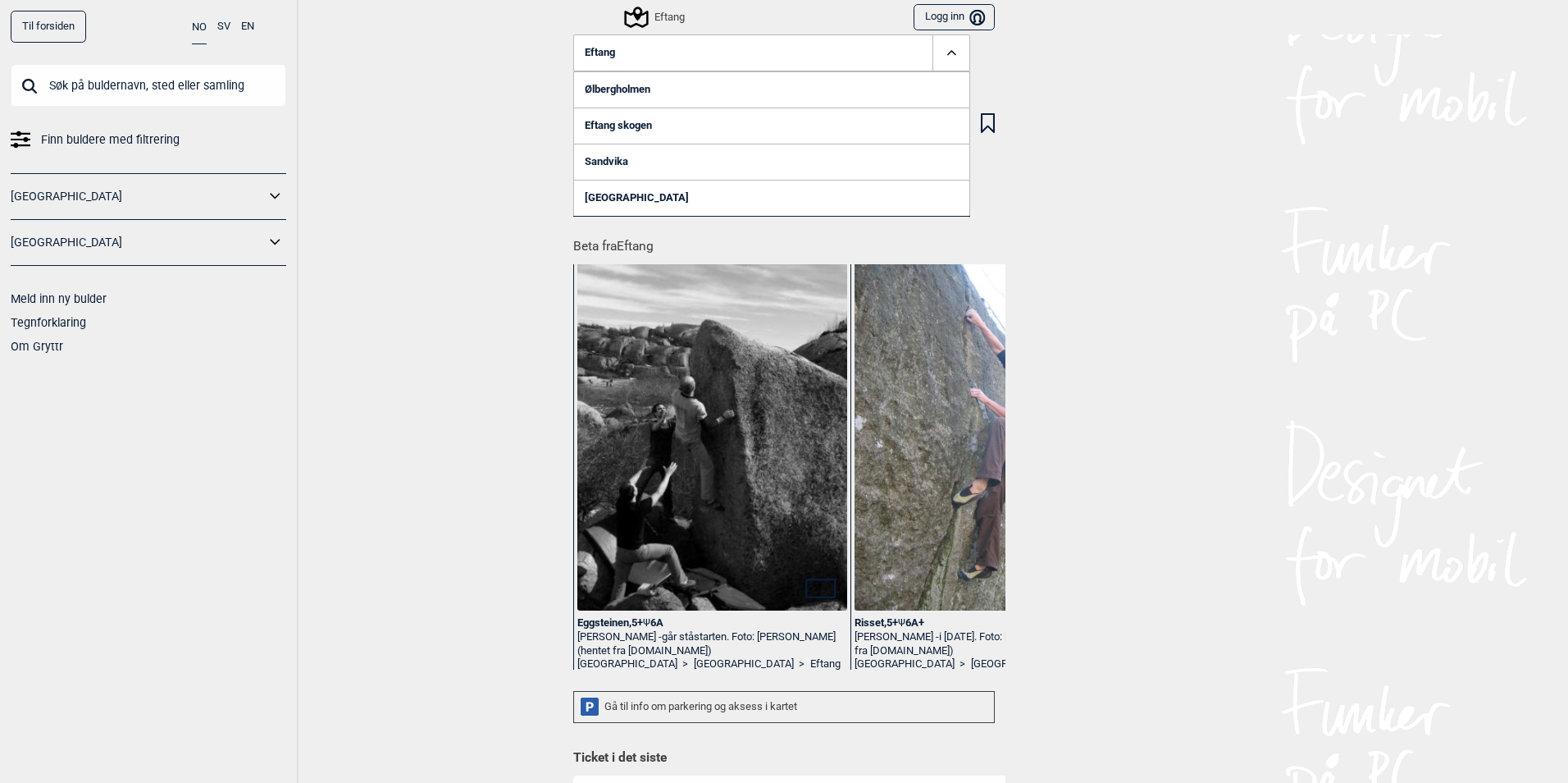
click at [434, 276] on div "Til forsiden NO SV EN Finn buldere med filtrering Norge Sverige Meld inn ny bul…" at bounding box center [784, 392] width 1568 height 783
click at [665, 28] on div "Eftang" at bounding box center [629, 17] width 112 height 28
click at [668, 22] on div "Eftang" at bounding box center [655, 17] width 58 height 19
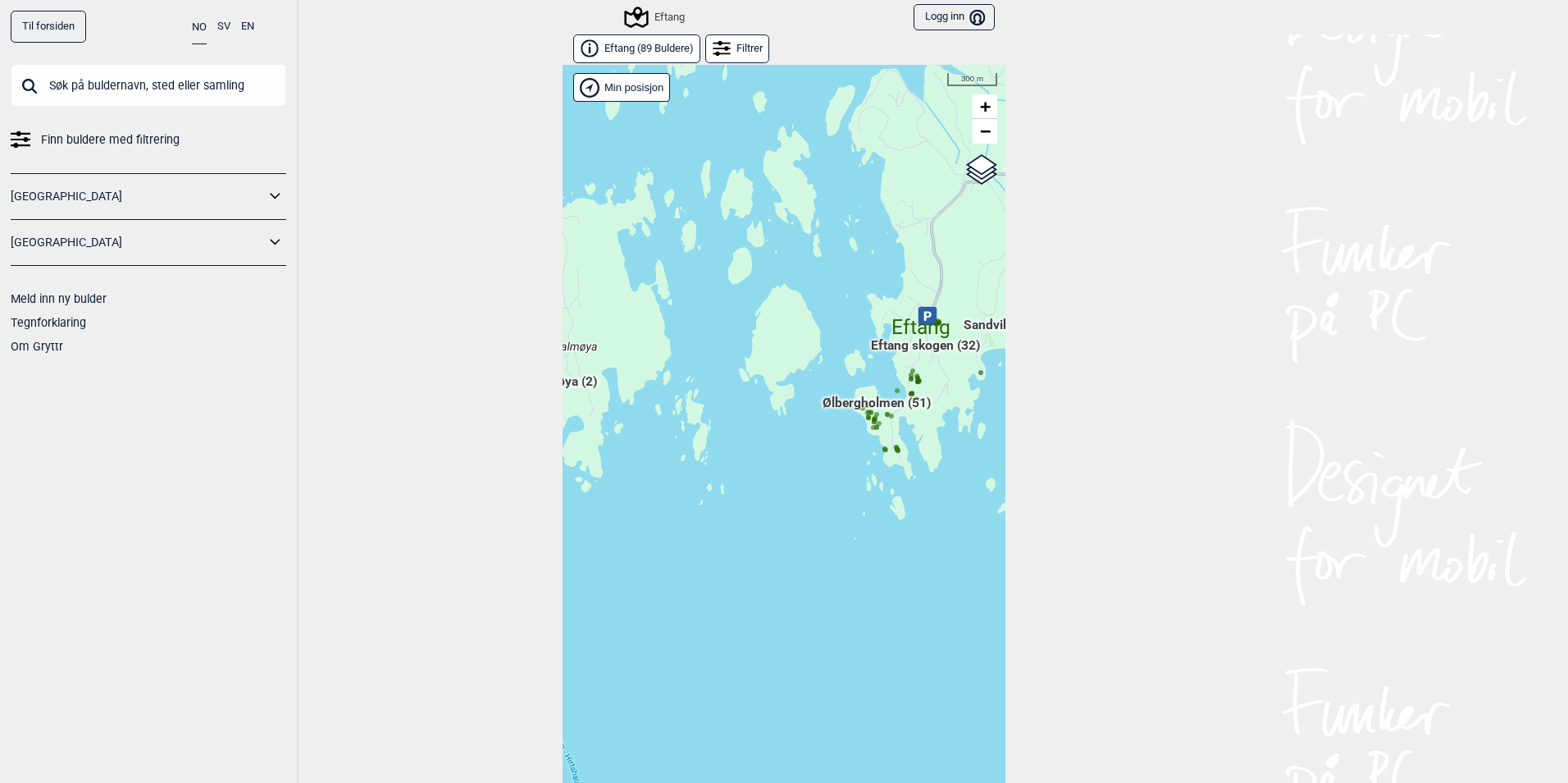
scroll to position [25, 0]
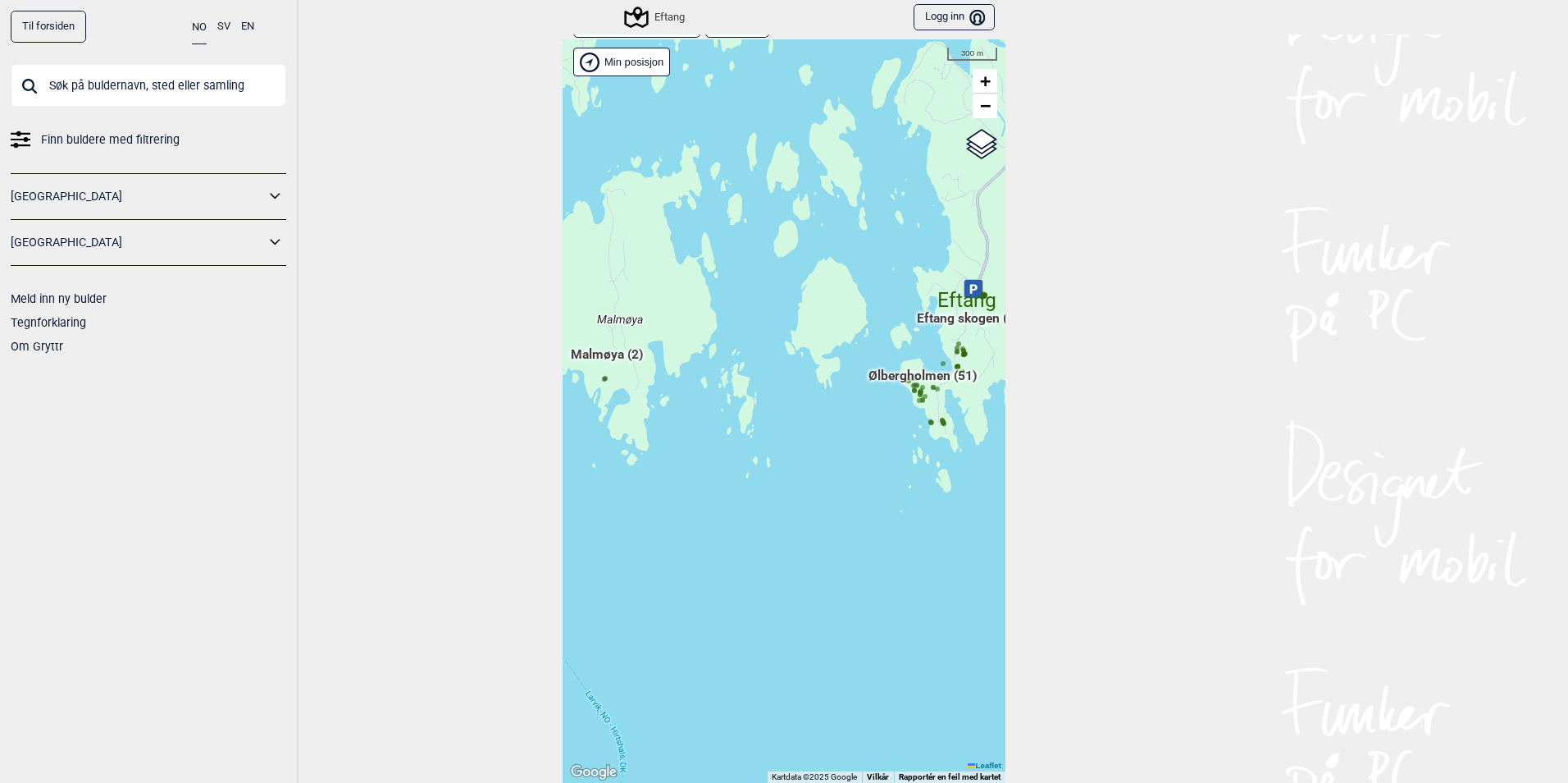
drag, startPoint x: 675, startPoint y: 452, endPoint x: 638, endPoint y: 447, distance: 37.3
click at [638, 447] on div "Hallingdal Gol [PERSON_NAME] Kolomoen [GEOGRAPHIC_DATA] [GEOGRAPHIC_DATA] [GEOG…" at bounding box center [784, 411] width 443 height 743
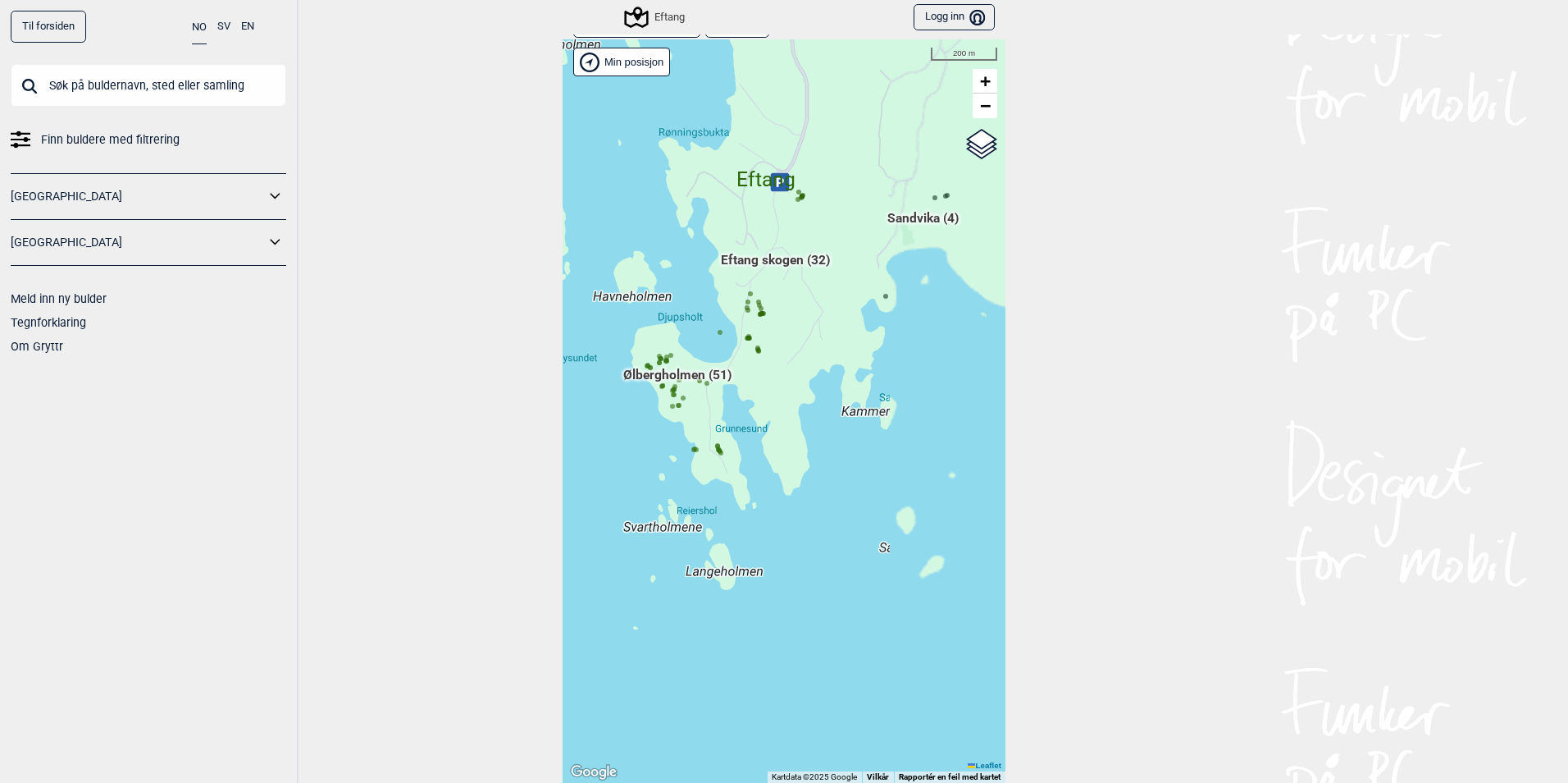
drag, startPoint x: 820, startPoint y: 447, endPoint x: 607, endPoint y: 517, distance: 224.2
click at [607, 517] on div "Hallingdal Gol [PERSON_NAME] Kolomoen [GEOGRAPHIC_DATA] [GEOGRAPHIC_DATA] [GEOG…" at bounding box center [784, 411] width 443 height 743
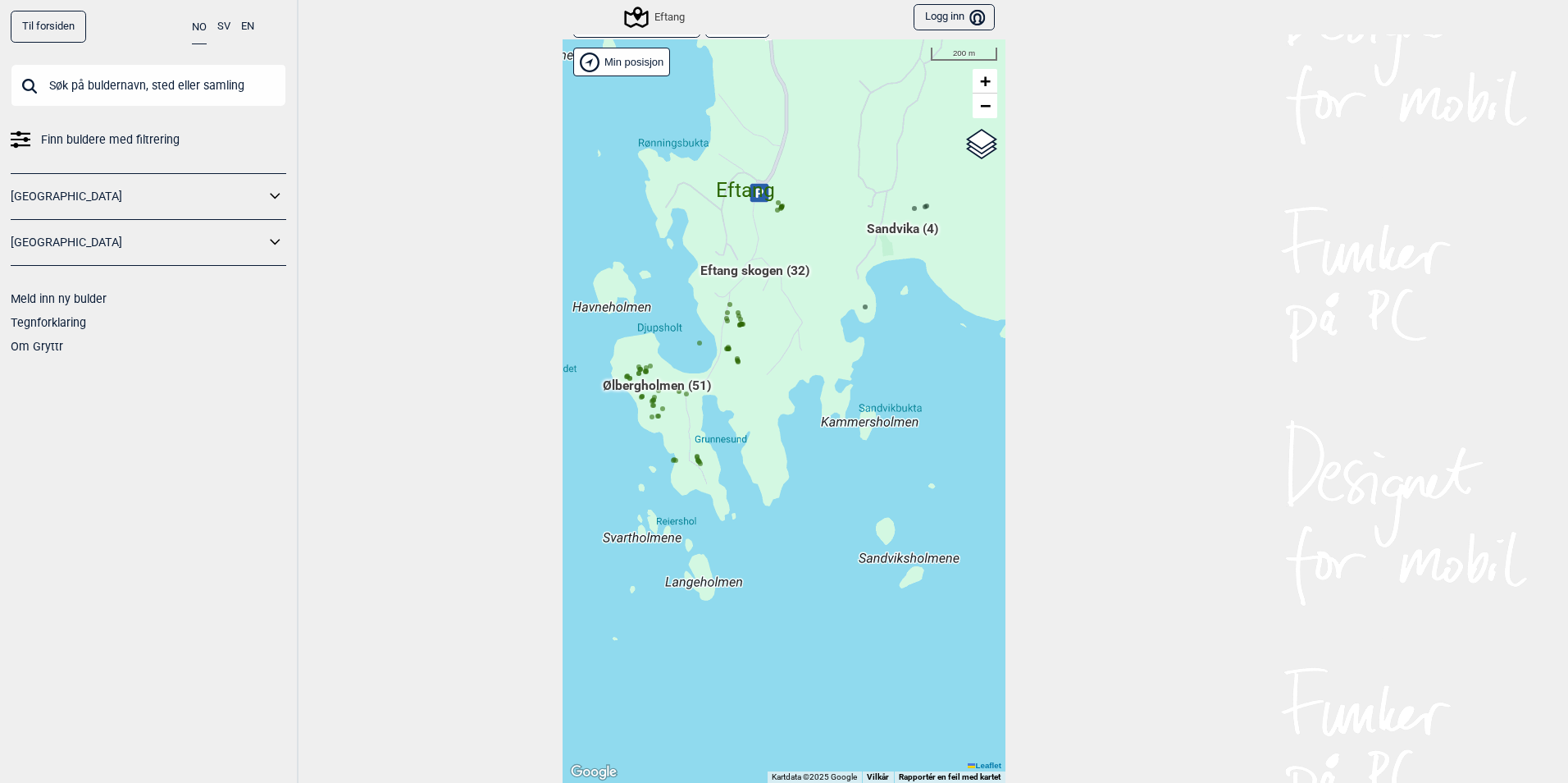
click at [770, 267] on span "Eftang skogen (32)" at bounding box center [755, 277] width 109 height 31
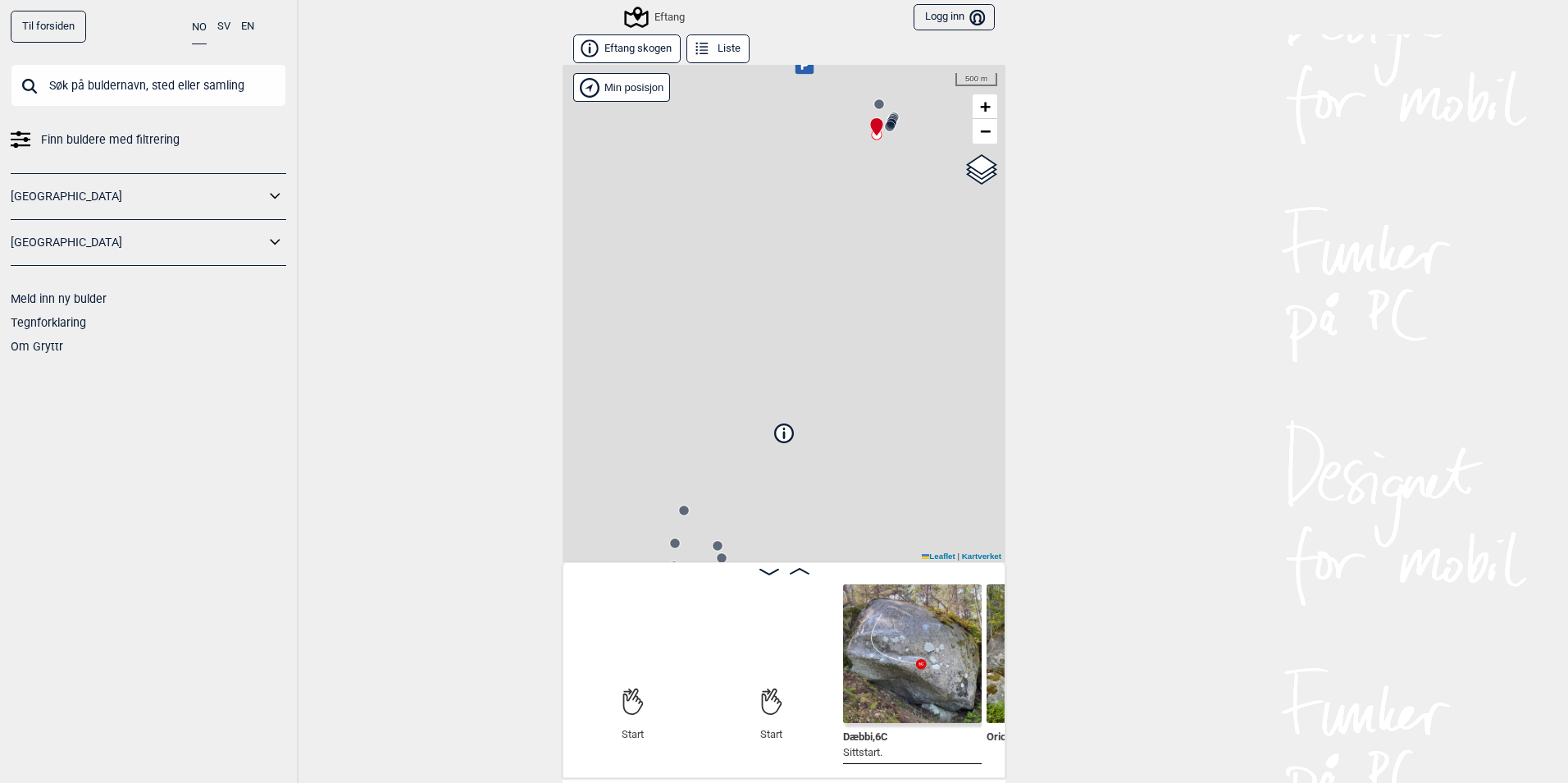
scroll to position [0, 128]
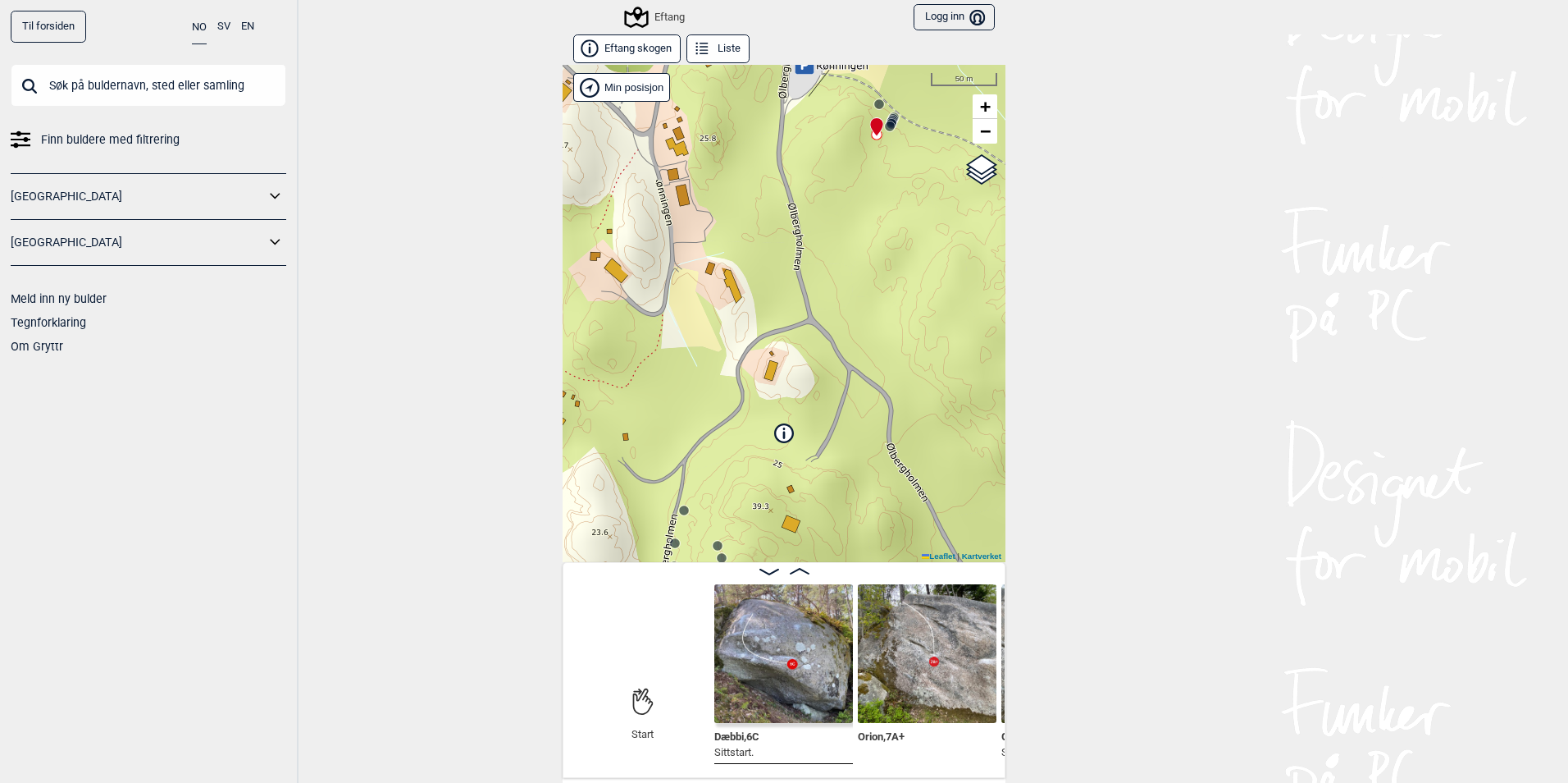
click at [728, 48] on button "Liste" at bounding box center [718, 49] width 63 height 29
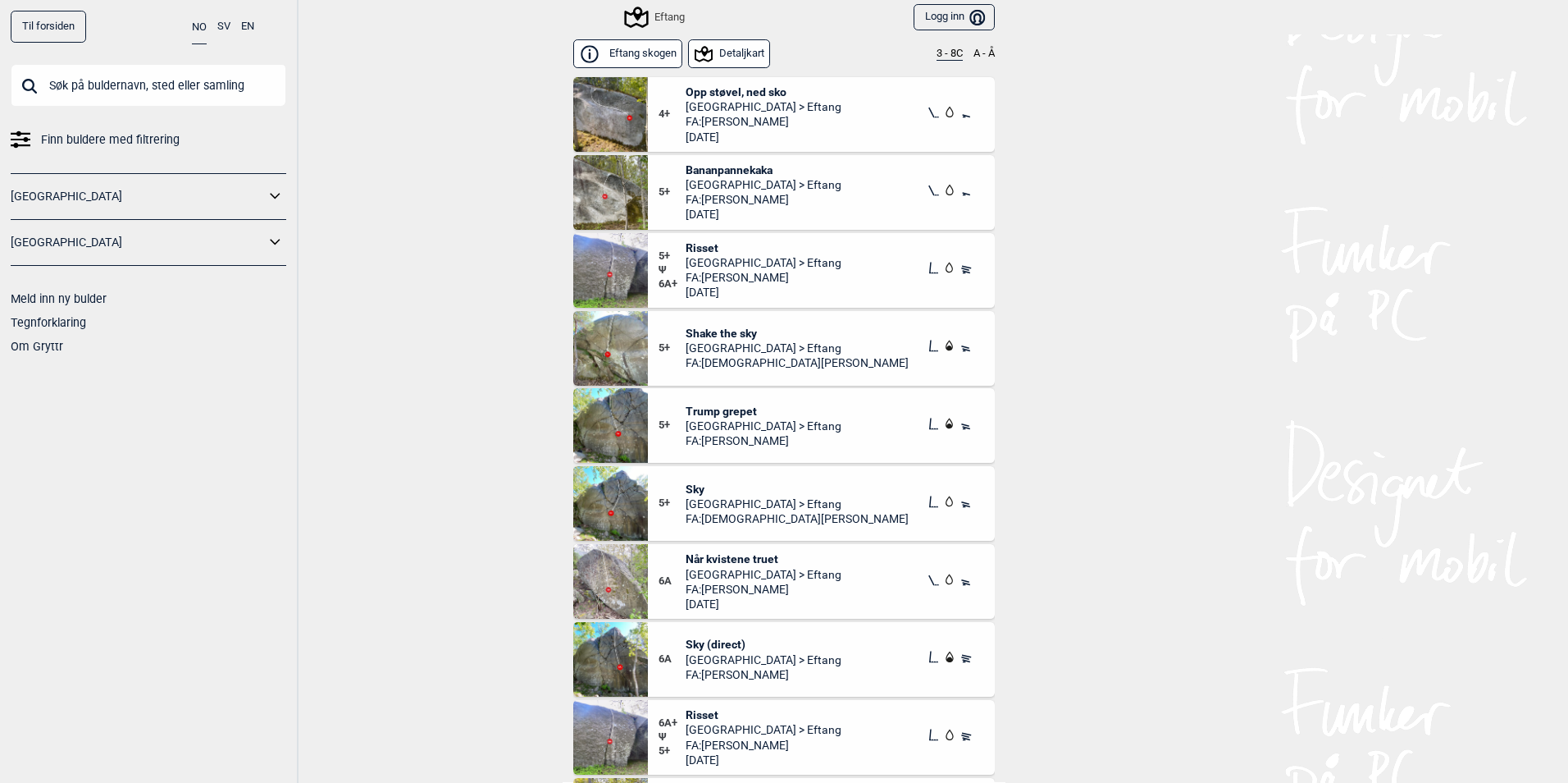
click at [937, 52] on button "3 - 8C" at bounding box center [949, 54] width 26 height 14
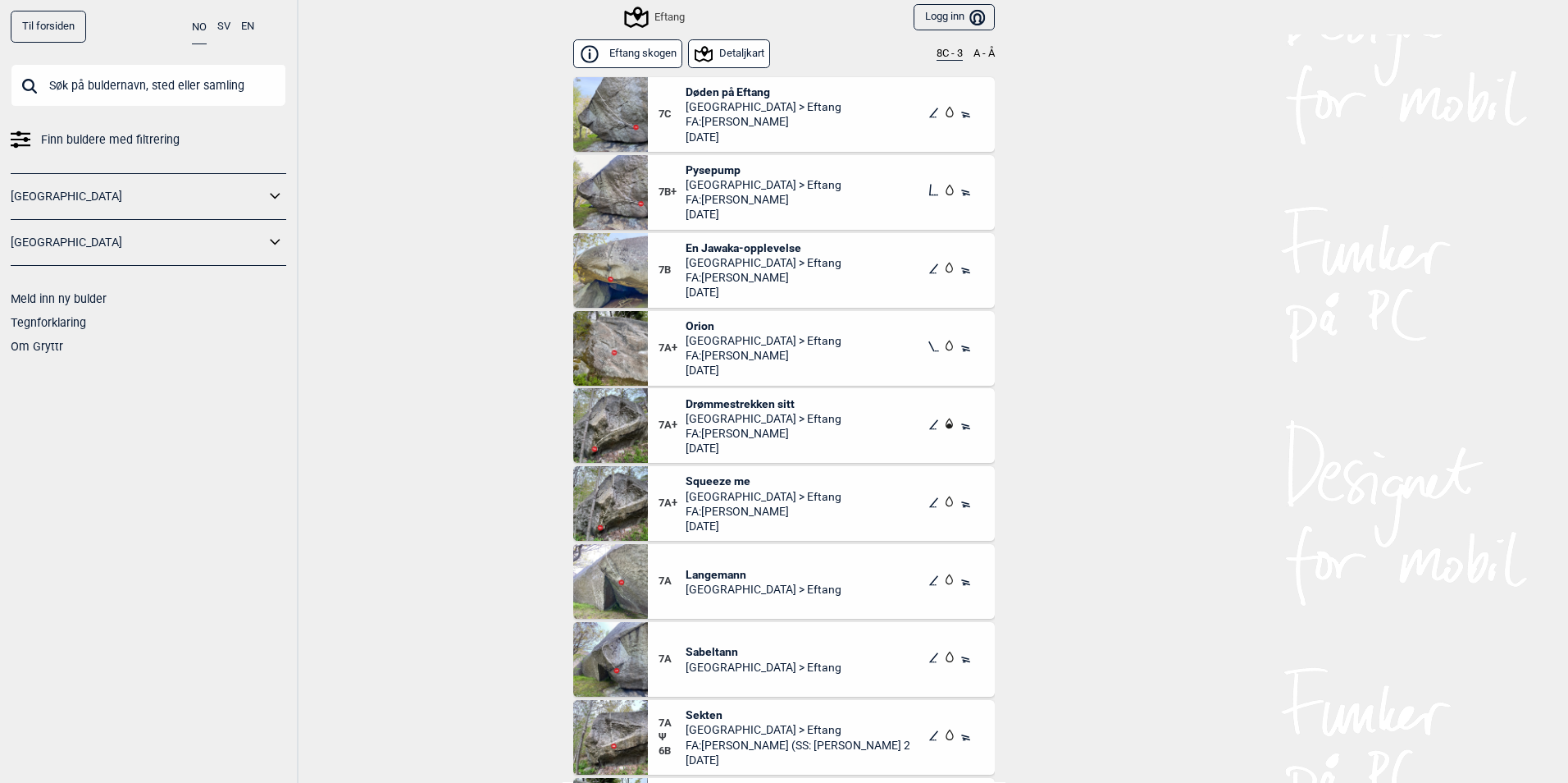
click at [751, 91] on span "Døden på Eftang" at bounding box center [763, 91] width 156 height 14
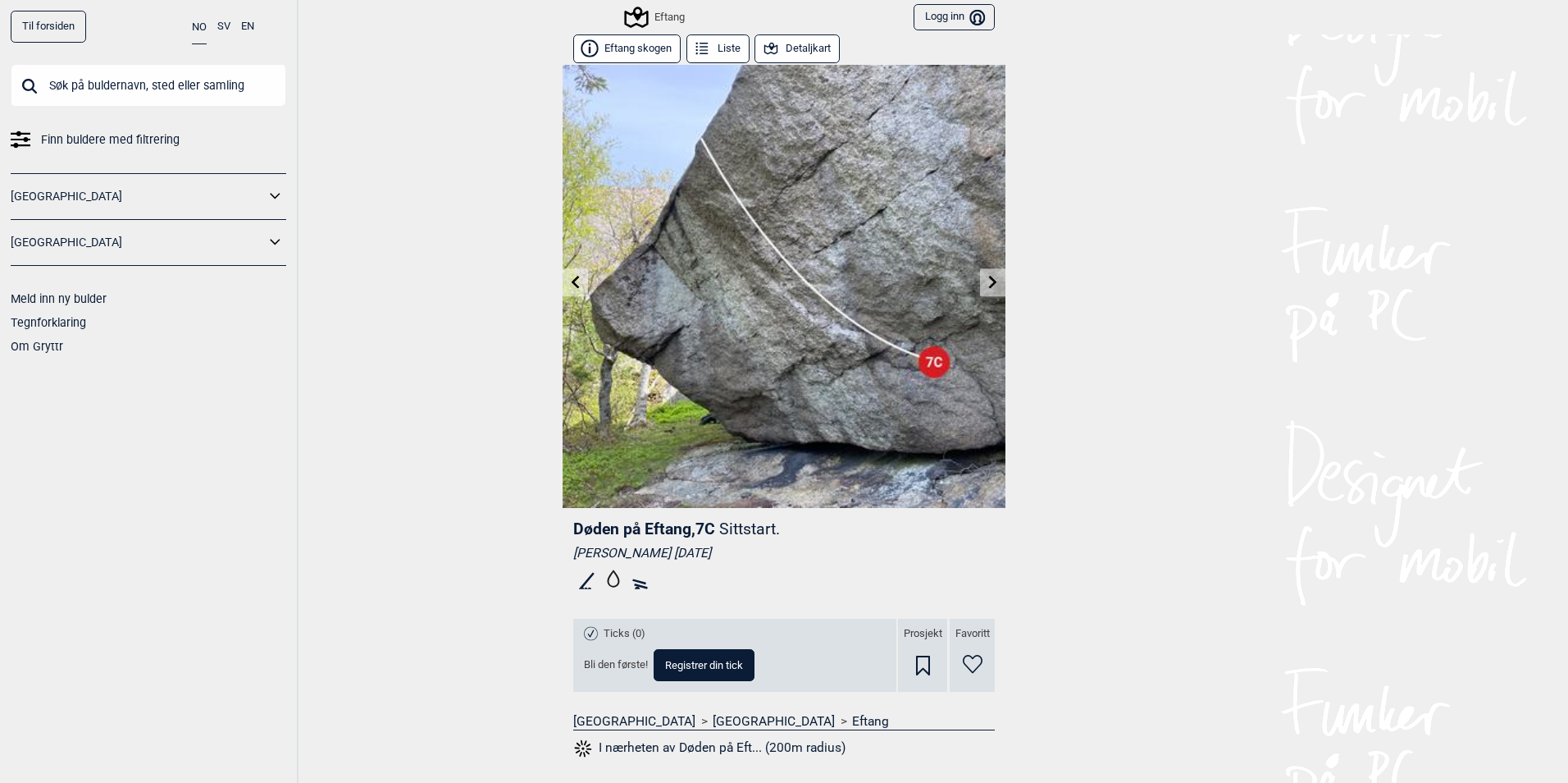
click at [649, 41] on button "Eftang skogen" at bounding box center [626, 49] width 107 height 29
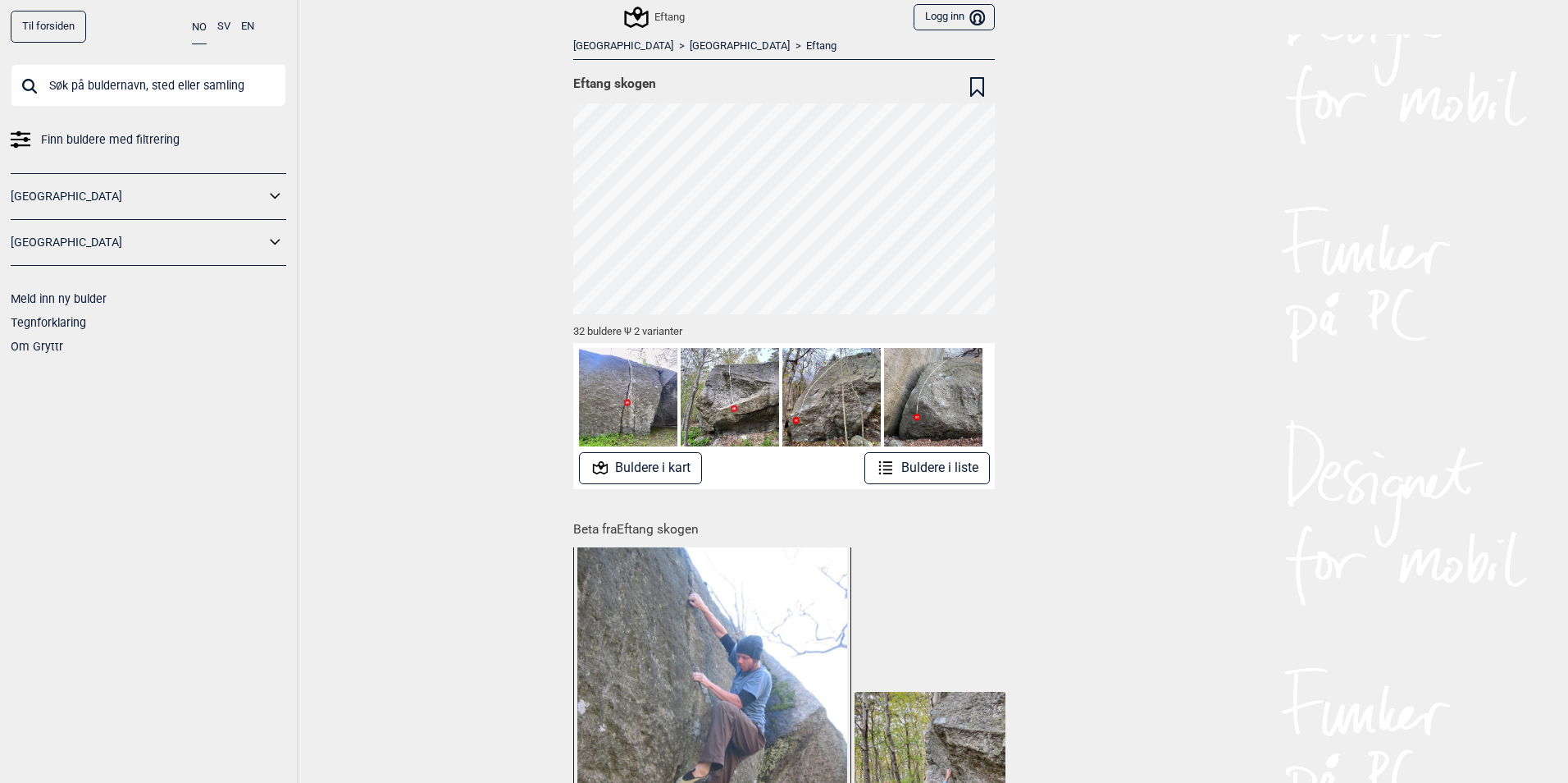
click at [643, 20] on icon at bounding box center [636, 17] width 31 height 31
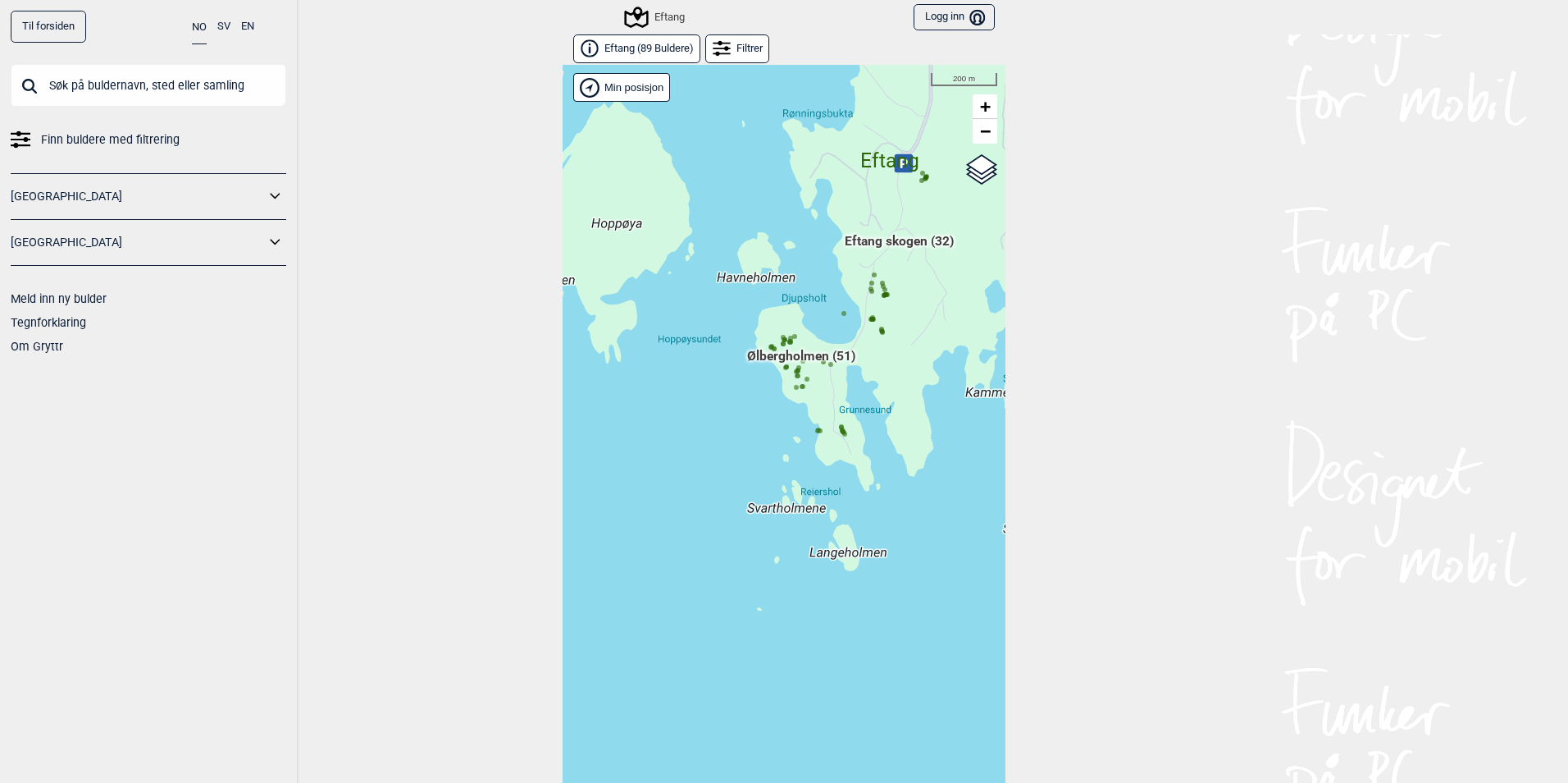
scroll to position [25, 0]
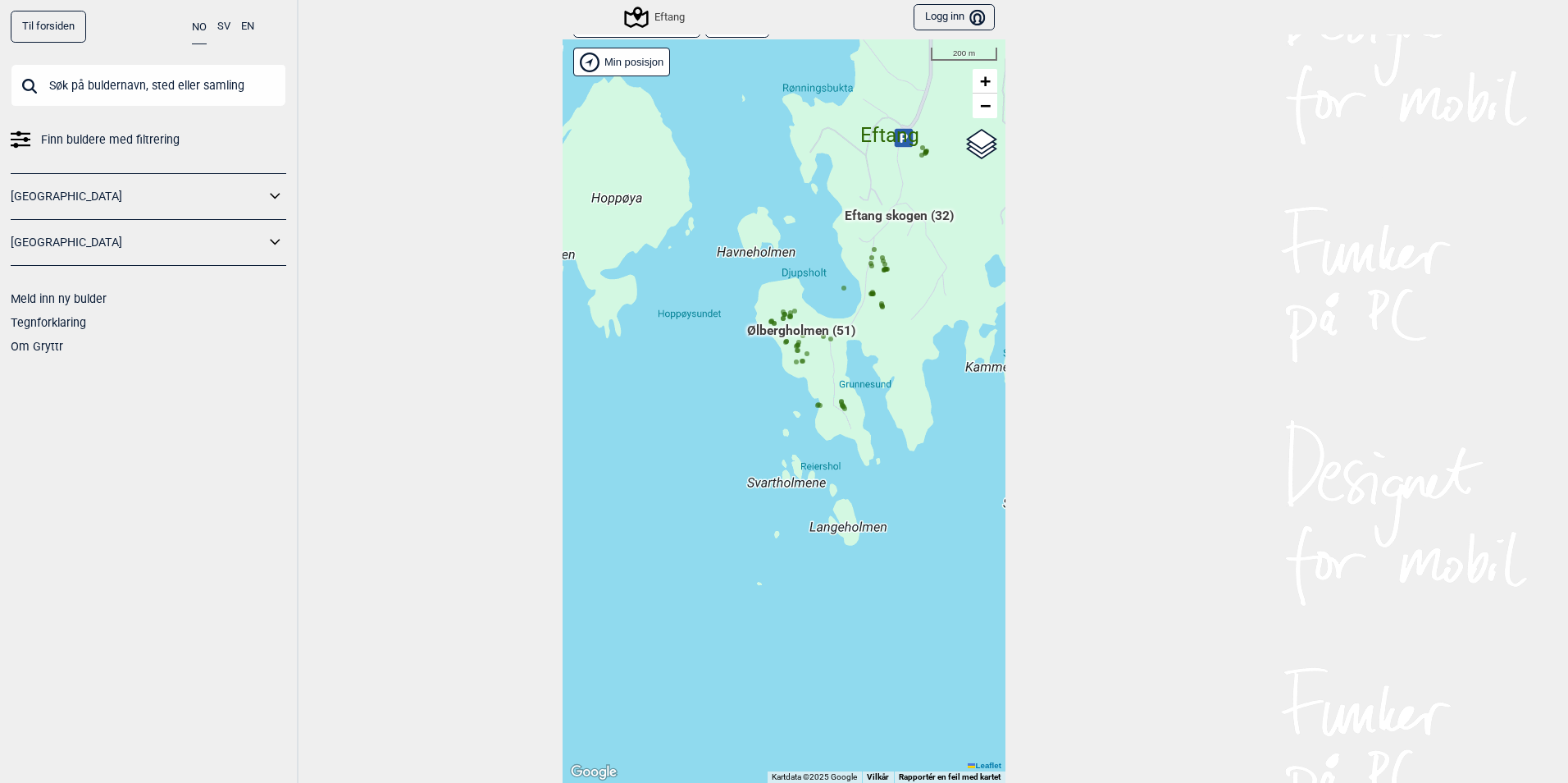
click at [800, 371] on div "Hallingdal Gol [PERSON_NAME] Kolomoen [GEOGRAPHIC_DATA] [GEOGRAPHIC_DATA] [GEOG…" at bounding box center [784, 411] width 443 height 743
click at [798, 364] on icon at bounding box center [802, 361] width 8 height 8
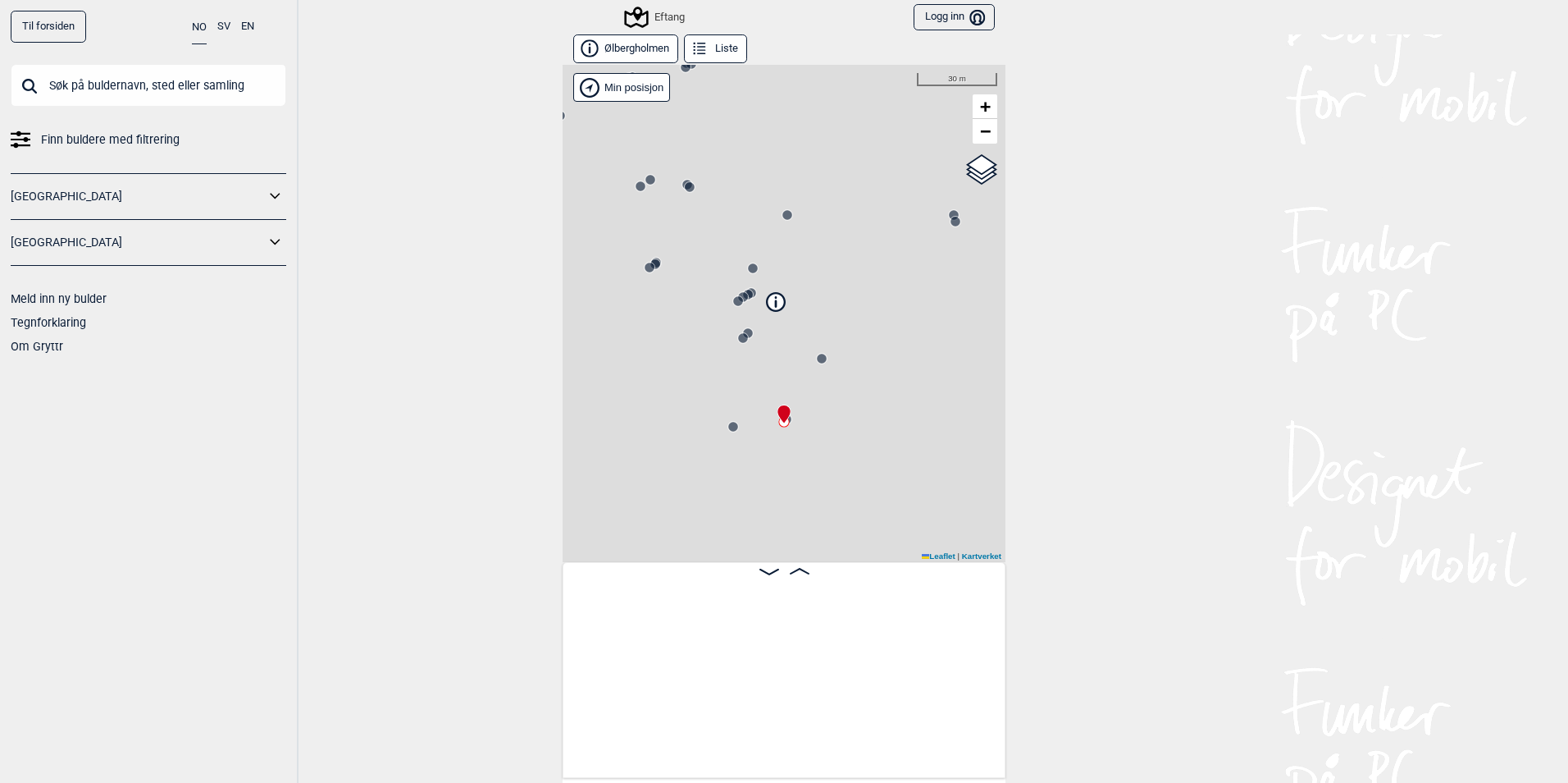
scroll to position [0, 5406]
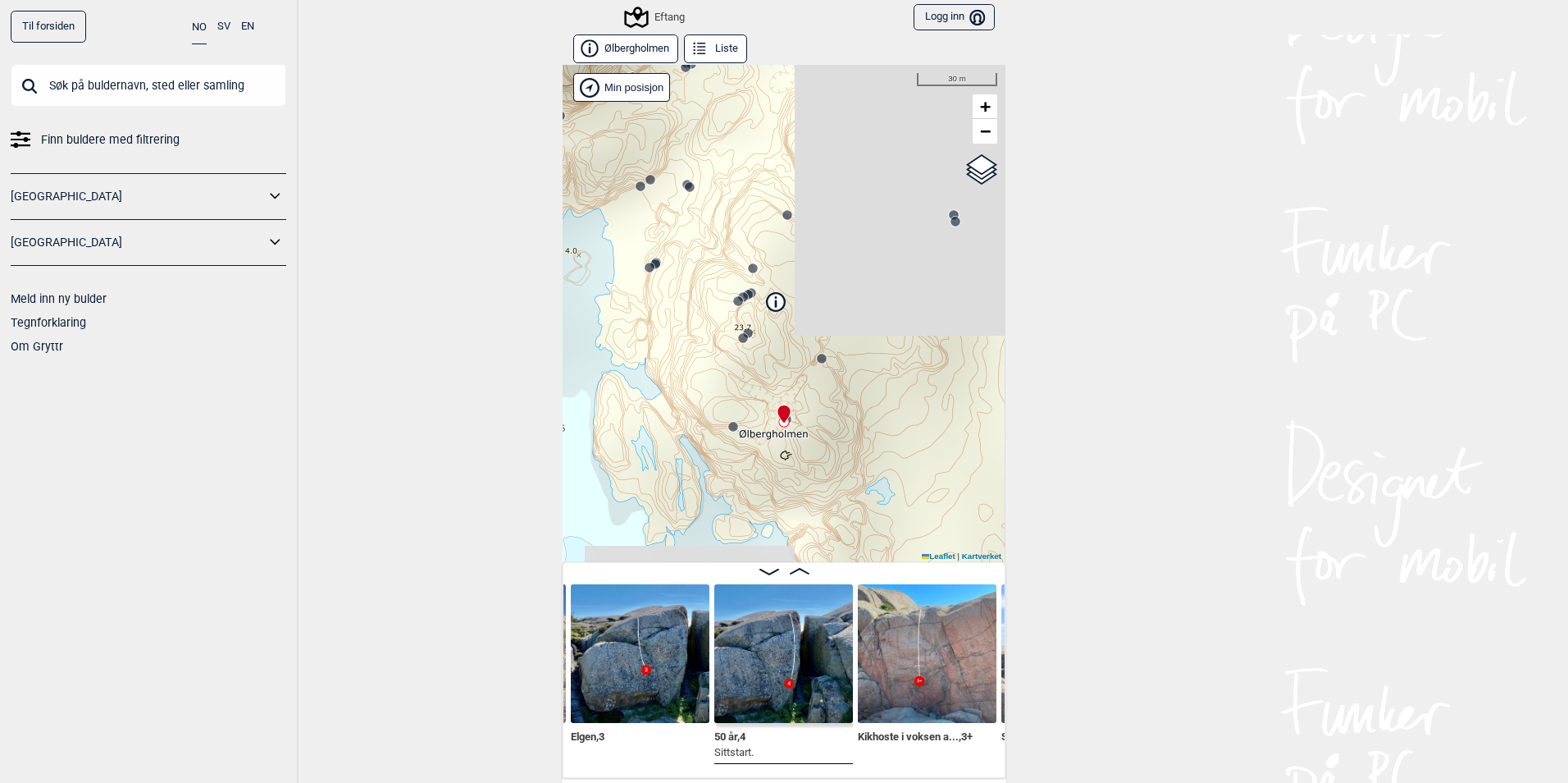
click at [721, 43] on button "Liste" at bounding box center [715, 49] width 63 height 29
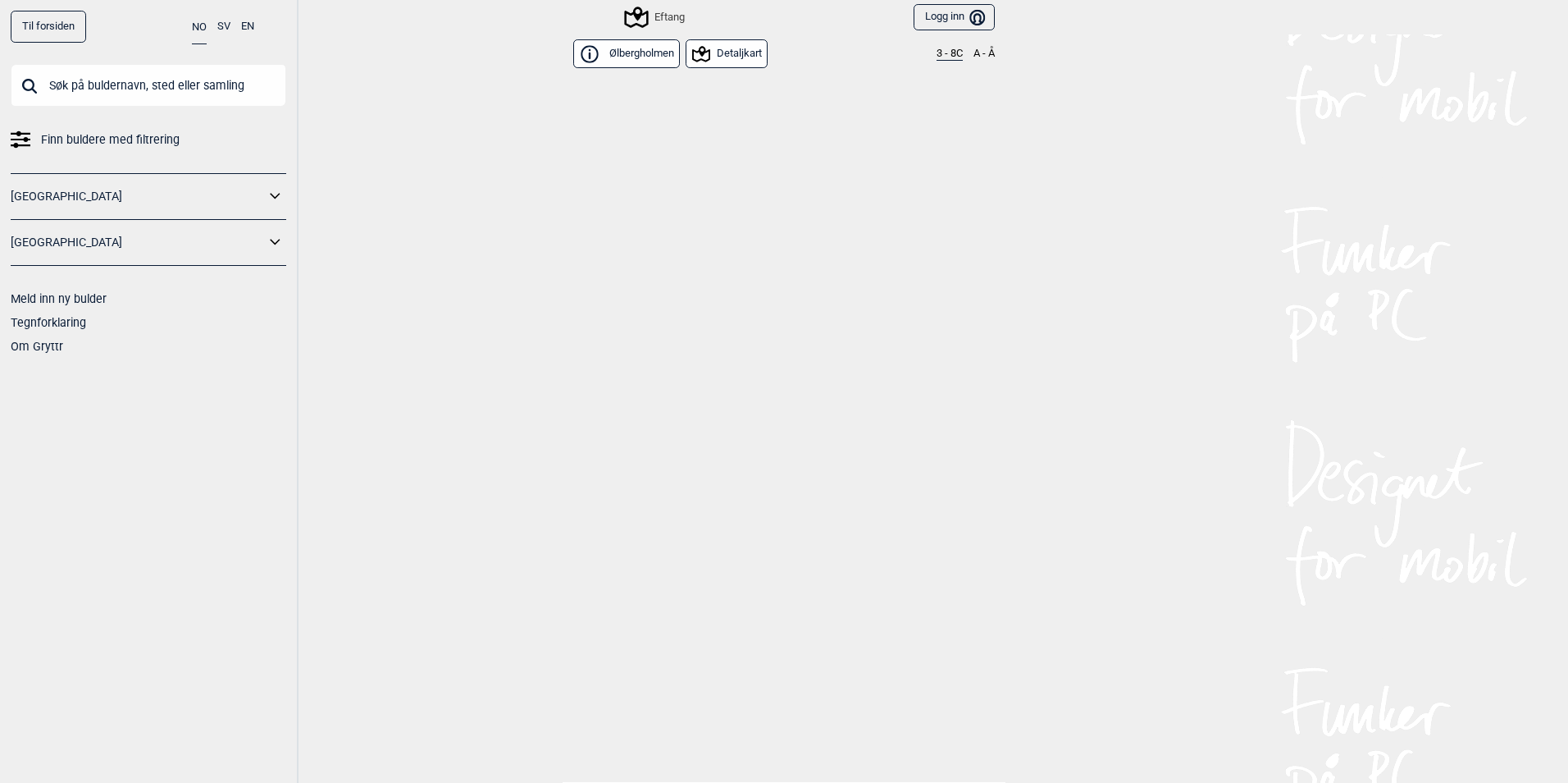
scroll to position [150, 0]
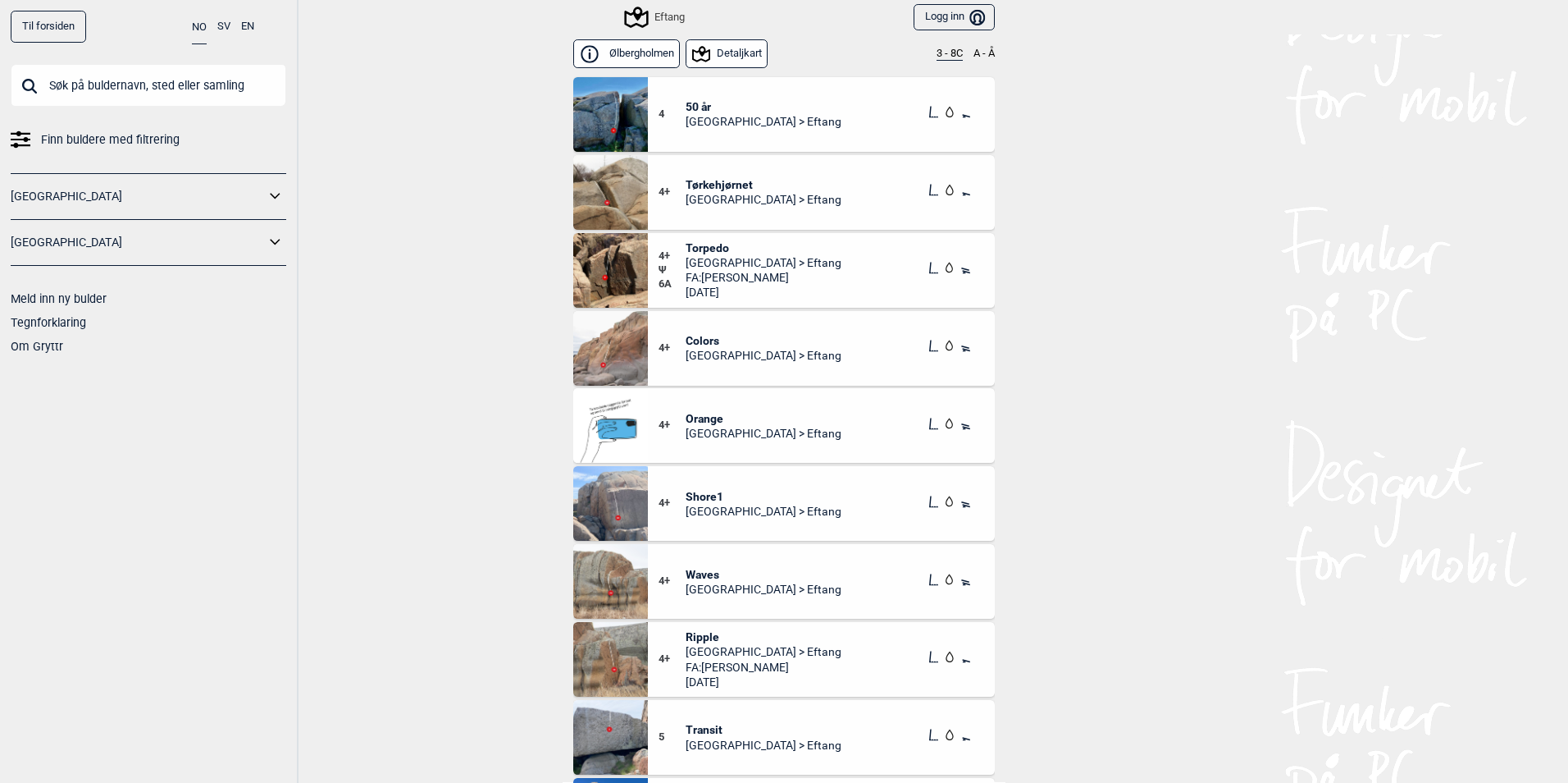
click at [937, 51] on button "3 - 8C" at bounding box center [949, 54] width 26 height 14
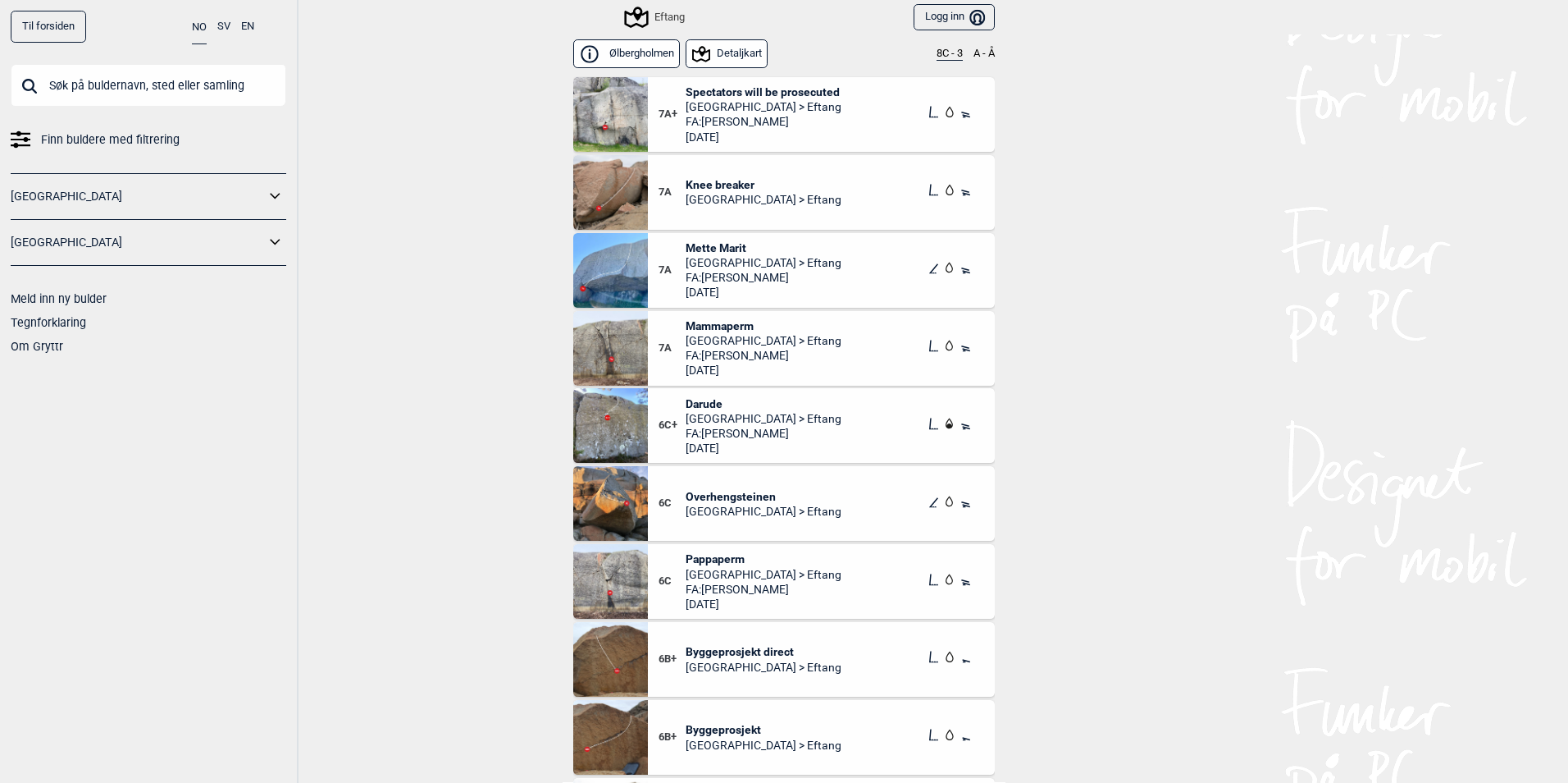
click at [655, 19] on div "Eftang" at bounding box center [655, 17] width 58 height 19
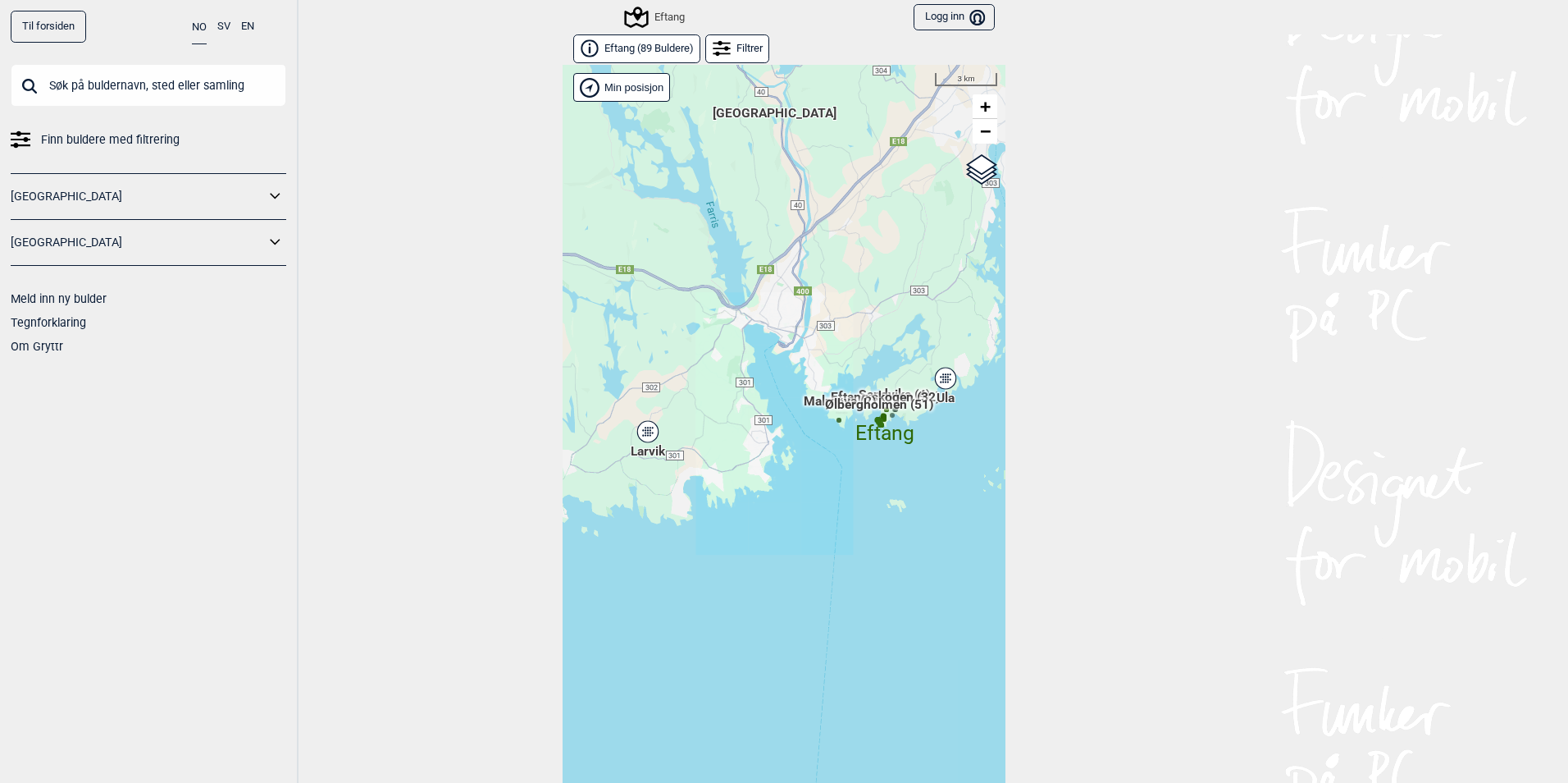
scroll to position [25, 0]
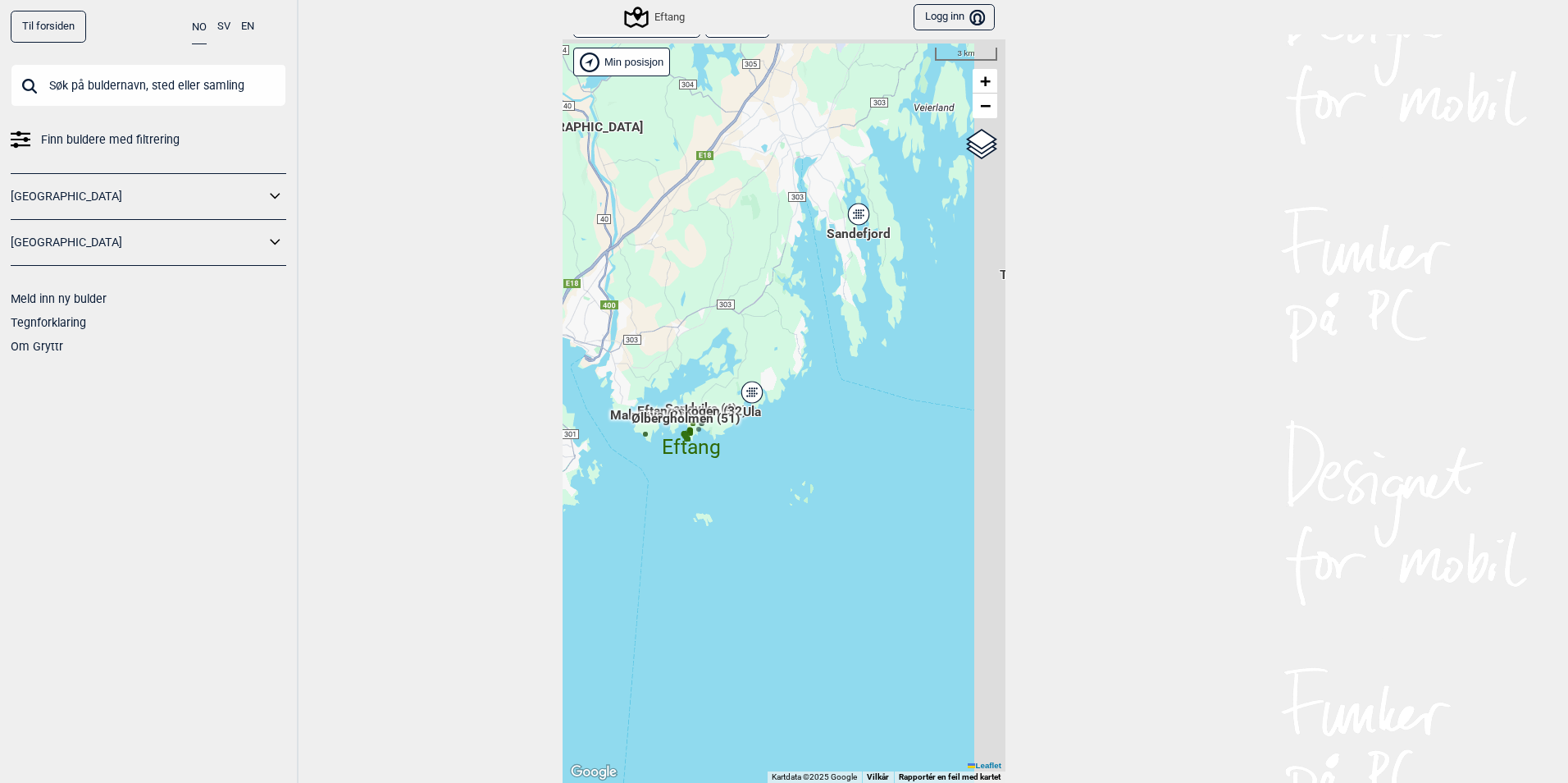
click at [738, 446] on div "Hallingdal Gol [PERSON_NAME] Kolomoen [GEOGRAPHIC_DATA] [GEOGRAPHIC_DATA] [GEOG…" at bounding box center [784, 411] width 443 height 743
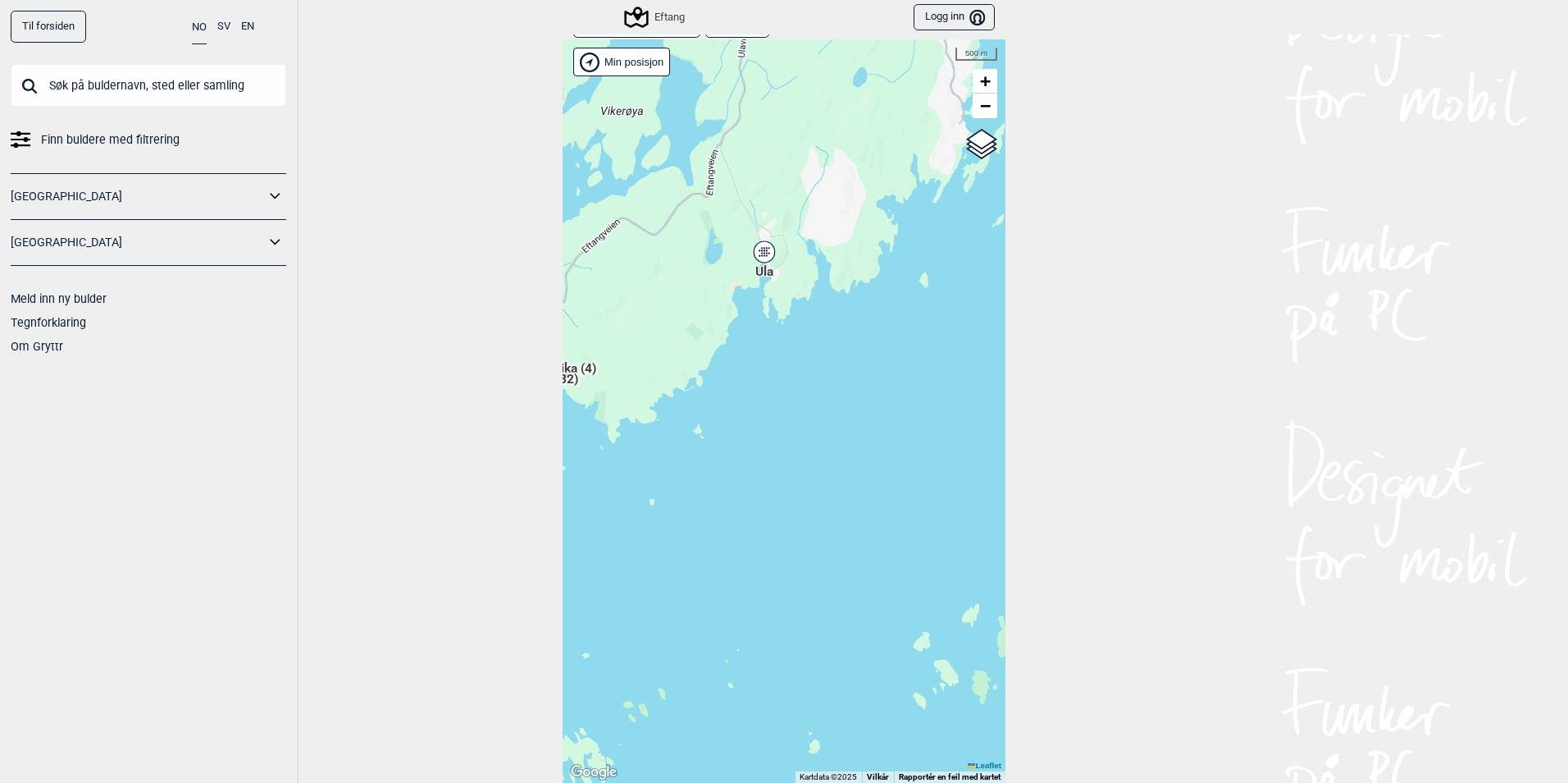
click at [762, 261] on icon at bounding box center [764, 251] width 20 height 21
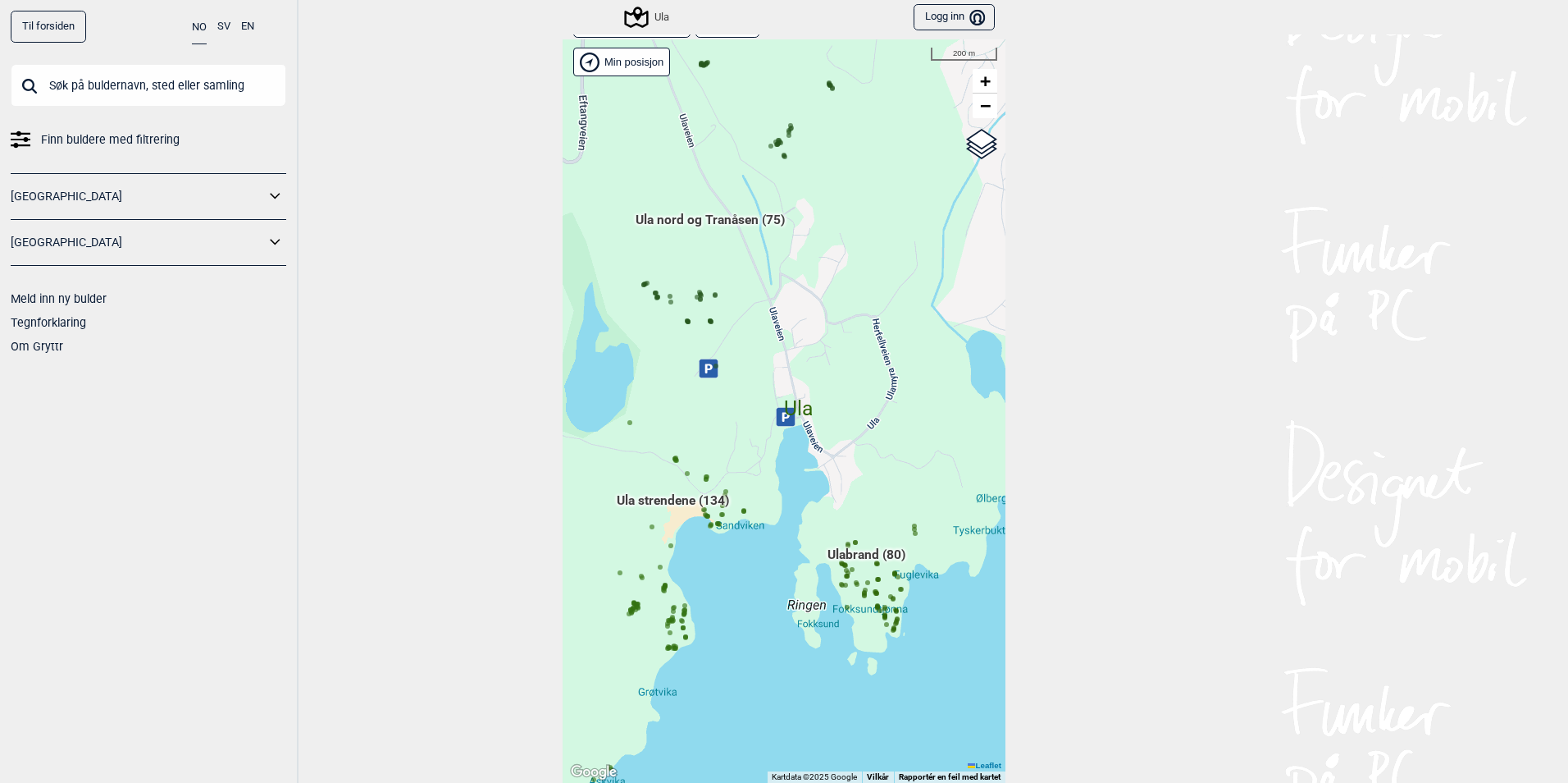
click at [904, 404] on div "Hallingdal Gol [PERSON_NAME] Kolomoen [GEOGRAPHIC_DATA] [GEOGRAPHIC_DATA] [GEOG…" at bounding box center [784, 411] width 443 height 743
click at [860, 553] on span "Ulabrand (80)" at bounding box center [866, 561] width 78 height 31
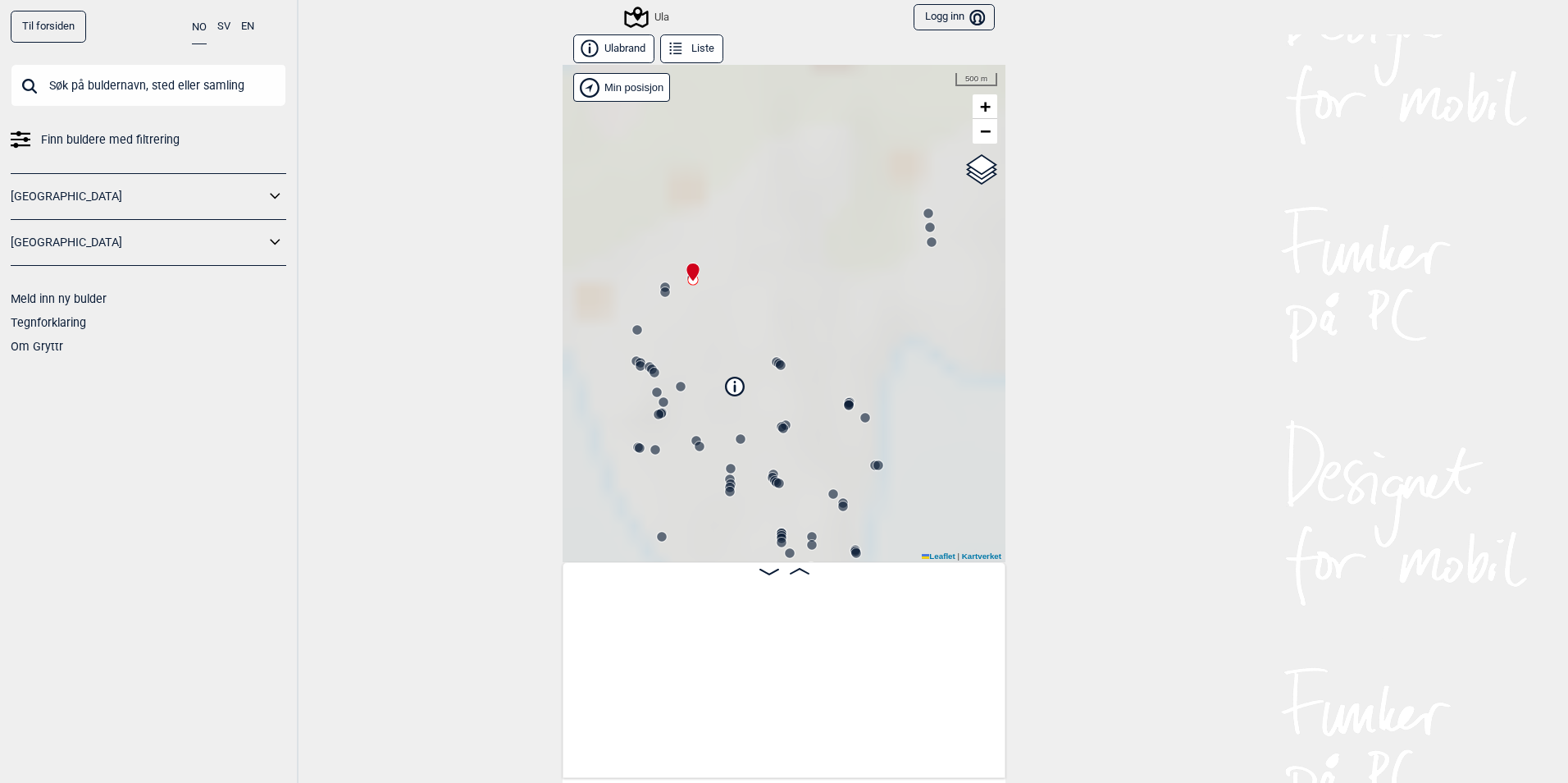
scroll to position [0, 128]
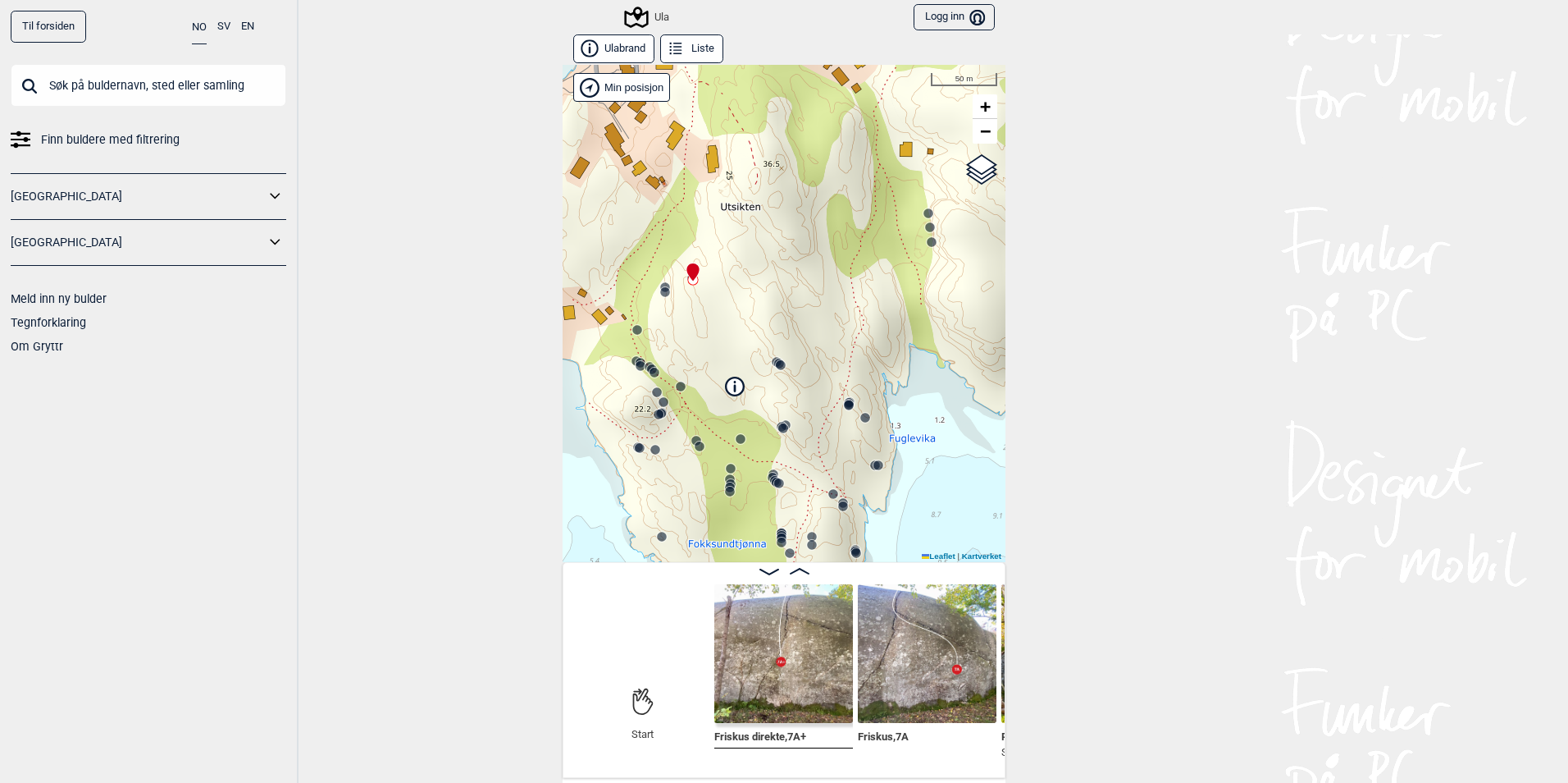
click at [692, 48] on button "Liste" at bounding box center [691, 49] width 63 height 29
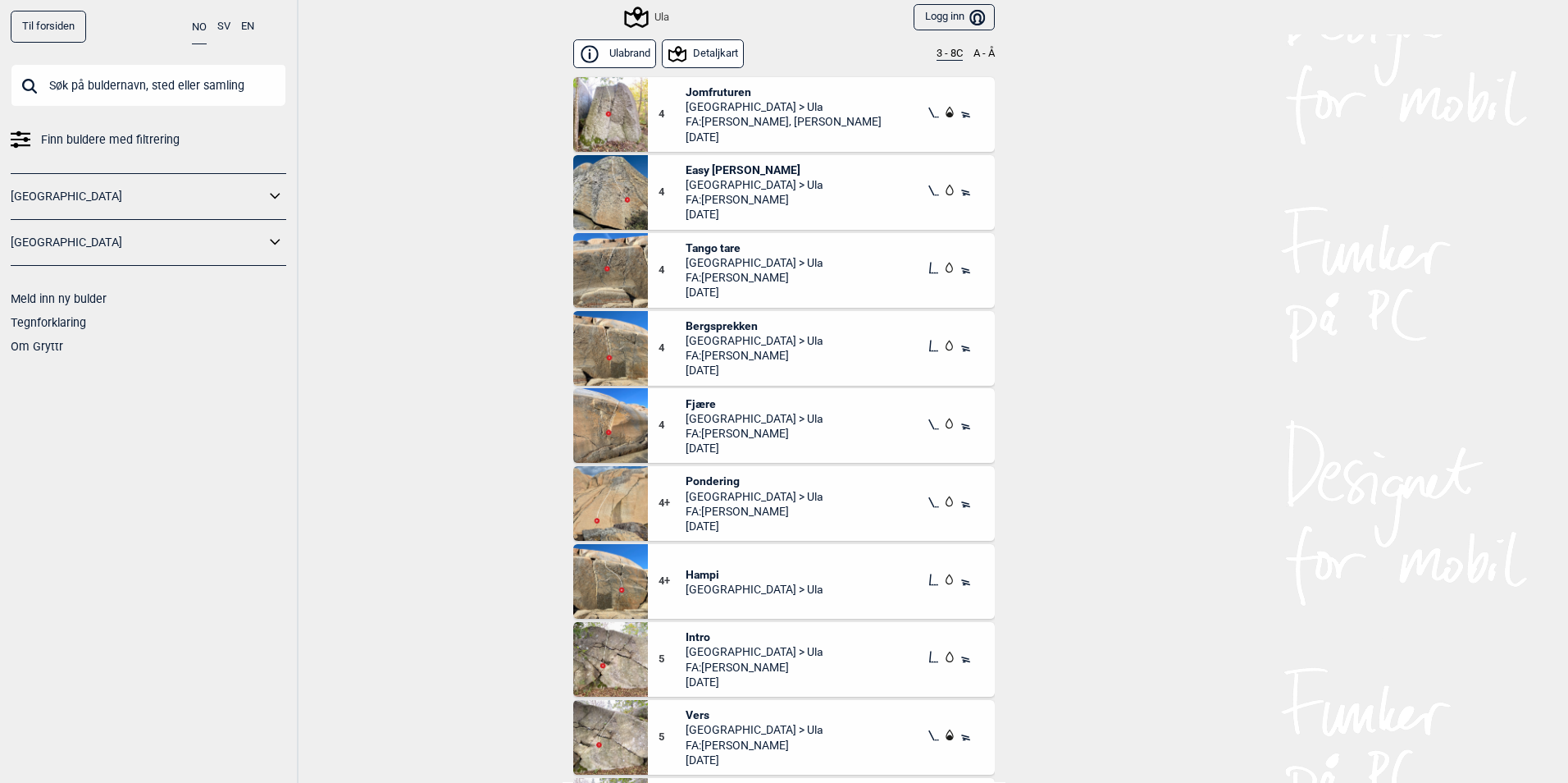
click at [937, 52] on button "3 - 8C" at bounding box center [949, 54] width 26 height 14
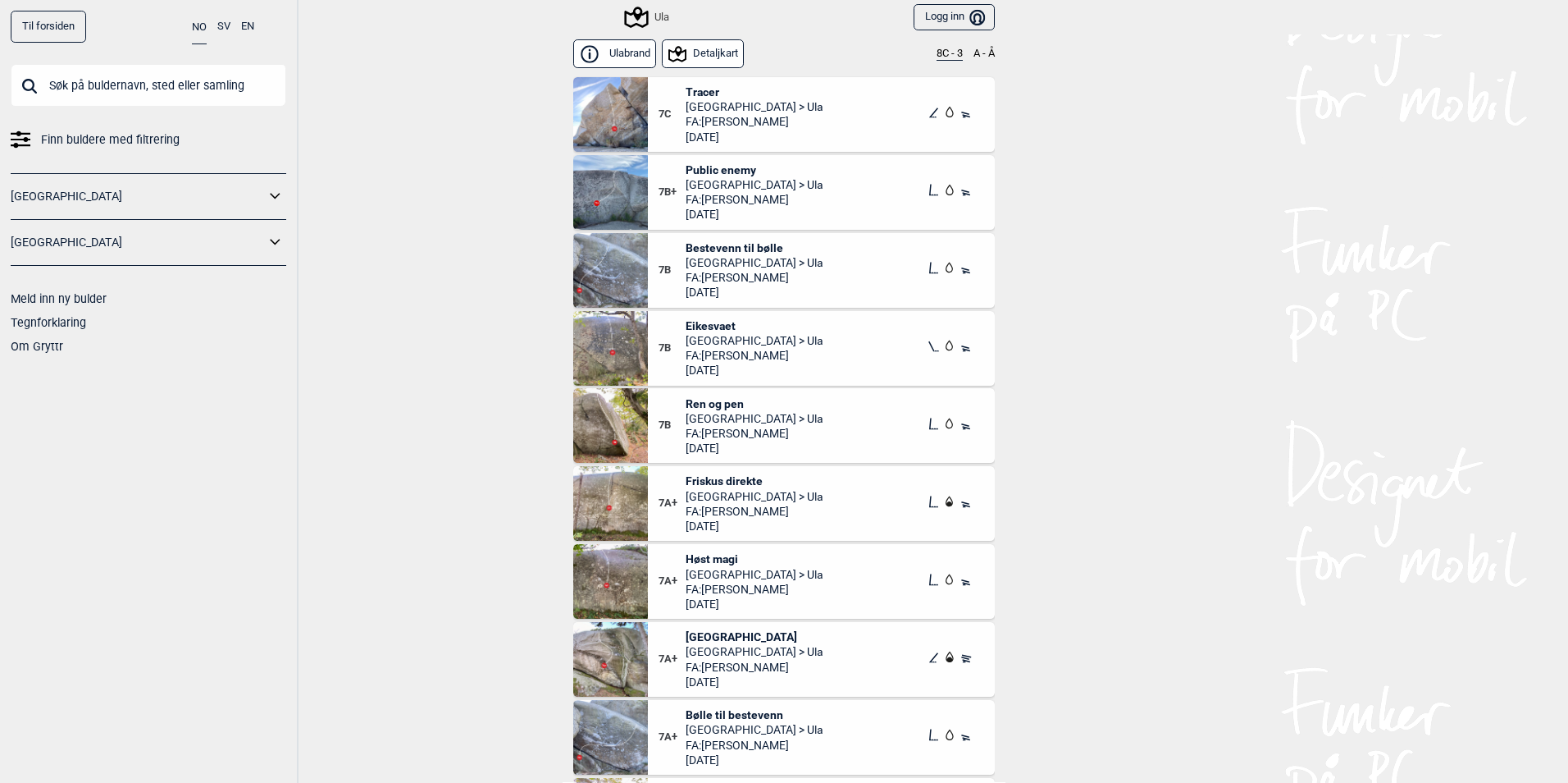
click at [703, 88] on span "Tracer" at bounding box center [754, 91] width 138 height 14
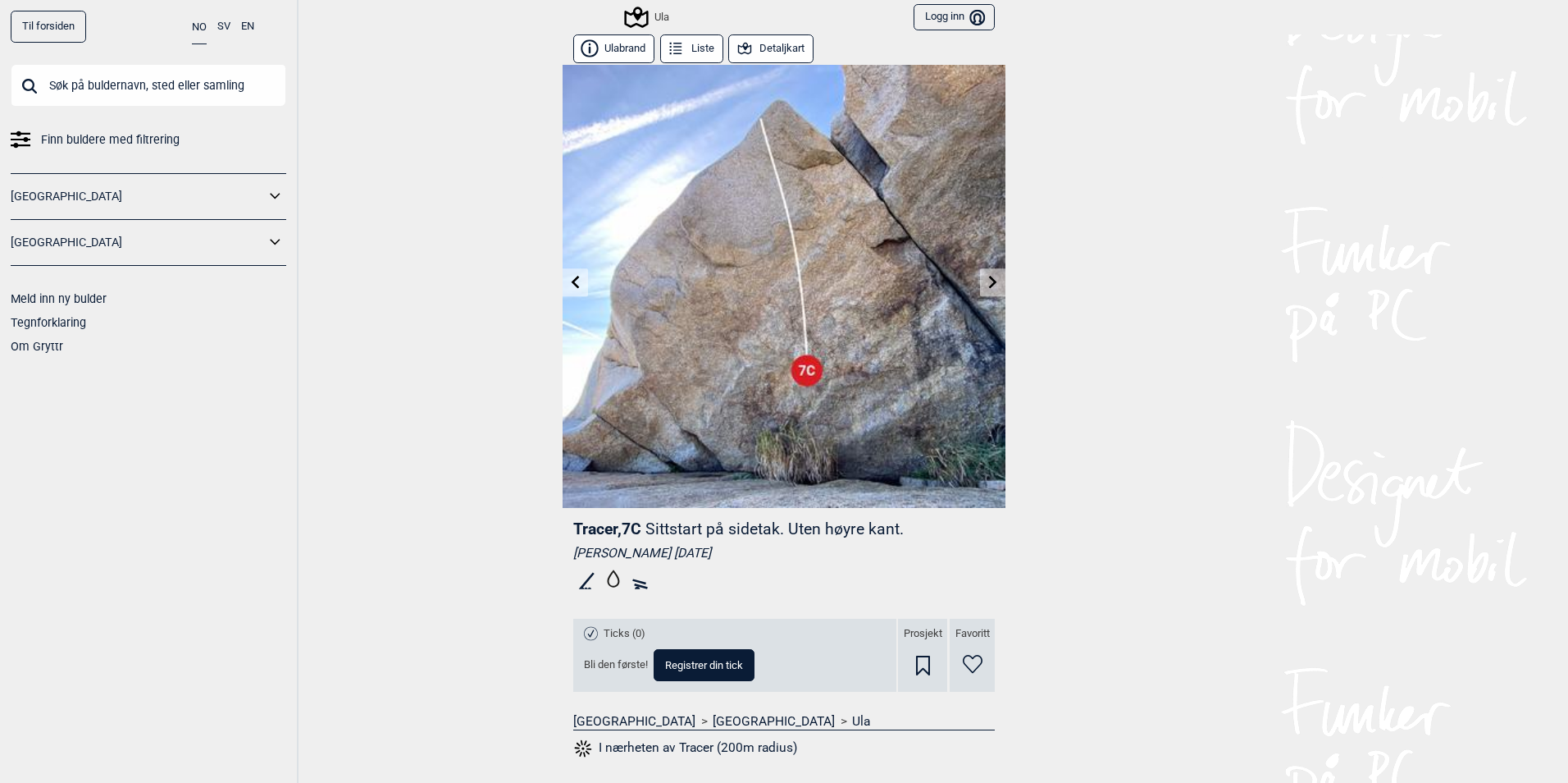
click at [702, 42] on button "Liste" at bounding box center [691, 49] width 63 height 29
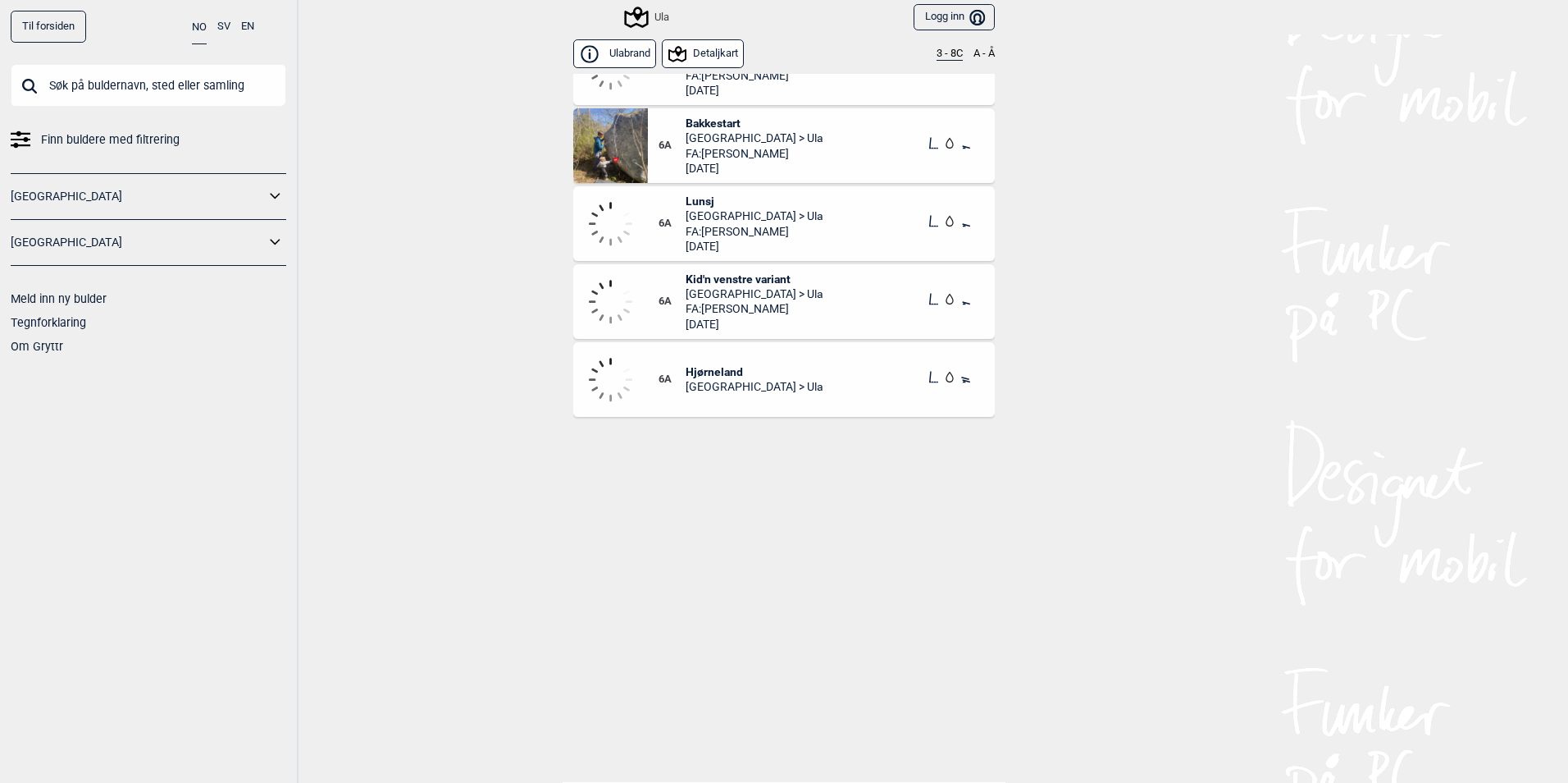
scroll to position [1309, 0]
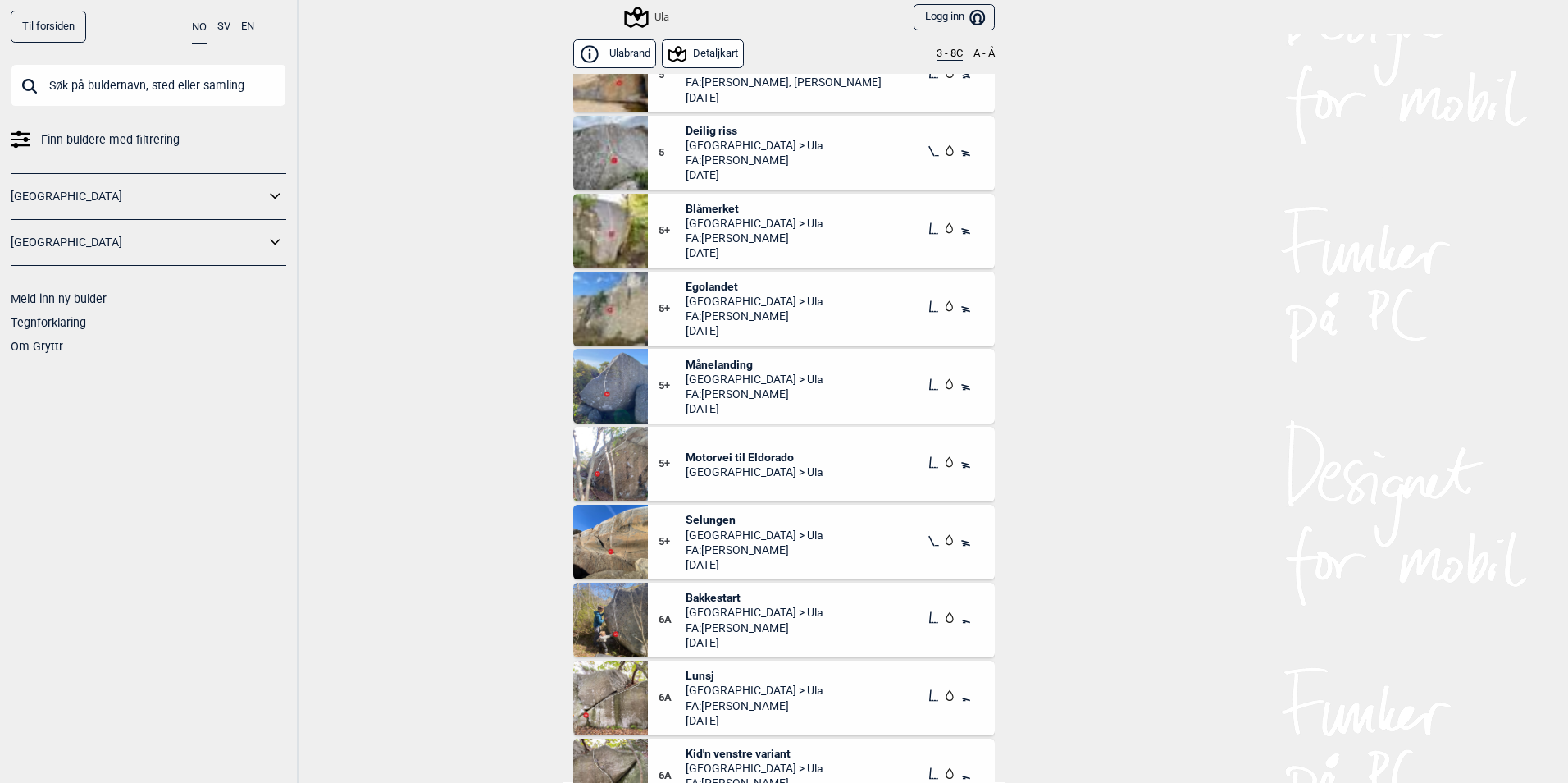
click at [938, 48] on button "3 - 8C" at bounding box center [949, 54] width 26 height 14
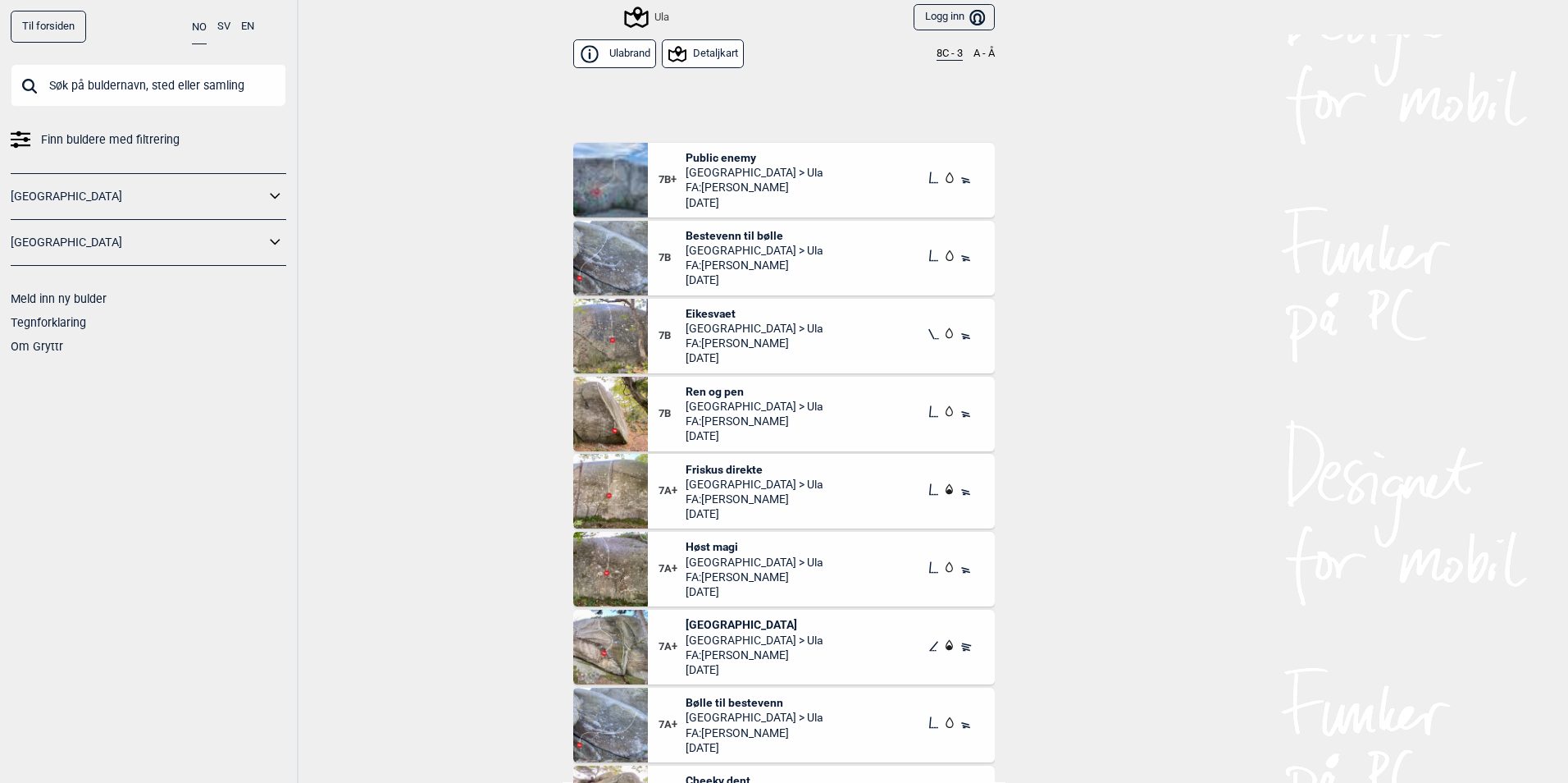
scroll to position [0, 0]
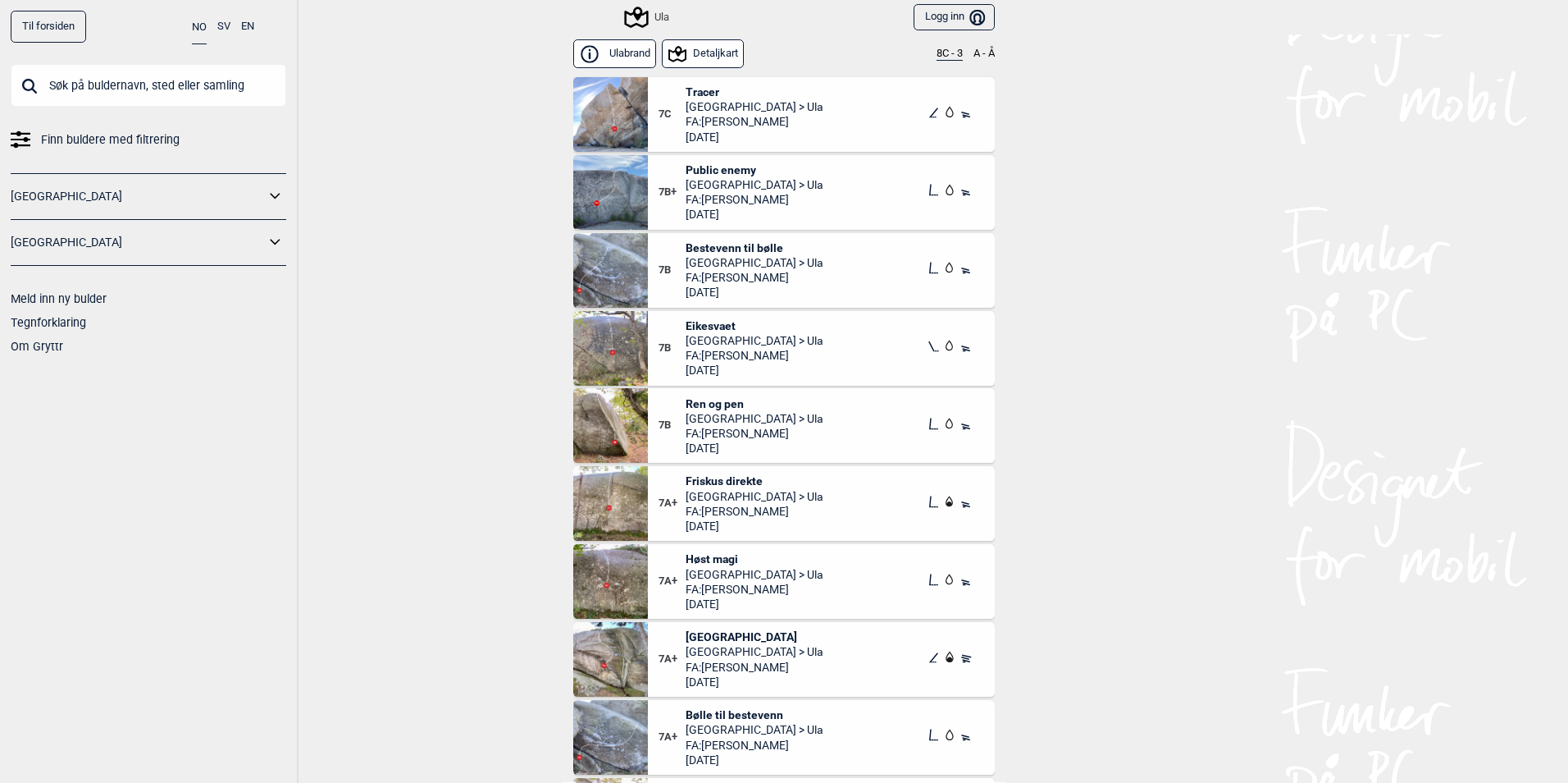
click at [718, 393] on div "7B Ren og pen Vestfold > Ula FA: Svein Gjermundsen 2023.04.09" at bounding box center [821, 425] width 347 height 74
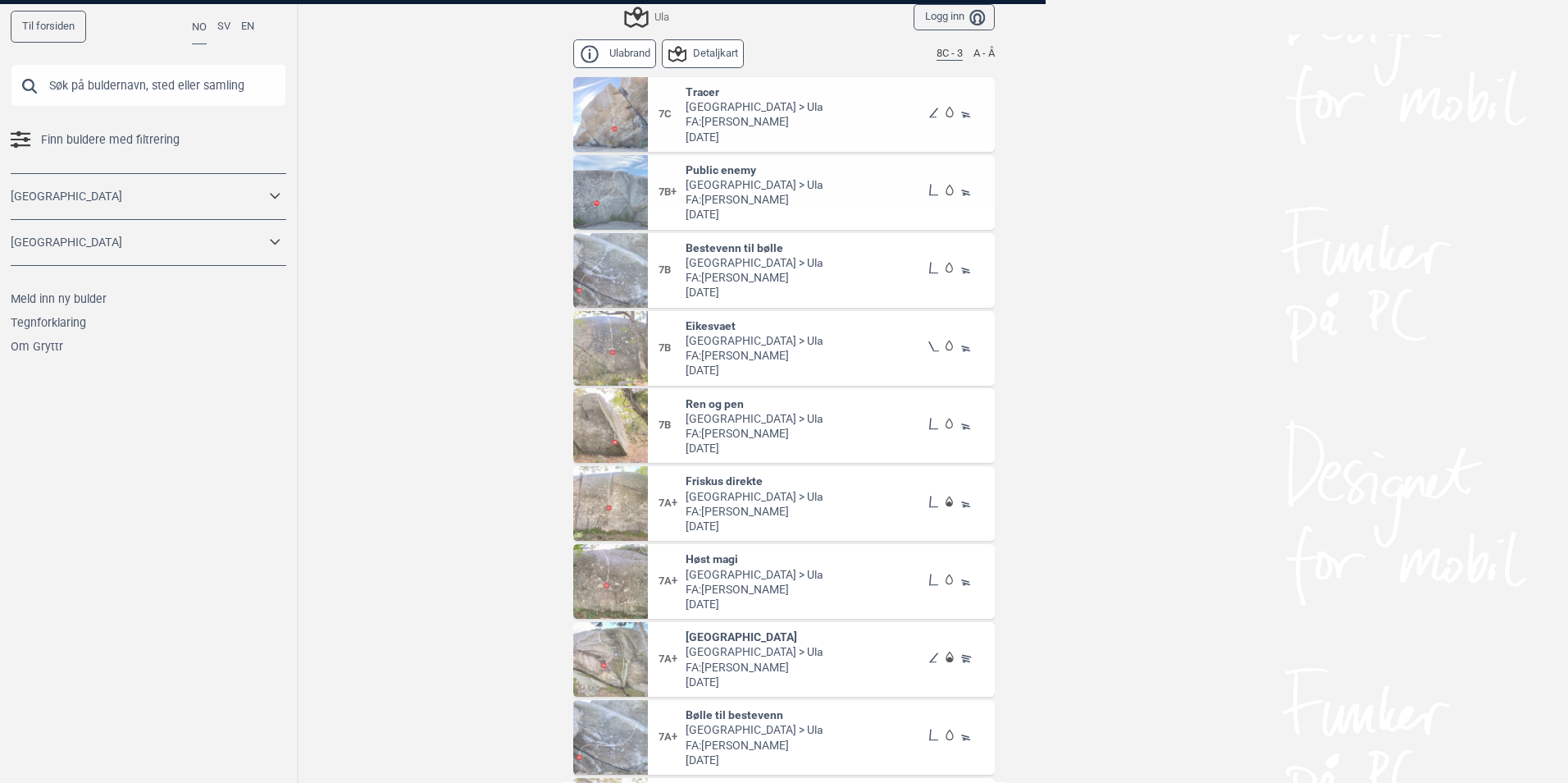
click at [714, 402] on div at bounding box center [784, 392] width 1568 height 783
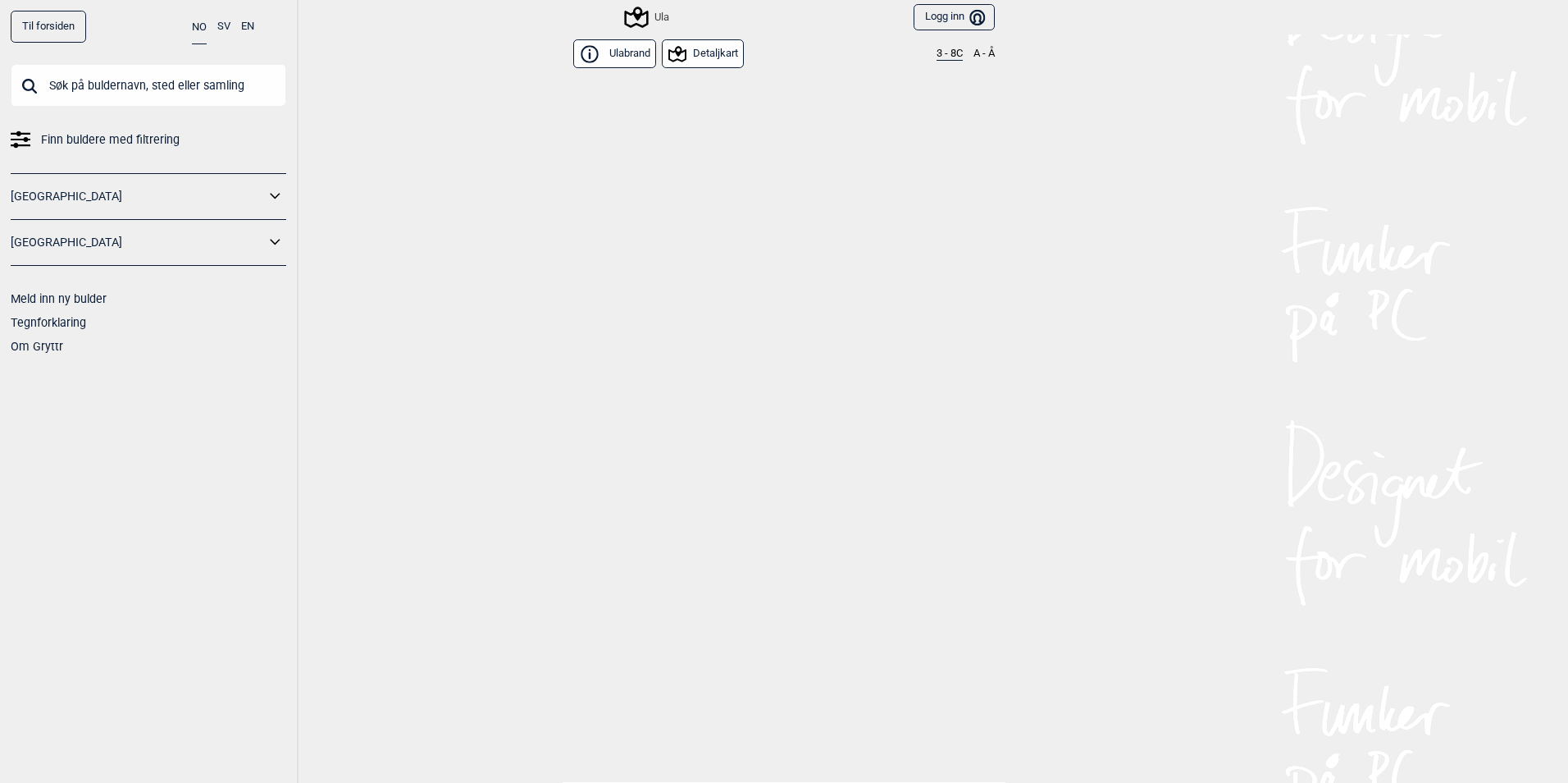
scroll to position [5247, 0]
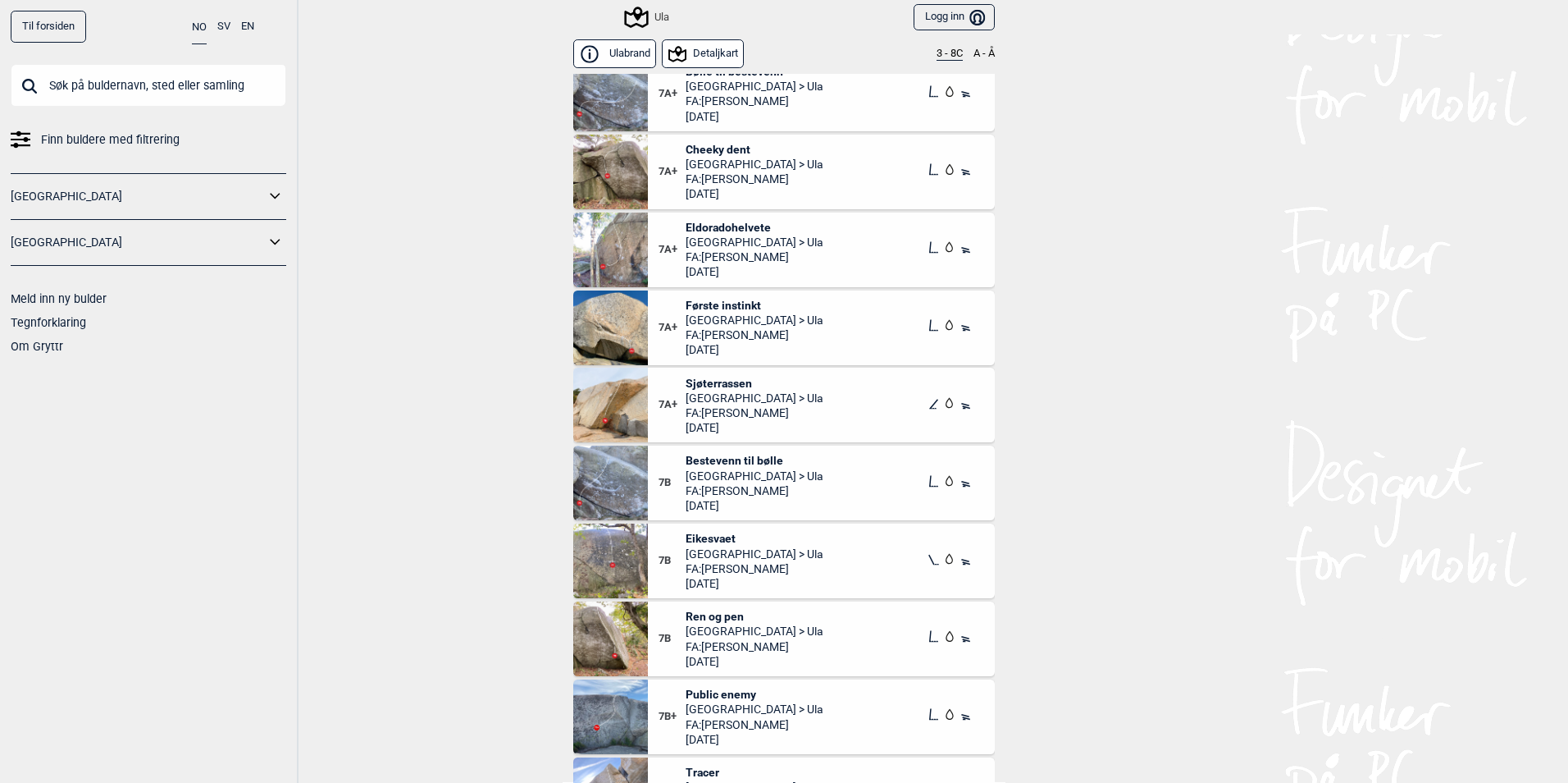
click at [732, 473] on span "Vestfold > Ula" at bounding box center [754, 475] width 138 height 14
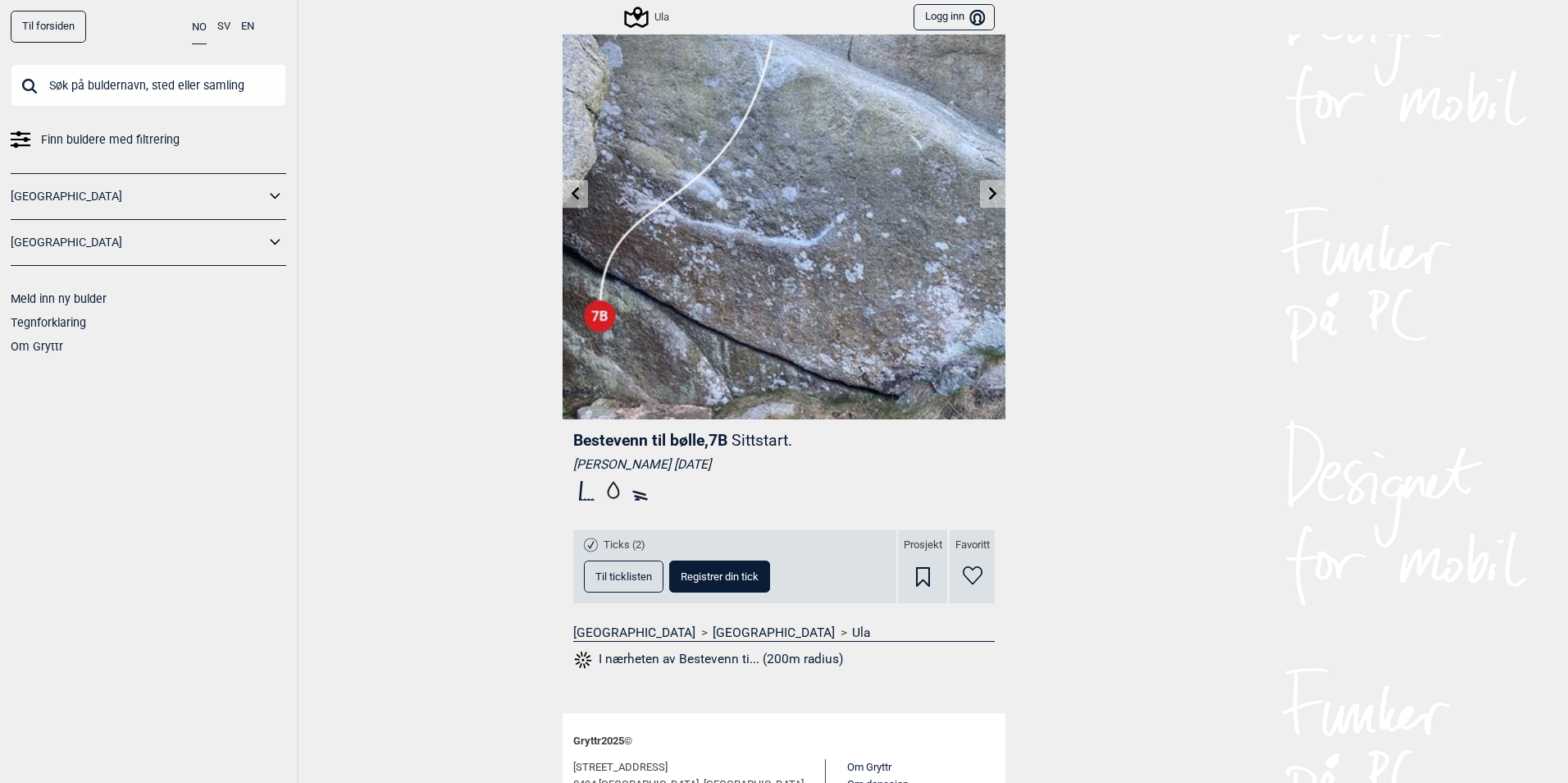
scroll to position [206, 0]
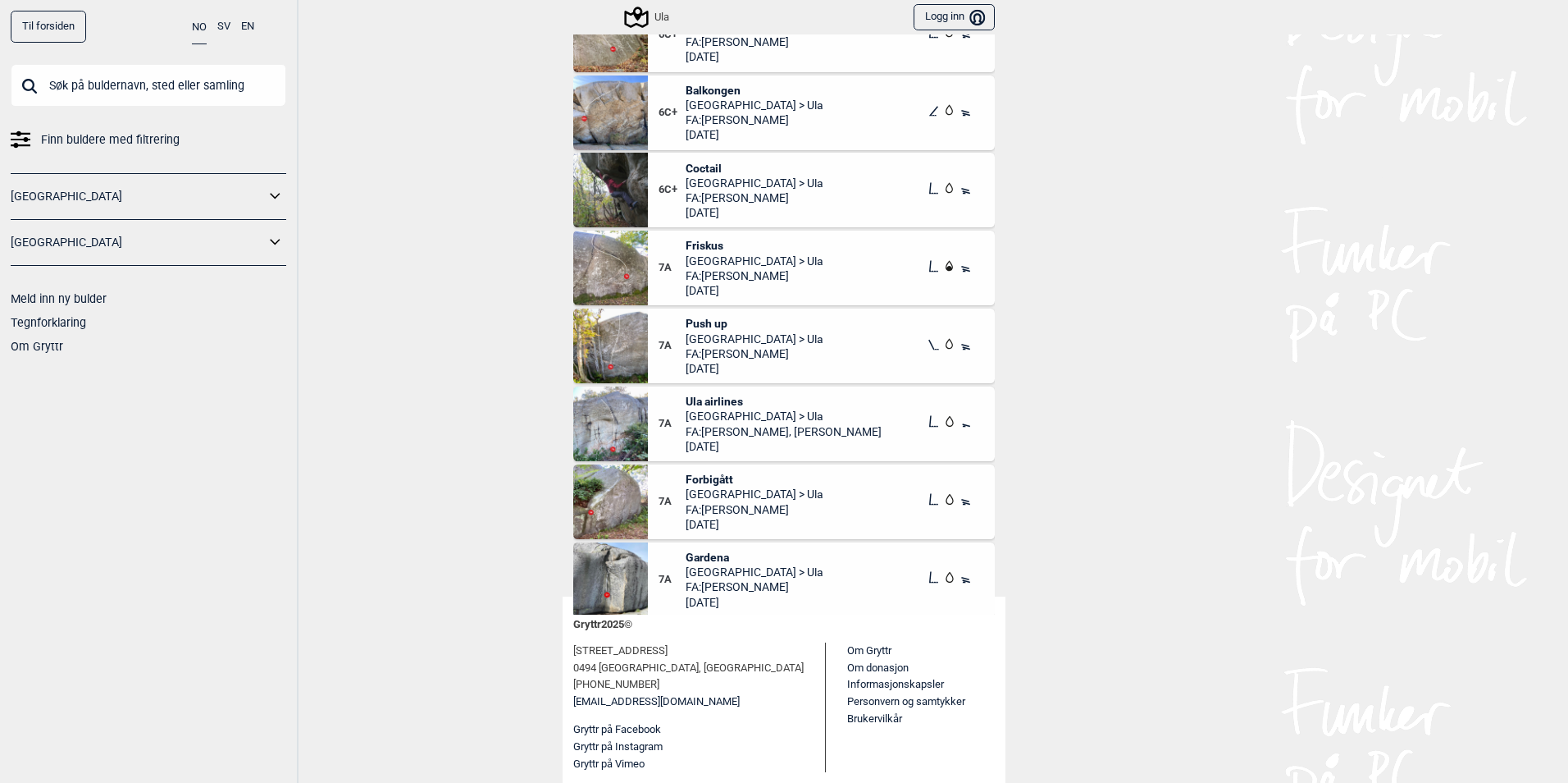
scroll to position [3966, 0]
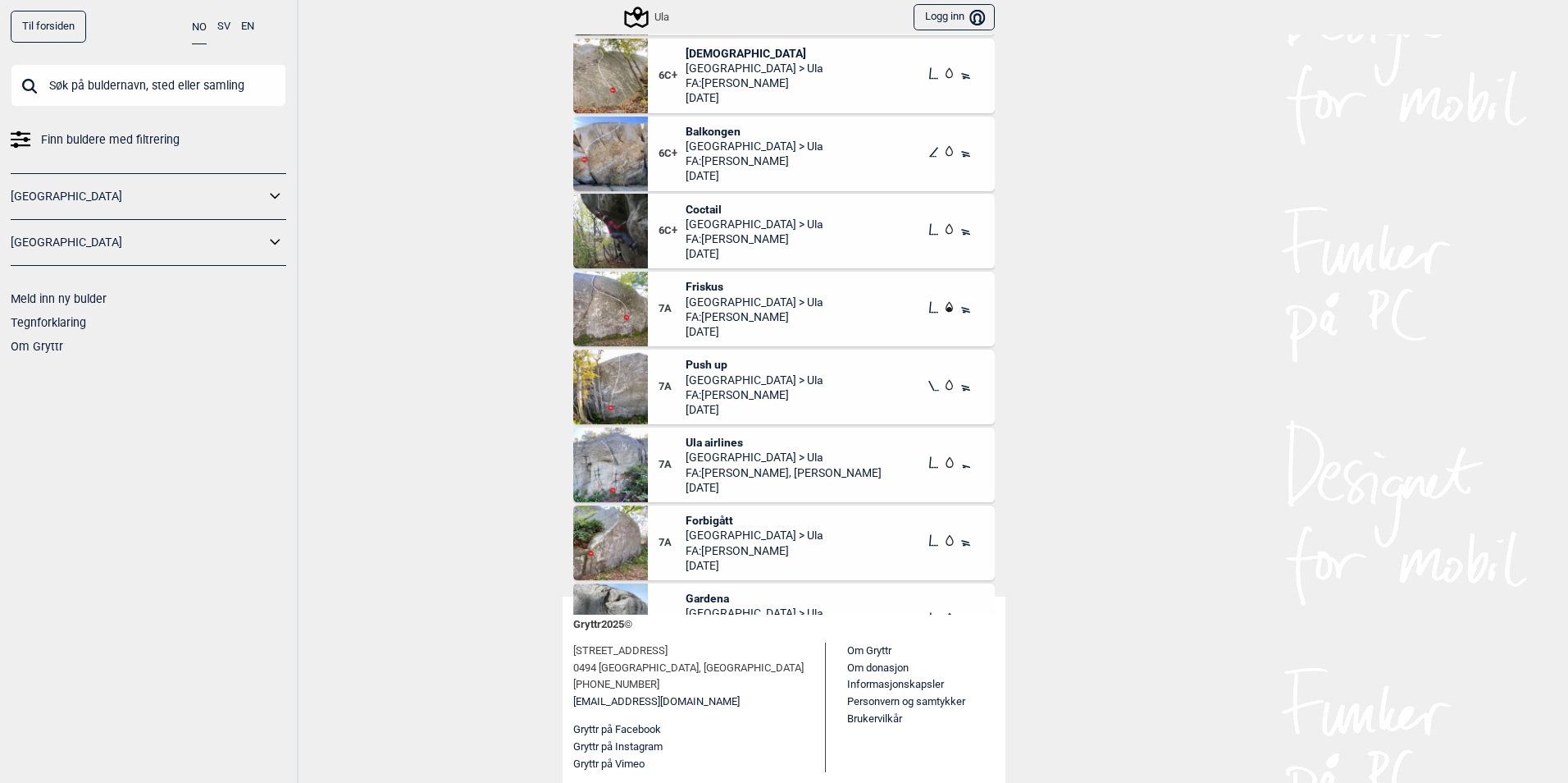
click at [708, 375] on span "Vestfold > Ula" at bounding box center [754, 379] width 138 height 14
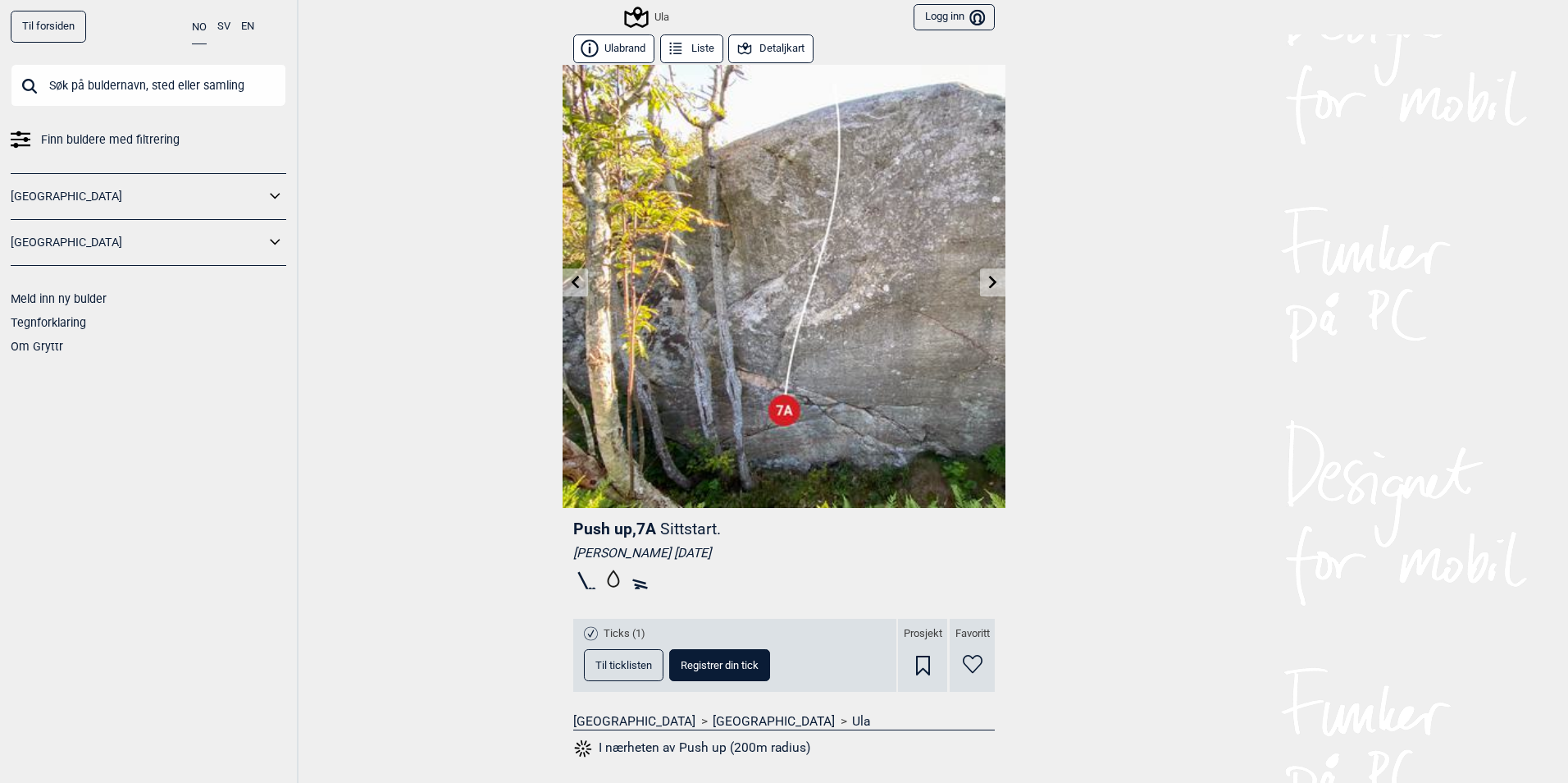
click at [673, 52] on icon at bounding box center [675, 49] width 18 height 18
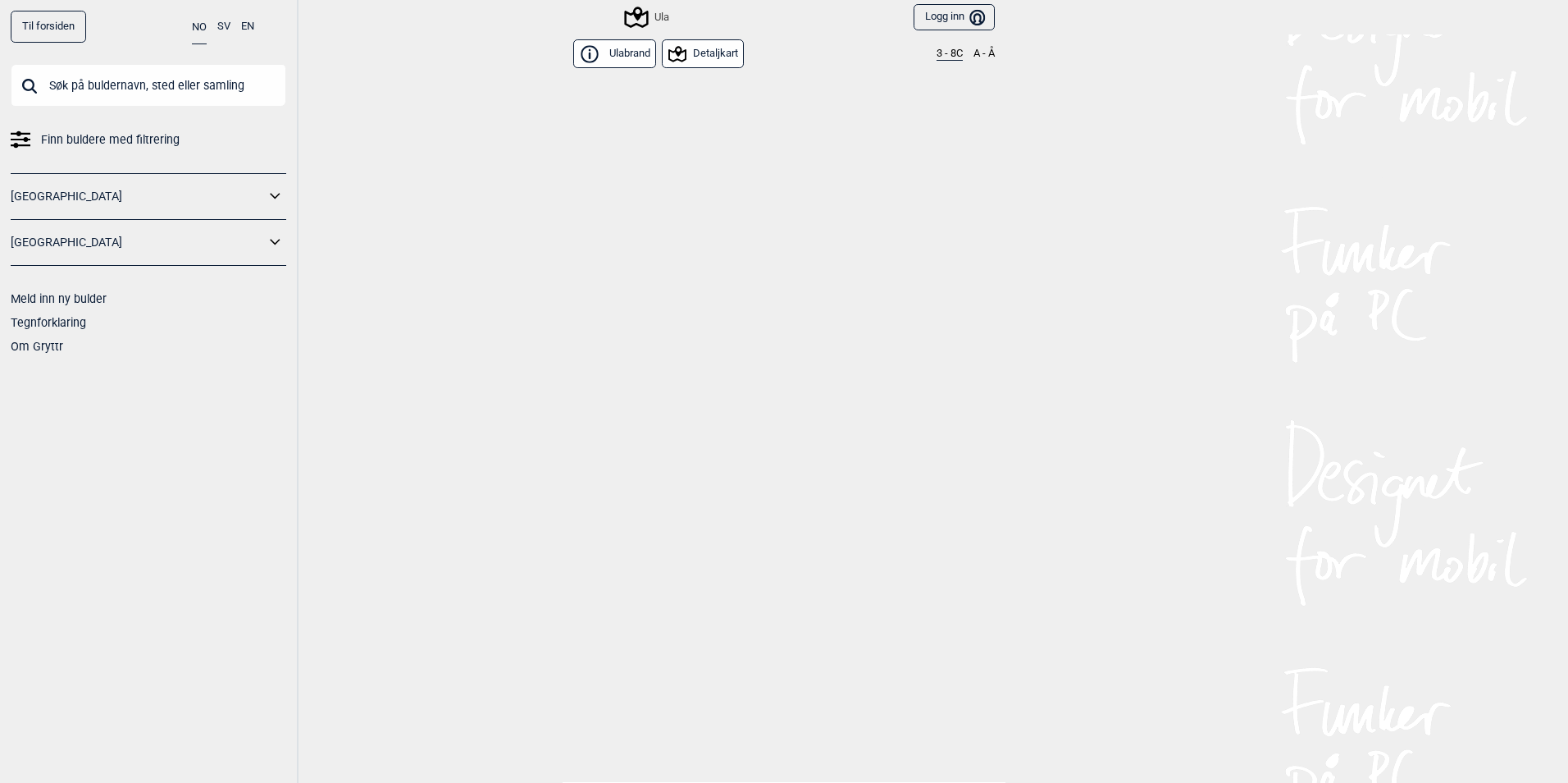
scroll to position [4405, 0]
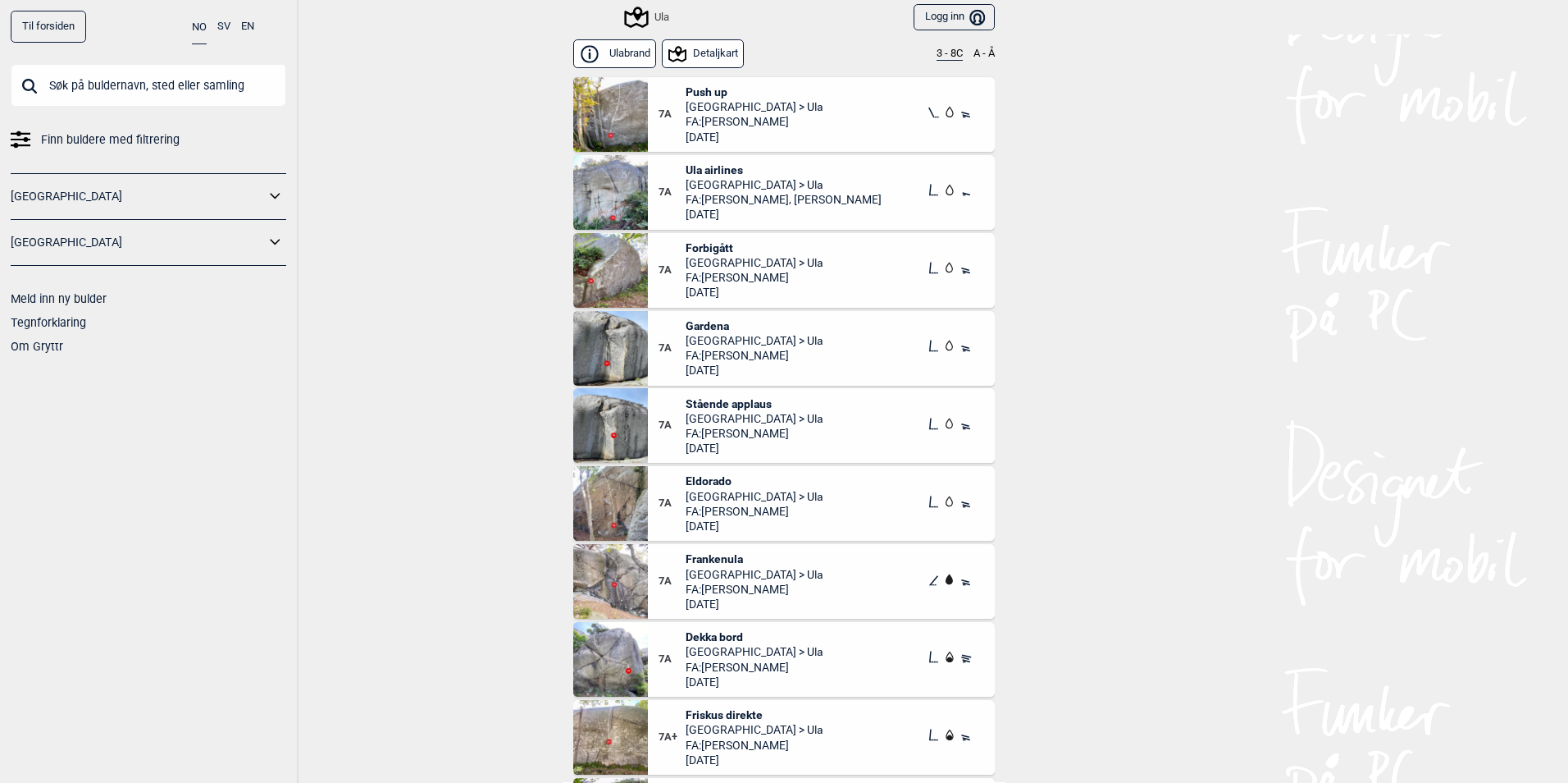
click at [655, 20] on div "Ula" at bounding box center [647, 17] width 42 height 19
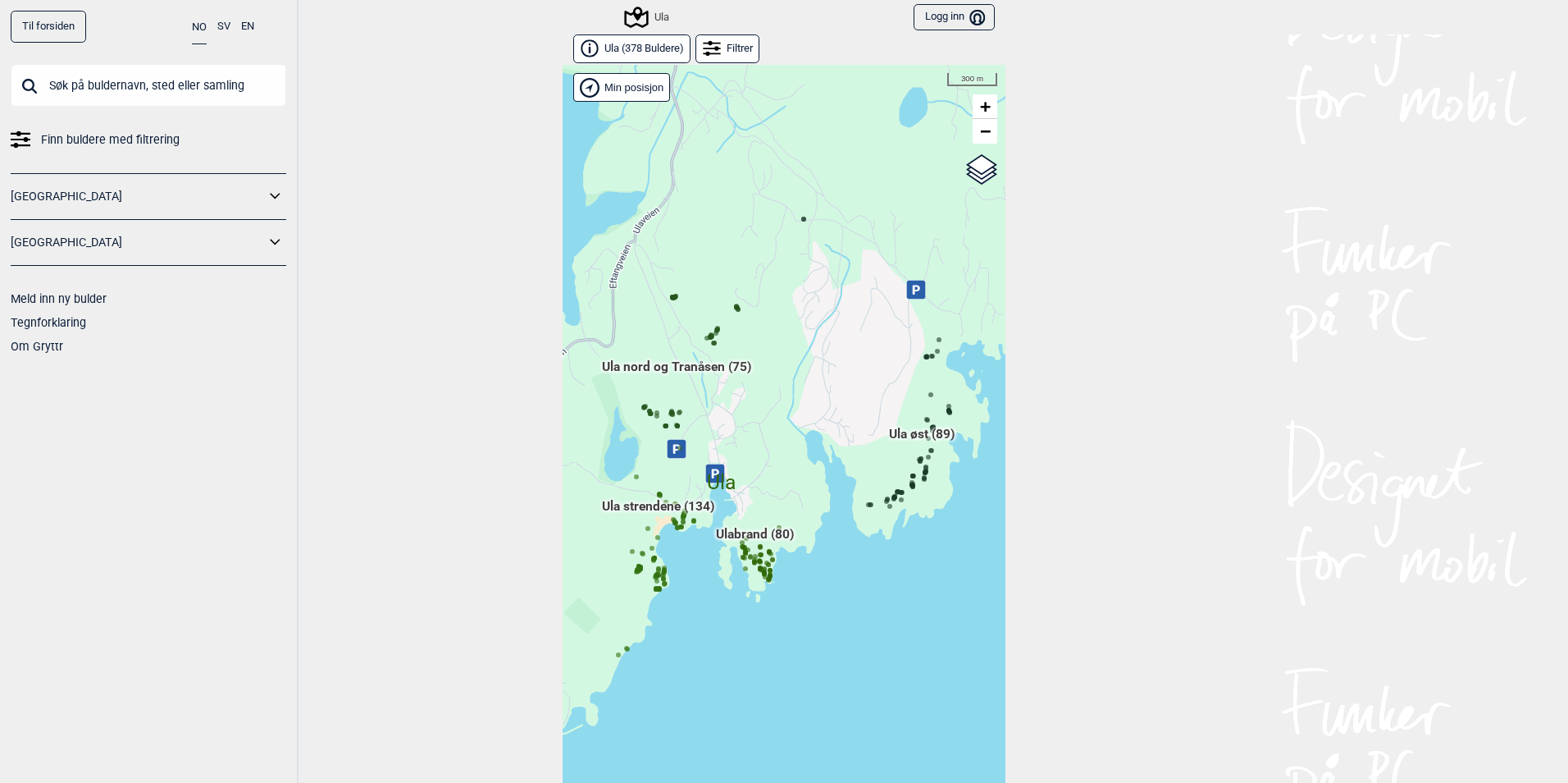
scroll to position [25, 0]
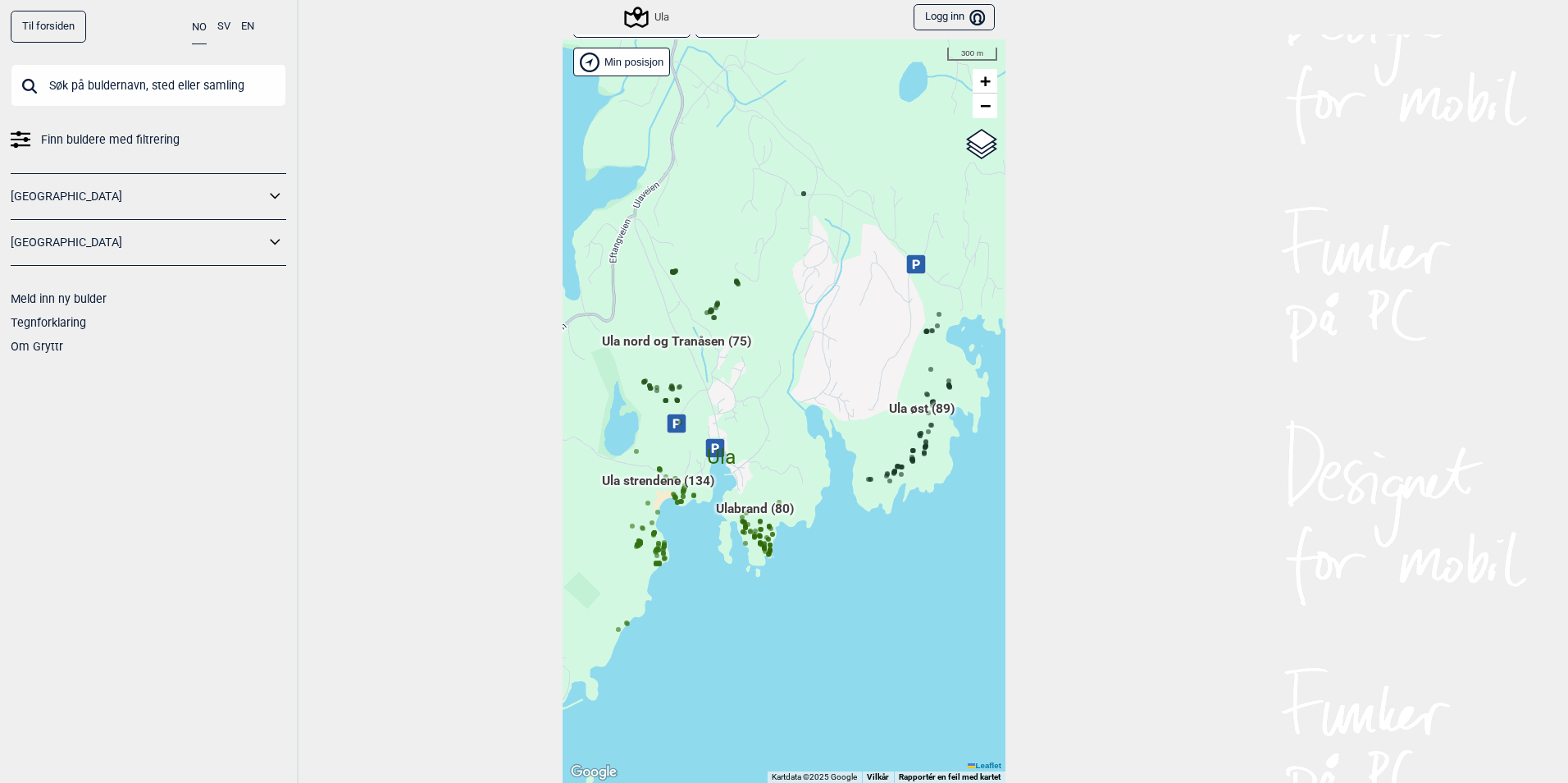
drag, startPoint x: 804, startPoint y: 502, endPoint x: 903, endPoint y: 421, distance: 127.9
click at [903, 421] on div "Hallingdal Gol [PERSON_NAME] Kolomoen [GEOGRAPHIC_DATA] [GEOGRAPHIC_DATA] [GEOG…" at bounding box center [784, 411] width 443 height 743
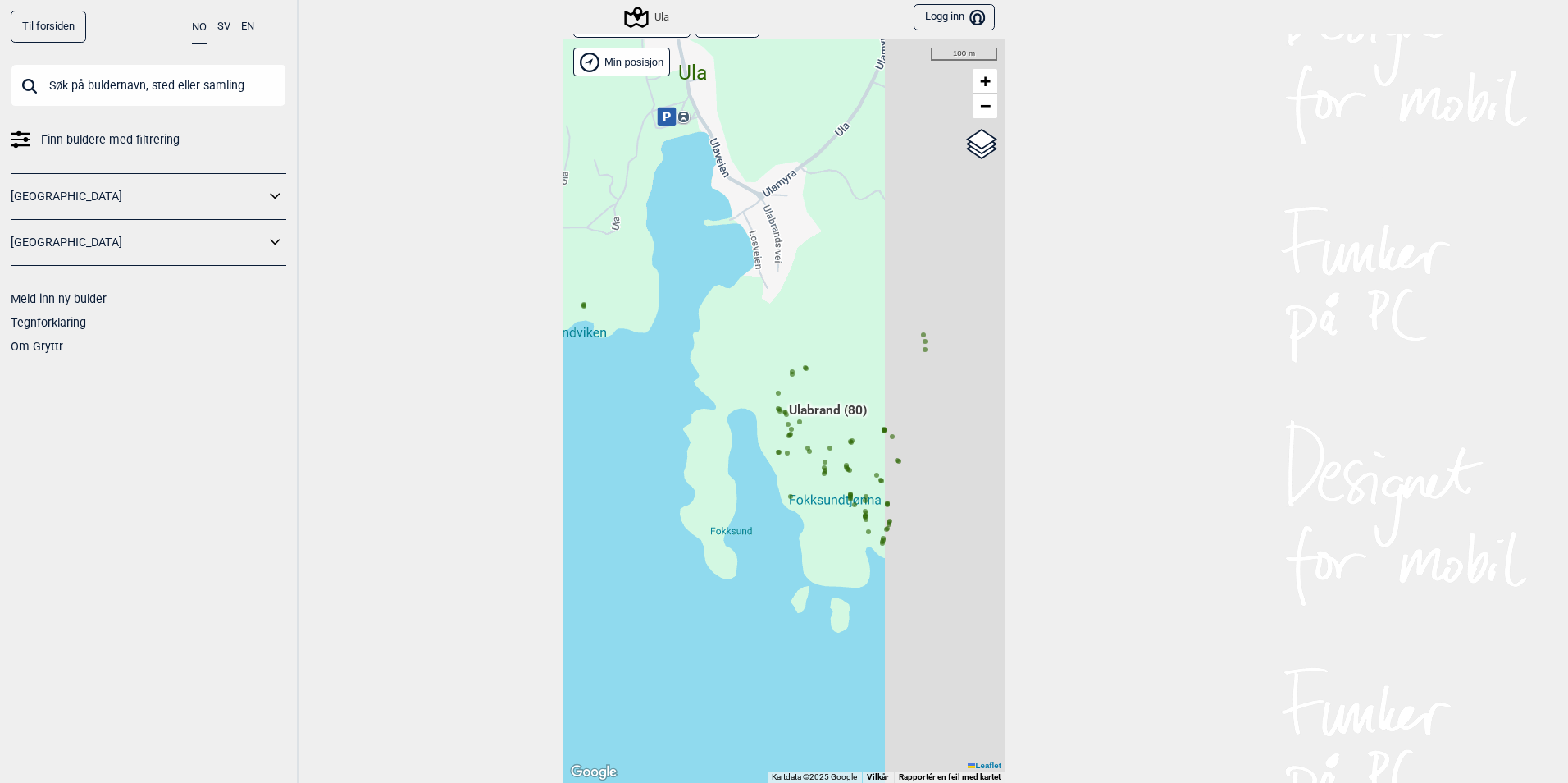
drag, startPoint x: 856, startPoint y: 374, endPoint x: 622, endPoint y: 456, distance: 248.0
click at [609, 474] on div "Hallingdal Gol [PERSON_NAME] Kolomoen [GEOGRAPHIC_DATA] [GEOGRAPHIC_DATA] [GEOG…" at bounding box center [784, 411] width 443 height 743
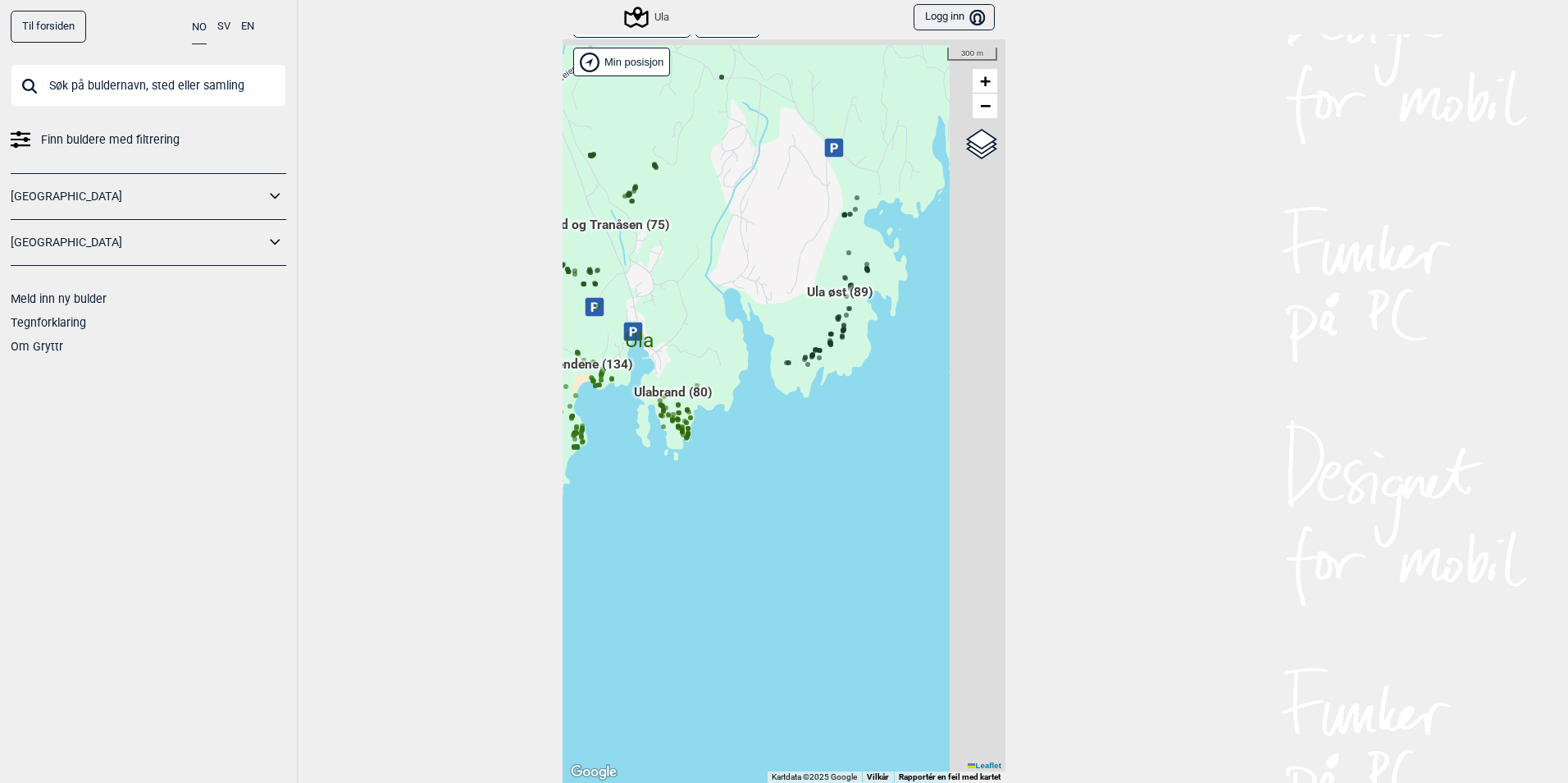
drag, startPoint x: 768, startPoint y: 326, endPoint x: 693, endPoint y: 340, distance: 76.3
click at [693, 340] on div "Hallingdal Gol [PERSON_NAME] Kolomoen [GEOGRAPHIC_DATA] [GEOGRAPHIC_DATA] [GEOG…" at bounding box center [784, 411] width 443 height 743
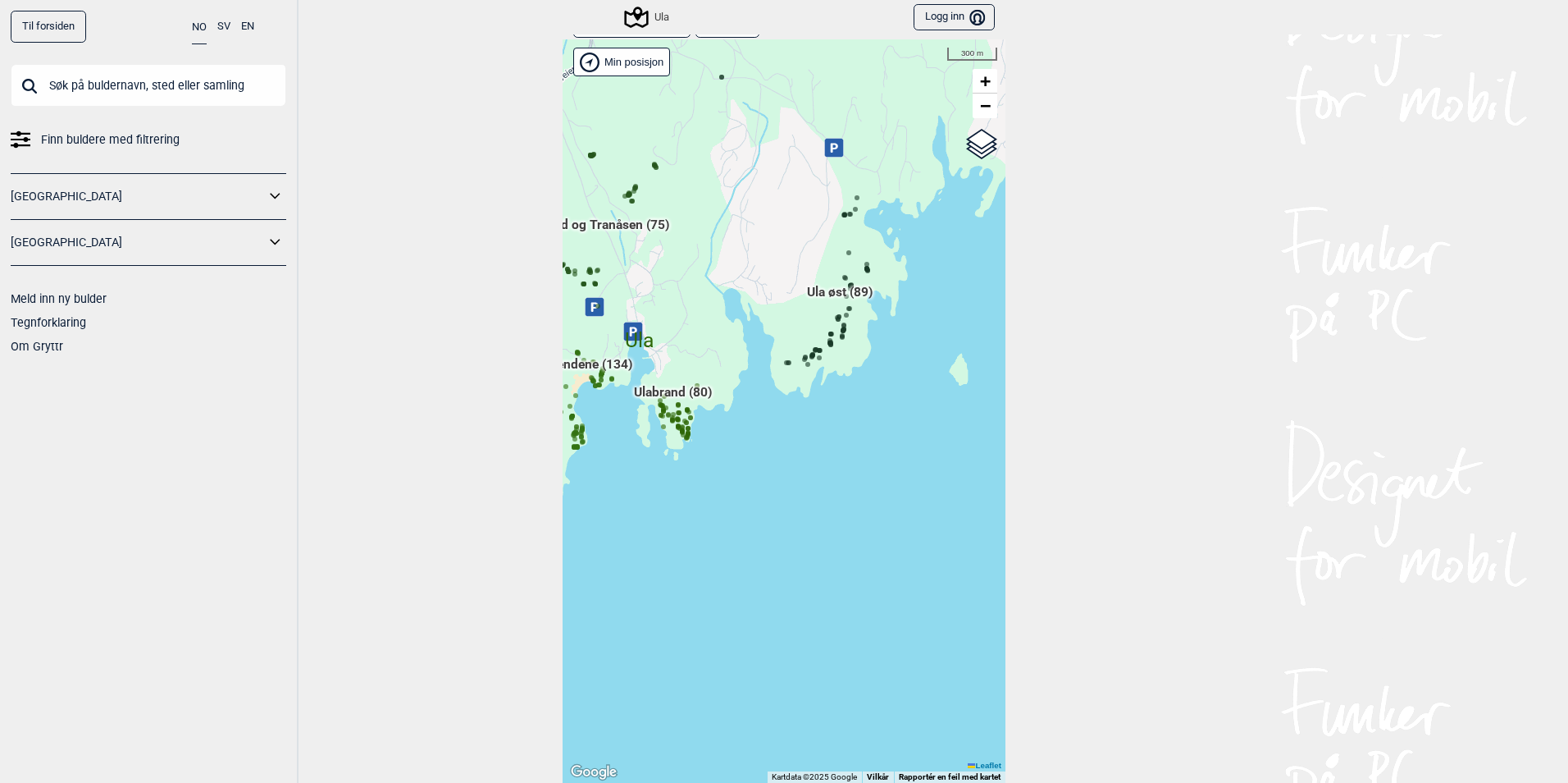
click at [851, 288] on span "Ula øst (89)" at bounding box center [840, 298] width 66 height 31
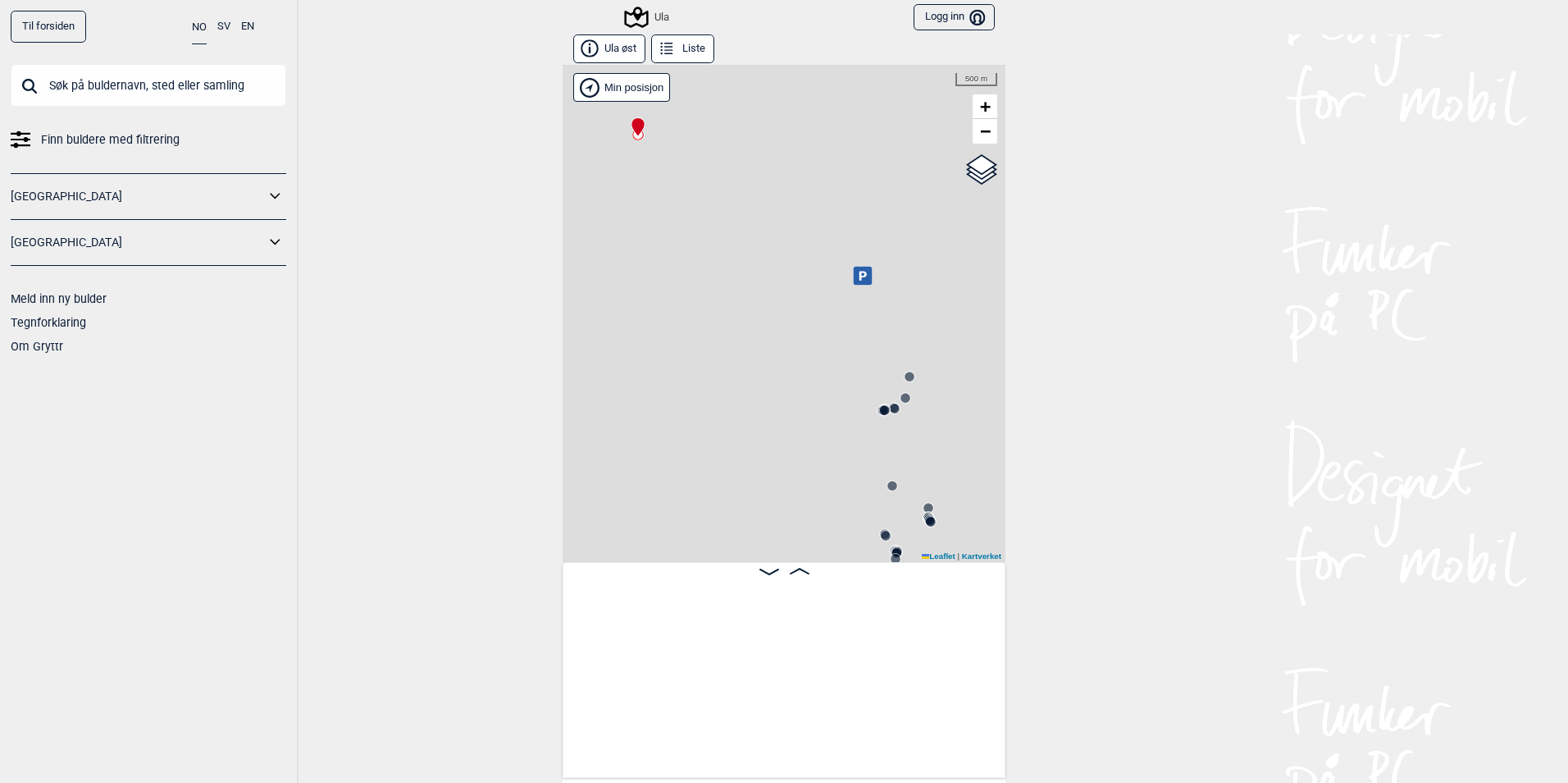
scroll to position [0, 128]
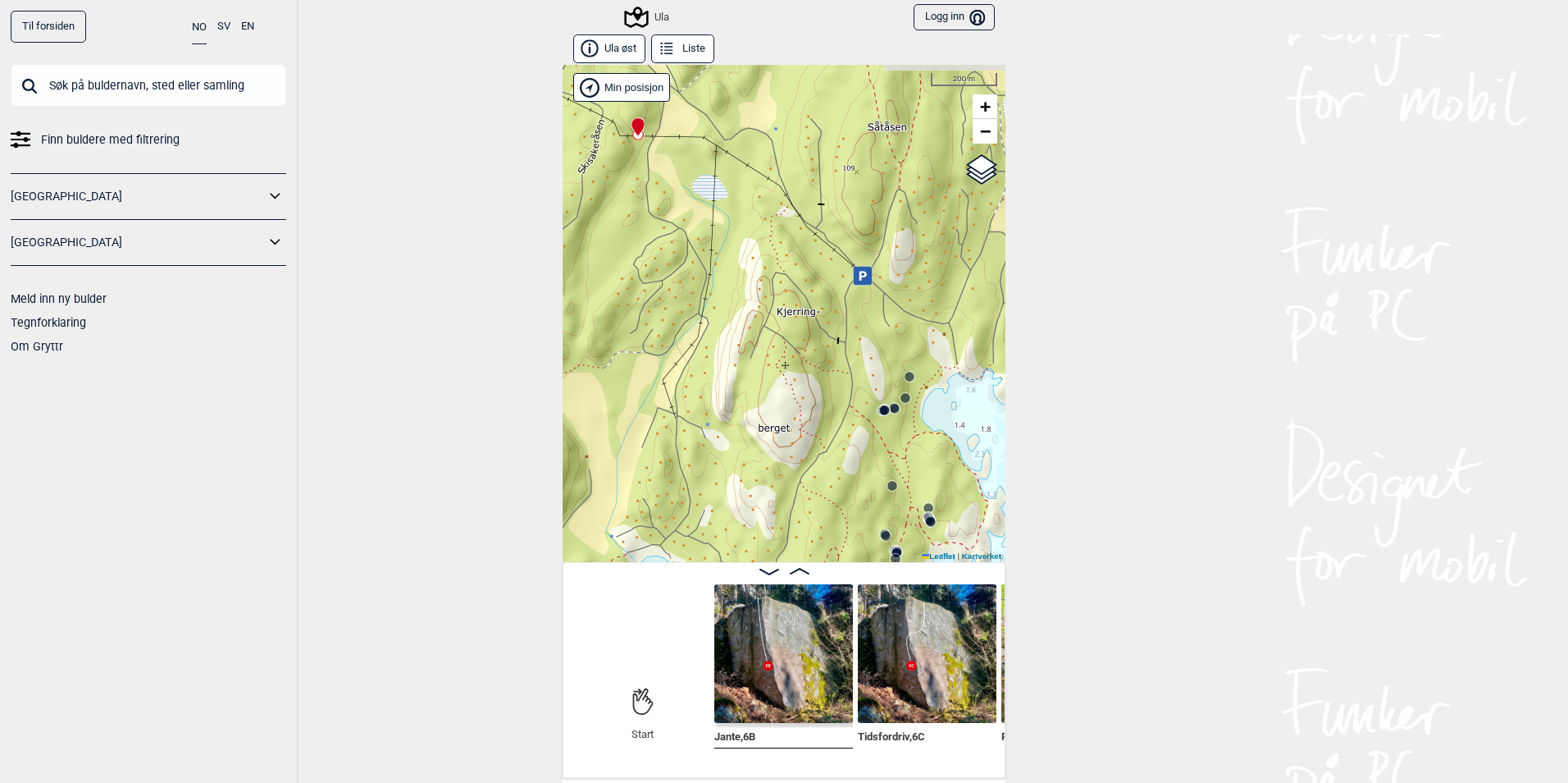
click at [691, 52] on button "Liste" at bounding box center [682, 49] width 63 height 29
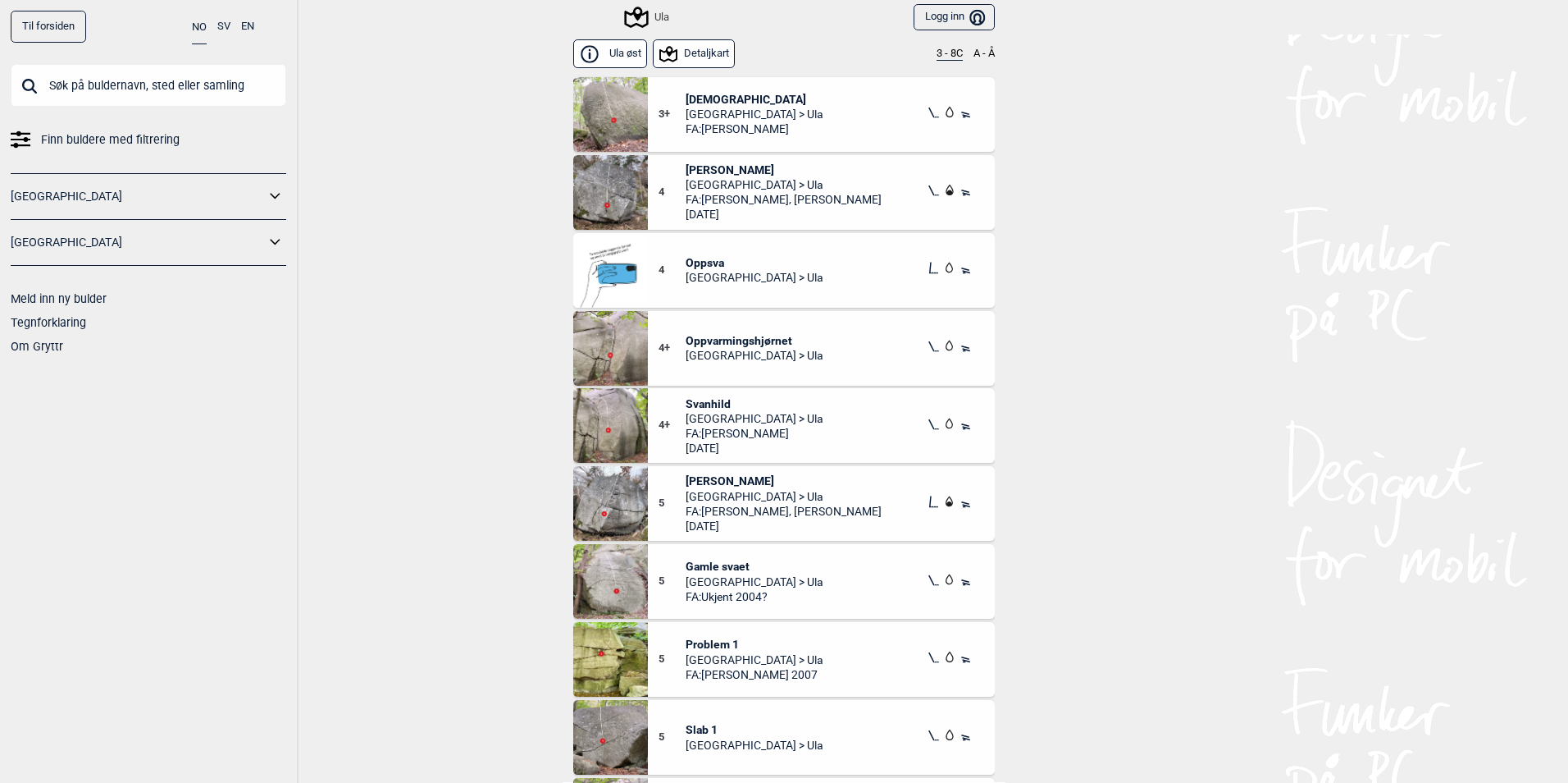
click at [937, 53] on button "3 - 8C" at bounding box center [949, 54] width 26 height 14
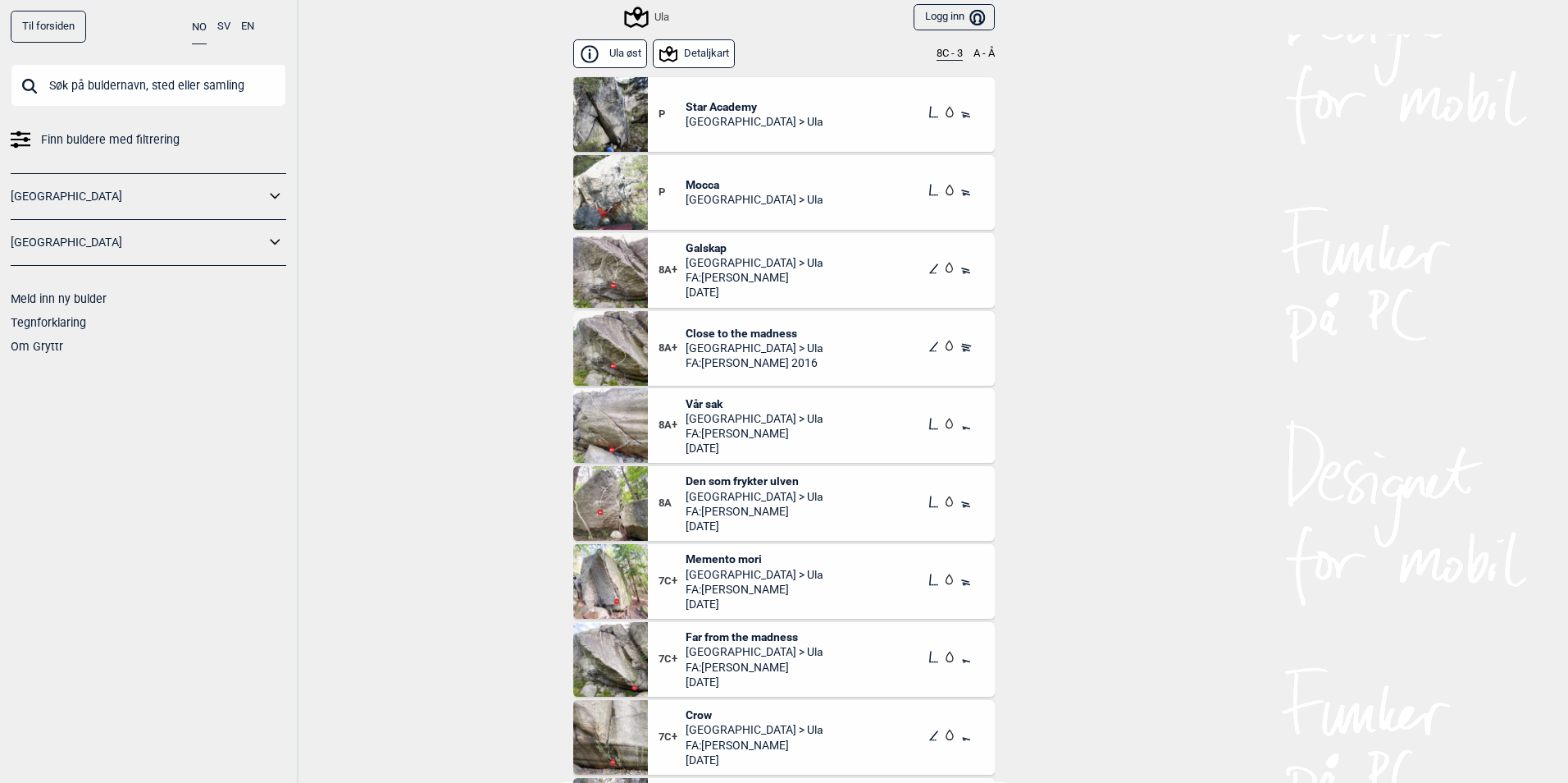
drag, startPoint x: 768, startPoint y: 337, endPoint x: 729, endPoint y: 330, distance: 39.6
click at [729, 330] on span "Close to the madness" at bounding box center [754, 332] width 138 height 14
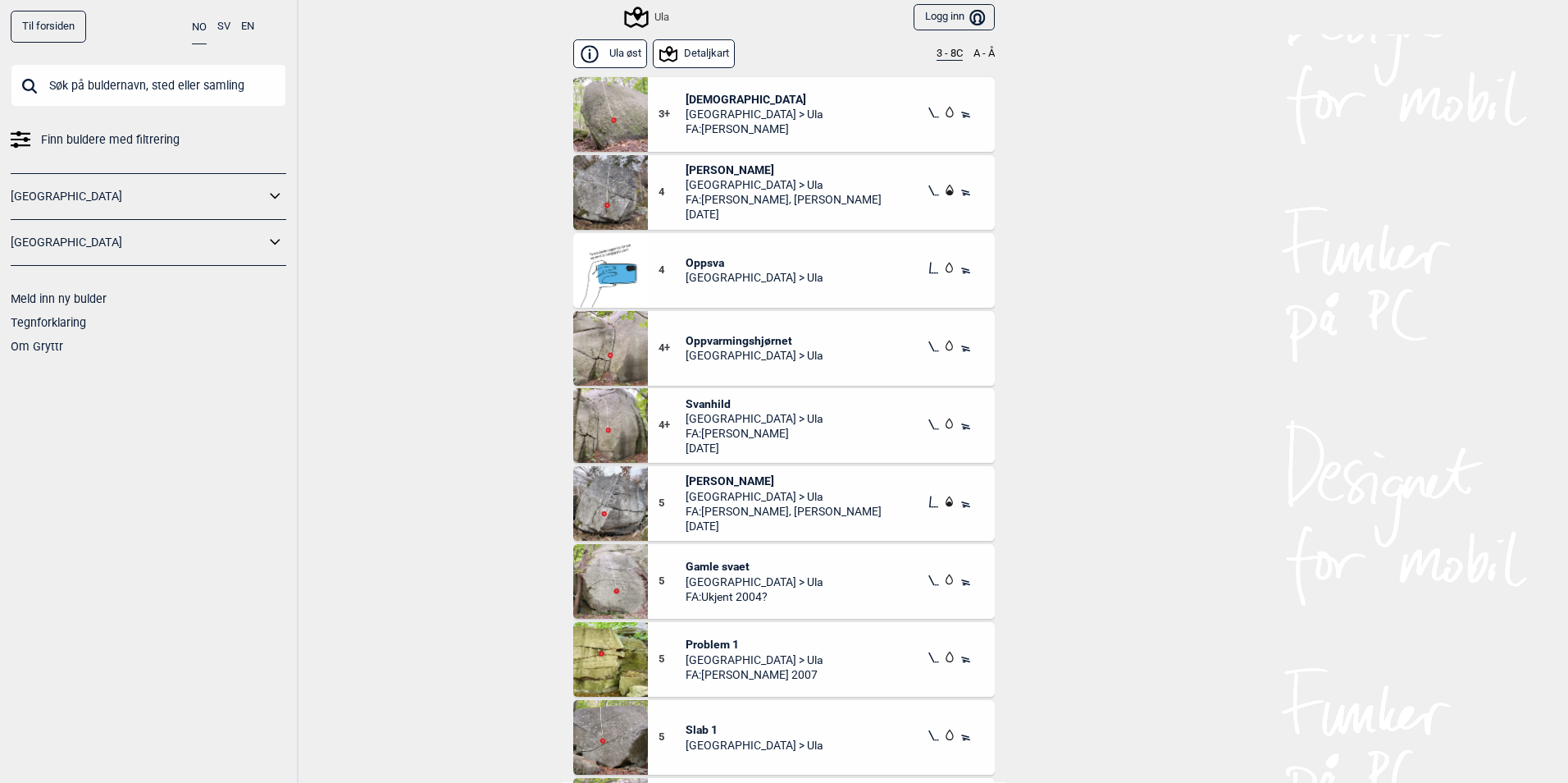
click at [937, 52] on button "3 - 8C" at bounding box center [949, 54] width 26 height 14
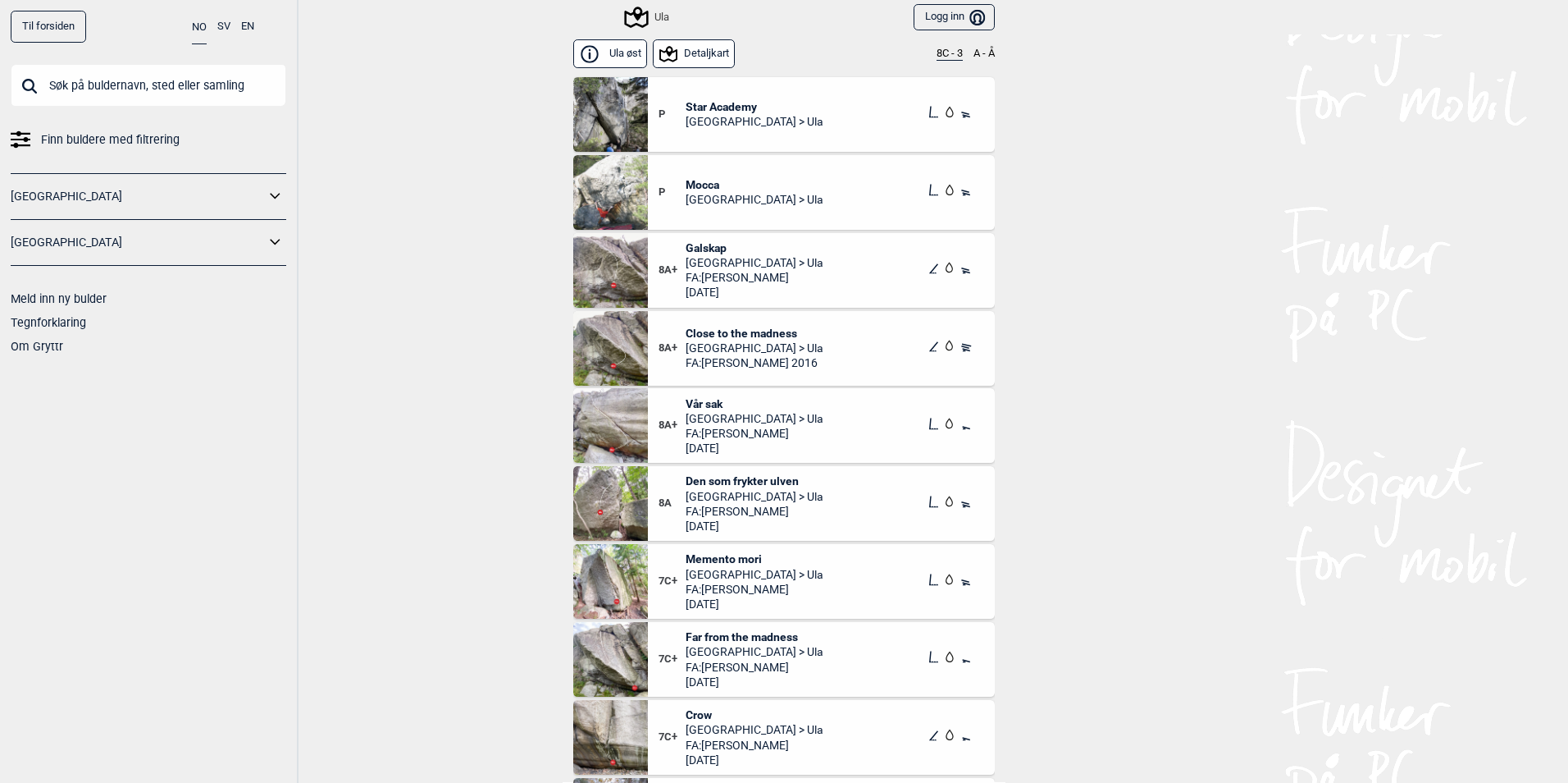
click at [697, 401] on span "Vår sak" at bounding box center [754, 403] width 138 height 14
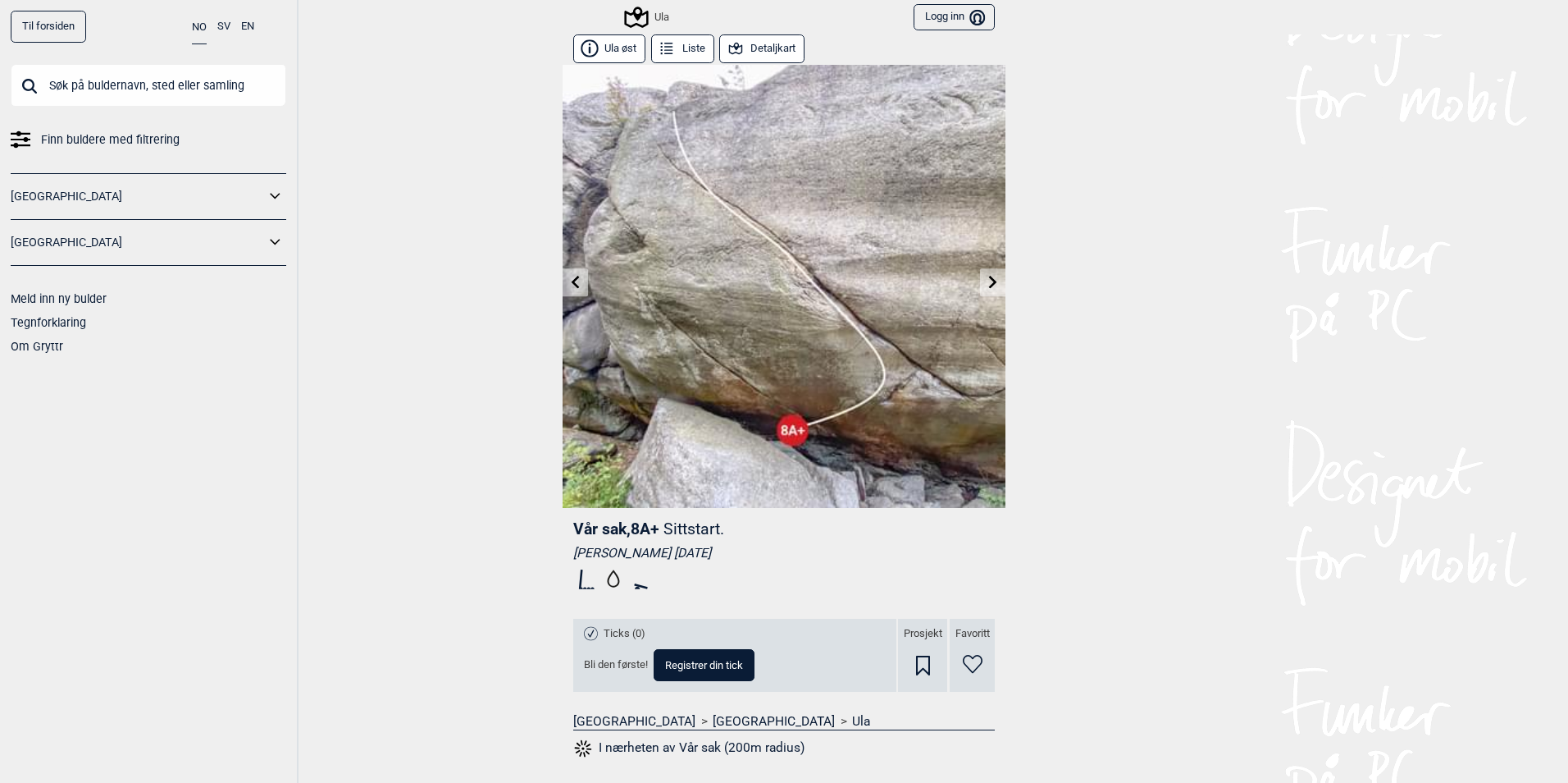
click at [695, 45] on button "Liste" at bounding box center [682, 49] width 63 height 29
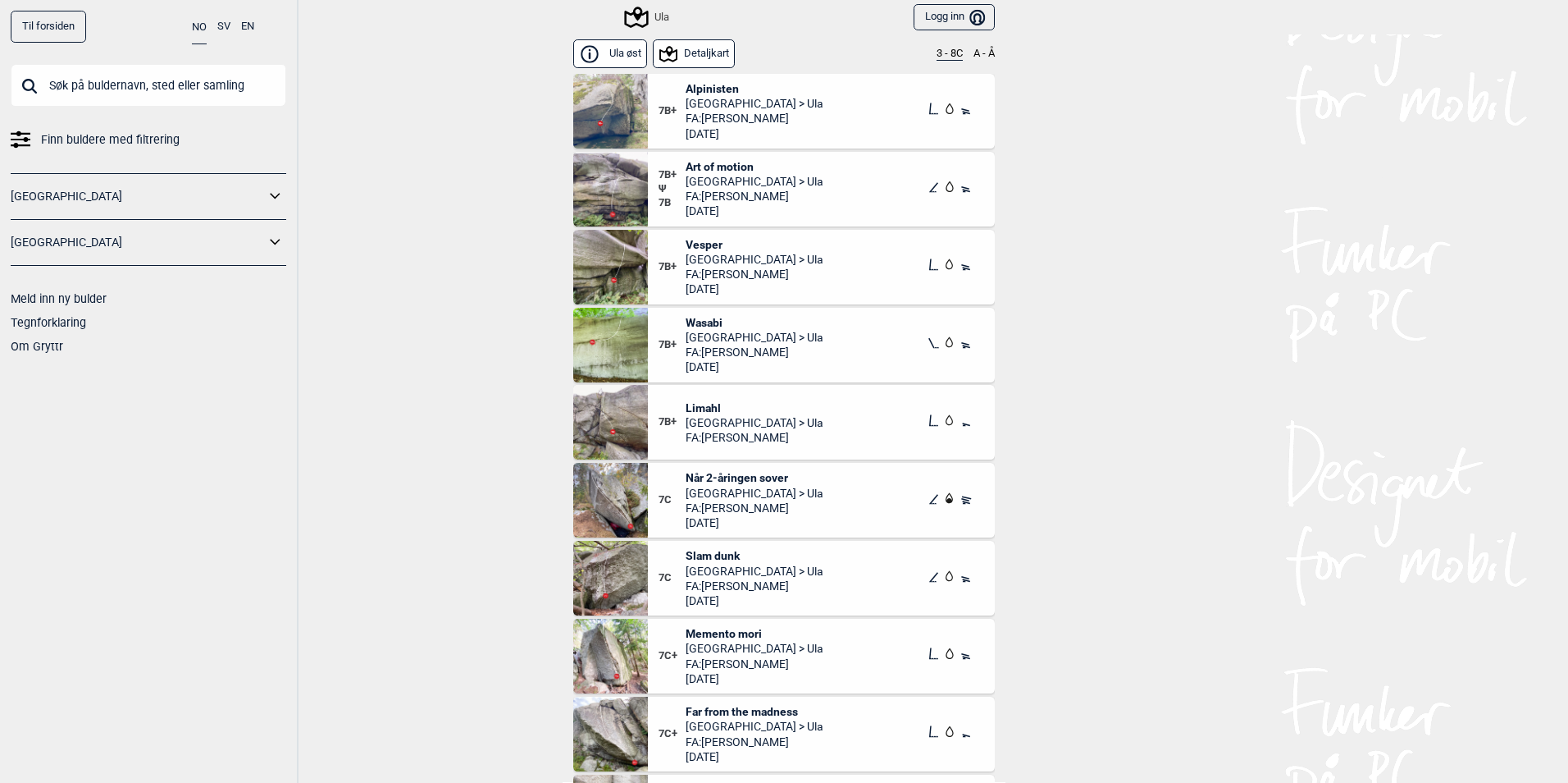
scroll to position [5725, 0]
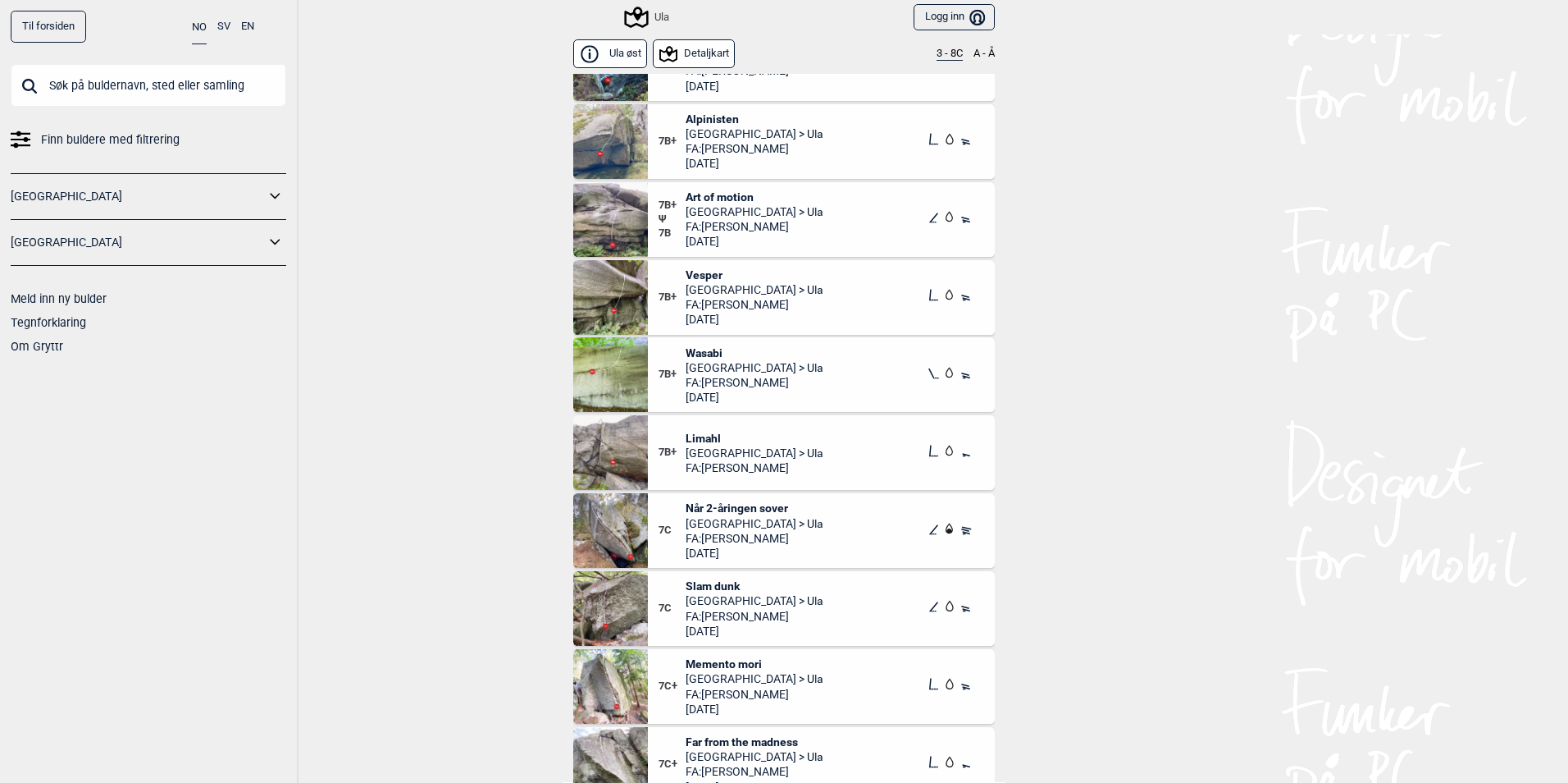
click at [942, 44] on div "Ula øst Detaljkart 3 - 8C A - Å" at bounding box center [784, 54] width 422 height 40
click at [939, 48] on button "3 - 8C" at bounding box center [949, 54] width 26 height 14
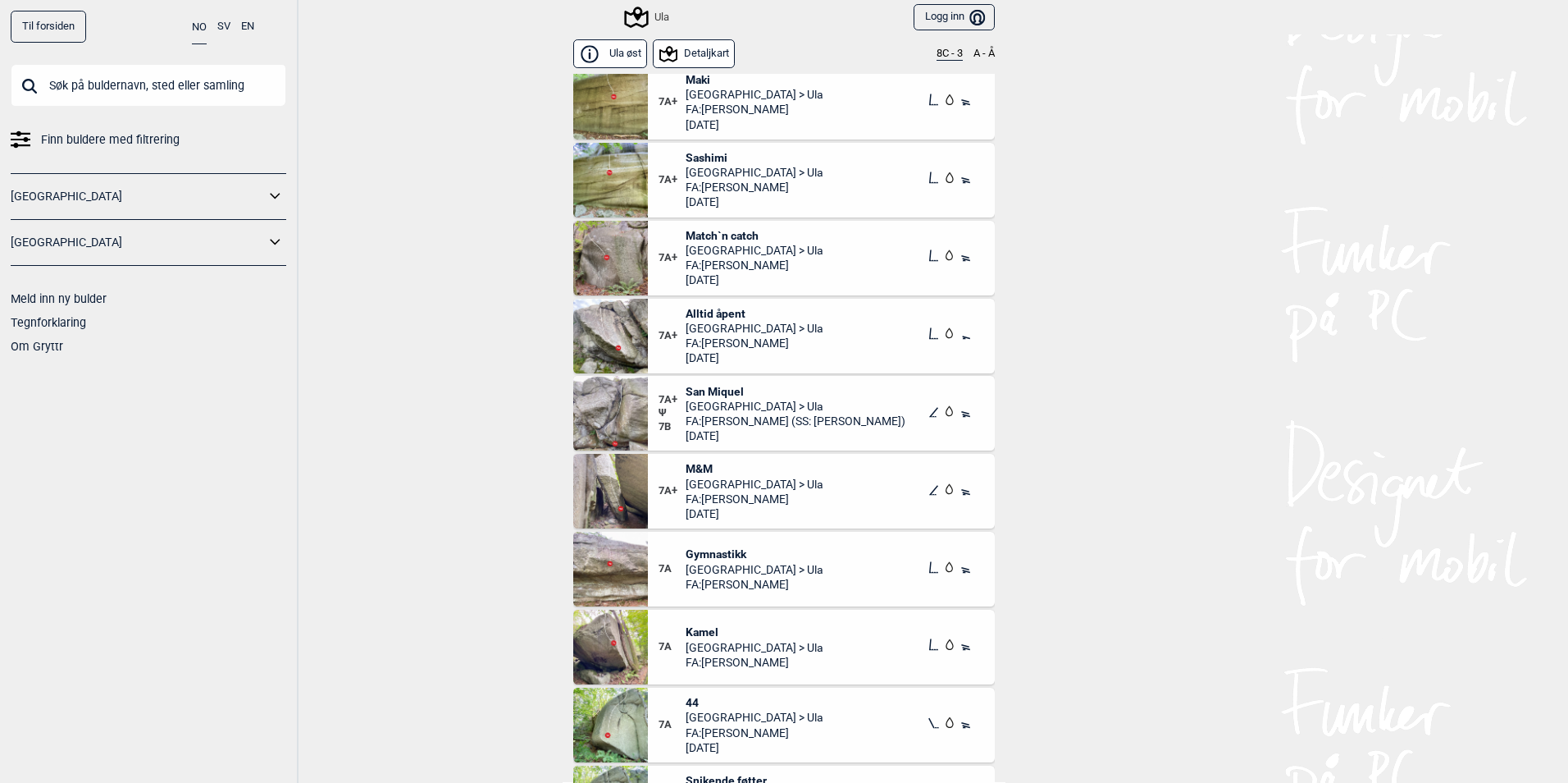
scroll to position [1723, 0]
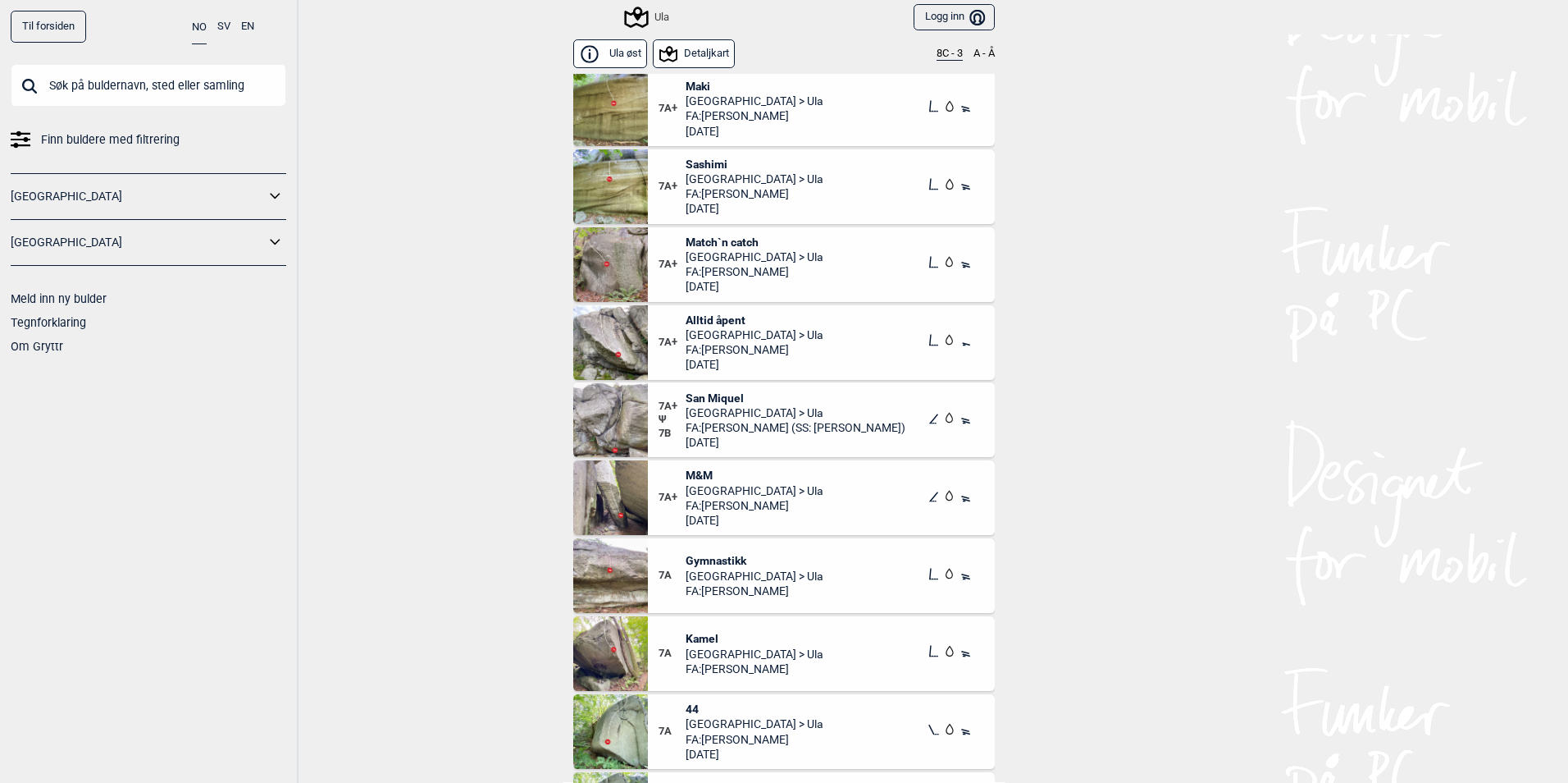
click at [713, 396] on span "San Miquel" at bounding box center [795, 397] width 220 height 14
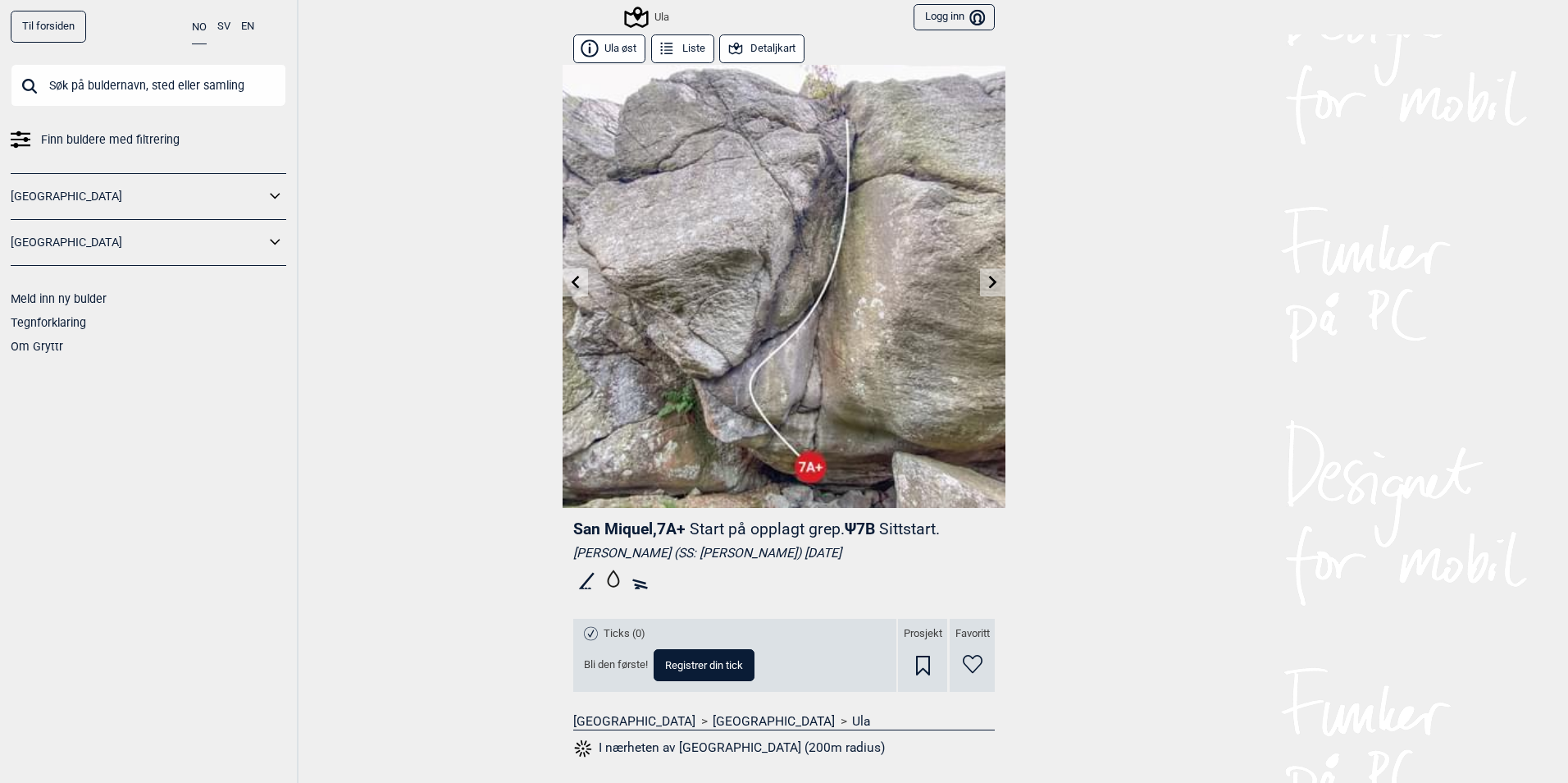
click at [628, 19] on icon at bounding box center [636, 17] width 31 height 31
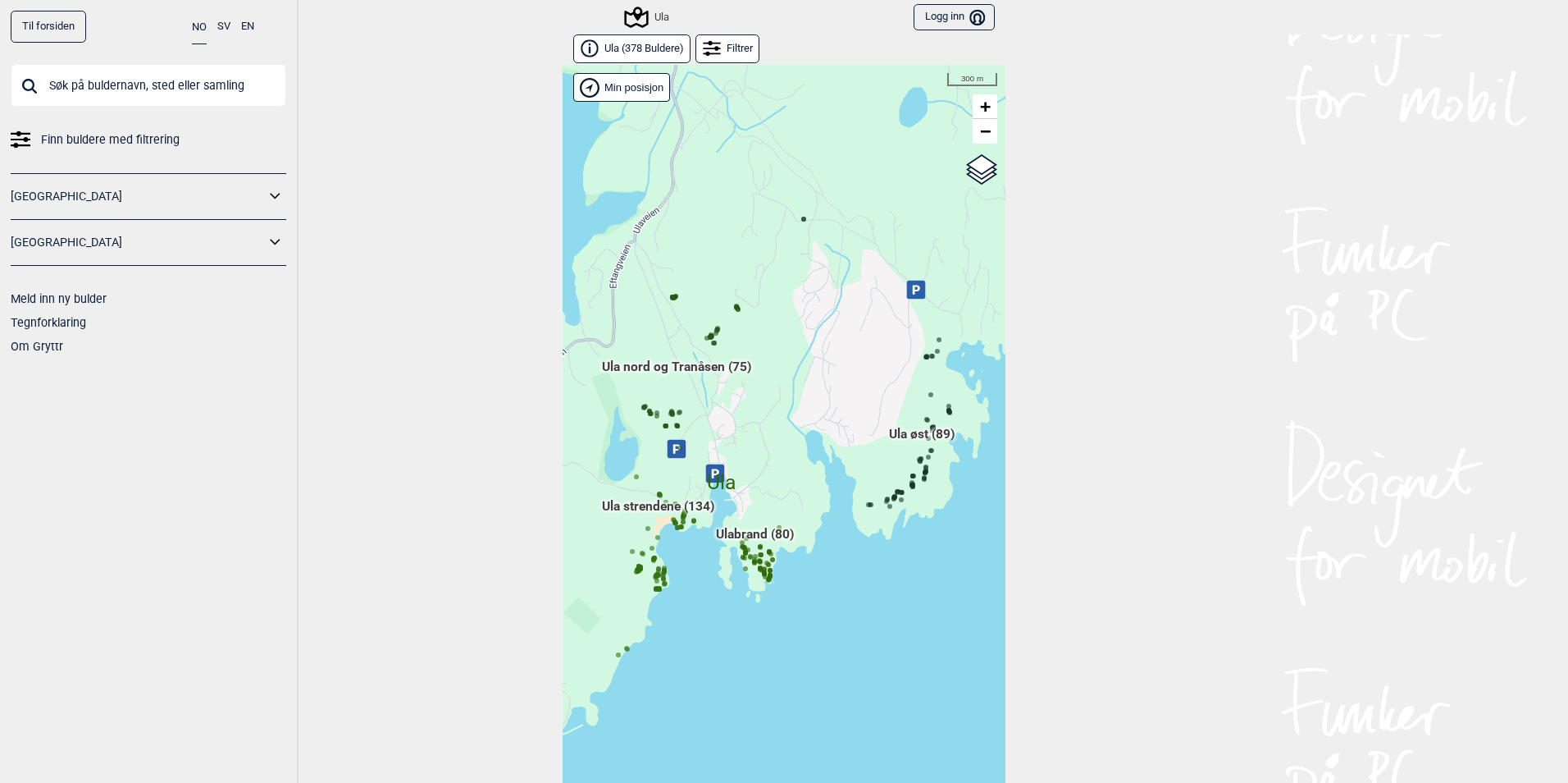
scroll to position [25, 0]
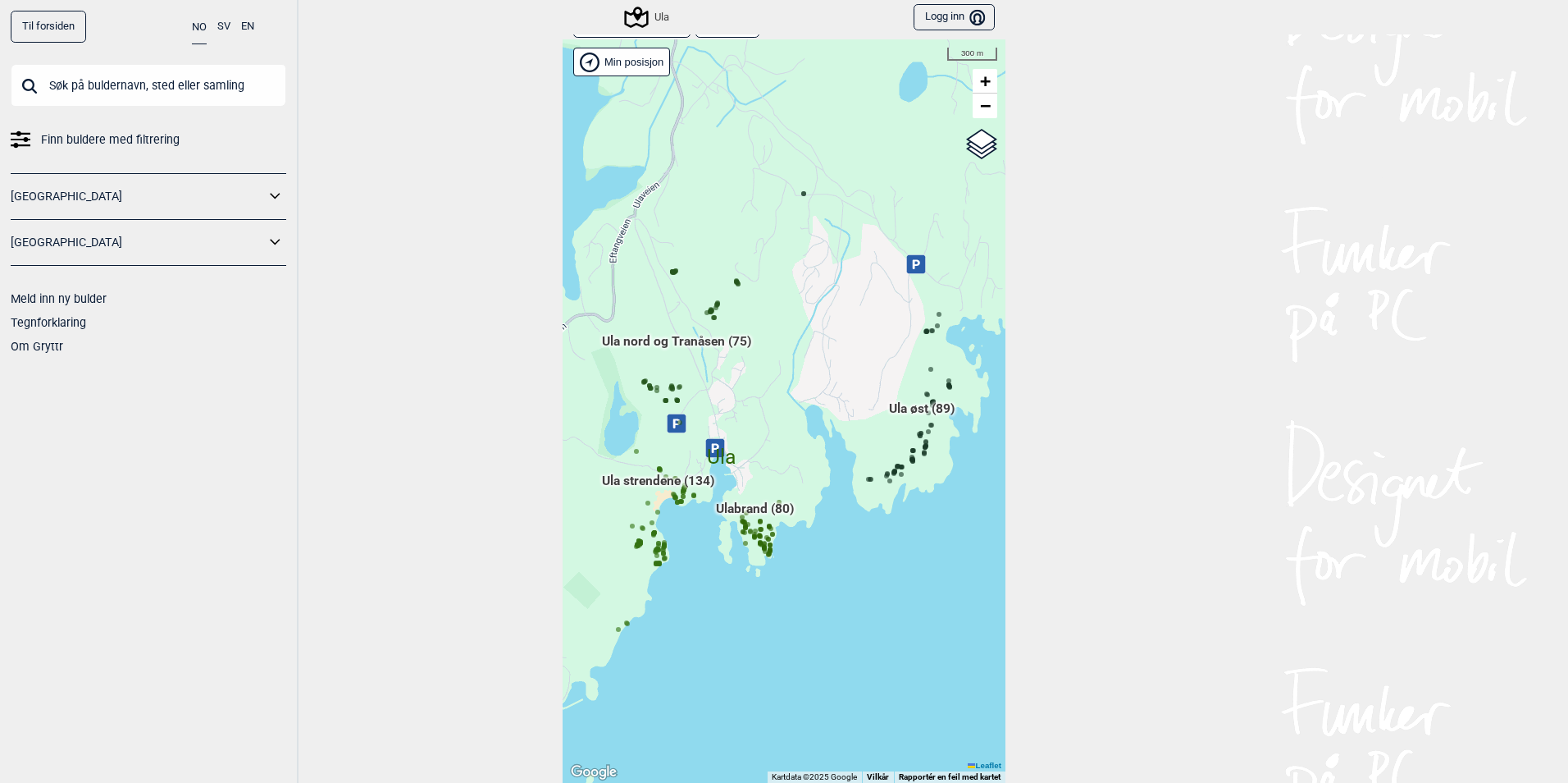
click at [688, 375] on div "Hallingdal Gol [PERSON_NAME] Kolomoen [GEOGRAPHIC_DATA] [GEOGRAPHIC_DATA] [GEOG…" at bounding box center [784, 411] width 443 height 743
click at [692, 349] on span "Ula nord og Tranåsen (75)" at bounding box center [676, 348] width 150 height 31
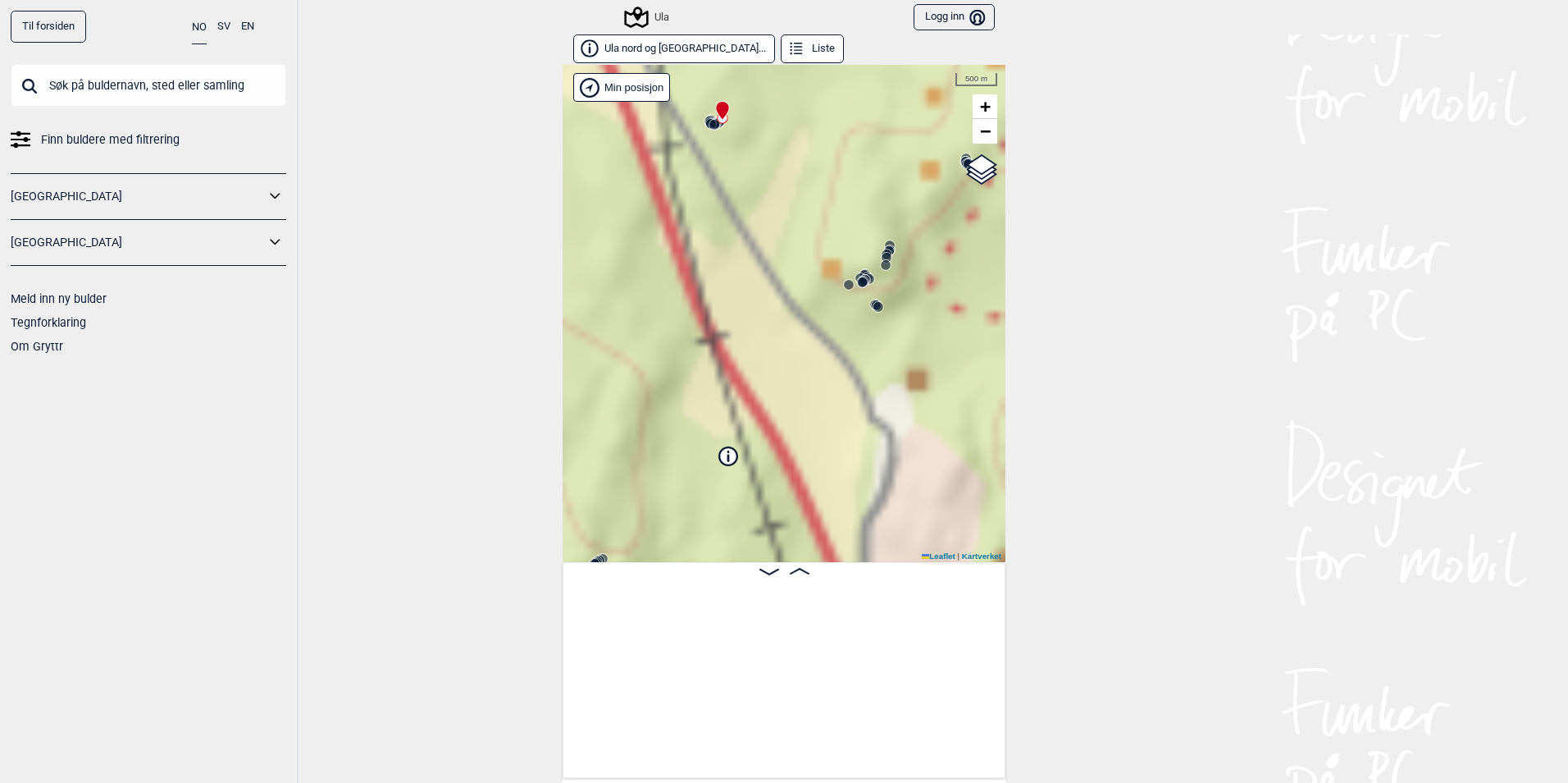
scroll to position [0, 128]
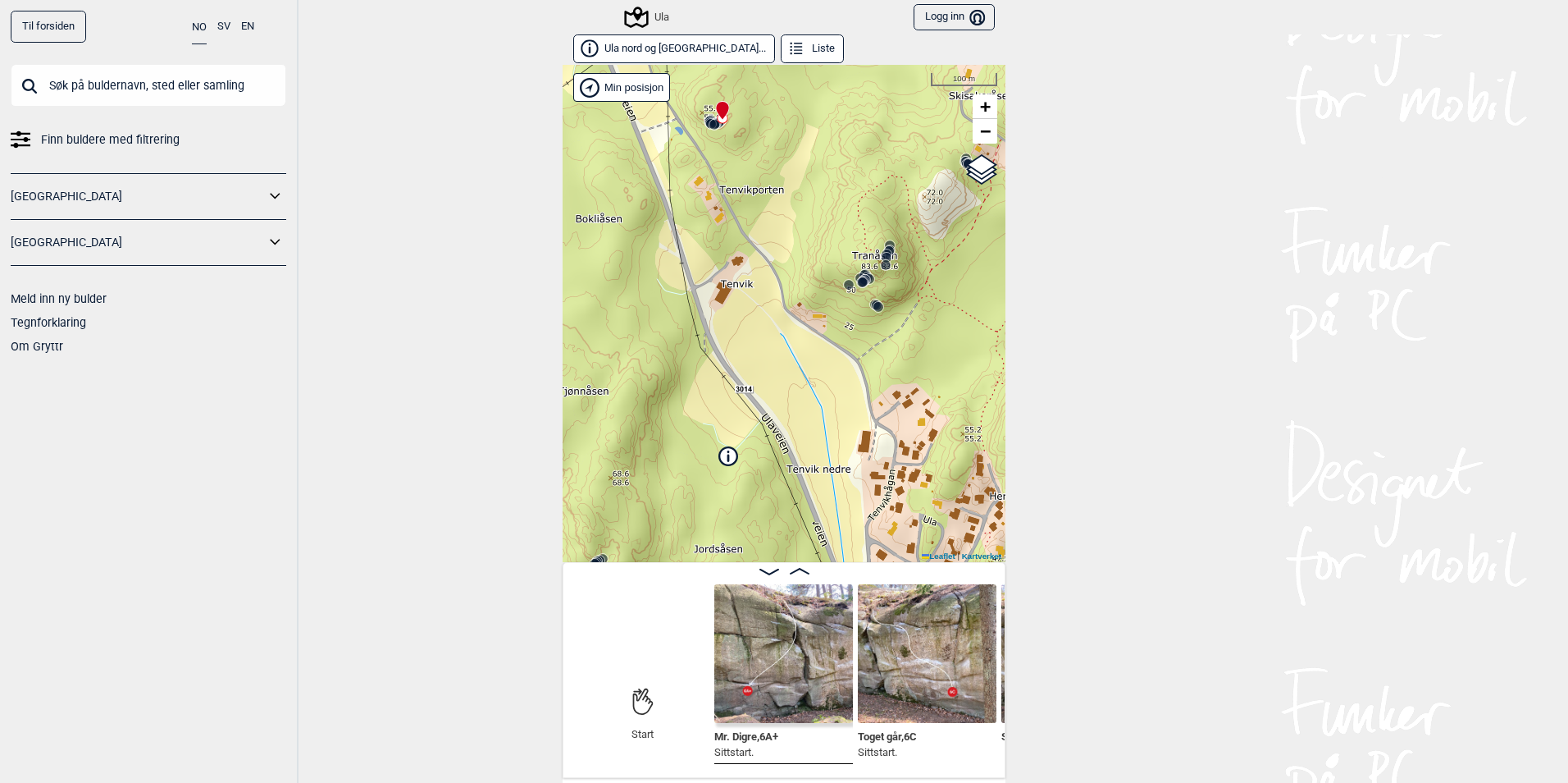
click at [781, 60] on button "Liste" at bounding box center [812, 49] width 63 height 29
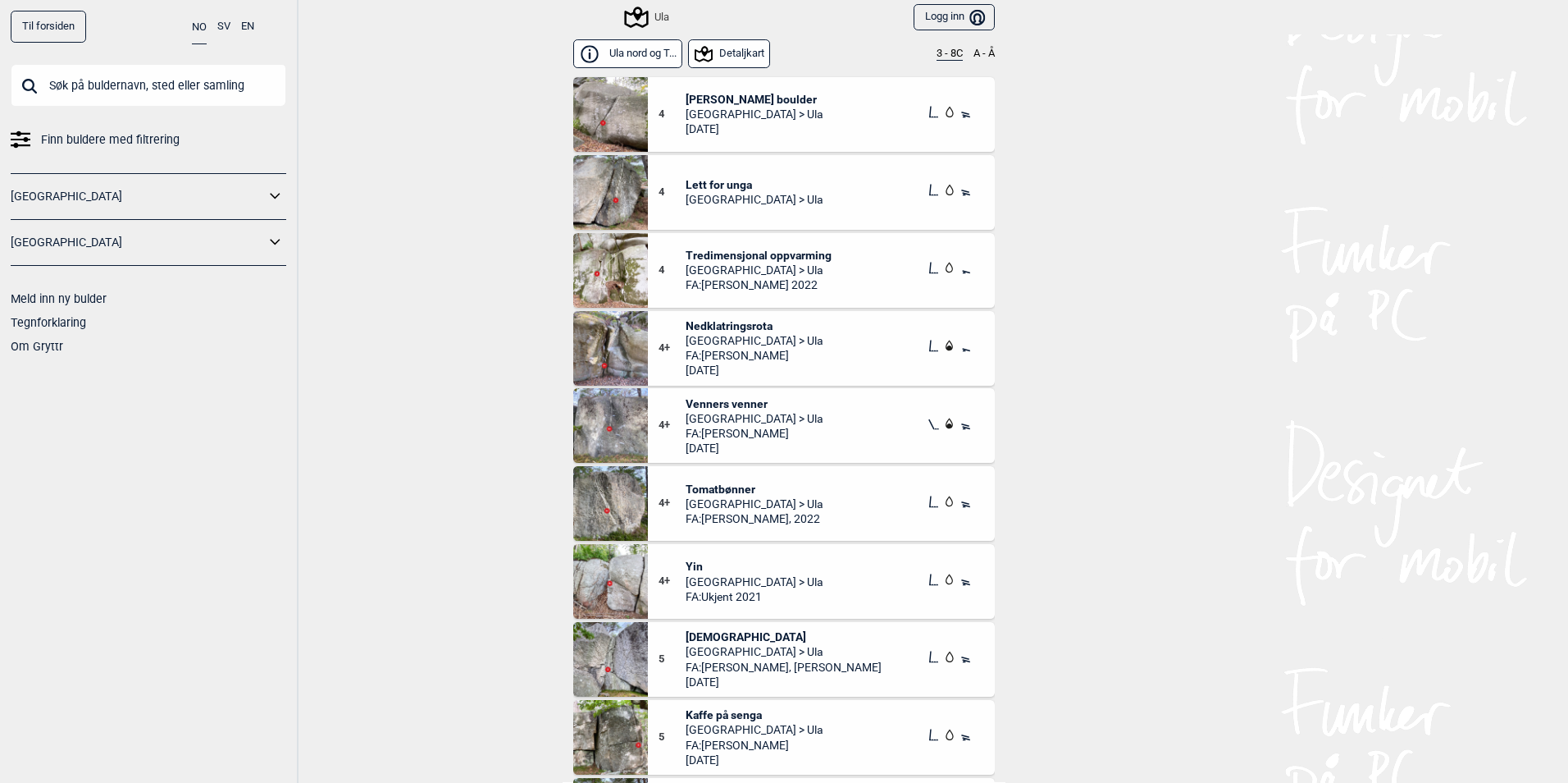
click at [755, 48] on button "Detaljkart" at bounding box center [729, 54] width 83 height 29
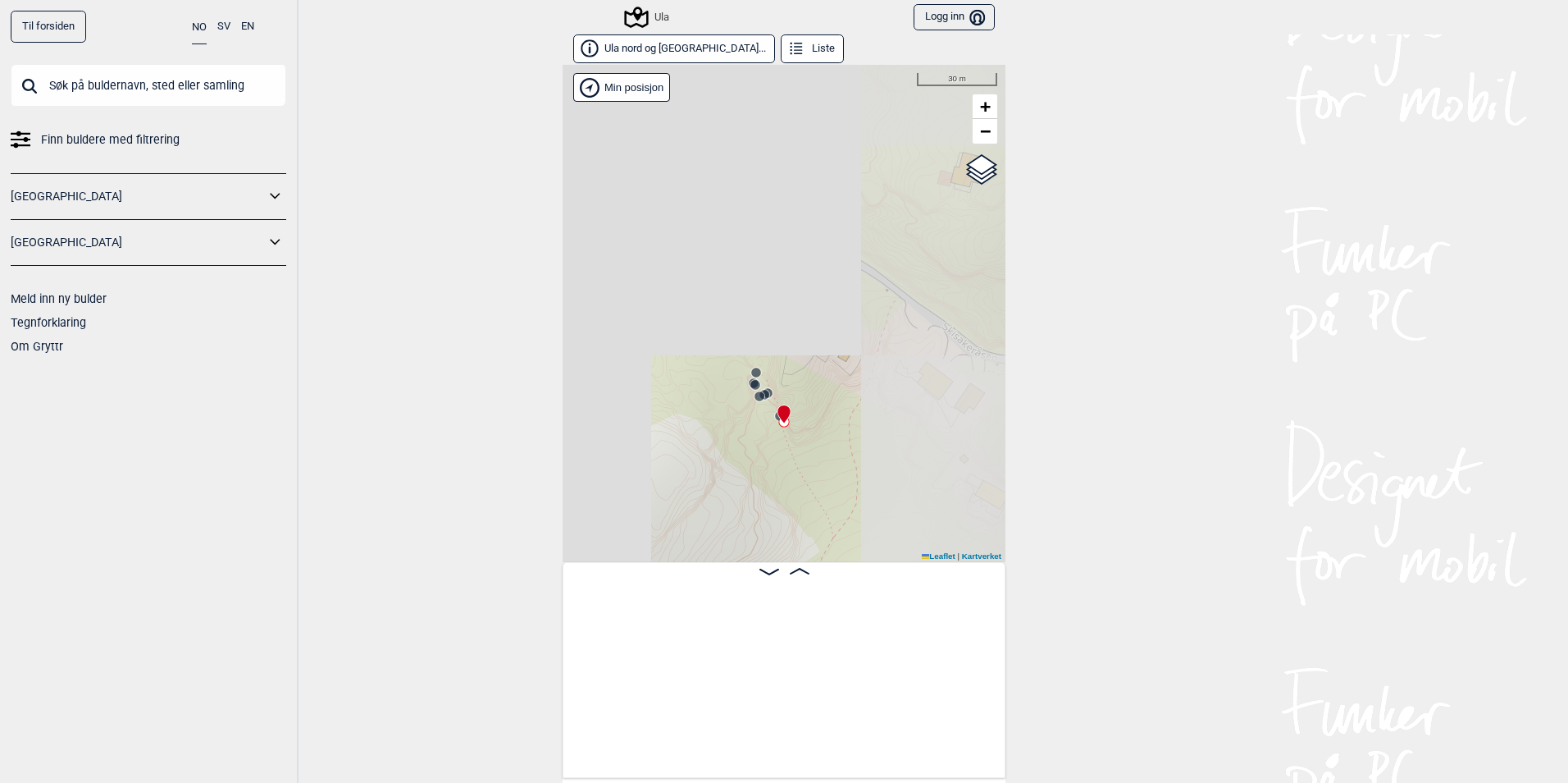
scroll to position [0, 2910]
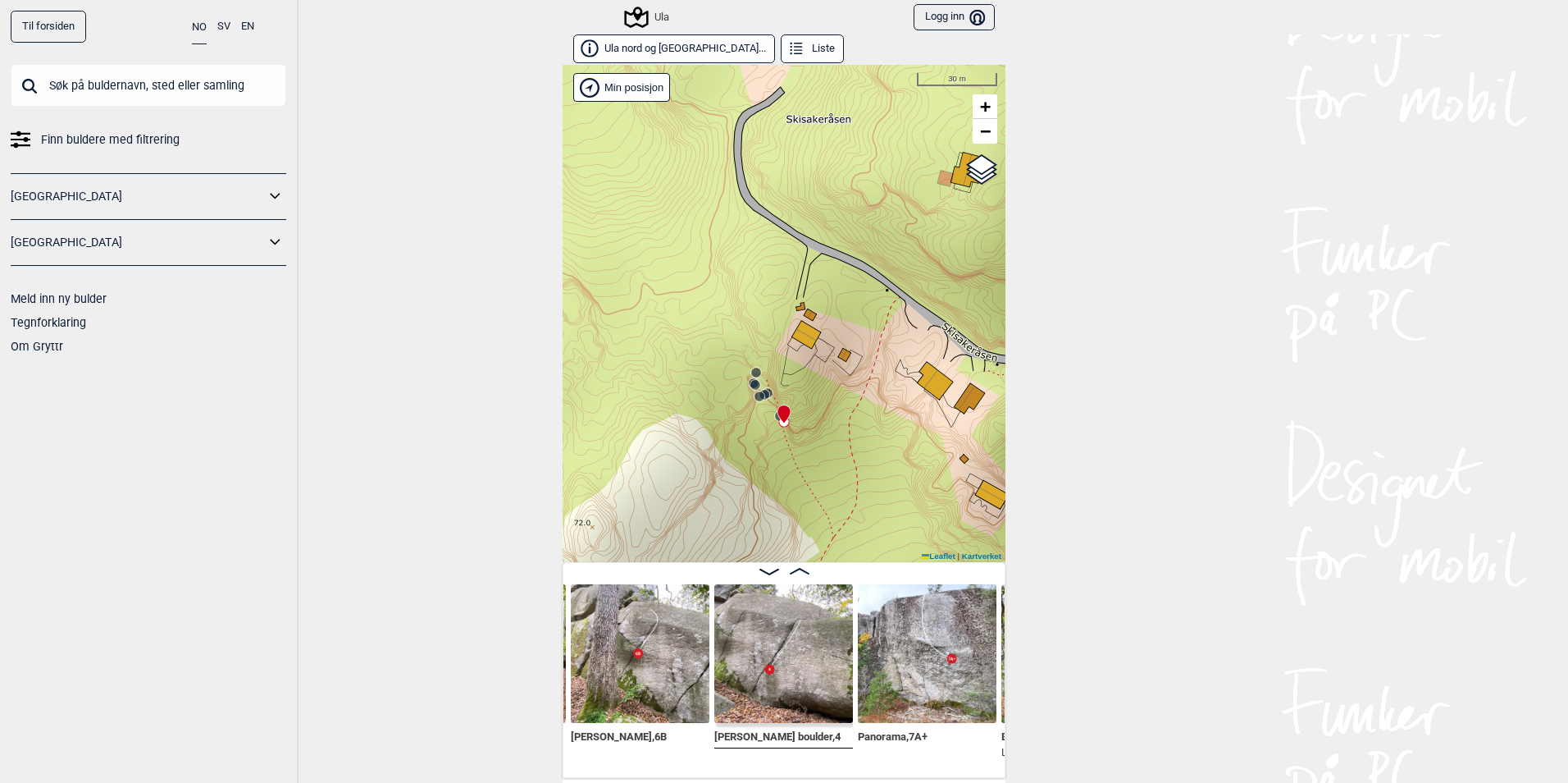
click at [781, 63] on button "Liste" at bounding box center [812, 49] width 63 height 29
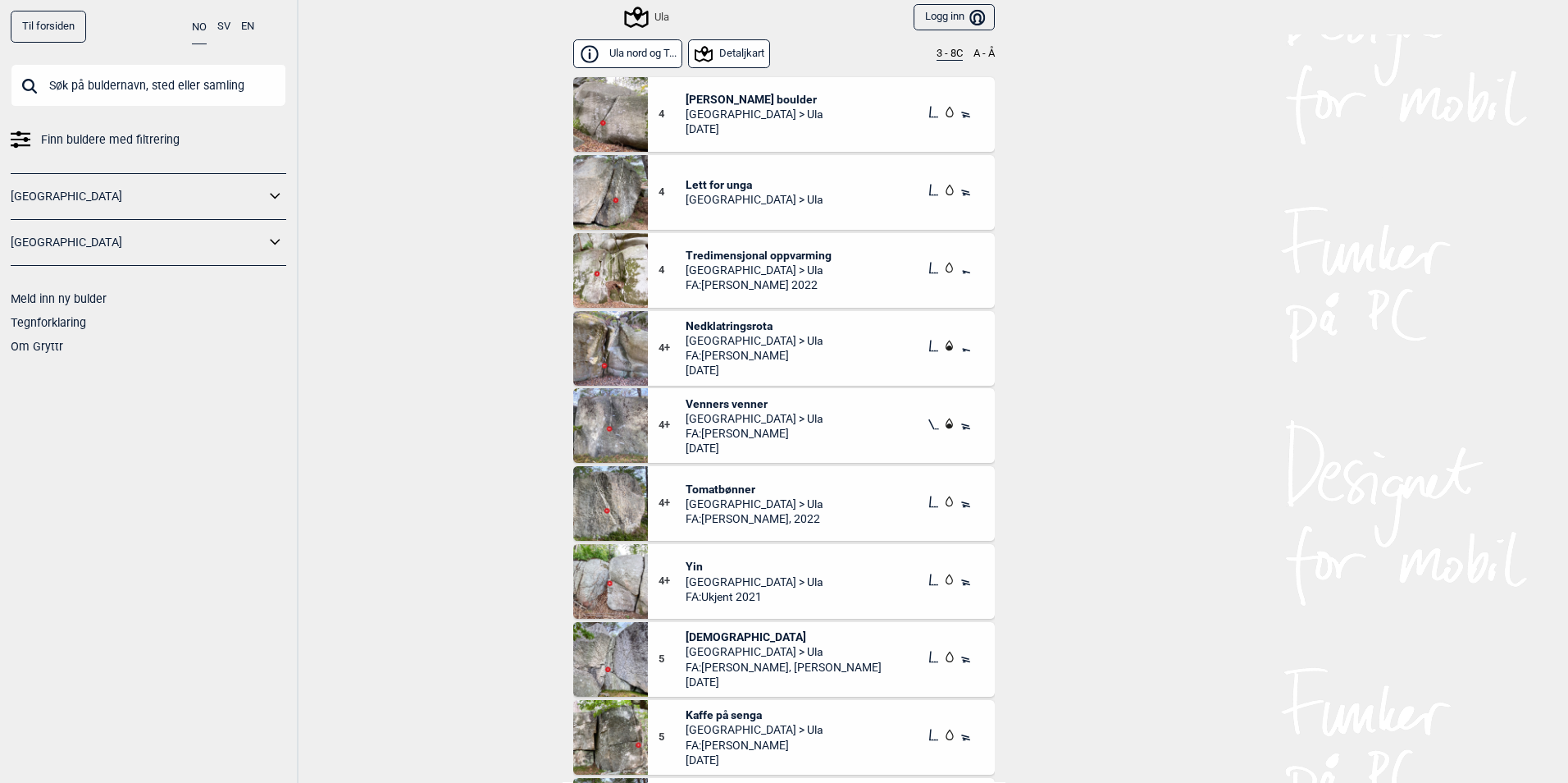
click at [937, 53] on button "3 - 8C" at bounding box center [949, 54] width 26 height 14
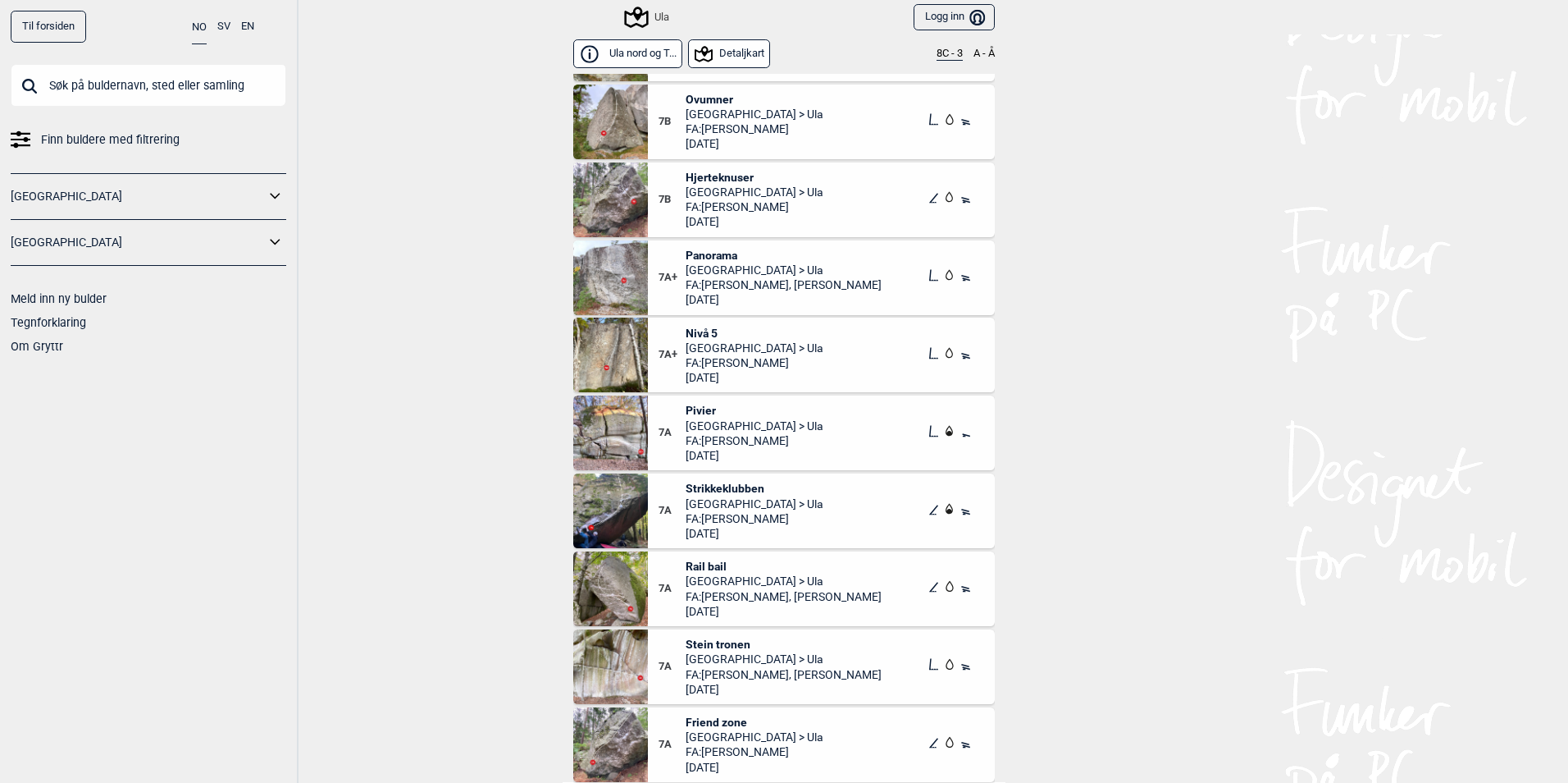
scroll to position [410, 0]
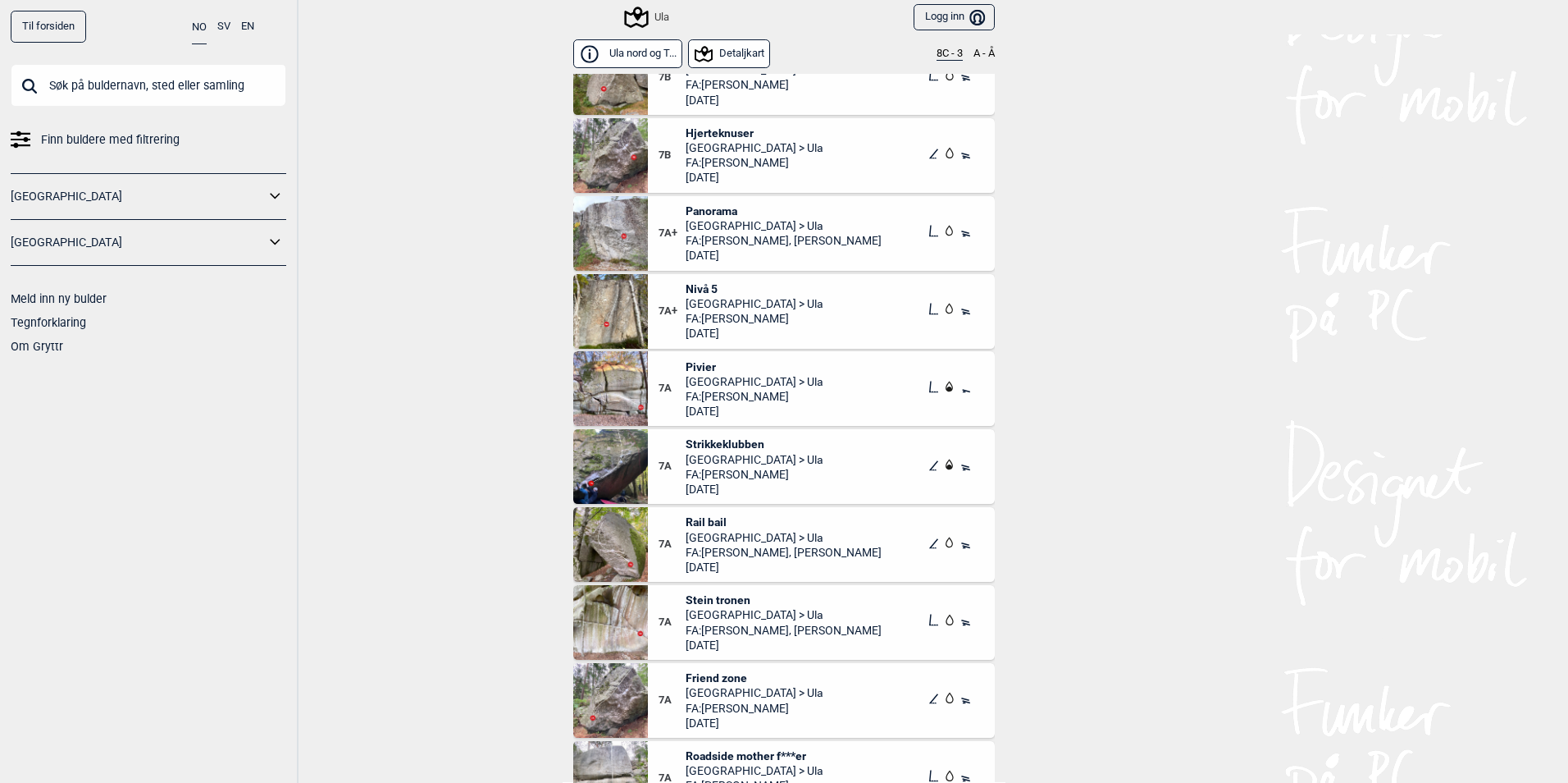
click at [750, 441] on span "Strikkeklubben" at bounding box center [754, 443] width 138 height 14
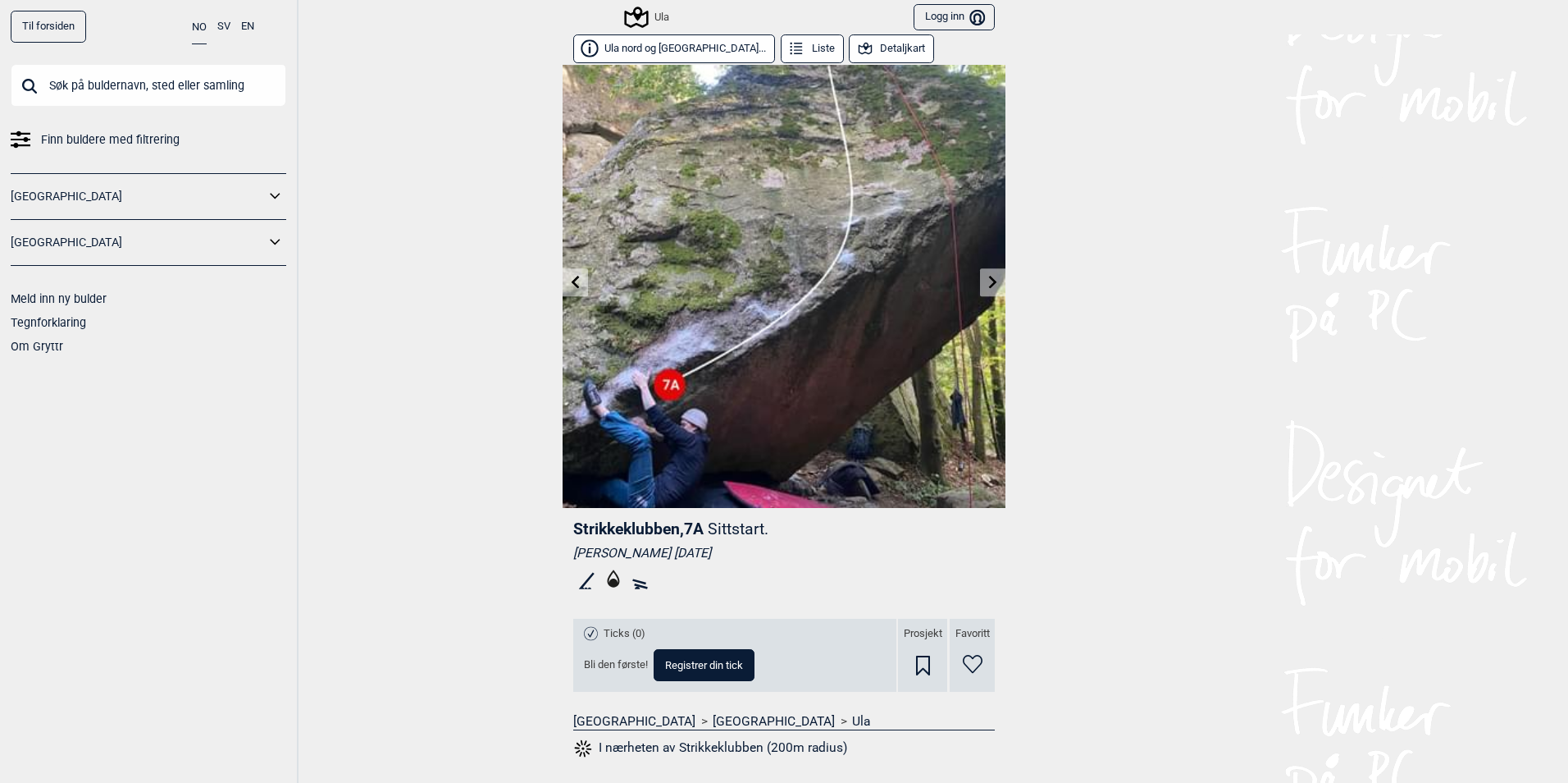
click at [989, 285] on icon at bounding box center [993, 282] width 8 height 14
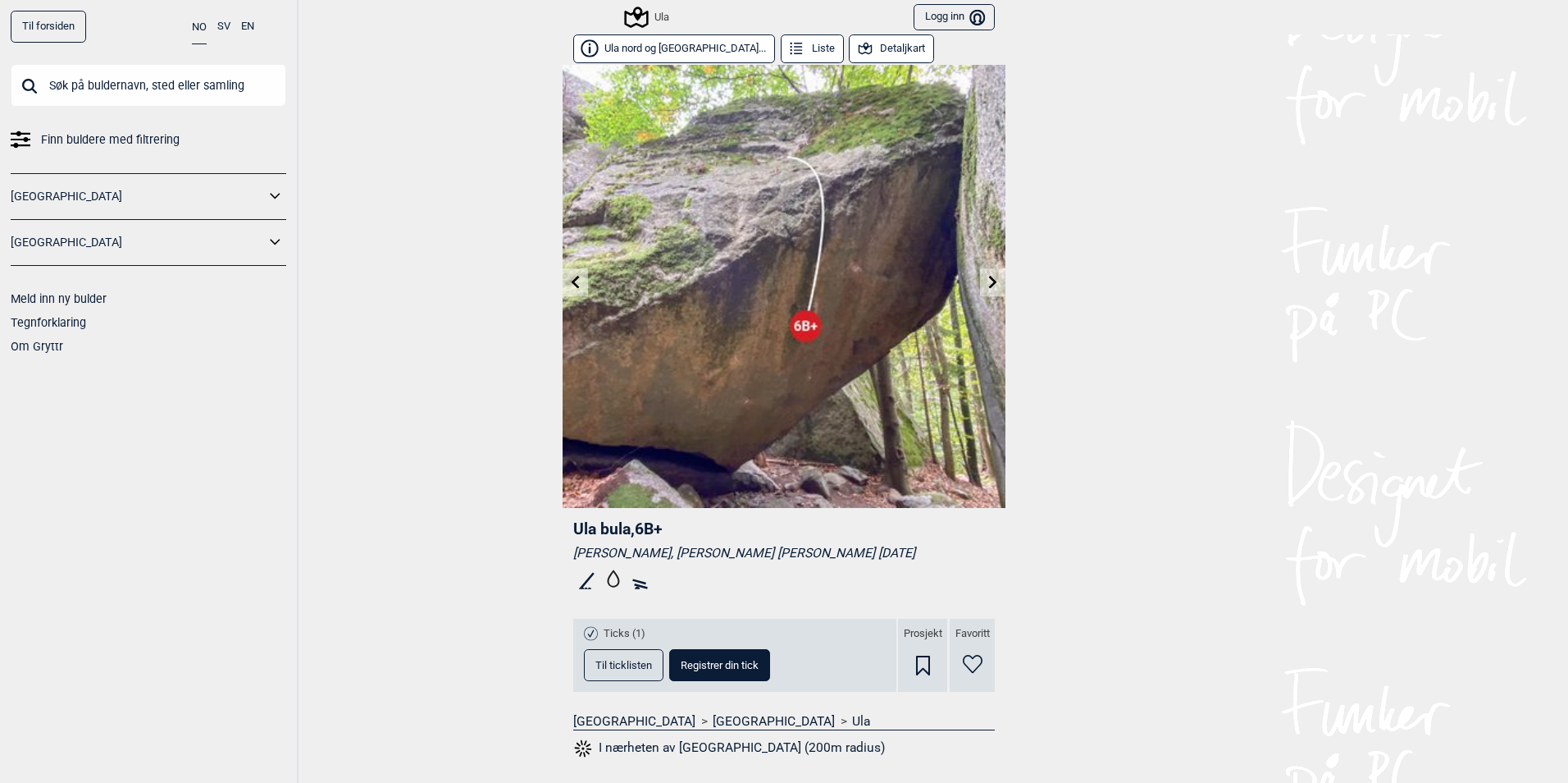
click at [989, 285] on icon at bounding box center [993, 282] width 8 height 14
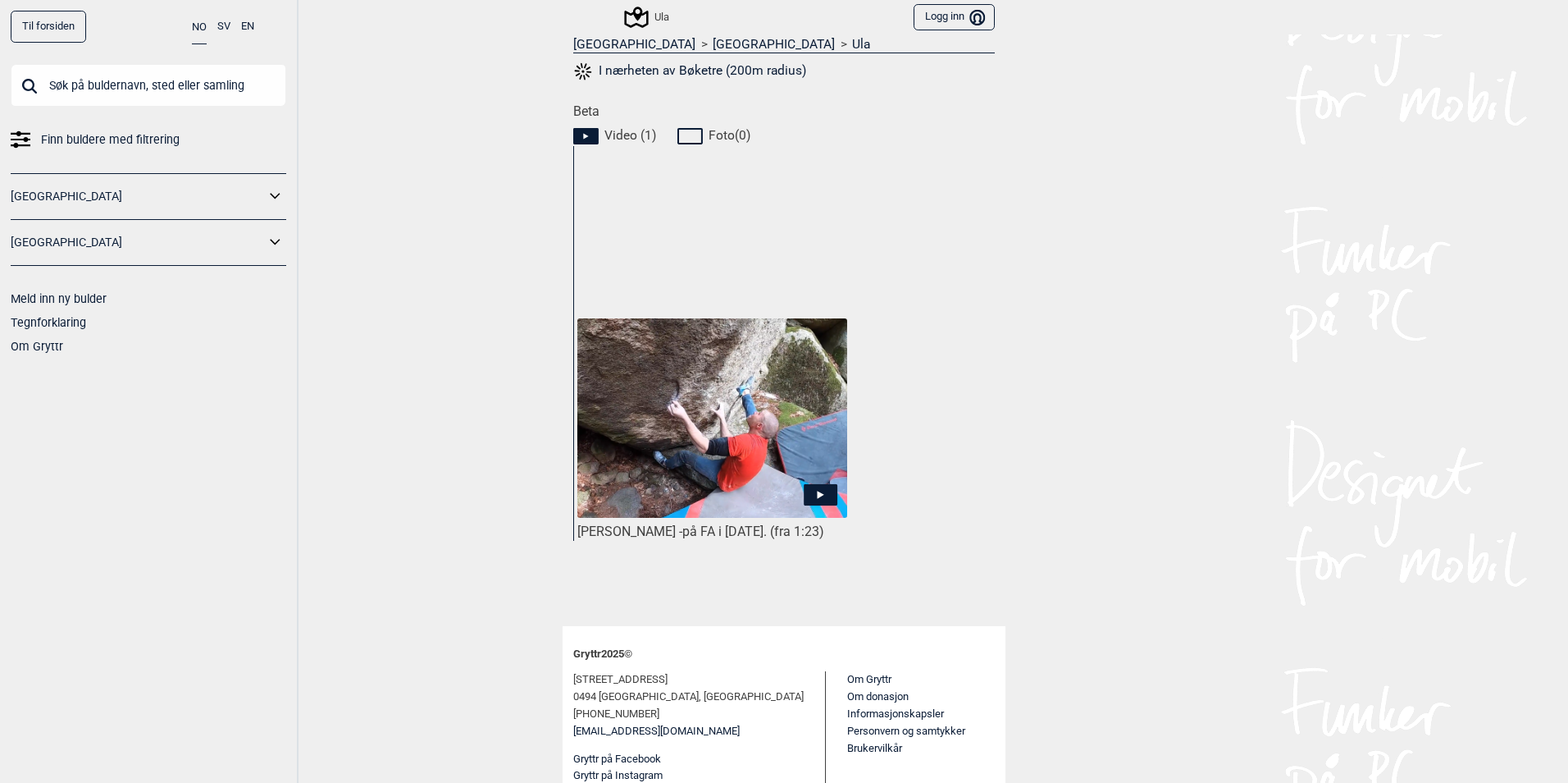
scroll to position [706, 0]
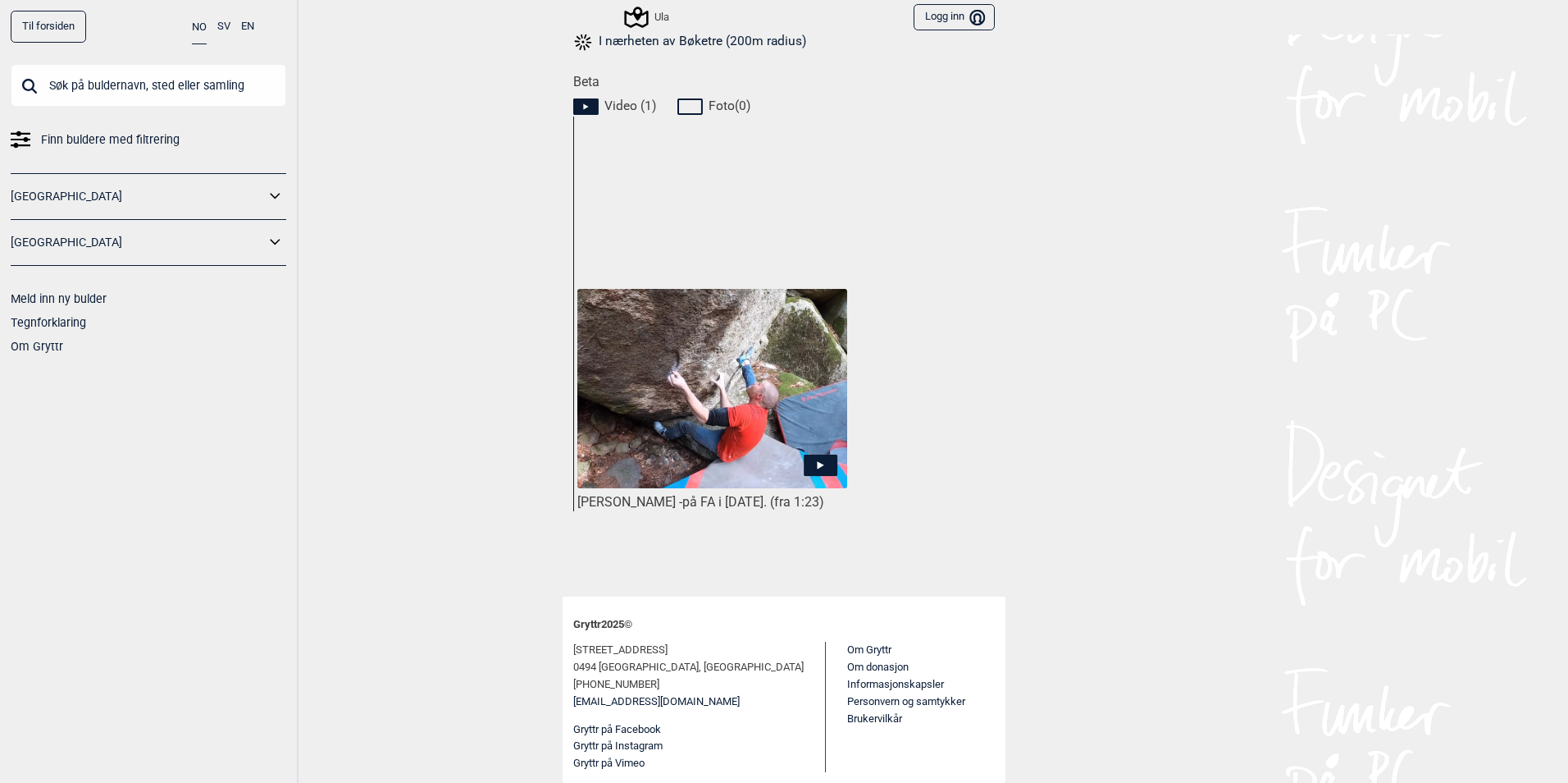
click at [823, 464] on icon at bounding box center [821, 465] width 34 height 21
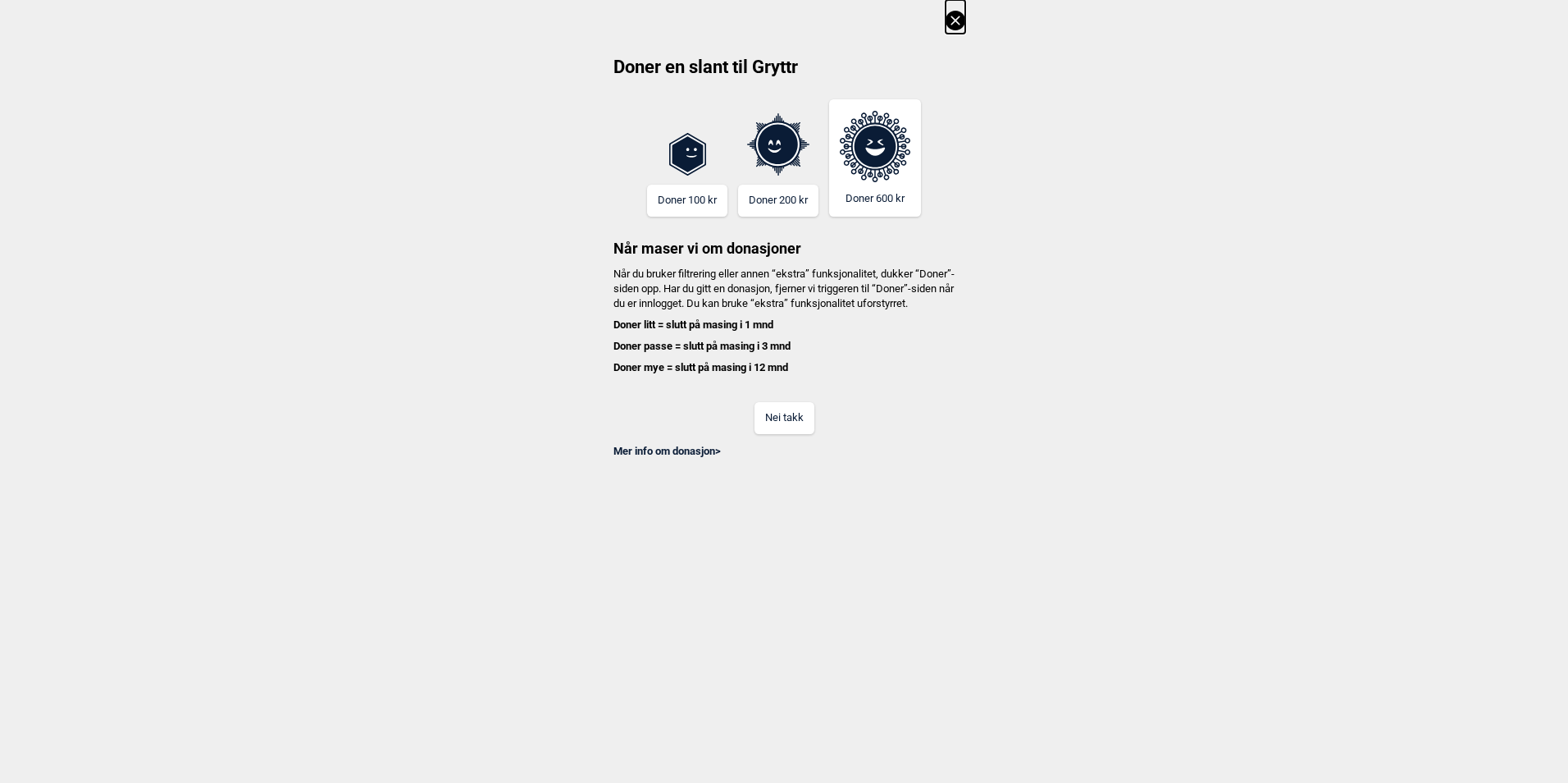
click at [953, 27] on icon at bounding box center [955, 20] width 19 height 19
